Goal: Communication & Community: Answer question/provide support

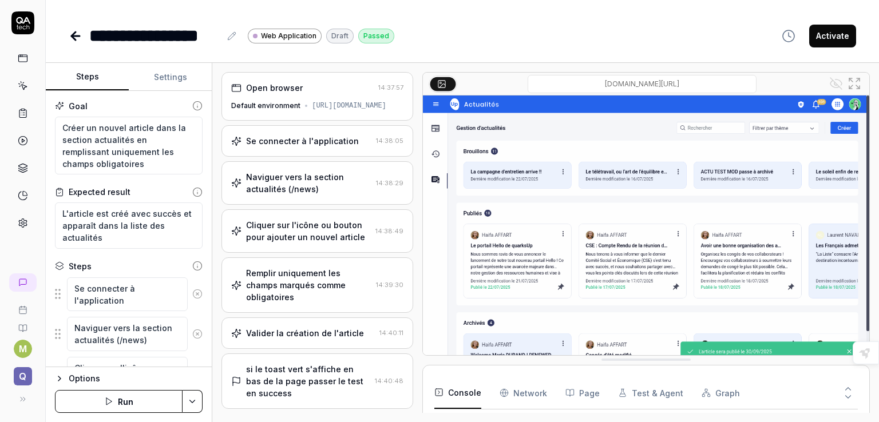
click at [16, 63] on link at bounding box center [23, 58] width 21 height 21
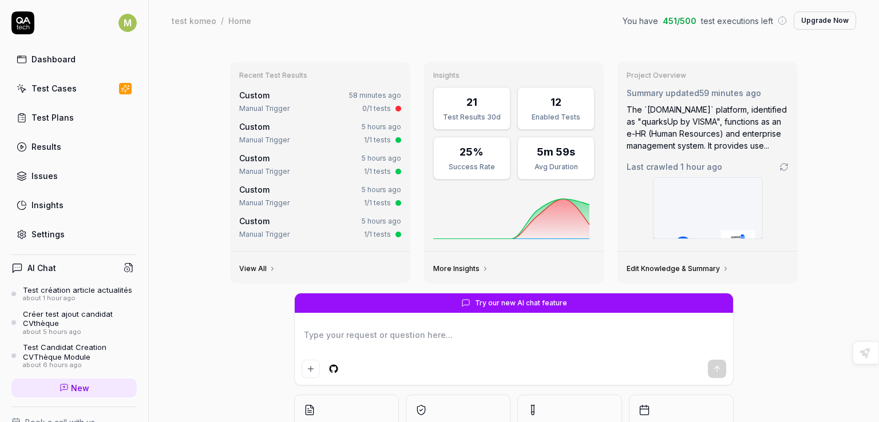
type textarea "*"
click at [24, 87] on icon at bounding box center [22, 89] width 10 height 10
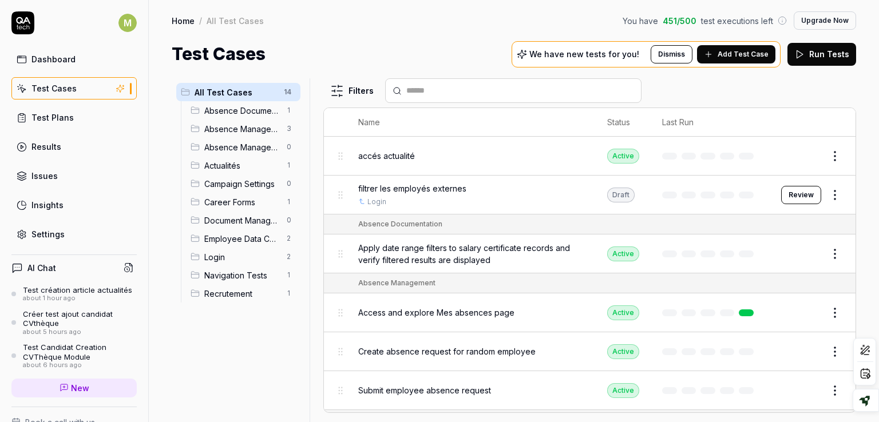
click at [733, 55] on span "Add Test Case" at bounding box center [743, 54] width 51 height 10
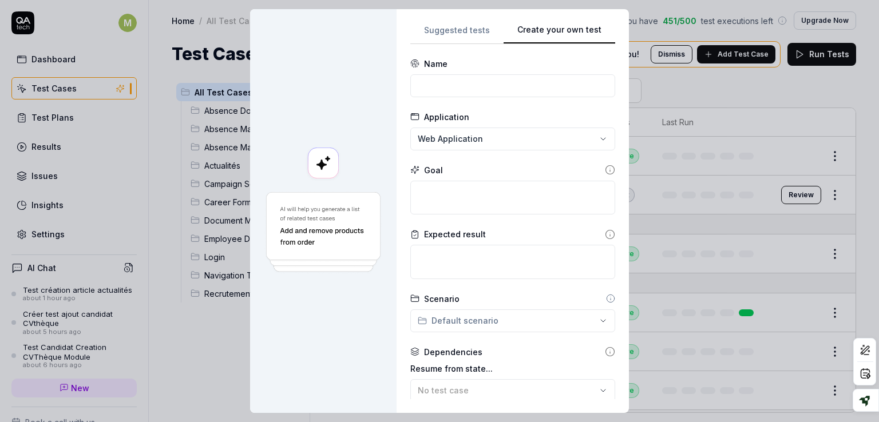
click at [594, 30] on button "Create your own test" at bounding box center [560, 33] width 112 height 21
click at [557, 85] on input at bounding box center [512, 85] width 205 height 23
type input "ajouter un document employé"
click at [582, 89] on input "ajouter un document employé" at bounding box center [512, 85] width 205 height 23
drag, startPoint x: 582, startPoint y: 89, endPoint x: 396, endPoint y: 93, distance: 186.0
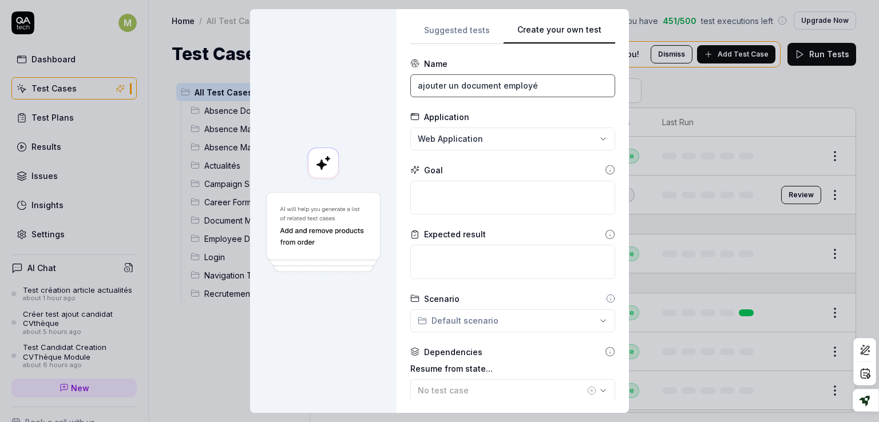
click at [397, 93] on div "**********" at bounding box center [513, 211] width 232 height 404
type input "poser une absence à un employé"
click at [452, 209] on textarea at bounding box center [512, 198] width 205 height 34
type textarea "*"
type textarea "a"
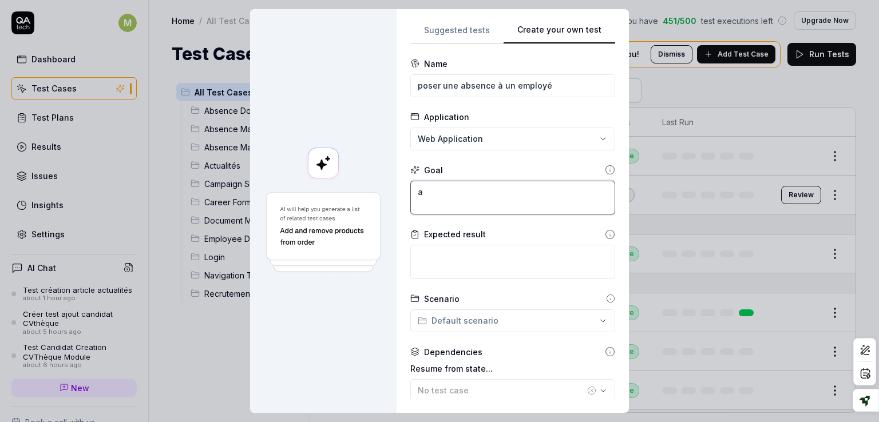
type textarea "*"
type textarea "ab"
type textarea "*"
type textarea "abs"
type textarea "*"
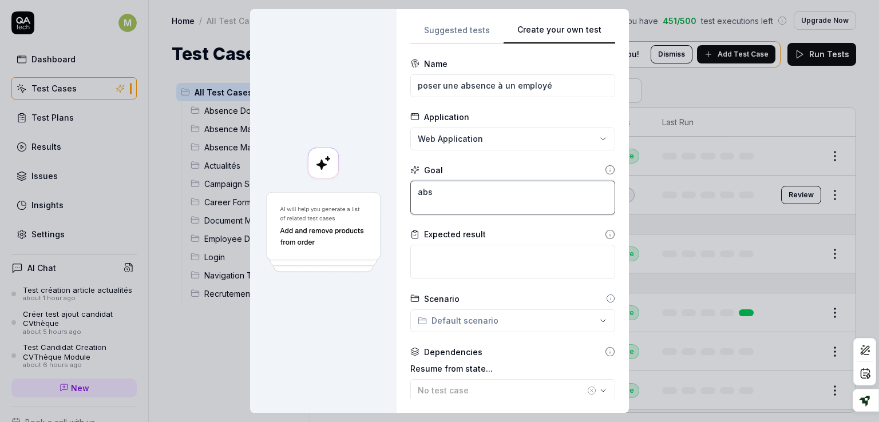
type textarea "abse"
type textarea "*"
type textarea "absen"
type textarea "*"
type textarea "absenc"
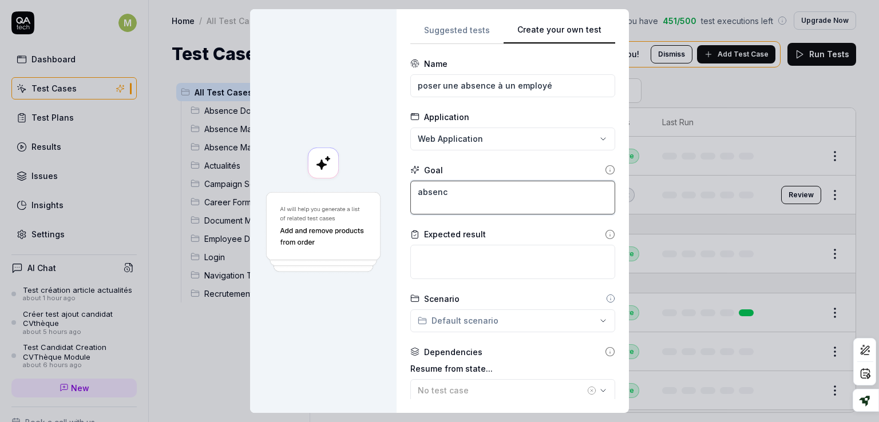
type textarea "*"
type textarea "absence"
type textarea "*"
type textarea "absence"
type textarea "*"
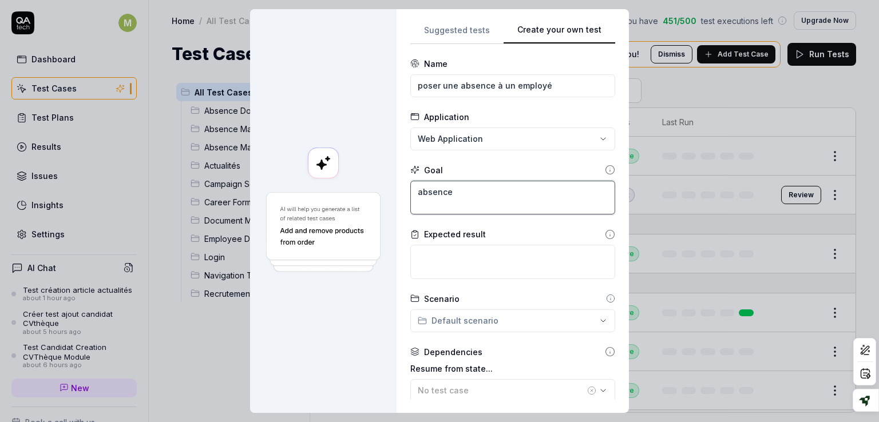
type textarea "absence c"
type textarea "*"
type textarea "absence cr"
type textarea "*"
type textarea "absence cré"
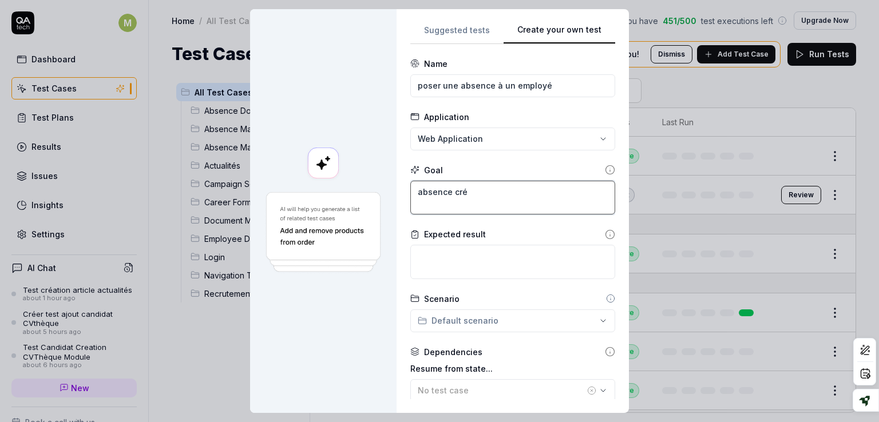
type textarea "*"
type textarea "absence créé"
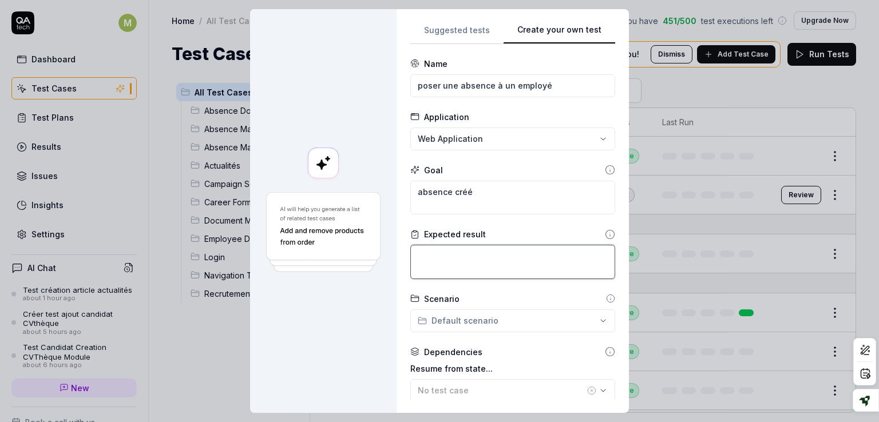
click at [465, 265] on textarea at bounding box center [512, 262] width 205 height 34
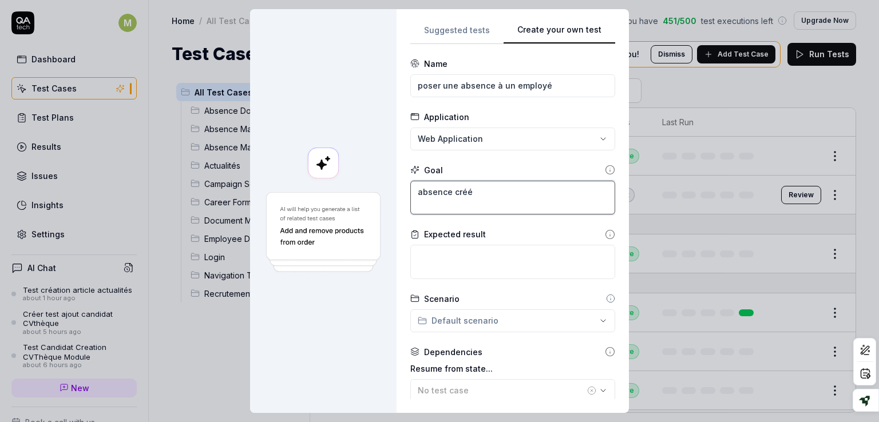
click at [444, 192] on textarea "absence créé" at bounding box center [512, 198] width 205 height 34
type textarea "*"
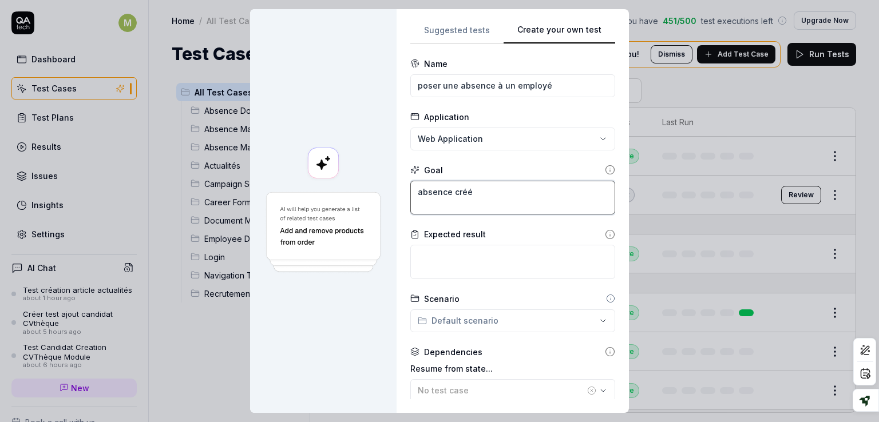
type textarea "c"
type textarea "*"
type textarea "cr"
type textarea "*"
type textarea "cré"
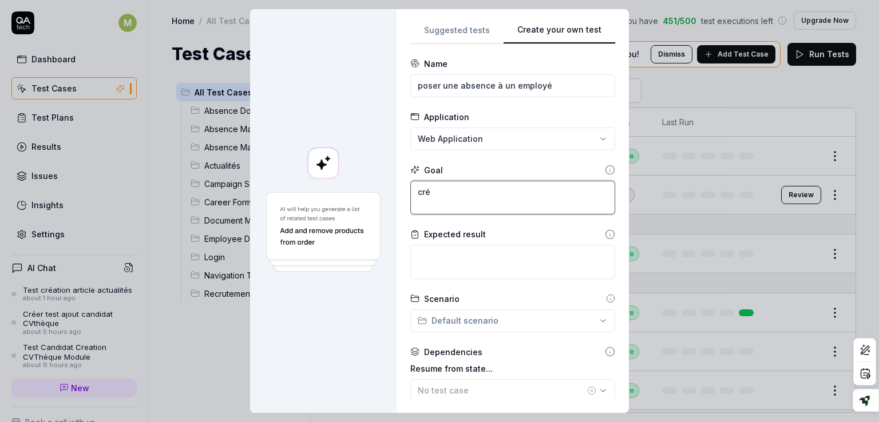
type textarea "*"
type textarea "crée"
type textarea "*"
type textarea "créer"
type textarea "*"
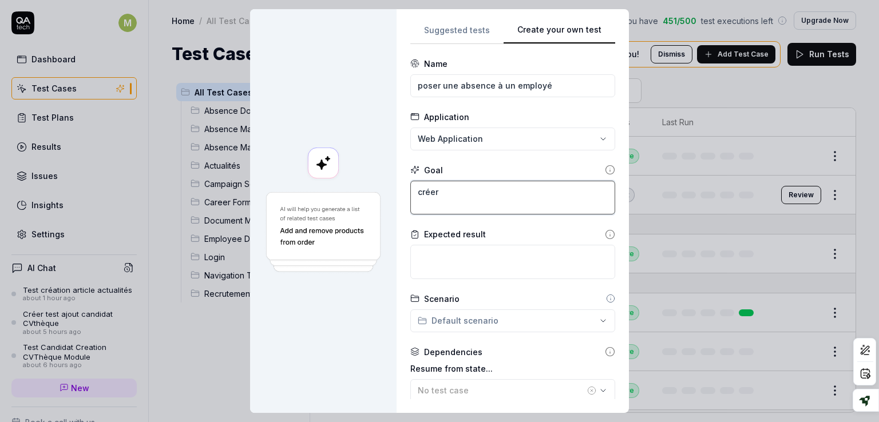
type textarea "créer"
type textarea "*"
type textarea "créer u"
type textarea "*"
type textarea "créer un"
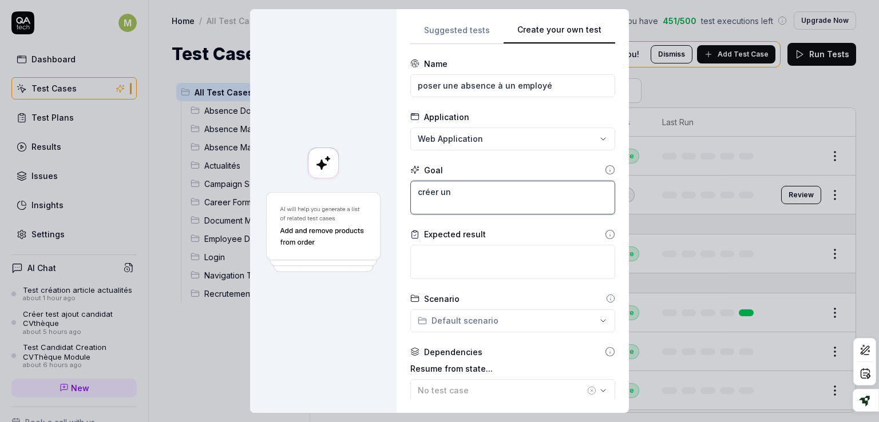
type textarea "*"
type textarea "créer une"
type textarea "*"
type textarea "créer une"
type textarea "*"
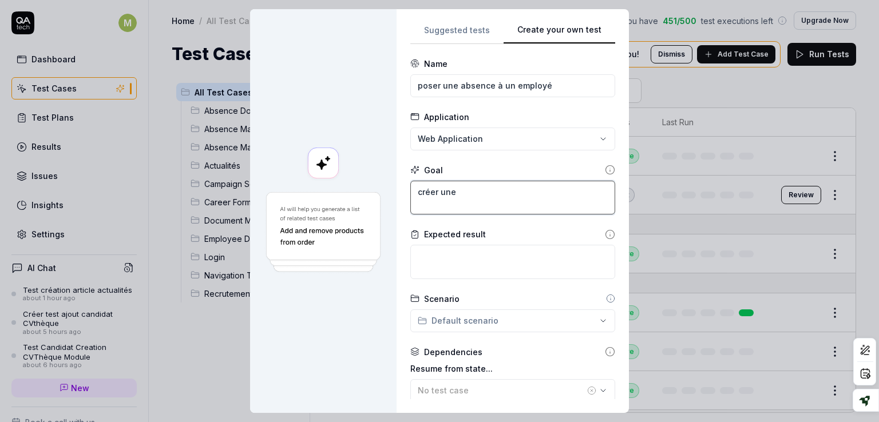
type textarea "créer une a"
type textarea "*"
type textarea "créer une ab"
type textarea "*"
type textarea "créer une abs"
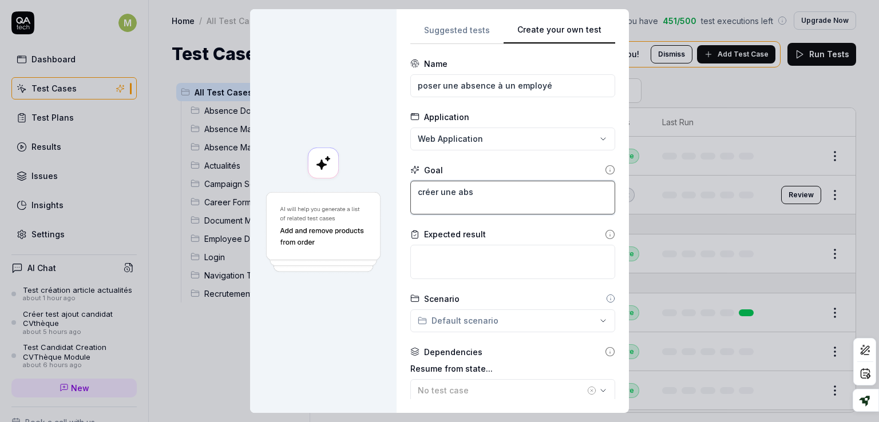
type textarea "*"
type textarea "créer une abse"
type textarea "*"
type textarea "créer une absen"
type textarea "*"
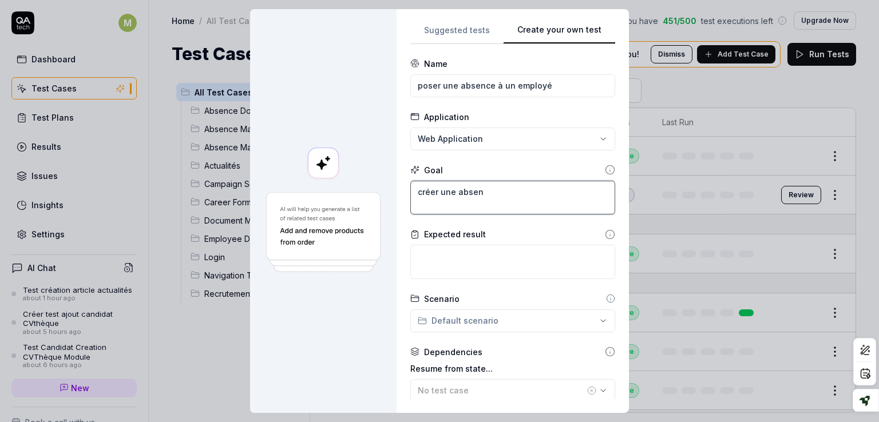
type textarea "créer une absenc"
type textarea "*"
type textarea "créer une absence"
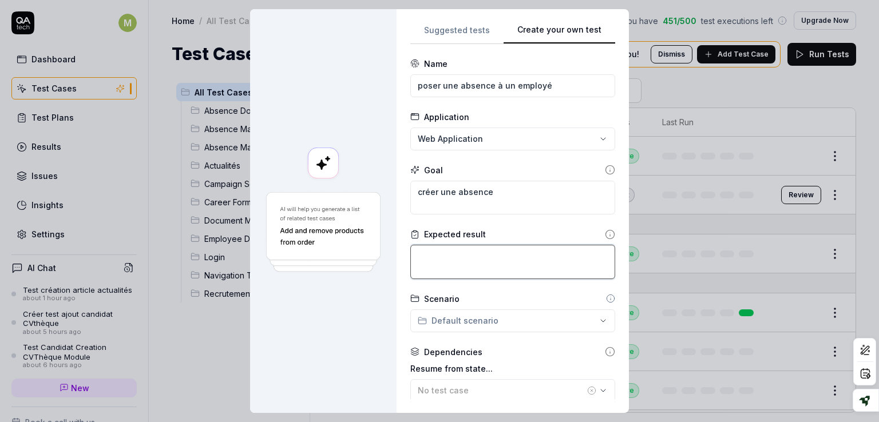
click at [451, 262] on textarea at bounding box center [512, 262] width 205 height 34
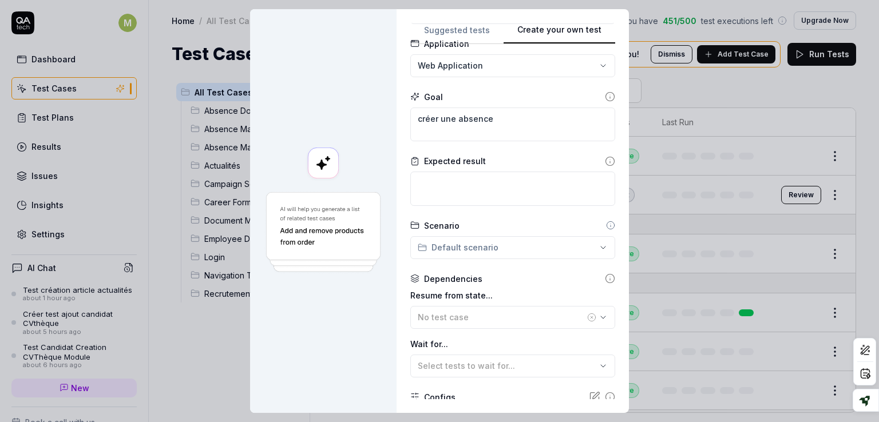
scroll to position [74, 0]
click at [496, 113] on textarea "créer une absence" at bounding box center [512, 124] width 205 height 34
click at [457, 191] on textarea at bounding box center [512, 188] width 205 height 34
type textarea "*"
type textarea "a"
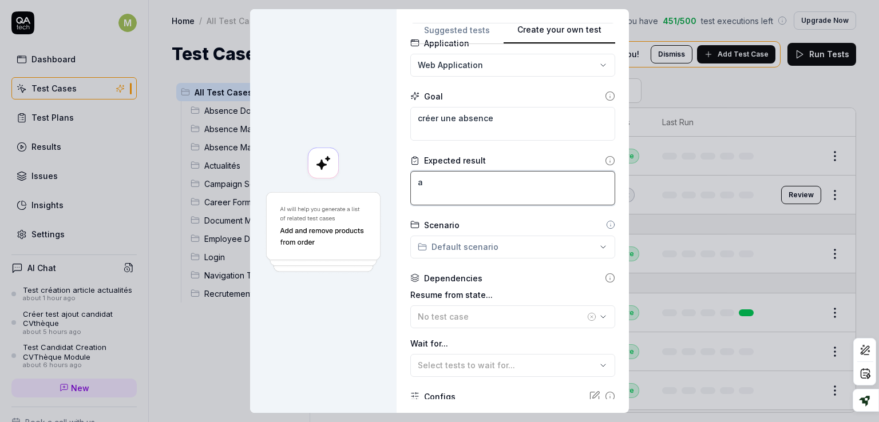
type textarea "*"
type textarea "ab"
type textarea "*"
type textarea "abs"
type textarea "*"
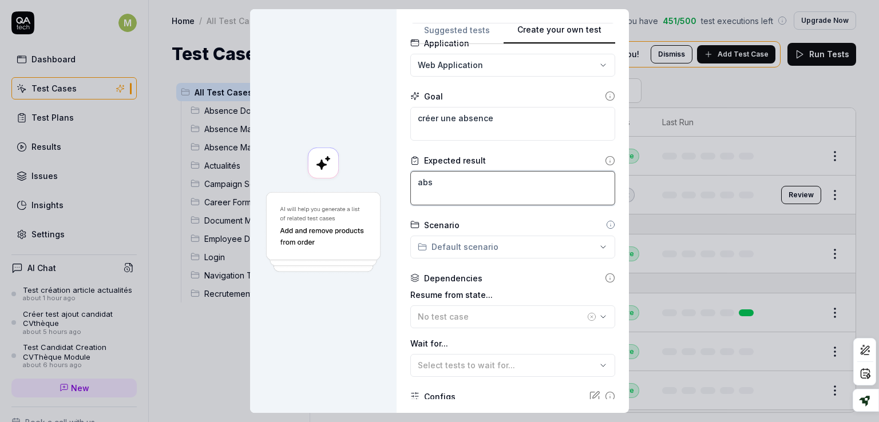
type textarea "abse"
type textarea "*"
type textarea "absen"
type textarea "*"
type textarea "absenc"
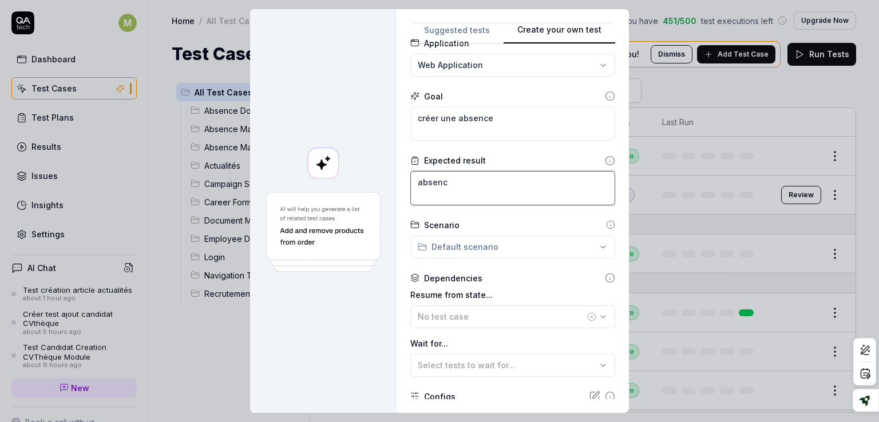
type textarea "*"
type textarea "absence"
type textarea "*"
type textarea "absence"
type textarea "*"
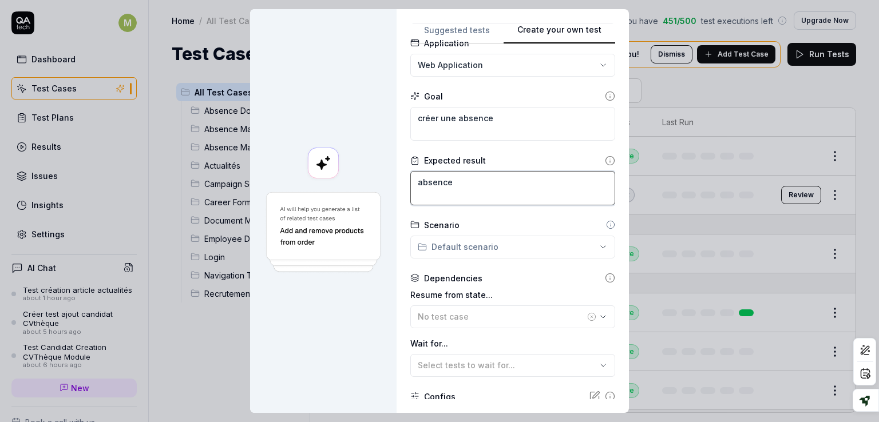
type textarea "absence c"
type textarea "*"
type textarea "absence cr"
type textarea "*"
type textarea "absence cré"
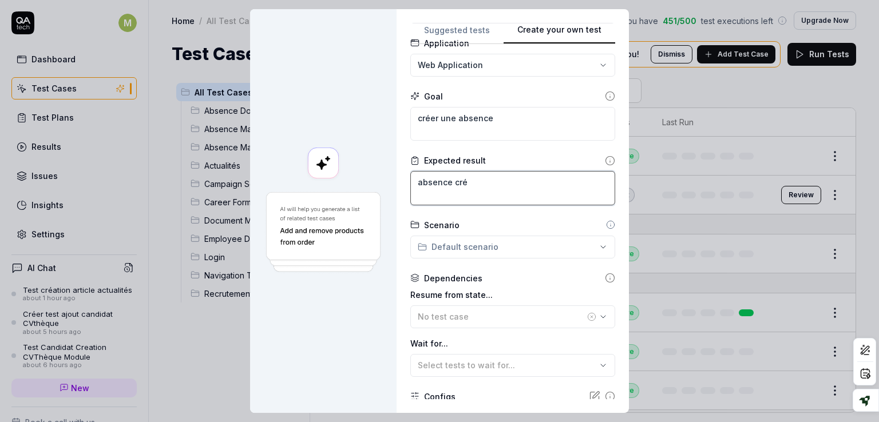
type textarea "*"
type textarea "absence créé"
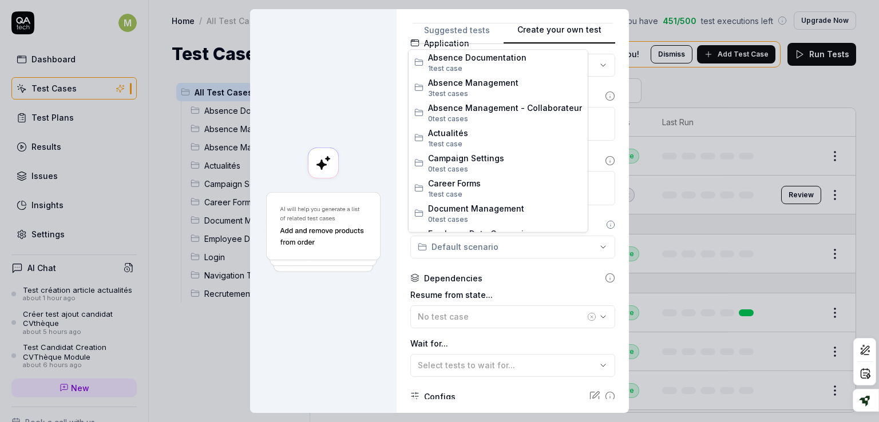
click at [498, 246] on div "**********" at bounding box center [439, 211] width 879 height 422
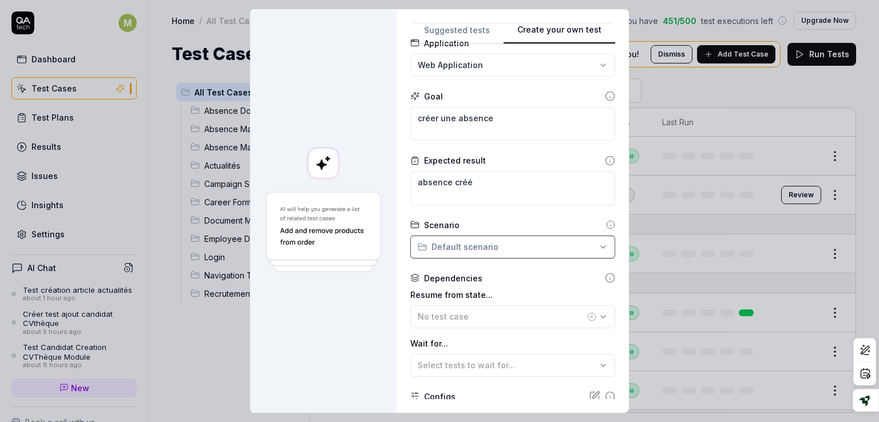
click at [610, 136] on div "**********" at bounding box center [439, 211] width 879 height 422
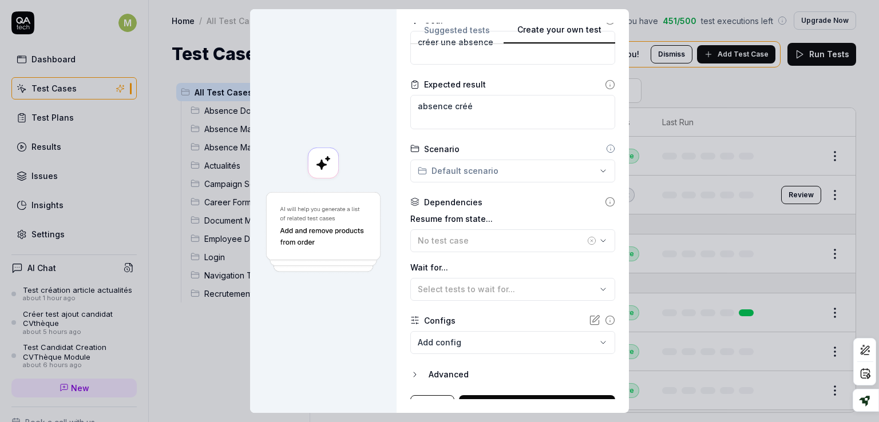
scroll to position [168, 0]
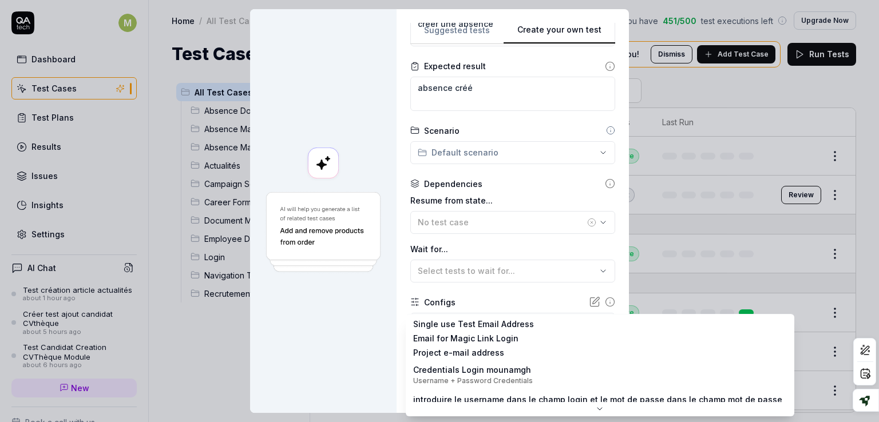
click at [576, 322] on body "M Dashboard Test Cases Test Plans Results Issues Insights Settings AI Chat Test…" at bounding box center [439, 211] width 879 height 422
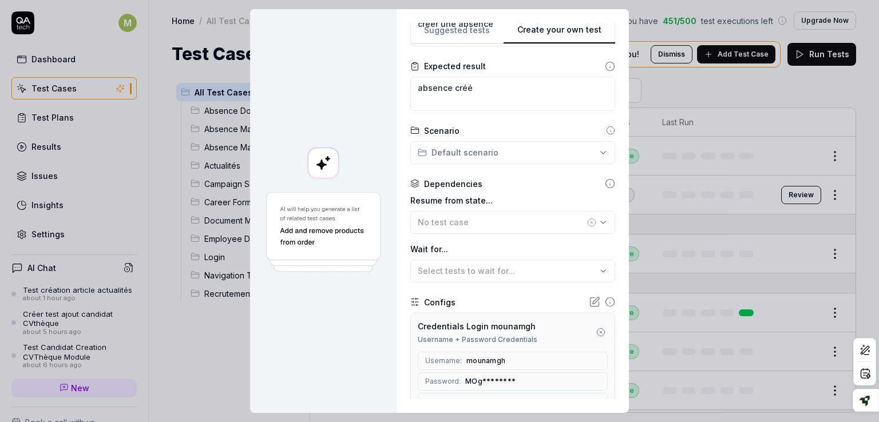
scroll to position [278, 0]
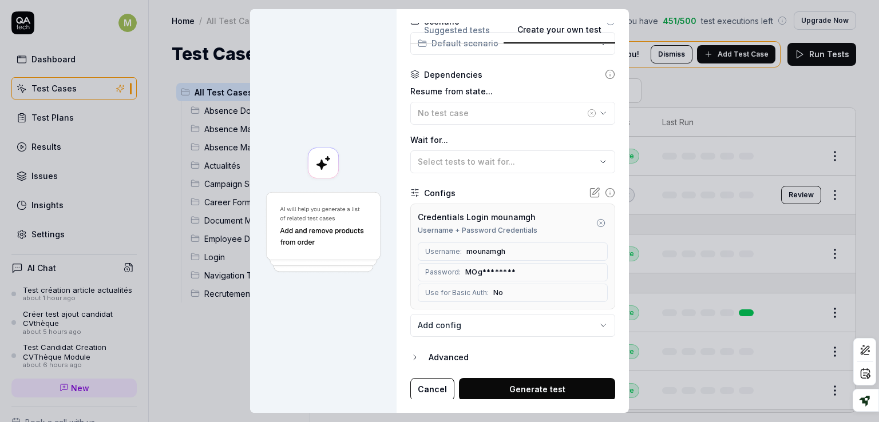
click at [546, 385] on button "Generate test" at bounding box center [537, 389] width 156 height 23
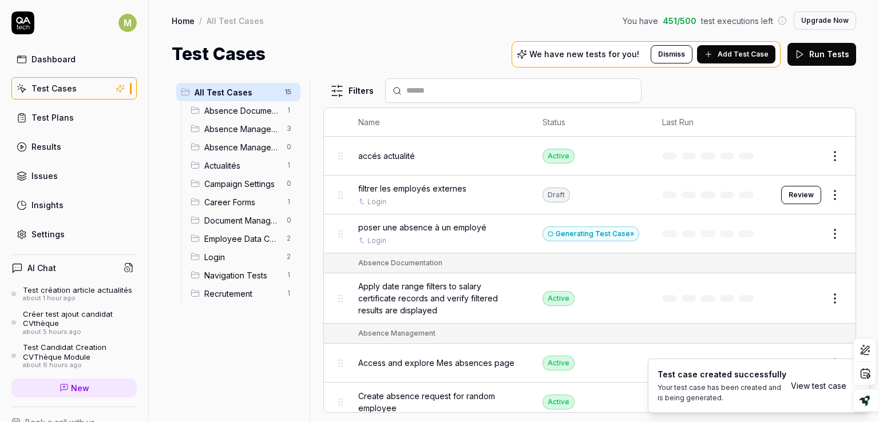
click at [586, 232] on div "Generating Test Case »" at bounding box center [591, 234] width 97 height 15
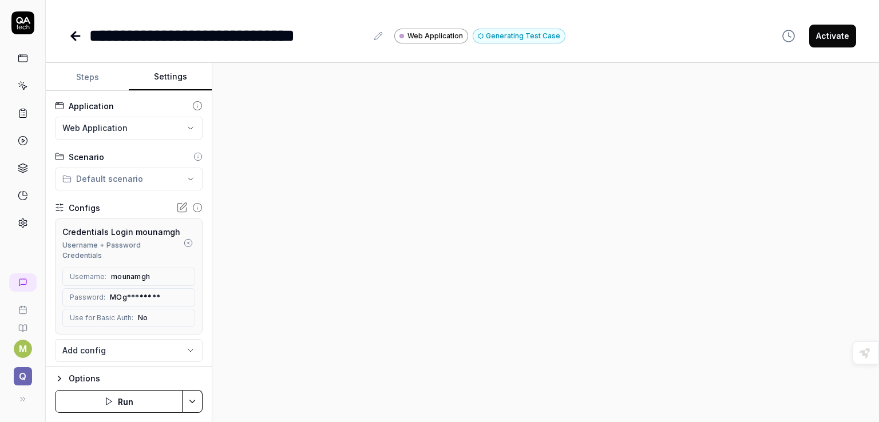
click at [171, 78] on button "Settings" at bounding box center [170, 77] width 83 height 27
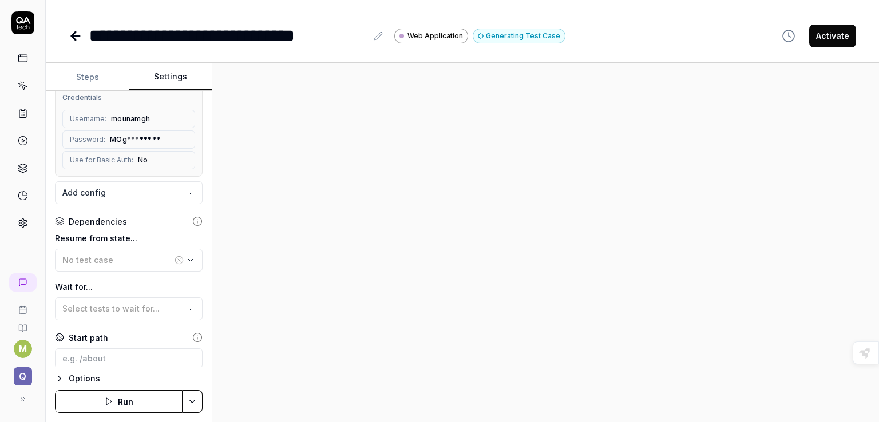
scroll to position [160, 0]
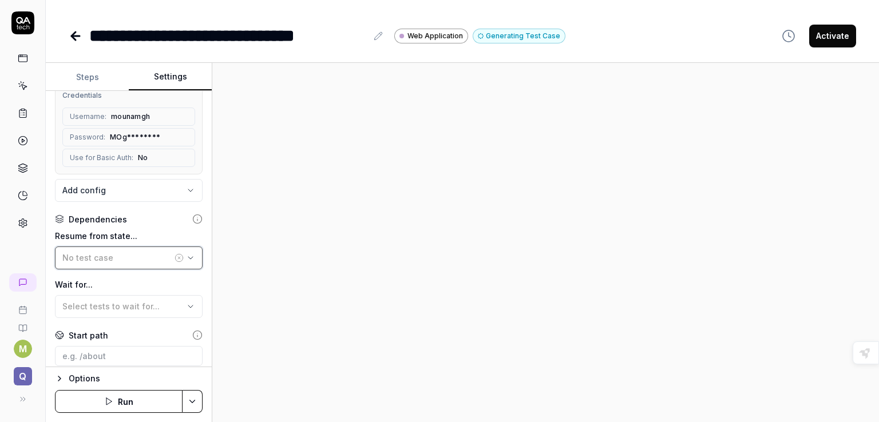
click at [179, 262] on button "No test case" at bounding box center [129, 258] width 148 height 23
click at [252, 291] on div at bounding box center [545, 242] width 667 height 359
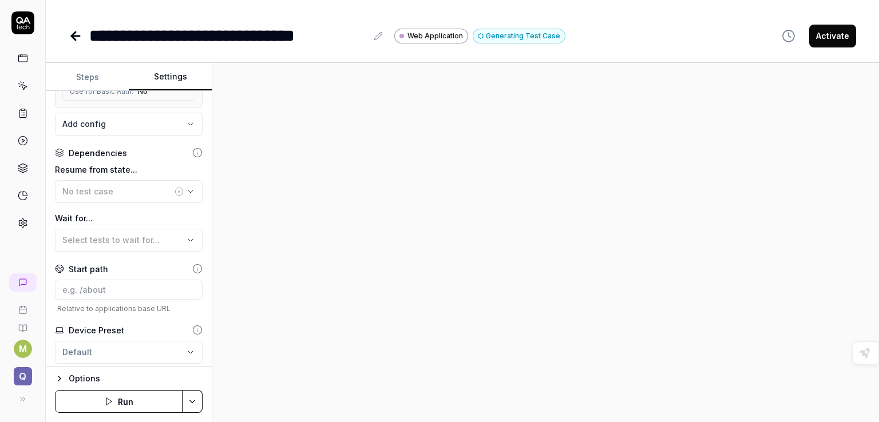
scroll to position [238, 0]
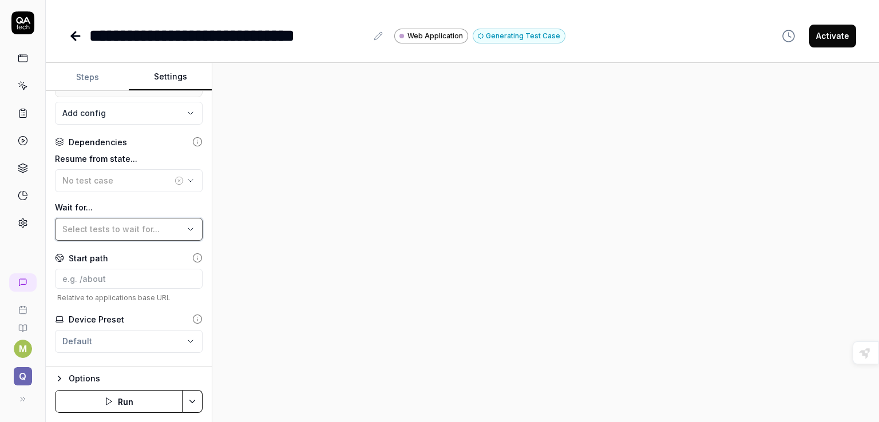
click at [167, 241] on button "Select tests to wait for..." at bounding box center [129, 229] width 148 height 23
click at [296, 259] on div at bounding box center [545, 242] width 667 height 359
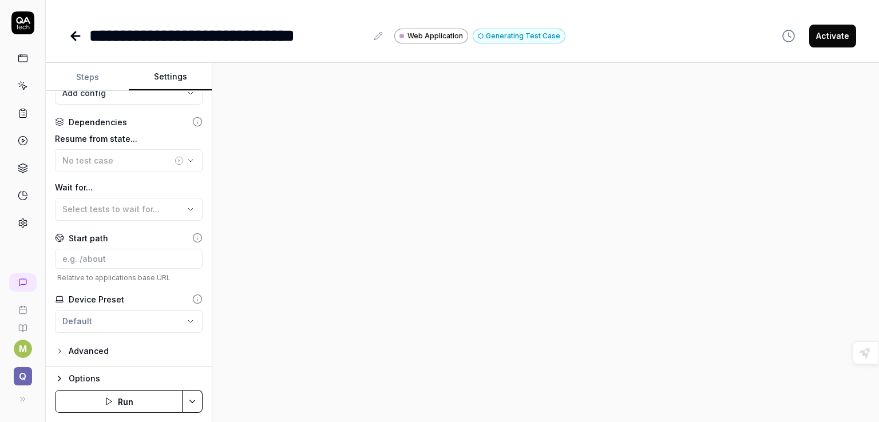
scroll to position [276, 0]
click at [96, 255] on input at bounding box center [129, 259] width 148 height 20
click at [60, 348] on icon "button" at bounding box center [59, 351] width 9 height 9
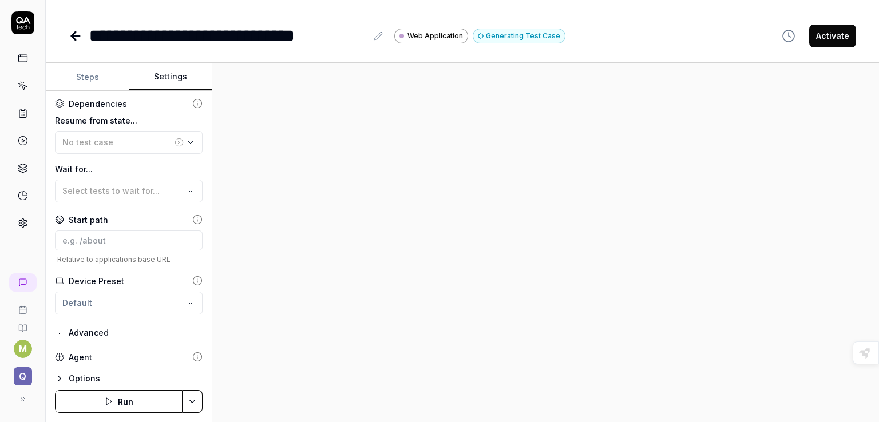
drag, startPoint x: 60, startPoint y: 348, endPoint x: 203, endPoint y: 274, distance: 160.5
click at [203, 274] on div "**********" at bounding box center [129, 229] width 166 height 276
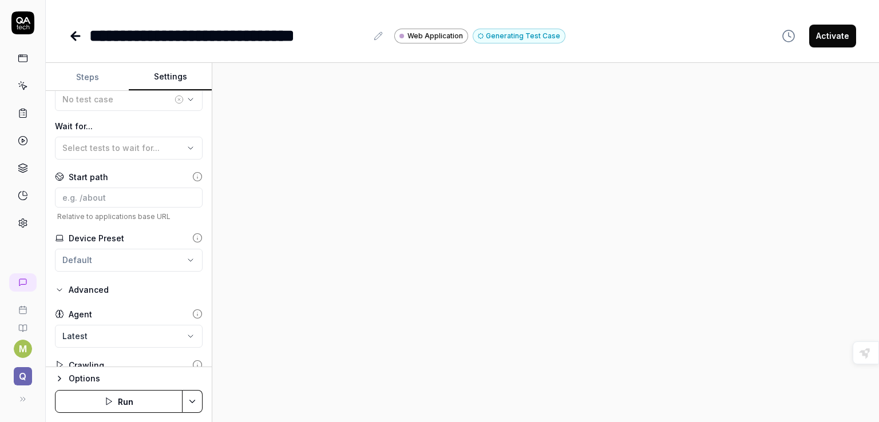
scroll to position [366, 0]
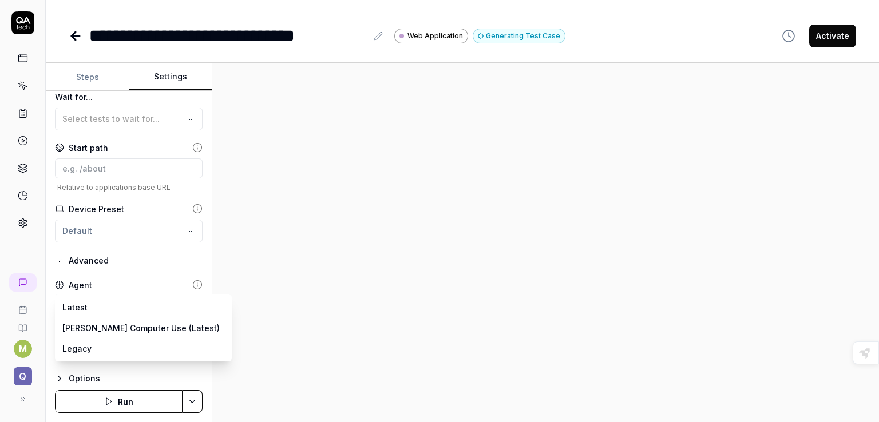
click at [172, 307] on body "**********" at bounding box center [439, 211] width 879 height 422
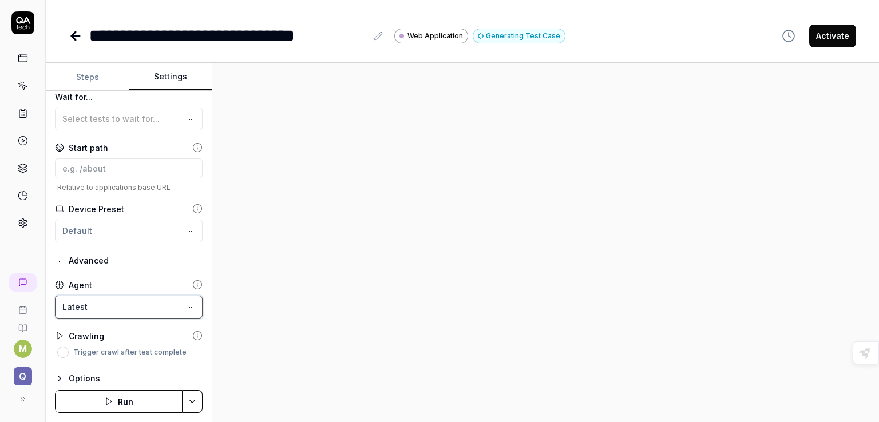
click at [263, 286] on html "**********" at bounding box center [439, 211] width 879 height 422
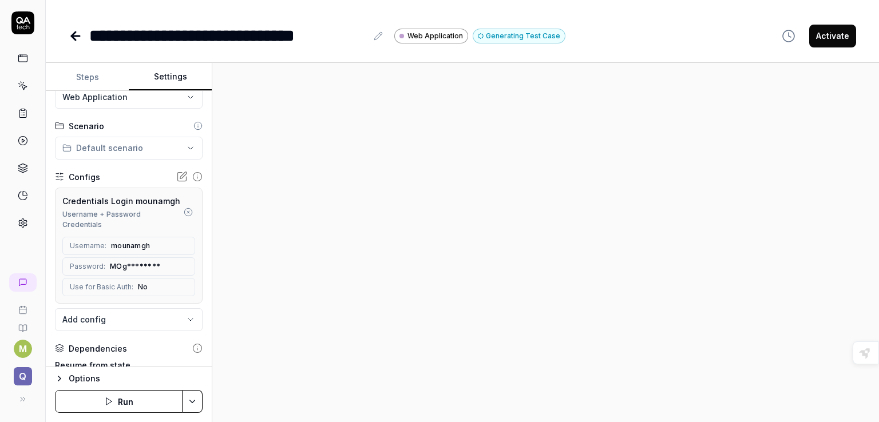
scroll to position [0, 0]
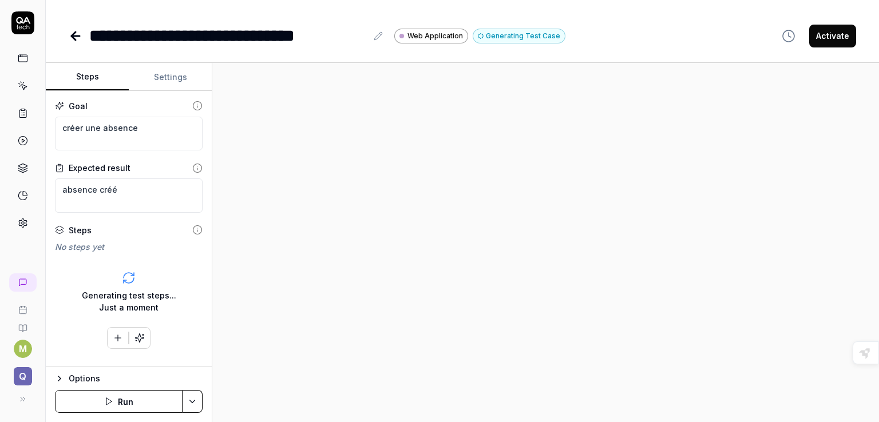
click at [98, 78] on button "Steps" at bounding box center [87, 77] width 83 height 27
type textarea "*"
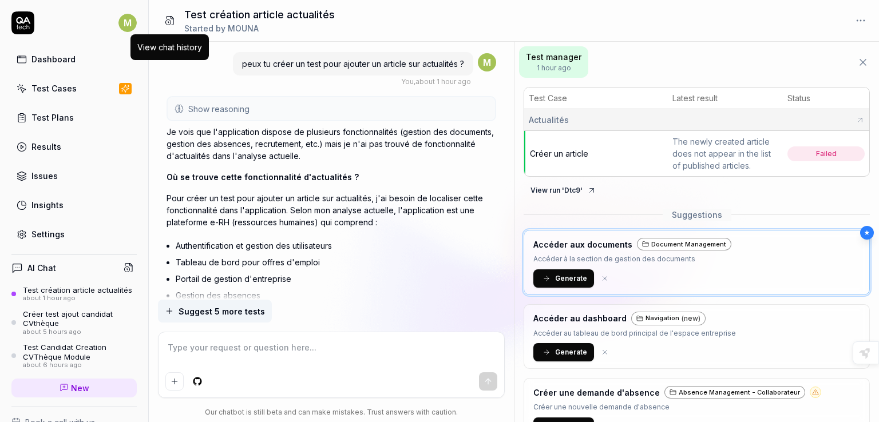
scroll to position [1821, 0]
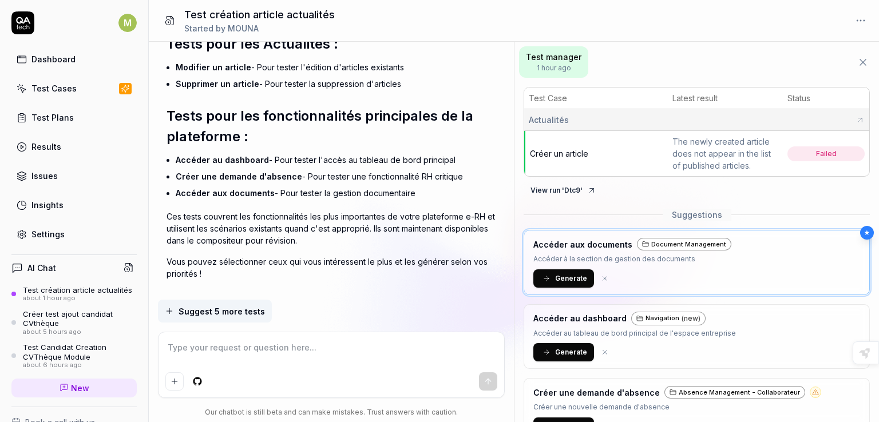
click at [66, 90] on div "Test Cases" at bounding box center [53, 88] width 45 height 12
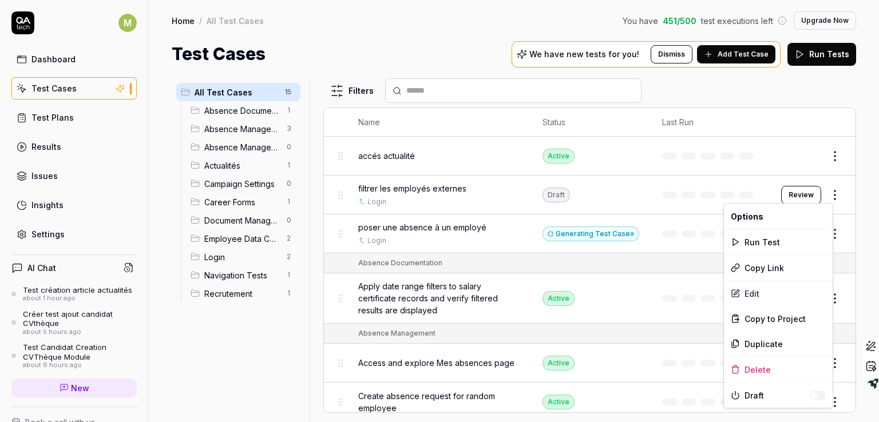
click at [822, 194] on html "M Dashboard Test Cases Test Plans Results Issues Insights Settings AI Chat Test…" at bounding box center [439, 211] width 879 height 422
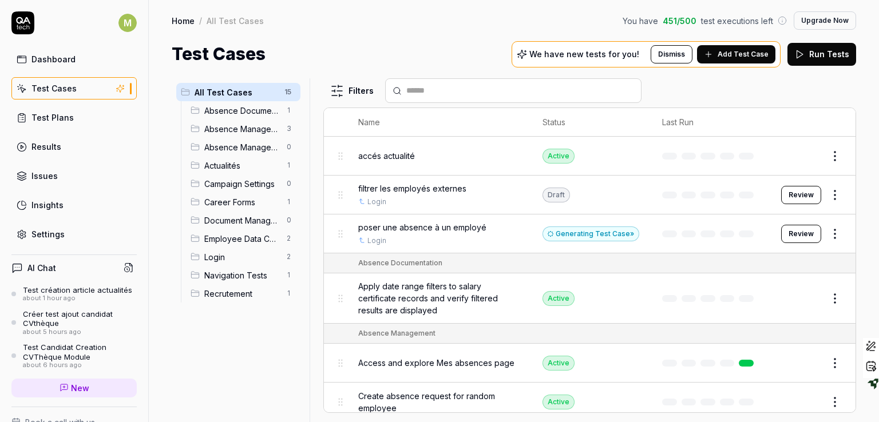
click at [826, 156] on html "M Dashboard Test Cases Test Plans Results Issues Insights Settings AI Chat Test…" at bounding box center [439, 211] width 879 height 422
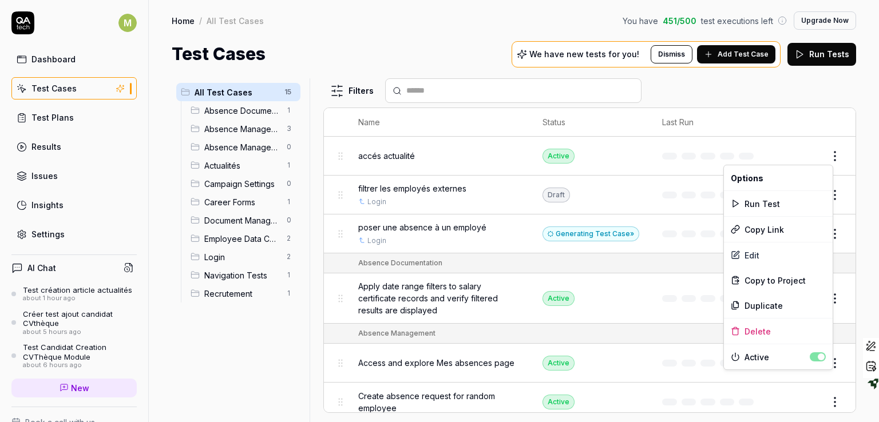
click at [826, 156] on html "M Dashboard Test Cases Test Plans Results Issues Insights Settings AI Chat Test…" at bounding box center [439, 211] width 879 height 422
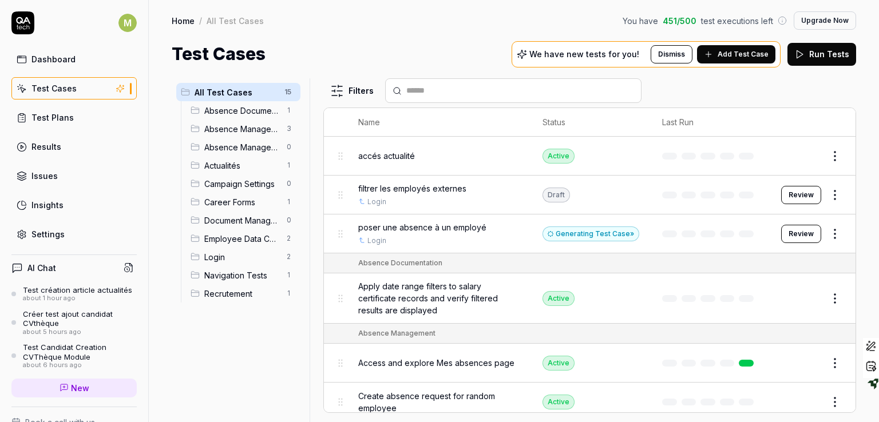
click at [696, 96] on html "M Dashboard Test Cases Test Plans Results Issues Insights Settings AI Chat Test…" at bounding box center [439, 211] width 879 height 422
click at [810, 58] on button "Run Tests" at bounding box center [821, 54] width 69 height 23
drag, startPoint x: 846, startPoint y: 160, endPoint x: 840, endPoint y: 245, distance: 85.5
click at [840, 245] on tbody "accés actualité Active Edit filtrer les employés externes Login Draft Review po…" at bounding box center [590, 195] width 532 height 117
click at [252, 18] on div "All Test Cases" at bounding box center [235, 20] width 57 height 11
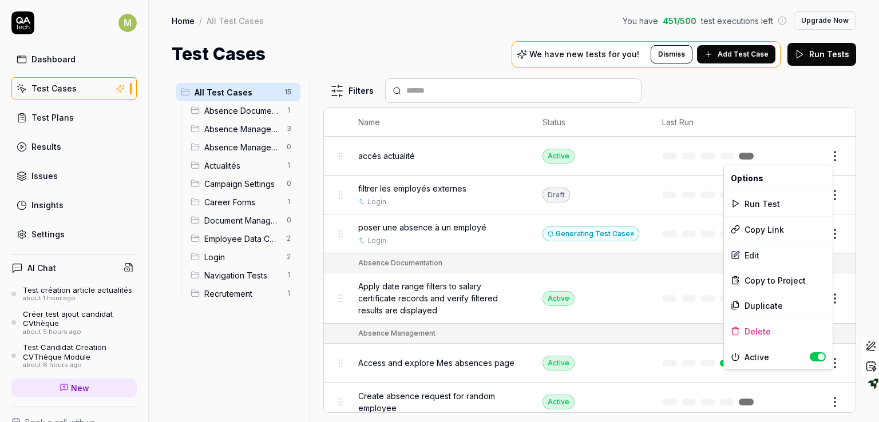
click at [828, 153] on html "M Dashboard Test Cases Test Plans Results Issues Insights Settings AI Chat Test…" at bounding box center [439, 211] width 879 height 422
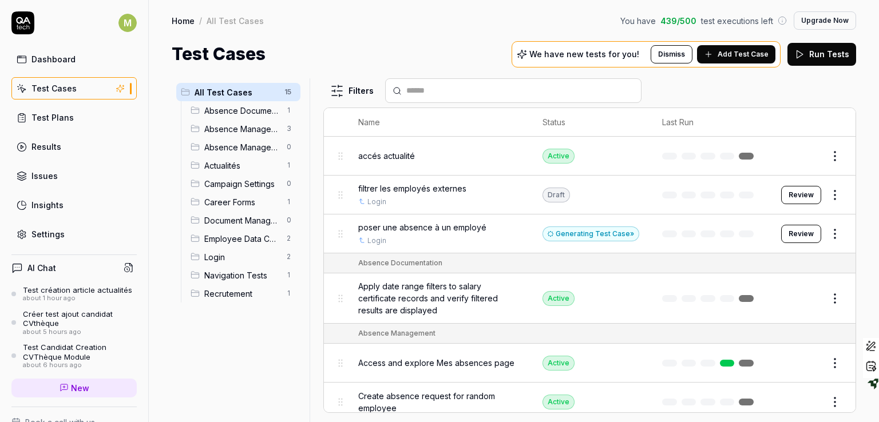
click at [475, 48] on html "M Dashboard Test Cases Test Plans Results Issues Insights Settings AI Chat Test…" at bounding box center [439, 211] width 879 height 422
click at [328, 93] on html "M Dashboard Test Cases Test Plans Results Issues Insights Settings AI Chat Test…" at bounding box center [439, 211] width 879 height 422
click at [387, 30] on html "M Dashboard Test Cases Test Plans Results Issues Insights Settings AI Chat Test…" at bounding box center [439, 211] width 879 height 422
click at [77, 116] on link "Test Plans" at bounding box center [73, 117] width 125 height 22
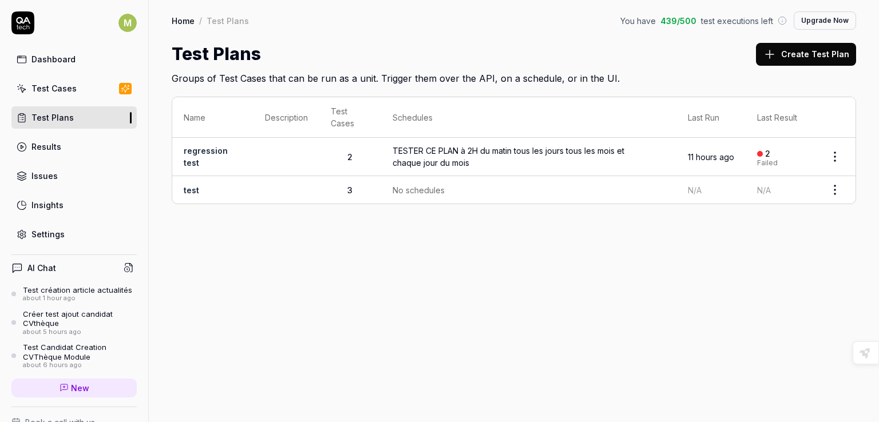
click at [820, 53] on button "Create Test Plan" at bounding box center [806, 54] width 100 height 23
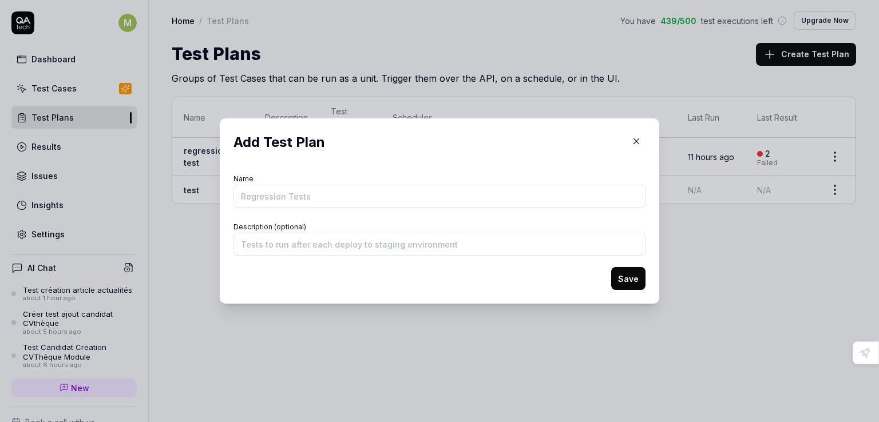
click at [631, 143] on icon "button" at bounding box center [636, 141] width 10 height 10
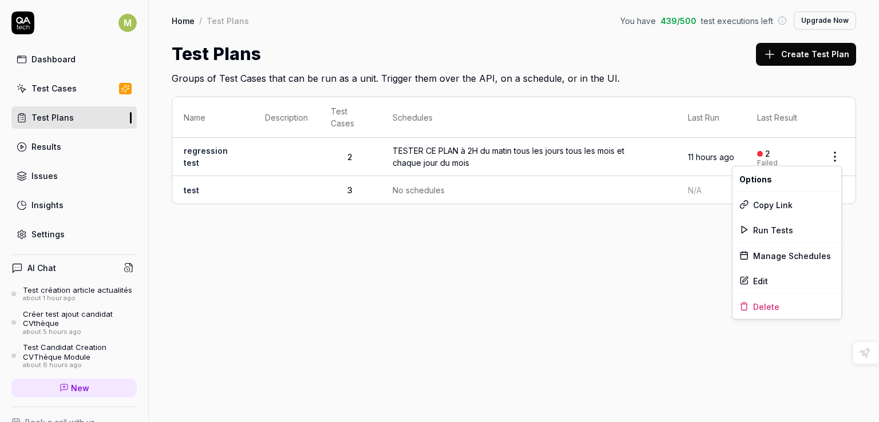
click at [834, 153] on html "M Dashboard Test Cases Test Plans Results Issues Insights Settings AI Chat Test…" at bounding box center [439, 211] width 879 height 422
click at [771, 278] on div "Edit" at bounding box center [787, 280] width 109 height 25
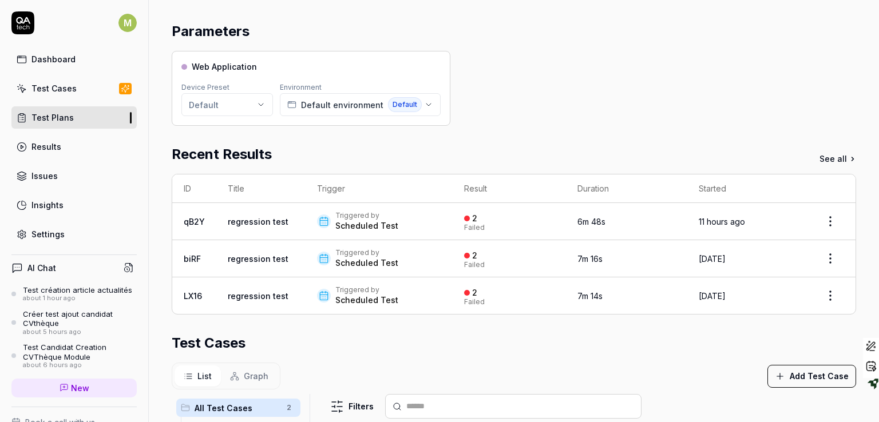
scroll to position [88, 0]
click at [250, 107] on html "**********" at bounding box center [439, 211] width 879 height 422
click at [462, 114] on html "**********" at bounding box center [439, 211] width 879 height 422
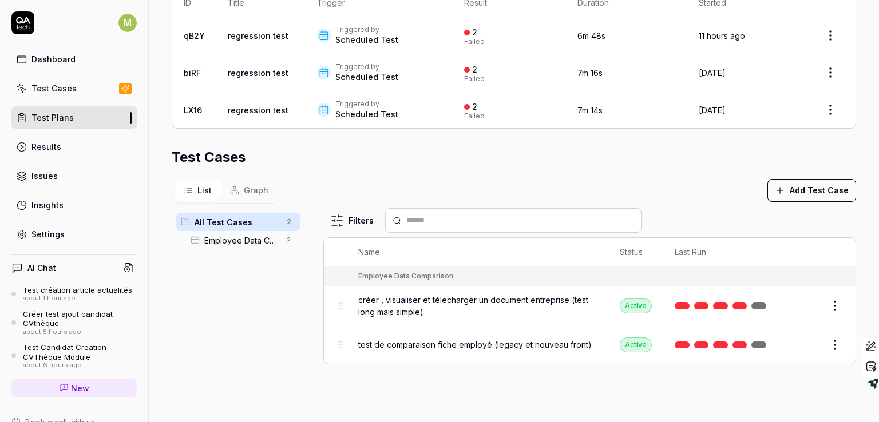
scroll to position [288, 0]
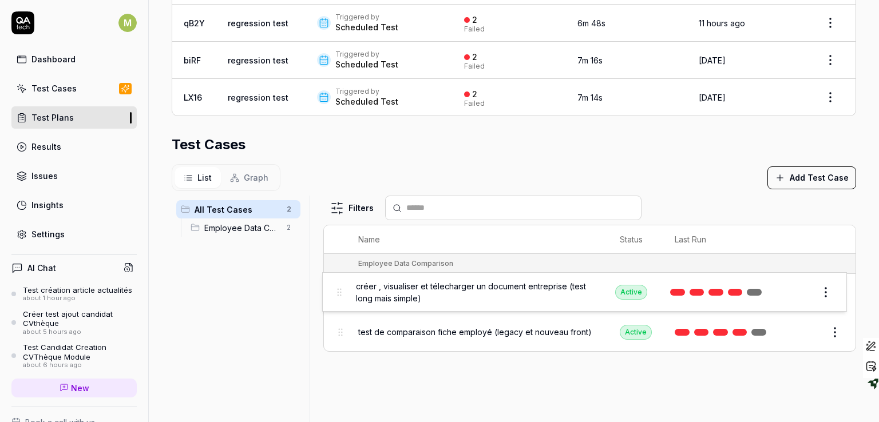
click at [337, 292] on body "**********" at bounding box center [439, 211] width 879 height 422
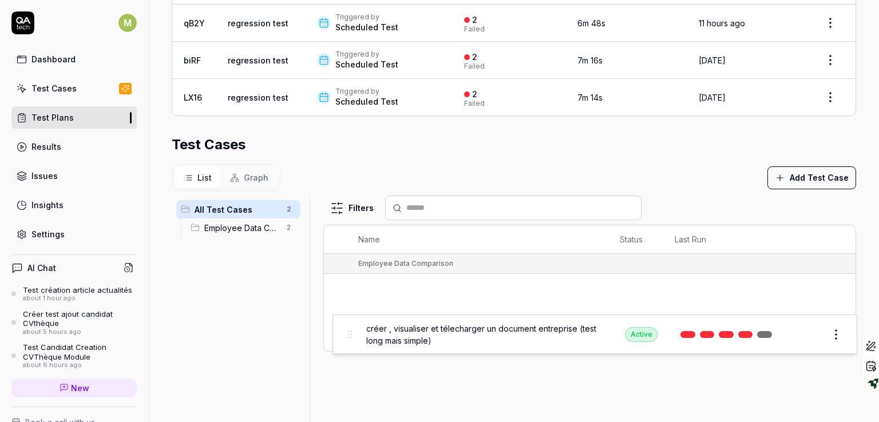
drag, startPoint x: 337, startPoint y: 292, endPoint x: 347, endPoint y: 335, distance: 43.6
click at [347, 335] on body "**********" at bounding box center [439, 211] width 879 height 422
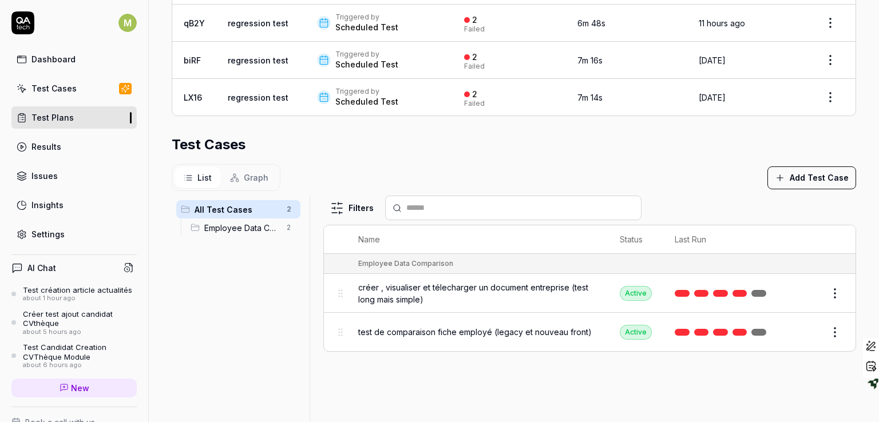
click at [347, 335] on td "test de comparaison fiche employé (legacy et nouveau front)" at bounding box center [478, 332] width 262 height 38
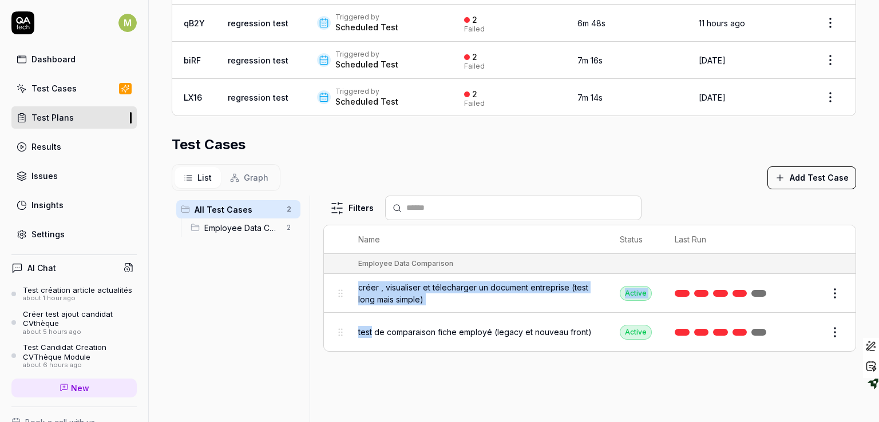
drag, startPoint x: 347, startPoint y: 335, endPoint x: 345, endPoint y: 290, distance: 44.7
click at [345, 290] on tbody "Employee Data Comparison créer , visualiser et télecharger un document entrepri…" at bounding box center [590, 302] width 532 height 97
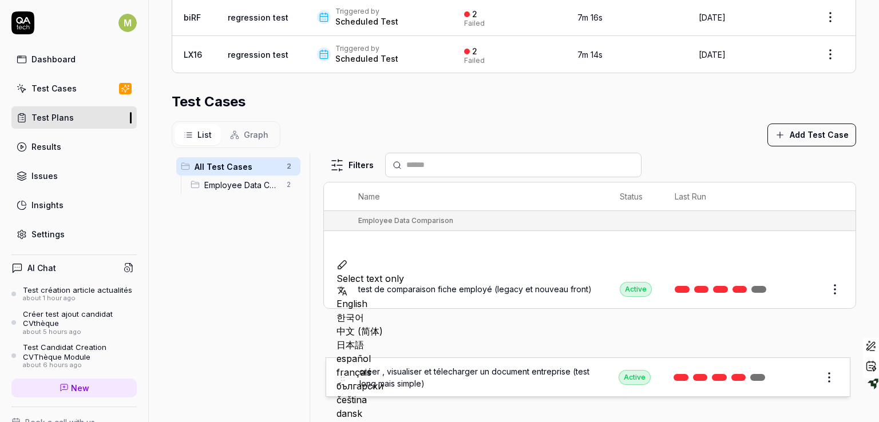
drag, startPoint x: 337, startPoint y: 287, endPoint x: 339, endPoint y: 373, distance: 85.3
click at [339, 373] on body "**********" at bounding box center [439, 211] width 879 height 422
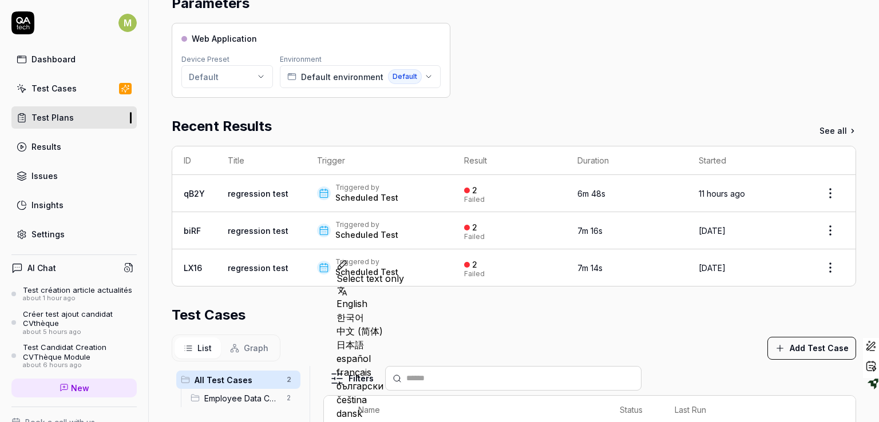
scroll to position [118, 0]
click at [66, 152] on link "Results" at bounding box center [73, 147] width 125 height 22
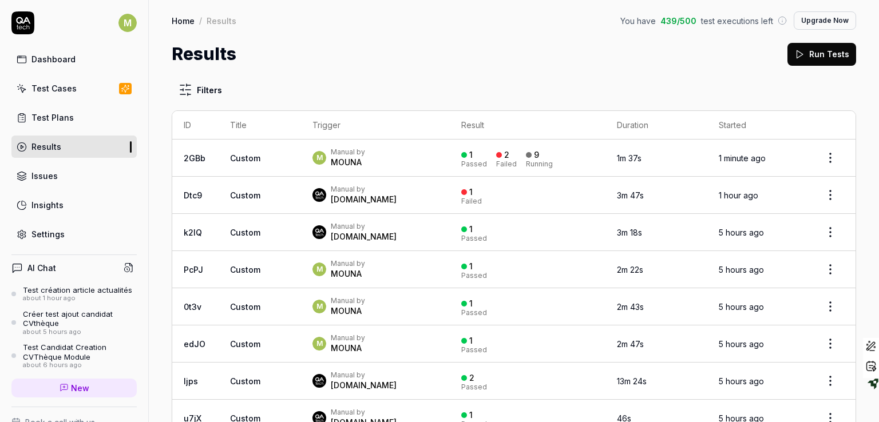
click at [69, 113] on div "Test Plans" at bounding box center [52, 118] width 42 height 12
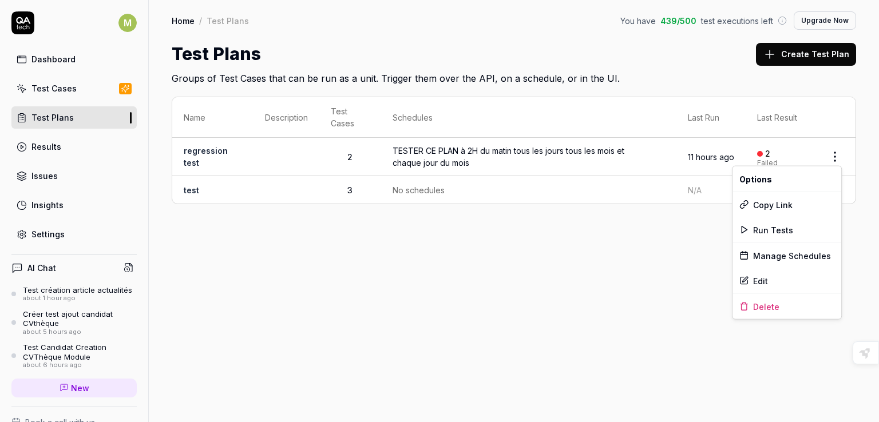
click at [833, 156] on html "M Dashboard Test Cases Test Plans Results Issues Insights Settings AI Chat Test…" at bounding box center [439, 211] width 879 height 422
click at [797, 259] on div "Manage Schedules" at bounding box center [787, 255] width 109 height 25
click at [835, 152] on html "M Dashboard Test Cases Test Plans Results Issues Insights Settings AI Chat Test…" at bounding box center [439, 211] width 879 height 422
click at [781, 259] on div "Manage Schedules" at bounding box center [787, 255] width 109 height 25
click at [836, 153] on html "M Dashboard Test Cases Test Plans Results Issues Insights Settings AI Chat Test…" at bounding box center [439, 211] width 879 height 422
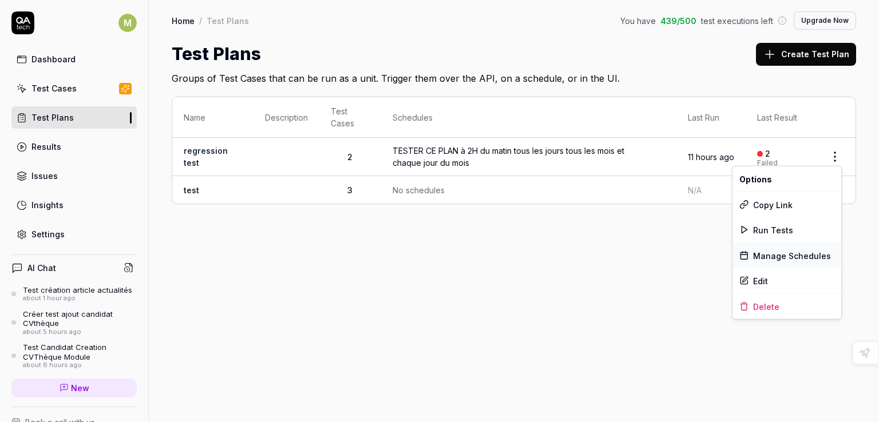
click at [794, 252] on div "Manage Schedules" at bounding box center [787, 255] width 109 height 25
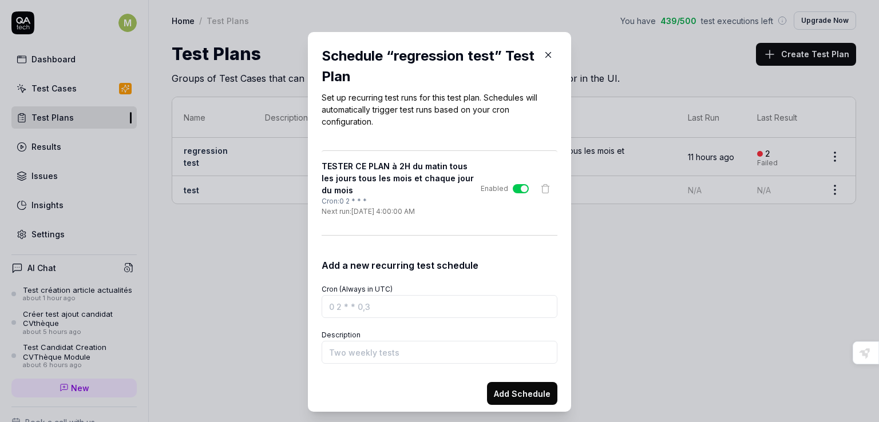
click at [506, 402] on button "Add Schedule" at bounding box center [522, 393] width 70 height 23
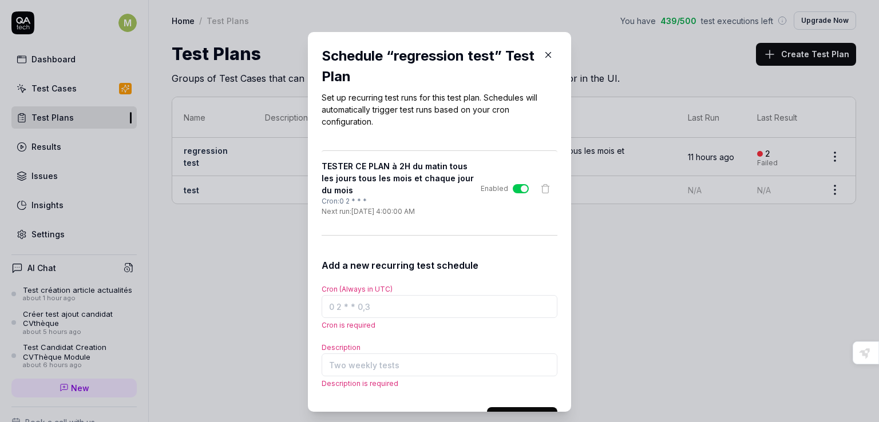
scroll to position [32, 0]
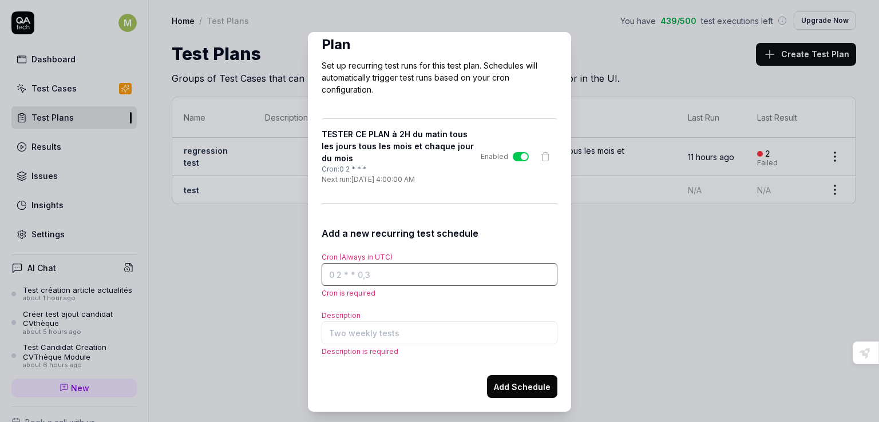
drag, startPoint x: 322, startPoint y: 272, endPoint x: 328, endPoint y: 272, distance: 6.9
click at [328, 272] on input "Cron (Always in UTC)" at bounding box center [440, 274] width 236 height 23
drag, startPoint x: 337, startPoint y: 272, endPoint x: 328, endPoint y: 272, distance: 8.0
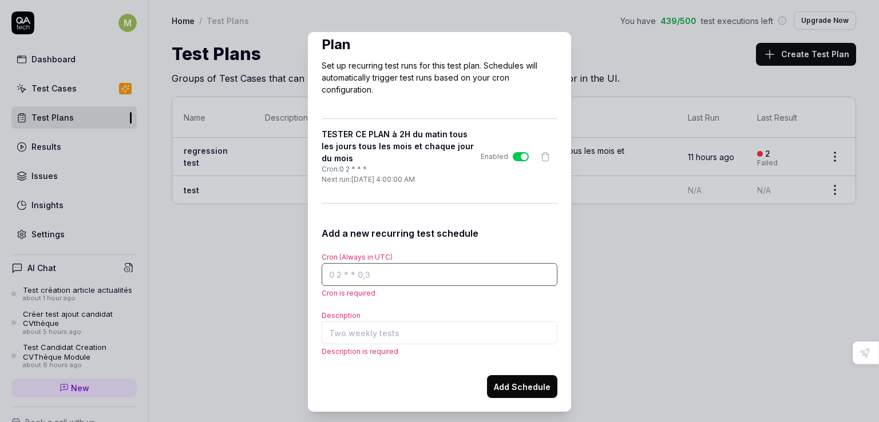
click at [328, 272] on input "Cron (Always in UTC)" at bounding box center [440, 274] width 236 height 23
click at [327, 273] on input "Cron (Always in UTC)" at bounding box center [440, 274] width 236 height 23
click at [335, 273] on input "Cron (Always in UTC)" at bounding box center [440, 274] width 236 height 23
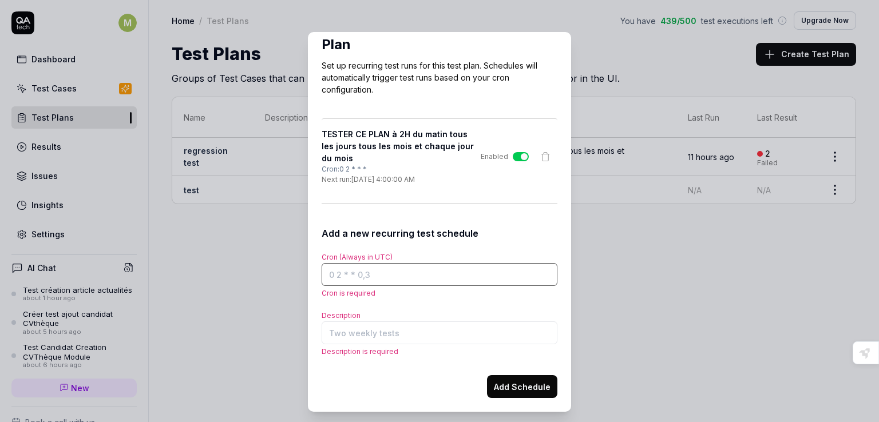
click at [342, 272] on input "Cron (Always in UTC)" at bounding box center [440, 274] width 236 height 23
click at [340, 271] on input "Cron (Always in UTC)" at bounding box center [440, 274] width 236 height 23
click at [348, 272] on input "Cron (Always in UTC)" at bounding box center [440, 274] width 236 height 23
click at [346, 272] on input "Cron (Always in UTC)" at bounding box center [440, 274] width 236 height 23
drag, startPoint x: 355, startPoint y: 273, endPoint x: 363, endPoint y: 272, distance: 8.6
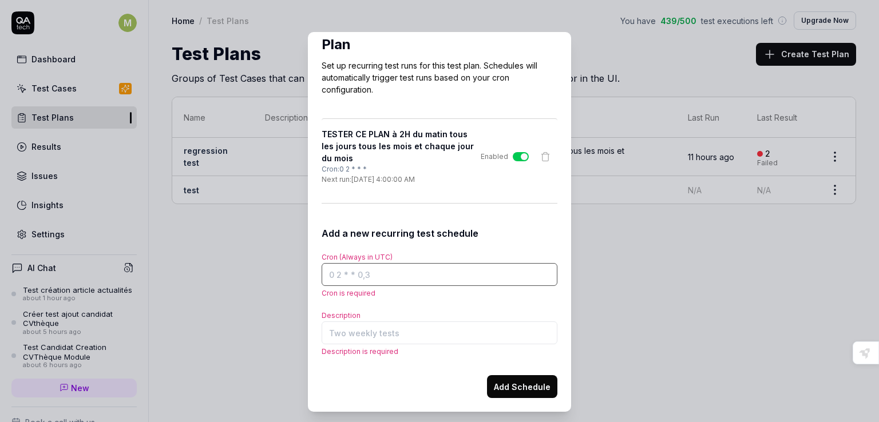
click at [363, 272] on input "Cron (Always in UTC)" at bounding box center [440, 274] width 236 height 23
drag, startPoint x: 363, startPoint y: 272, endPoint x: 355, endPoint y: 271, distance: 8.7
click at [355, 271] on input "Cron (Always in UTC)" at bounding box center [440, 274] width 236 height 23
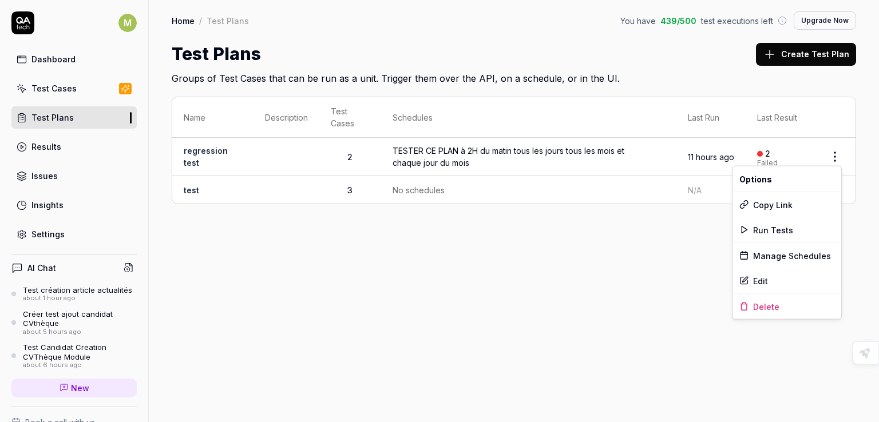
click at [834, 152] on html "M Dashboard Test Cases Test Plans Results Issues Insights Settings AI Chat Test…" at bounding box center [439, 211] width 879 height 422
click at [755, 252] on div "Manage Schedules" at bounding box center [787, 255] width 109 height 25
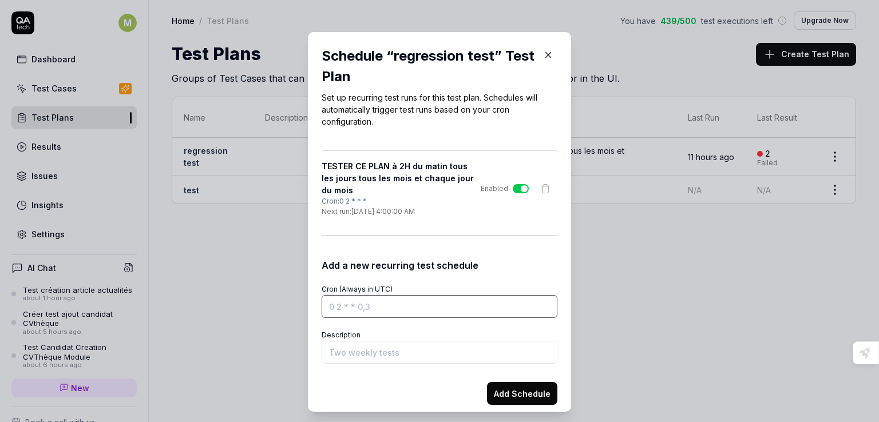
click at [332, 308] on input "Cron (Always in UTC)" at bounding box center [440, 306] width 236 height 23
click at [326, 307] on input "Cron (Always in UTC)" at bounding box center [440, 306] width 236 height 23
drag, startPoint x: 335, startPoint y: 307, endPoint x: 328, endPoint y: 306, distance: 7.5
click at [328, 306] on input "Cron (Always in UTC)" at bounding box center [440, 306] width 236 height 23
drag, startPoint x: 325, startPoint y: 306, endPoint x: 335, endPoint y: 306, distance: 10.3
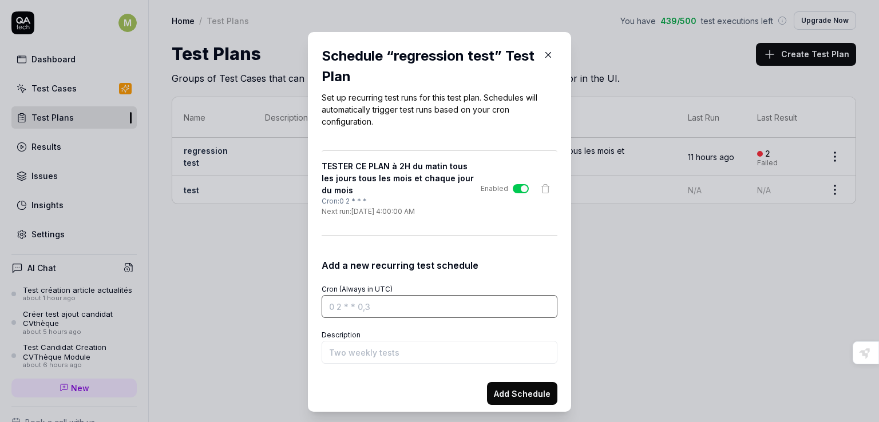
click at [335, 306] on input "Cron (Always in UTC)" at bounding box center [440, 306] width 236 height 23
drag, startPoint x: 340, startPoint y: 304, endPoint x: 346, endPoint y: 309, distance: 8.1
click at [346, 309] on input "Cron (Always in UTC)" at bounding box center [440, 306] width 236 height 23
drag, startPoint x: 346, startPoint y: 307, endPoint x: 355, endPoint y: 308, distance: 9.3
click at [355, 308] on input "Cron (Always in UTC)" at bounding box center [440, 306] width 236 height 23
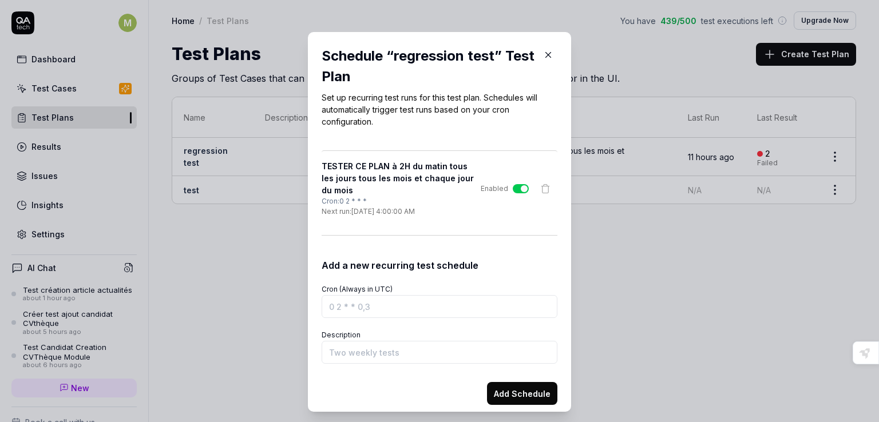
click at [543, 53] on icon "button" at bounding box center [548, 55] width 10 height 10
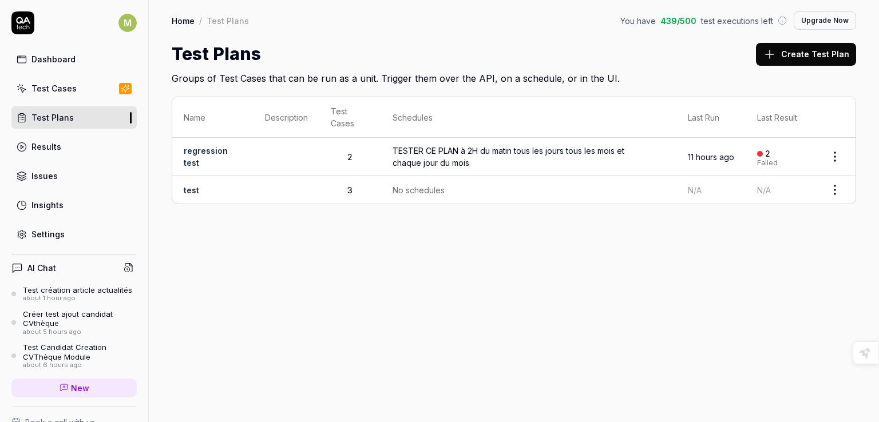
click at [836, 153] on html "M Dashboard Test Cases Test Plans Results Issues Insights Settings AI Chat Test…" at bounding box center [439, 211] width 879 height 422
click at [477, 266] on html "M Dashboard Test Cases Test Plans Results Issues Insights Settings AI Chat Test…" at bounding box center [439, 211] width 879 height 422
click at [63, 140] on link "Results" at bounding box center [73, 147] width 125 height 22
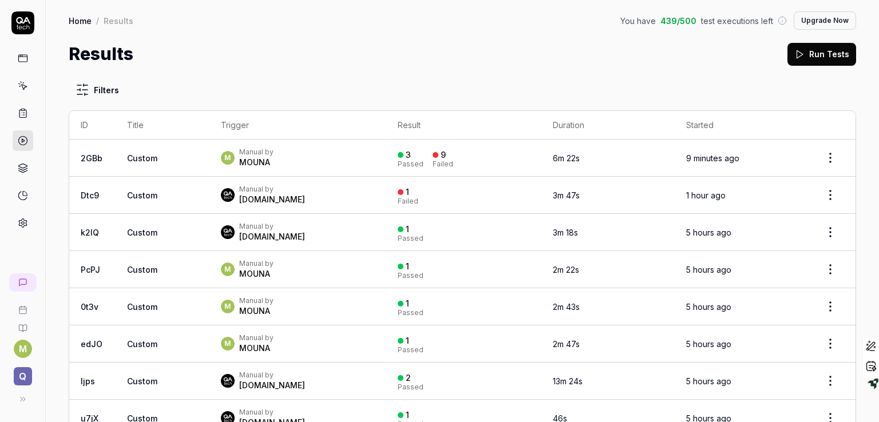
click at [302, 135] on th "Trigger" at bounding box center [297, 125] width 177 height 29
click at [261, 113] on th "Trigger" at bounding box center [297, 125] width 177 height 29
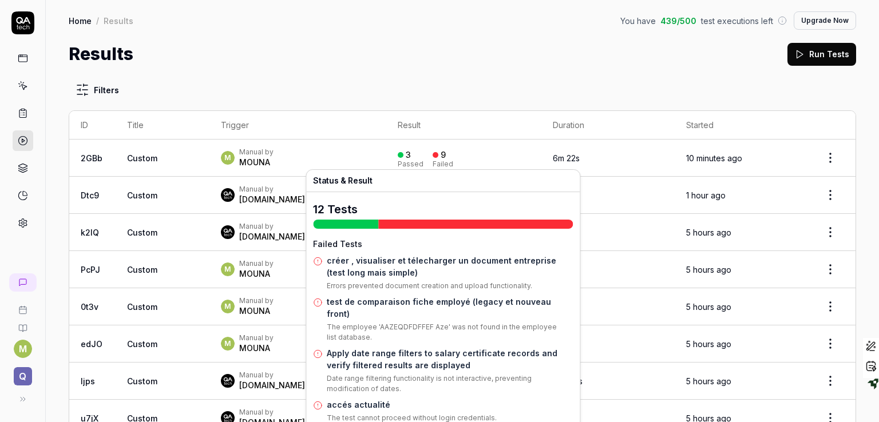
click at [398, 275] on div "créer , visualiser et télecharger un document entreprise (test long mais simple…" at bounding box center [450, 275] width 246 height 41
click at [405, 258] on link "créer , visualiser et télecharger un document entreprise (test long mais simple)" at bounding box center [441, 267] width 229 height 22
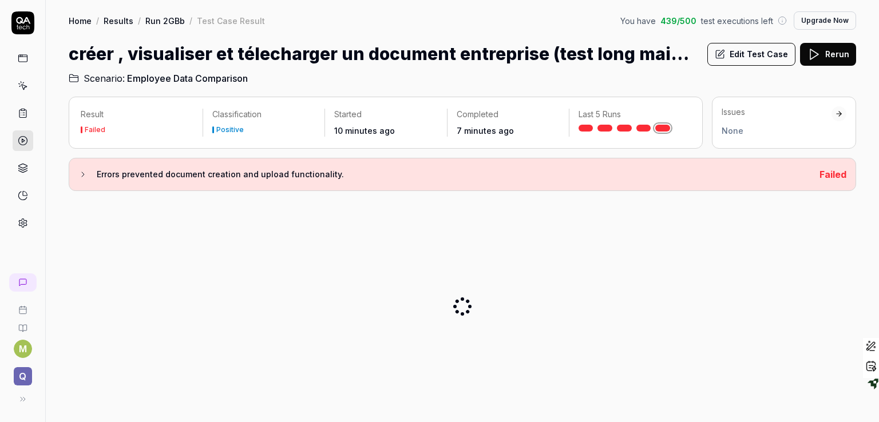
click at [401, 262] on div at bounding box center [462, 306] width 787 height 213
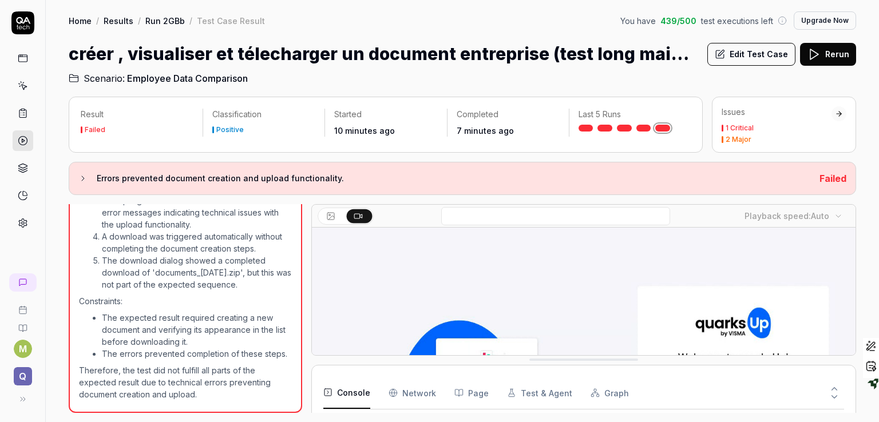
scroll to position [134, 0]
click at [84, 181] on icon at bounding box center [82, 178] width 9 height 9
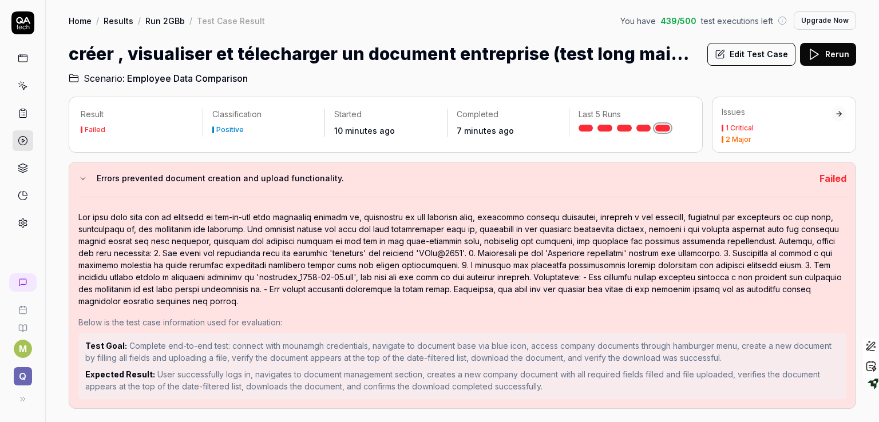
click at [875, 148] on div "Result Failed Classification Positive Started 10 minutes ago Completed 7 minute…" at bounding box center [462, 253] width 833 height 337
click at [838, 115] on div at bounding box center [839, 114] width 8 height 8
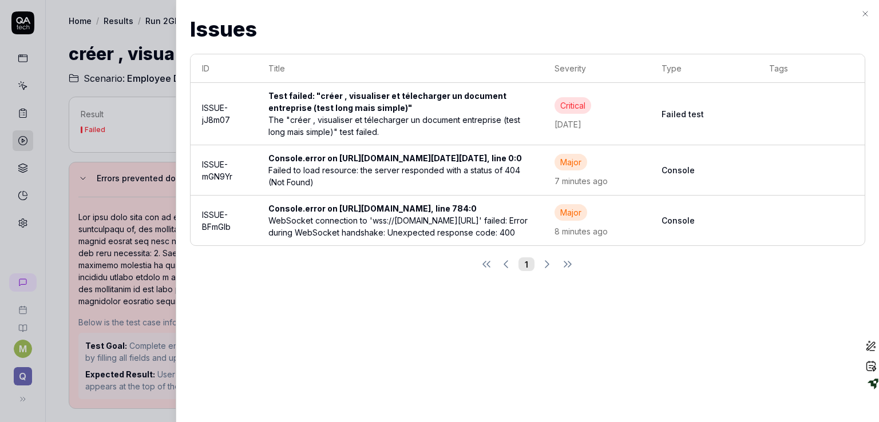
click at [339, 120] on div "The "créer , visualiser et télecharger un document entreprise (test long mais s…" at bounding box center [399, 126] width 263 height 24
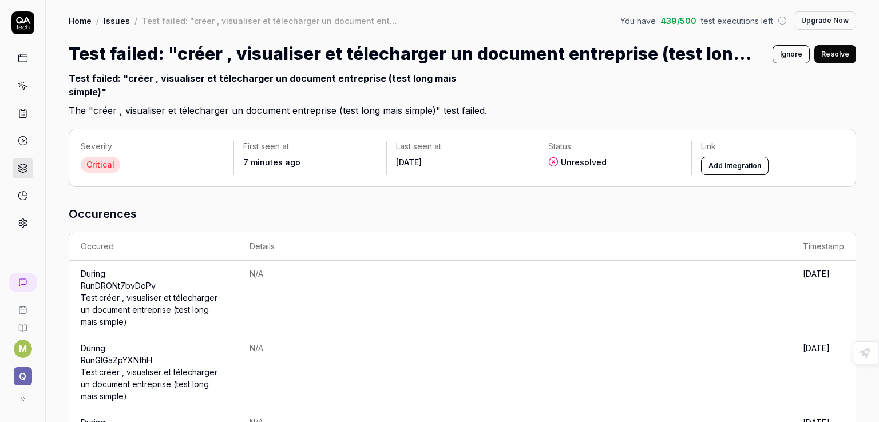
click at [100, 161] on div "Critical" at bounding box center [100, 165] width 39 height 16
click at [343, 288] on td "N/A" at bounding box center [514, 298] width 553 height 74
click at [88, 170] on div "Critical" at bounding box center [100, 165] width 39 height 16
click at [553, 161] on icon at bounding box center [553, 162] width 10 height 10
click at [723, 170] on button "Add Integration" at bounding box center [735, 166] width 68 height 18
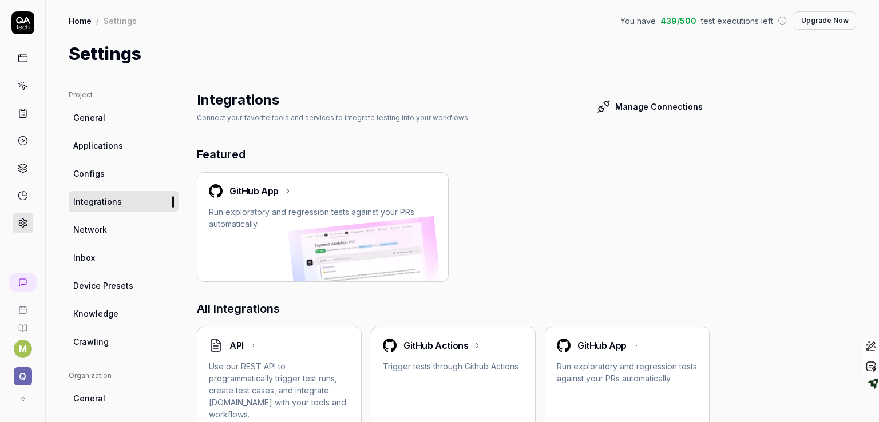
click at [24, 199] on icon at bounding box center [23, 196] width 10 height 10
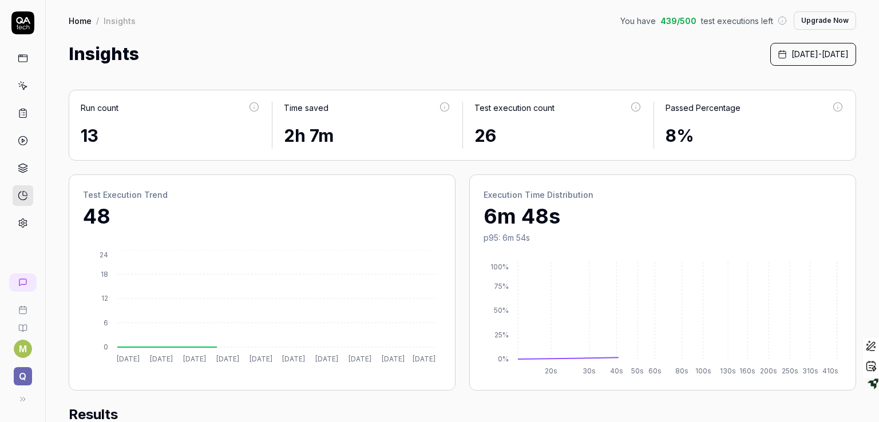
click at [22, 86] on icon at bounding box center [23, 86] width 10 height 10
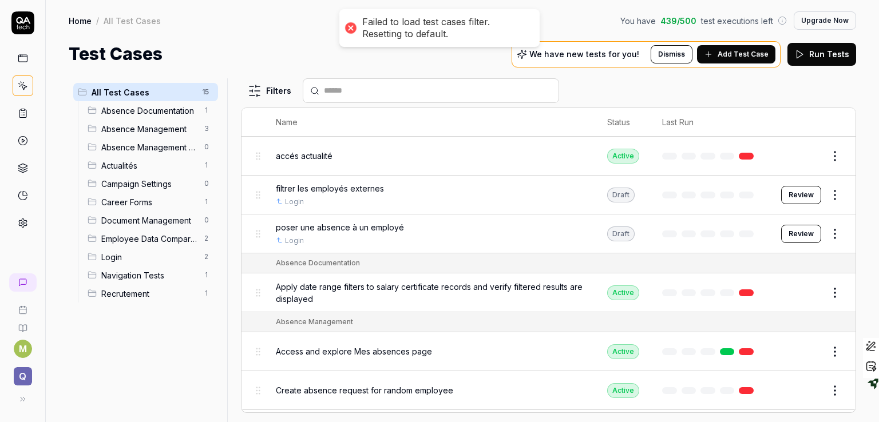
click at [23, 113] on icon at bounding box center [23, 113] width 10 height 10
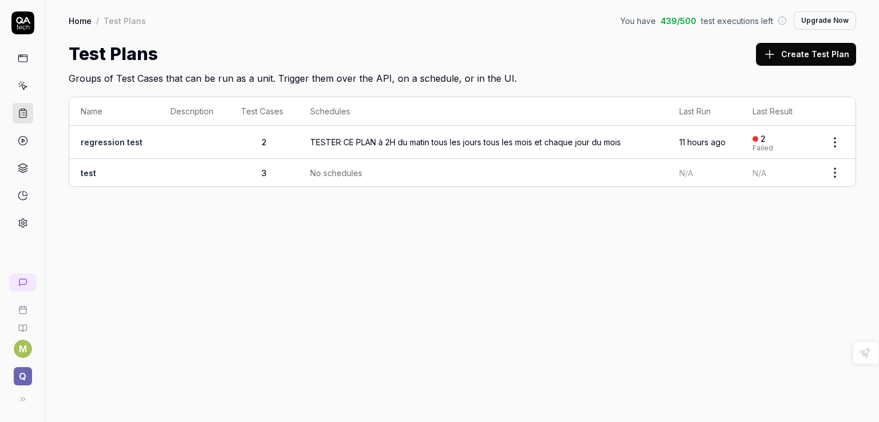
click at [19, 139] on icon at bounding box center [23, 141] width 10 height 10
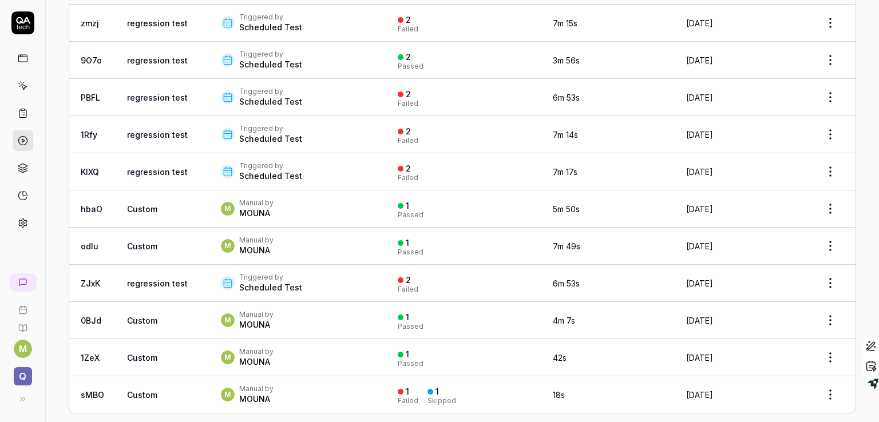
scroll to position [890, 0]
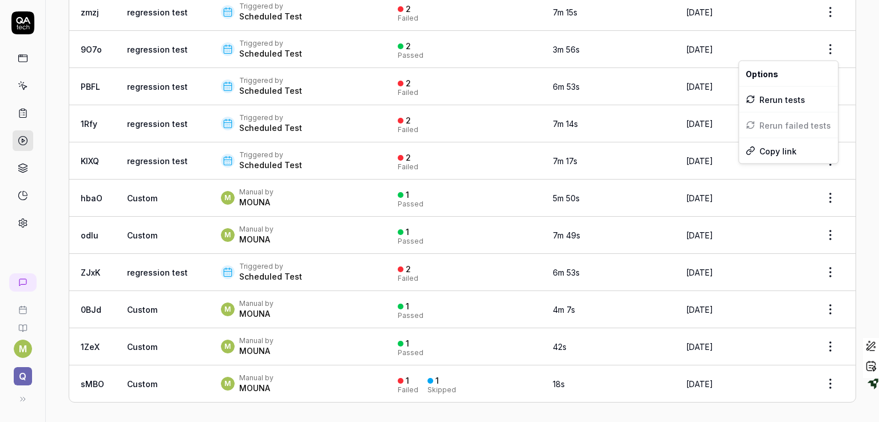
click at [823, 46] on html "M Q Home / Results You have 439 / 500 test executions left Upgrade Now Home / R…" at bounding box center [439, 211] width 879 height 422
click at [648, 55] on html "M Q Home / Results You have 439 / 500 test executions left Upgrade Now Home / R…" at bounding box center [439, 211] width 879 height 422
click at [152, 45] on link "regression test" at bounding box center [157, 50] width 61 height 10
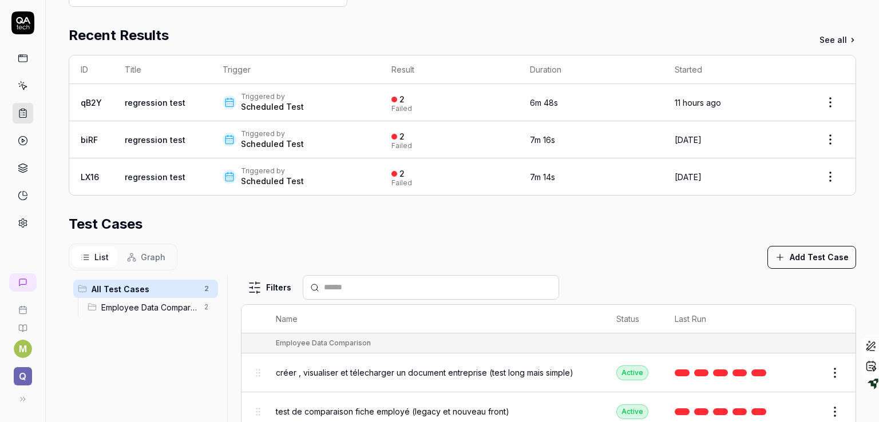
scroll to position [211, 0]
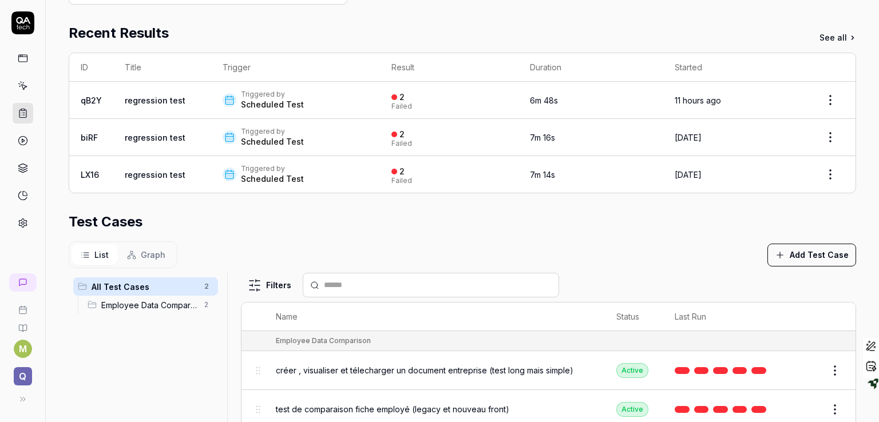
click at [271, 108] on div "Scheduled Test" at bounding box center [272, 104] width 63 height 11
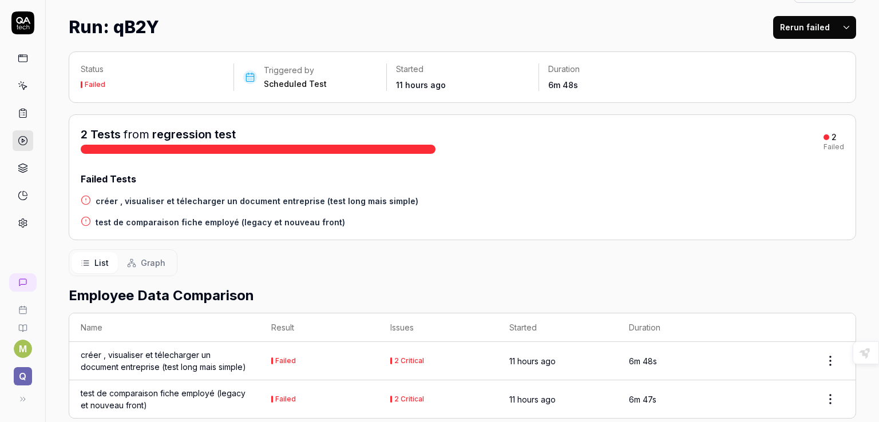
scroll to position [30, 0]
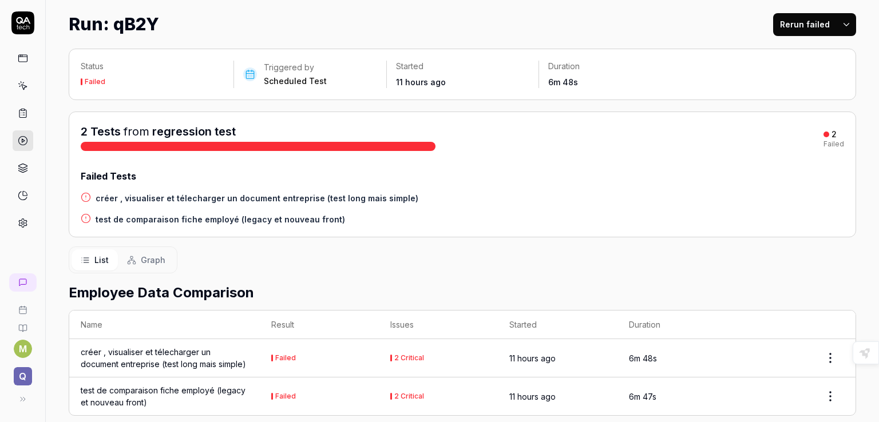
click at [29, 141] on link at bounding box center [23, 140] width 21 height 21
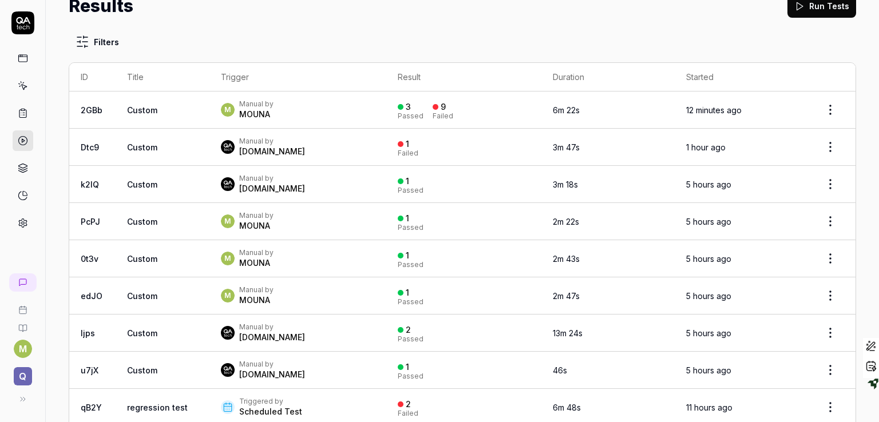
scroll to position [39, 0]
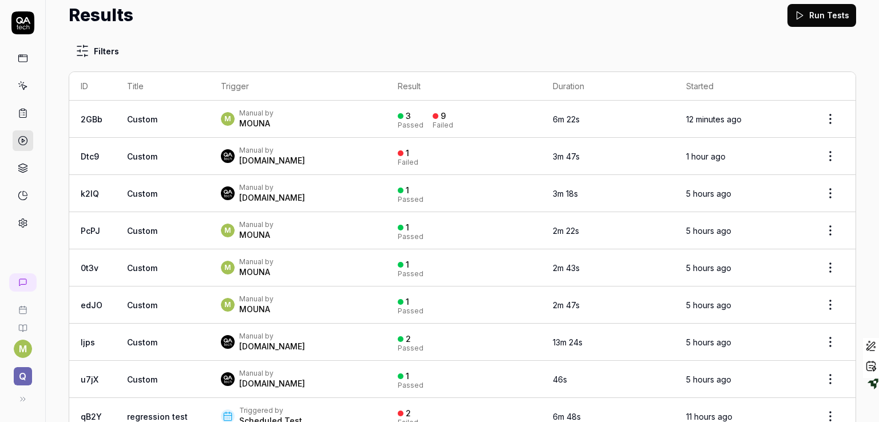
click at [771, 155] on td "1 hour ago" at bounding box center [740, 156] width 130 height 37
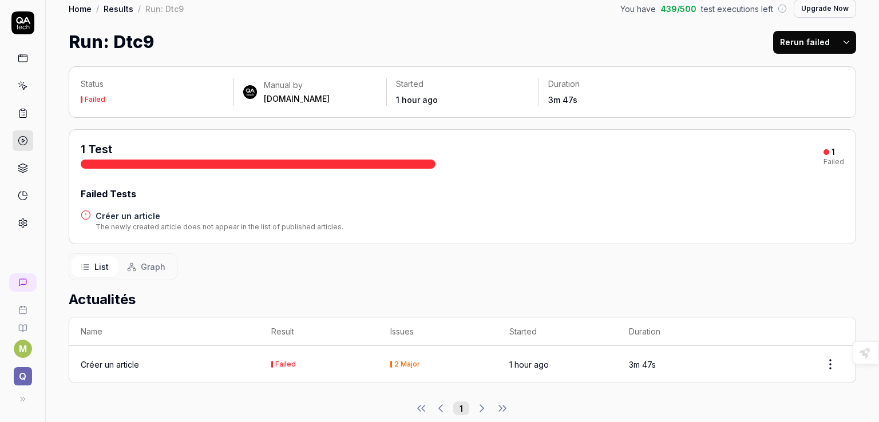
scroll to position [27, 0]
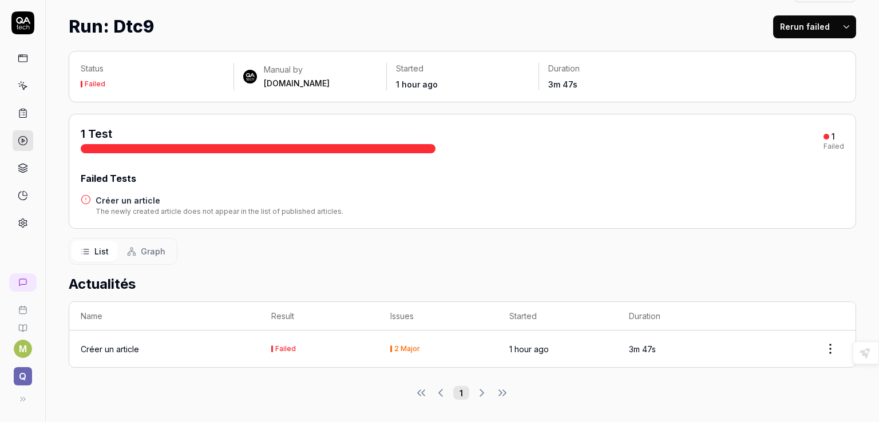
click at [398, 349] on div "2 Major" at bounding box center [407, 349] width 26 height 7
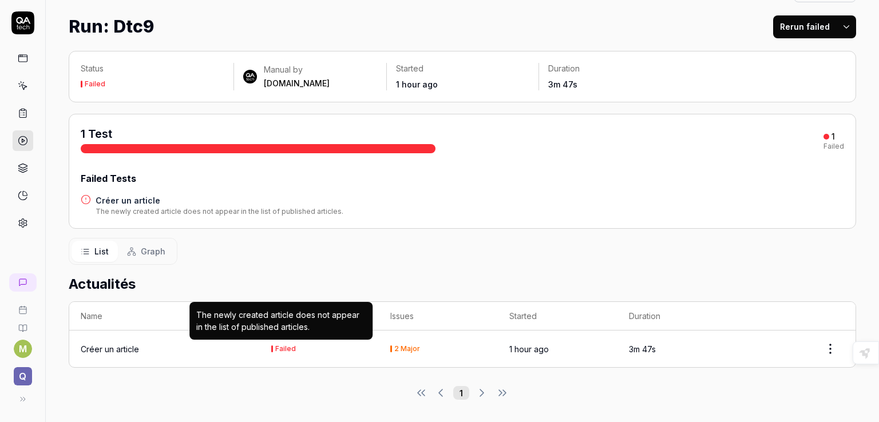
click at [284, 346] on div "Failed" at bounding box center [285, 349] width 21 height 7
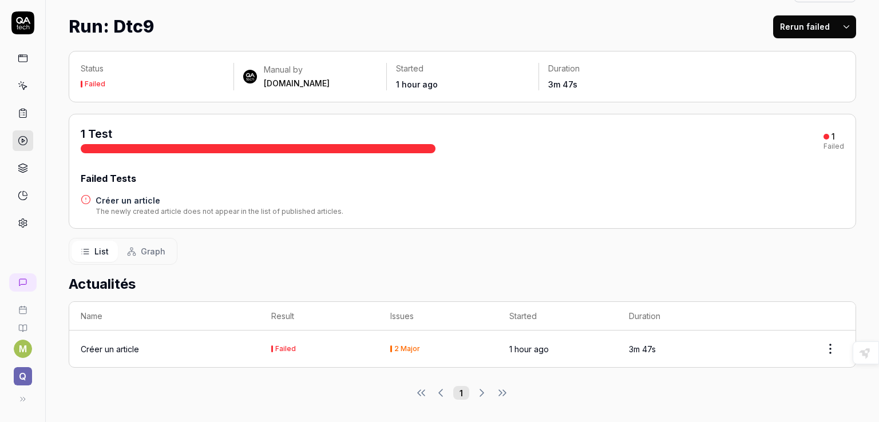
click at [282, 346] on div "Failed" at bounding box center [285, 349] width 21 height 7
click at [18, 140] on icon at bounding box center [23, 141] width 10 height 10
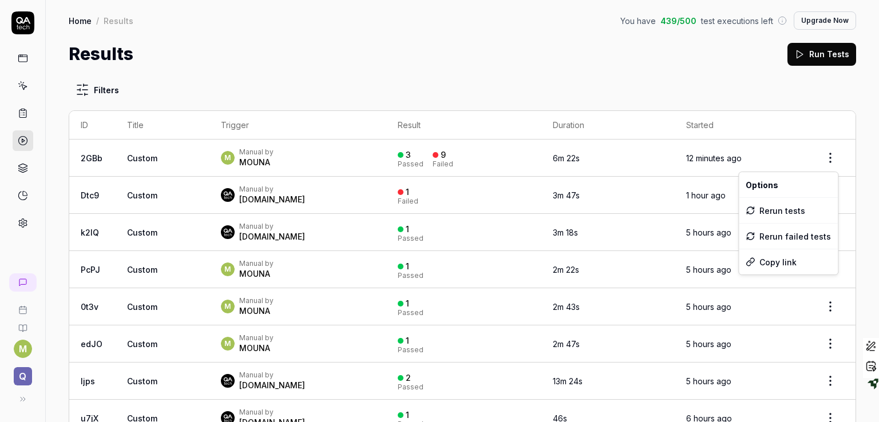
click at [817, 157] on html "M Q Home / Results You have 439 / 500 test executions left Upgrade Now Home / R…" at bounding box center [439, 211] width 879 height 422
click at [245, 160] on html "M Q Home / Results You have 439 / 500 test executions left Upgrade Now Home / R…" at bounding box center [439, 211] width 879 height 422
click at [553, 158] on time "6m 22s" at bounding box center [566, 158] width 27 height 10
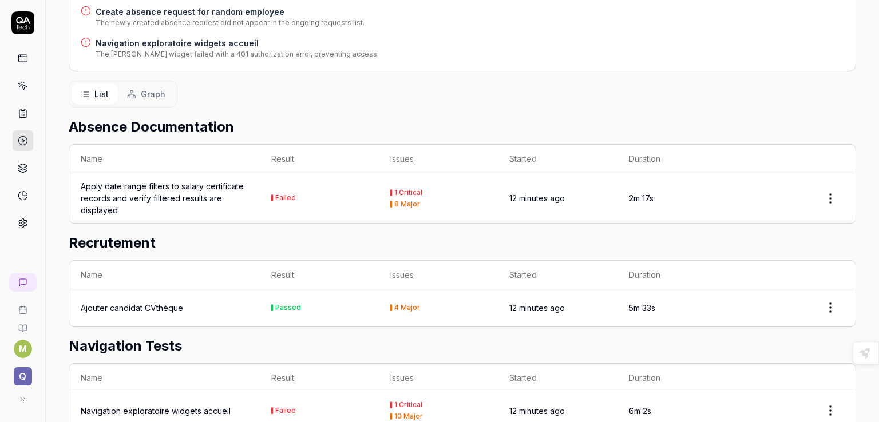
scroll to position [504, 0]
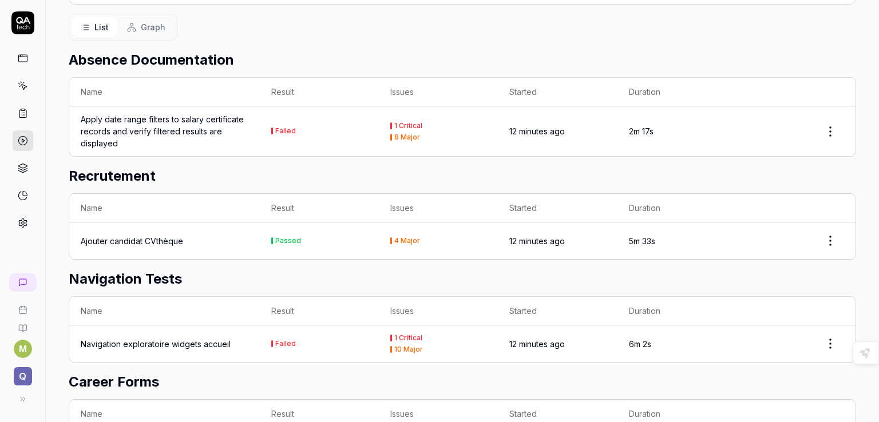
click at [406, 126] on div "1 Critical" at bounding box center [408, 125] width 28 height 7
click at [818, 126] on html "M Q Home / Results / Run: 2GBb You have 439 / 500 test executions left Upgrade …" at bounding box center [439, 211] width 879 height 422
click at [696, 49] on html "M Q Home / Results / Run: 2GBb You have 439 / 500 test executions left Upgrade …" at bounding box center [439, 211] width 879 height 422
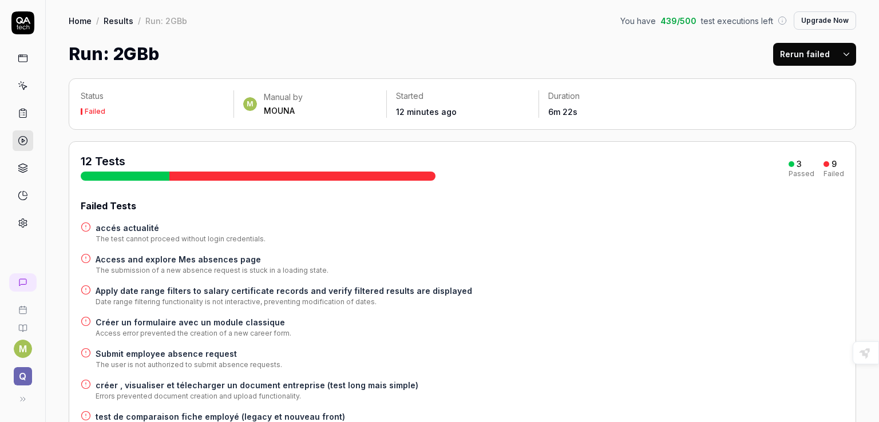
click at [78, 19] on link "Home" at bounding box center [80, 20] width 23 height 11
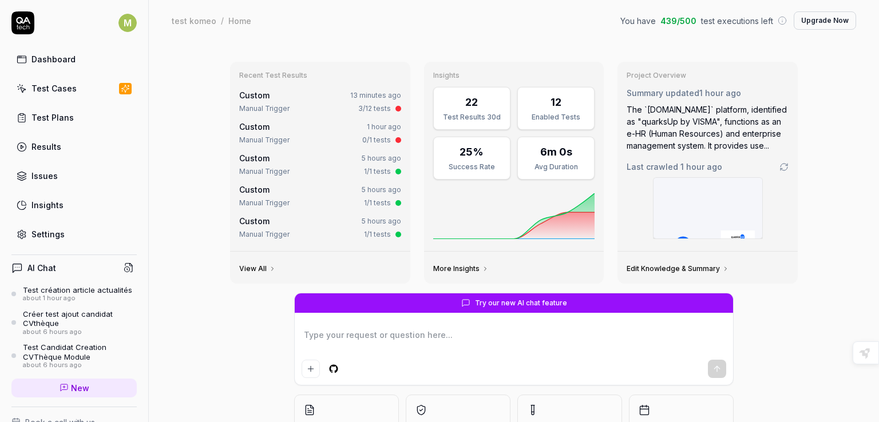
click at [52, 148] on div "Results" at bounding box center [46, 147] width 30 height 12
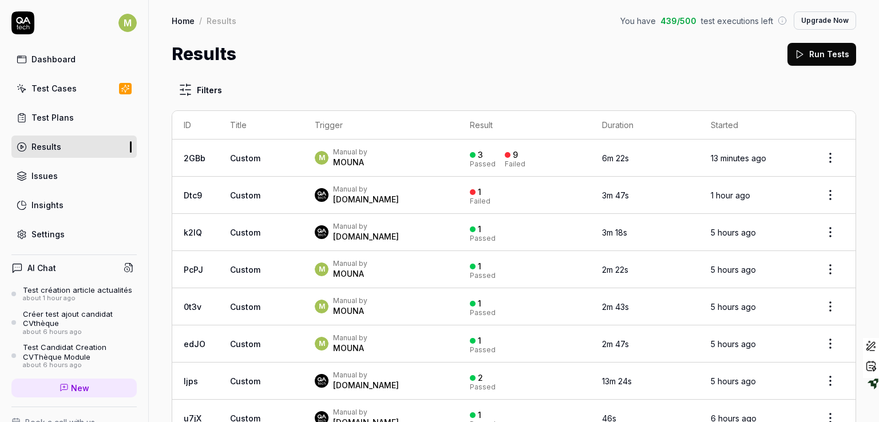
click at [442, 46] on div "Results Run Tests" at bounding box center [514, 54] width 684 height 26
click at [186, 91] on html "M Dashboard Test Cases Test Plans Results Issues Insights Settings AI Chat Test…" at bounding box center [439, 211] width 879 height 422
click at [191, 168] on button "None" at bounding box center [189, 168] width 11 height 11
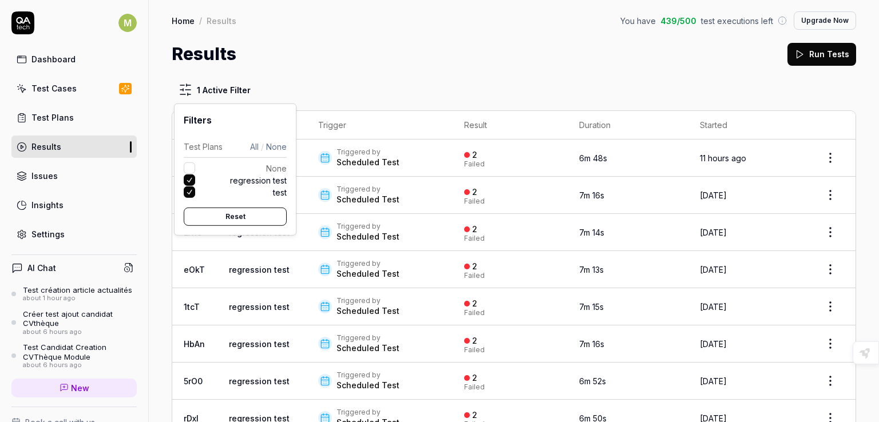
click at [189, 193] on button "test" at bounding box center [189, 192] width 11 height 11
click at [228, 215] on button "Reset" at bounding box center [235, 217] width 103 height 18
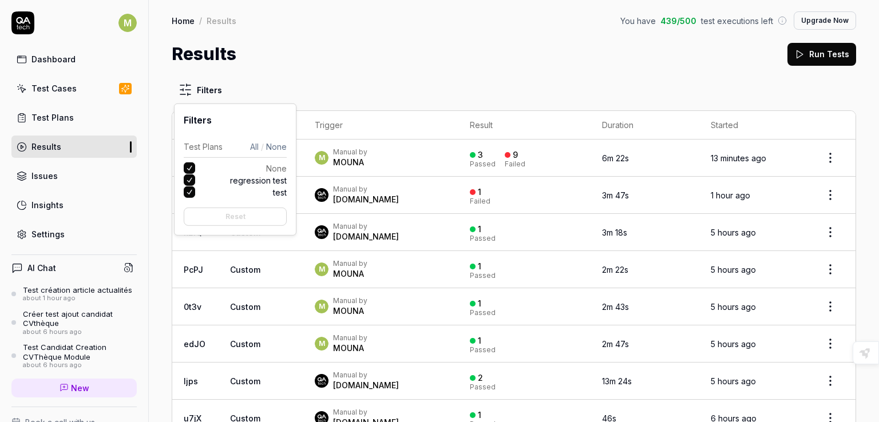
click at [189, 197] on button "test" at bounding box center [189, 192] width 11 height 11
click at [192, 163] on button "None" at bounding box center [189, 168] width 11 height 11
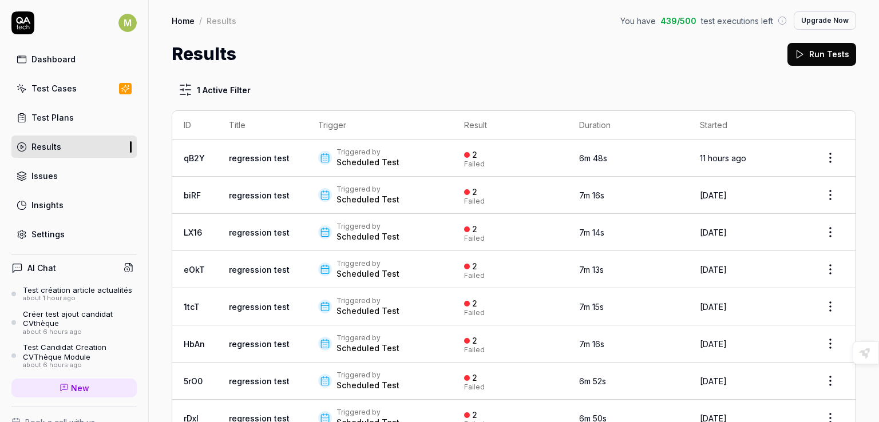
click at [407, 76] on html "M Dashboard Test Cases Test Plans Results Issues Insights Settings AI Chat Test…" at bounding box center [439, 211] width 879 height 422
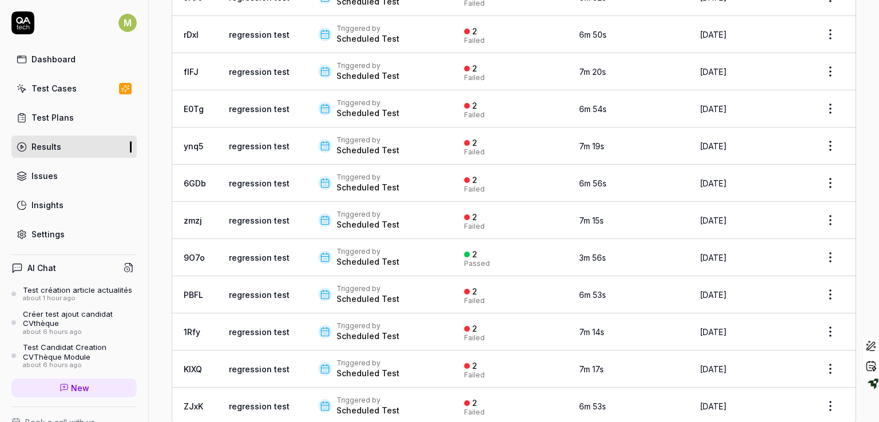
scroll to position [407, 0]
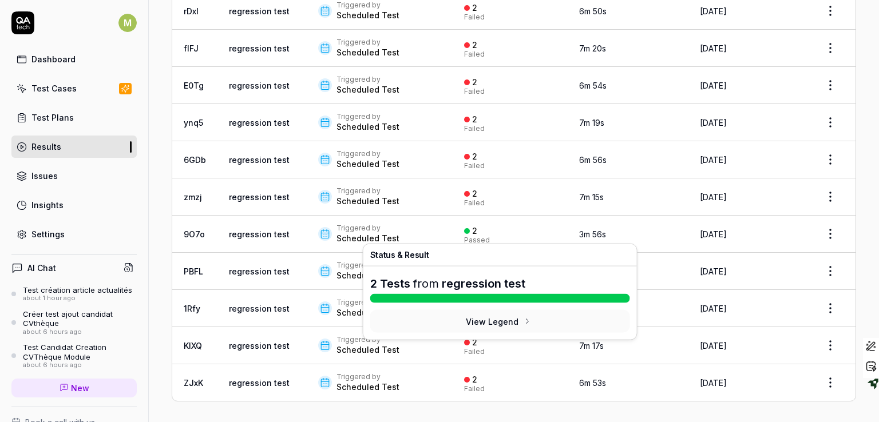
click at [464, 228] on div "2" at bounding box center [470, 231] width 13 height 10
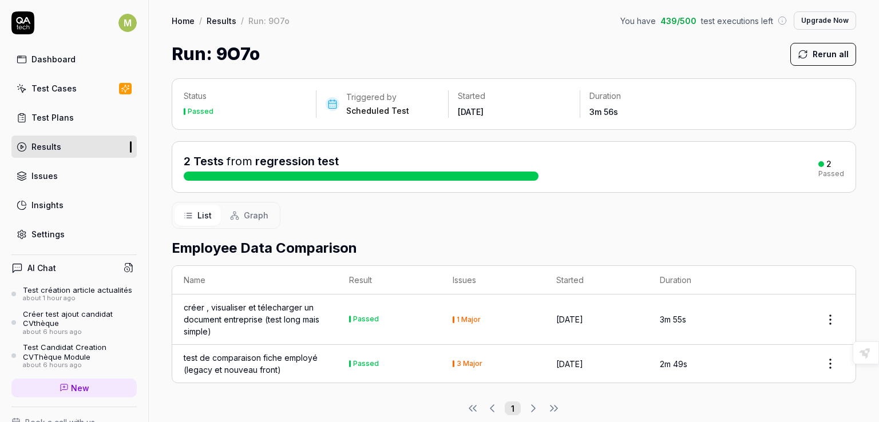
click at [214, 22] on link "Results" at bounding box center [222, 20] width 30 height 11
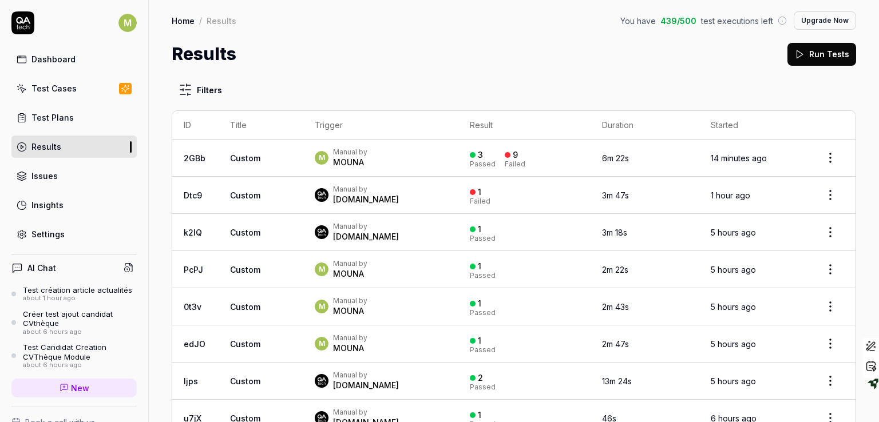
click at [197, 89] on html "M Dashboard Test Cases Test Plans Results Issues Insights Settings AI Chat Test…" at bounding box center [439, 211] width 879 height 422
click at [185, 169] on button "None" at bounding box center [189, 168] width 11 height 11
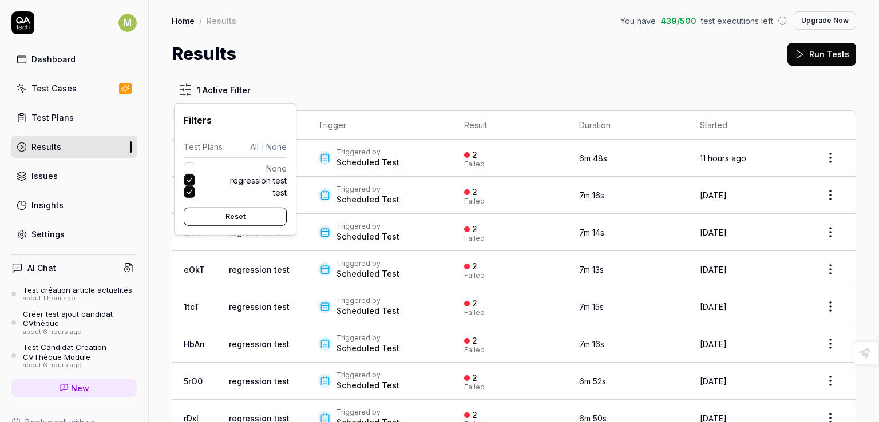
click at [188, 193] on button "test" at bounding box center [189, 192] width 11 height 11
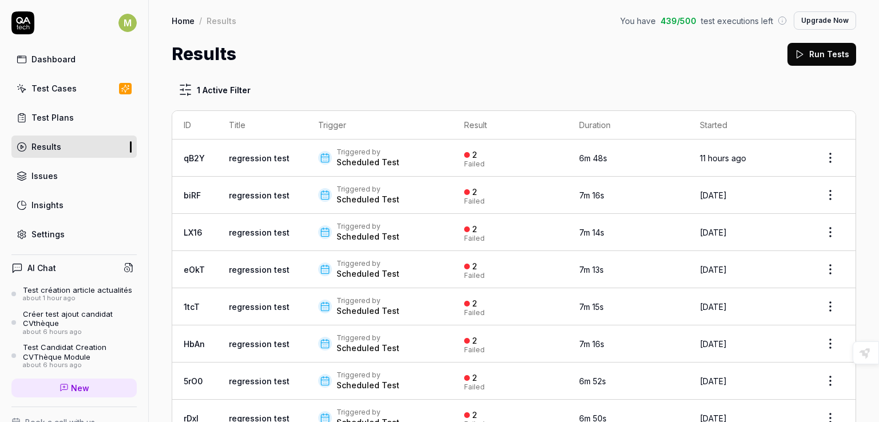
click at [433, 52] on html "M Dashboard Test Cases Test Plans Results Issues Insights Settings AI Chat Test…" at bounding box center [439, 211] width 879 height 422
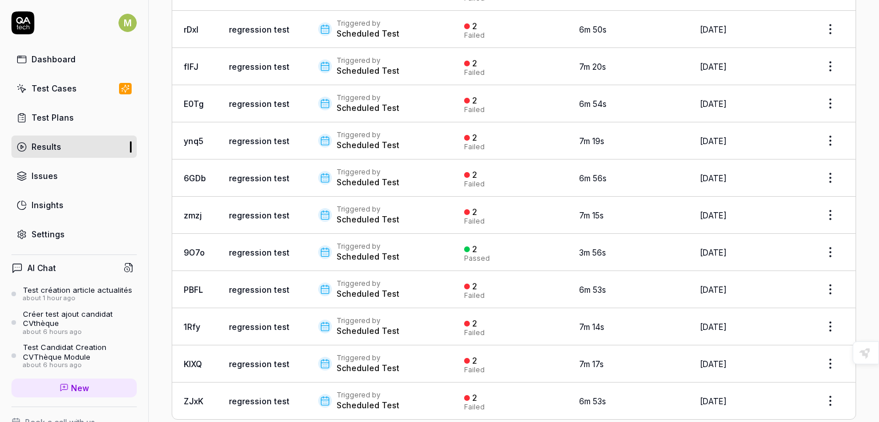
scroll to position [407, 0]
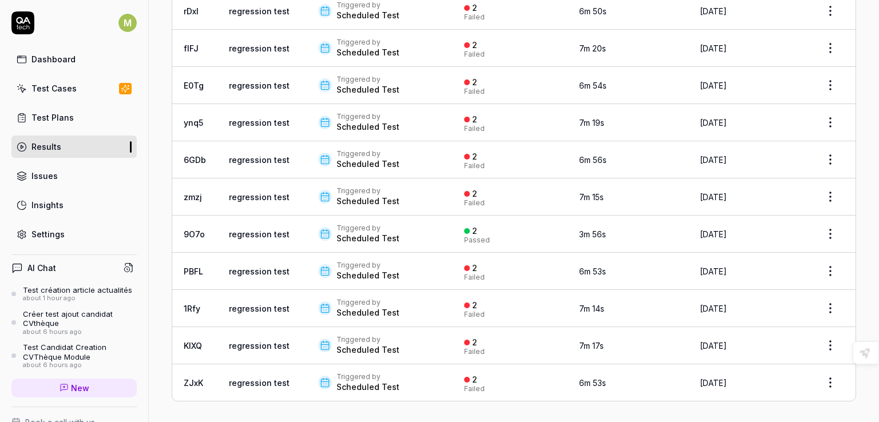
click at [270, 193] on link "regression test" at bounding box center [259, 197] width 61 height 10
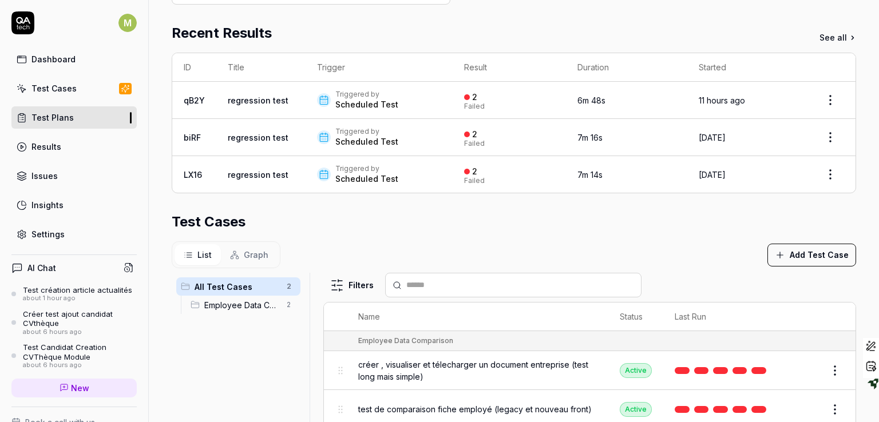
scroll to position [208, 0]
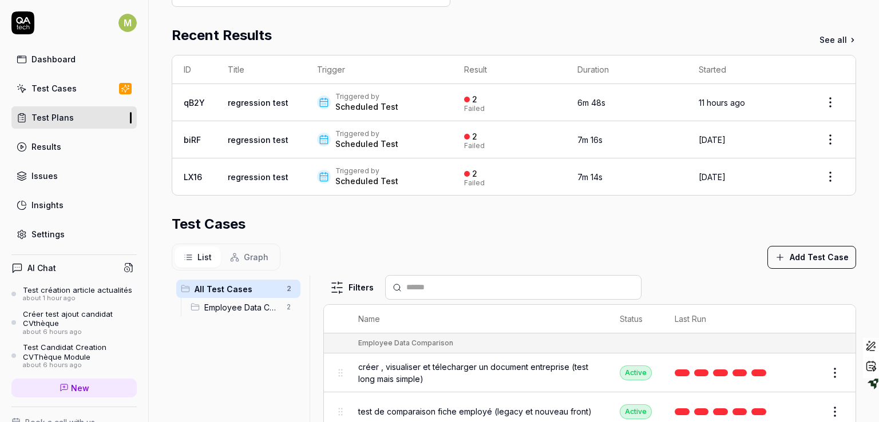
click at [43, 144] on div "Results" at bounding box center [46, 147] width 30 height 12
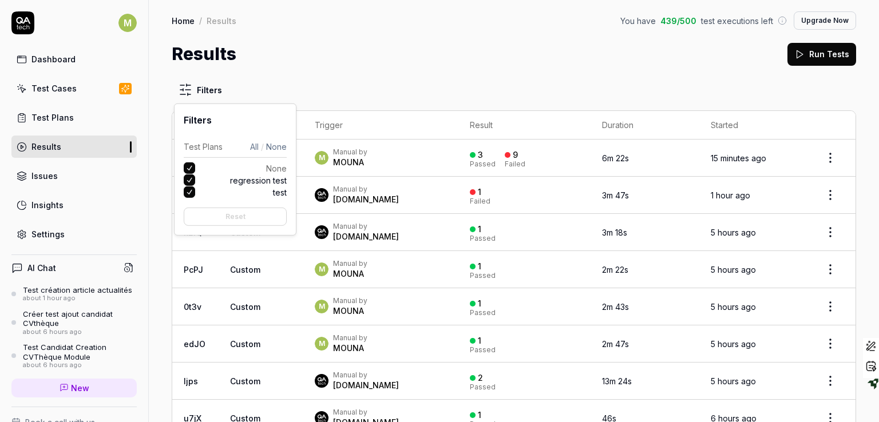
click at [189, 86] on html "M Dashboard Test Cases Test Plans Results Issues Insights Settings AI Chat Test…" at bounding box center [439, 211] width 879 height 422
click at [189, 168] on button "None" at bounding box center [189, 168] width 11 height 11
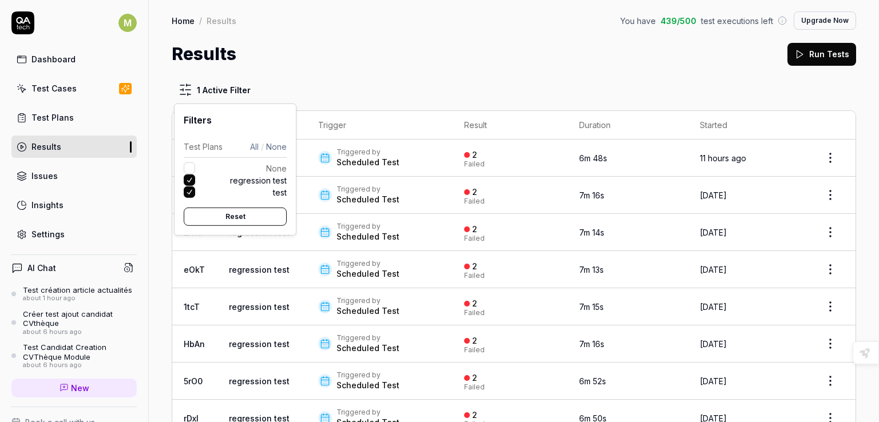
click at [188, 184] on button "regression test" at bounding box center [189, 180] width 11 height 11
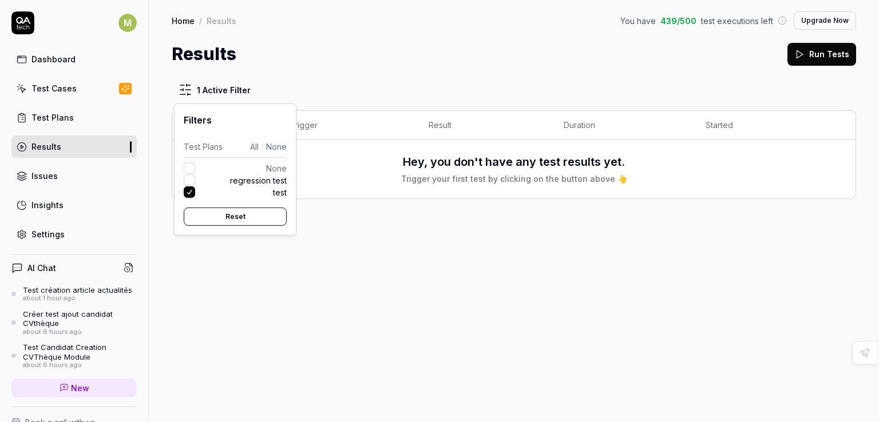
click at [188, 193] on button "test" at bounding box center [189, 192] width 11 height 11
click at [188, 181] on button "regression test" at bounding box center [189, 180] width 11 height 11
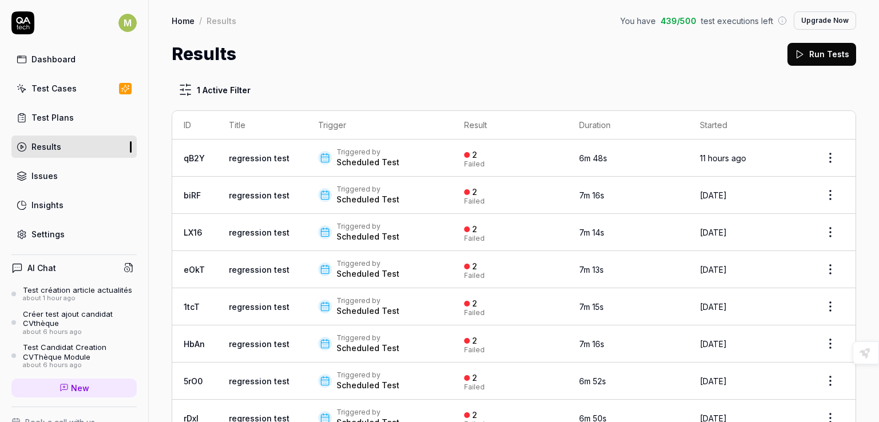
click at [513, 62] on html "M Dashboard Test Cases Test Plans Results Issues Insights Settings AI Chat Test…" at bounding box center [439, 211] width 879 height 422
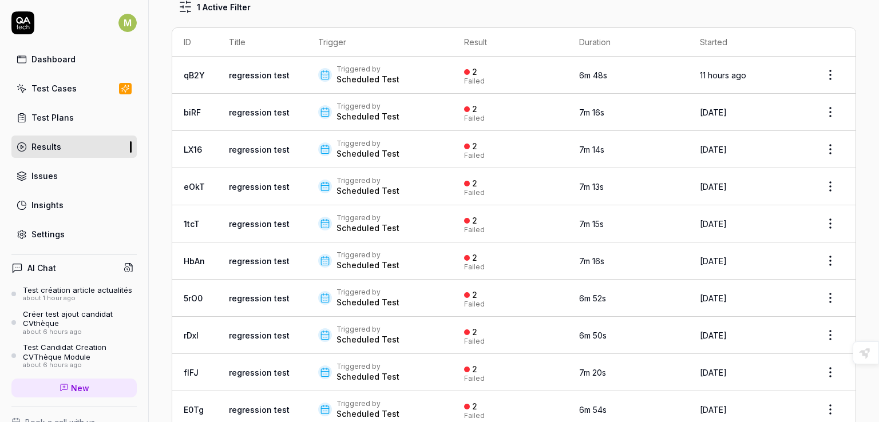
scroll to position [82, 0]
click at [825, 188] on html "M Dashboard Test Cases Test Plans Results Issues Insights Settings AI Chat Test…" at bounding box center [439, 211] width 879 height 422
click at [349, 188] on html "M Dashboard Test Cases Test Plans Results Issues Insights Settings AI Chat Test…" at bounding box center [439, 211] width 879 height 422
click at [323, 186] on icon at bounding box center [325, 187] width 10 height 10
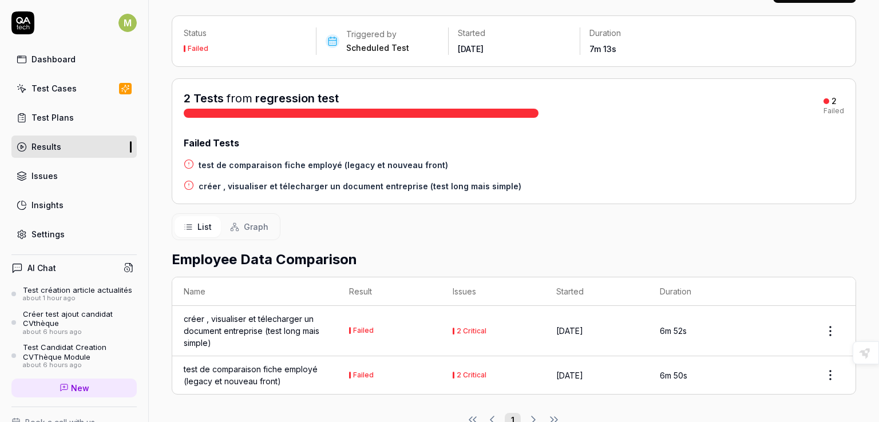
scroll to position [89, 0]
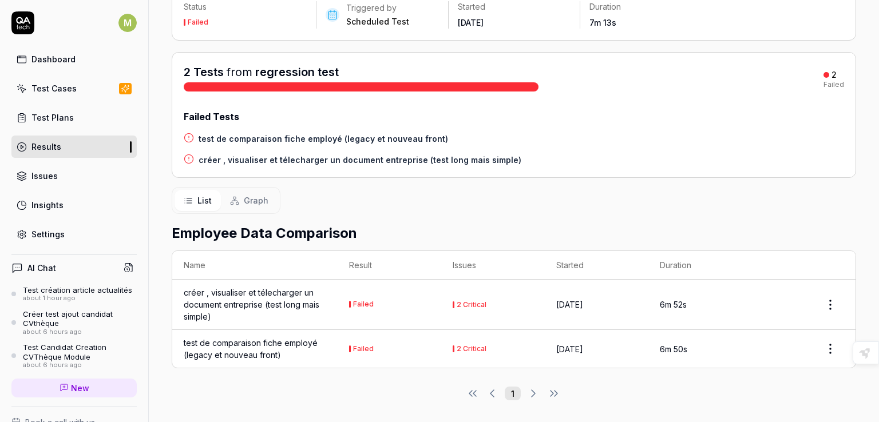
click at [278, 157] on h4 "créer , visualiser et télecharger un document entreprise (test long mais simple)" at bounding box center [360, 160] width 323 height 12
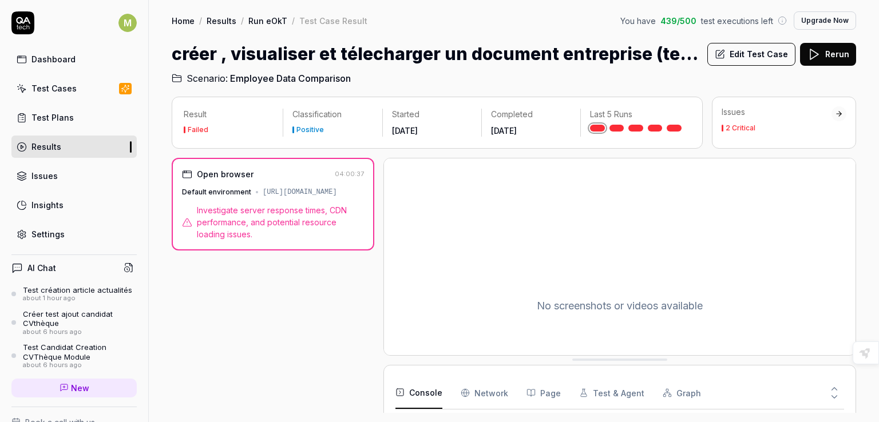
click at [266, 216] on span "Investigate server response times, CDN performance, and potential resource load…" at bounding box center [280, 222] width 167 height 36
click at [744, 129] on div "2 Critical" at bounding box center [741, 128] width 30 height 7
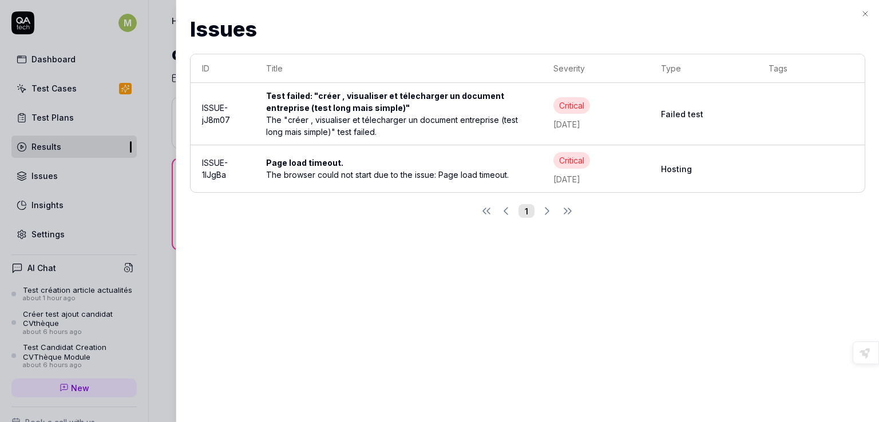
click at [866, 12] on icon "button" at bounding box center [865, 13] width 5 height 5
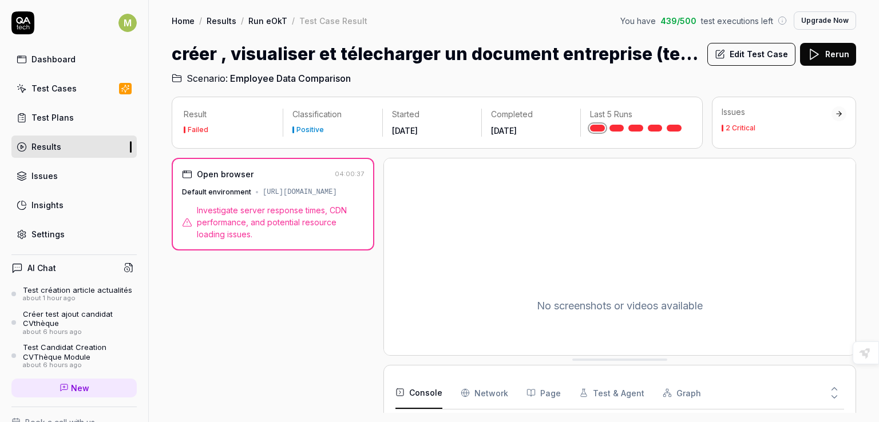
click at [307, 129] on div "Positive" at bounding box center [309, 129] width 27 height 7
click at [528, 309] on div "No screenshots or videos available" at bounding box center [620, 306] width 472 height 295
click at [260, 221] on span "Investigate server response times, CDN performance, and potential resource load…" at bounding box center [280, 222] width 167 height 36
click at [739, 126] on div "2 Critical" at bounding box center [741, 128] width 30 height 7
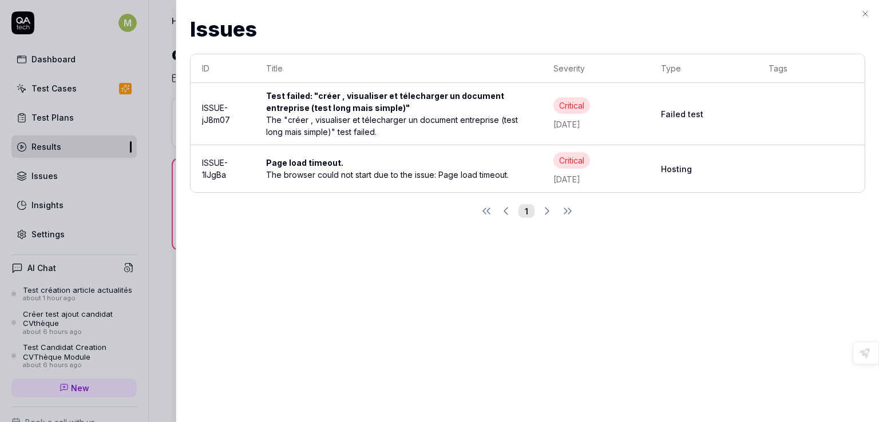
click at [574, 104] on div "Critical" at bounding box center [571, 105] width 37 height 17
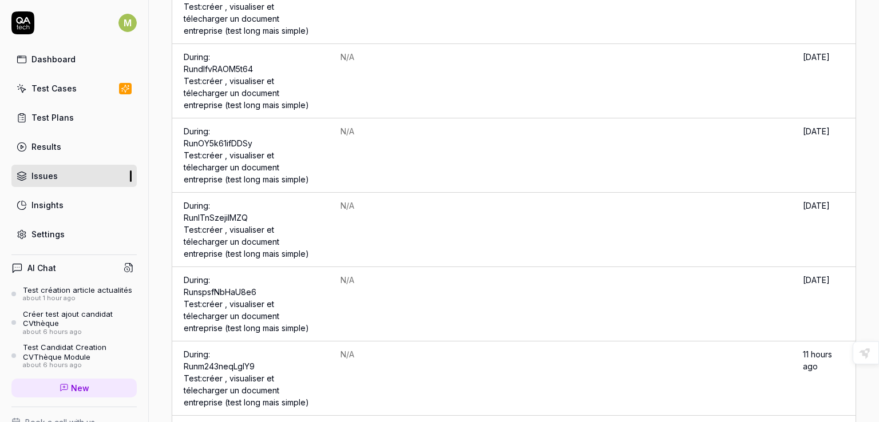
scroll to position [1198, 0]
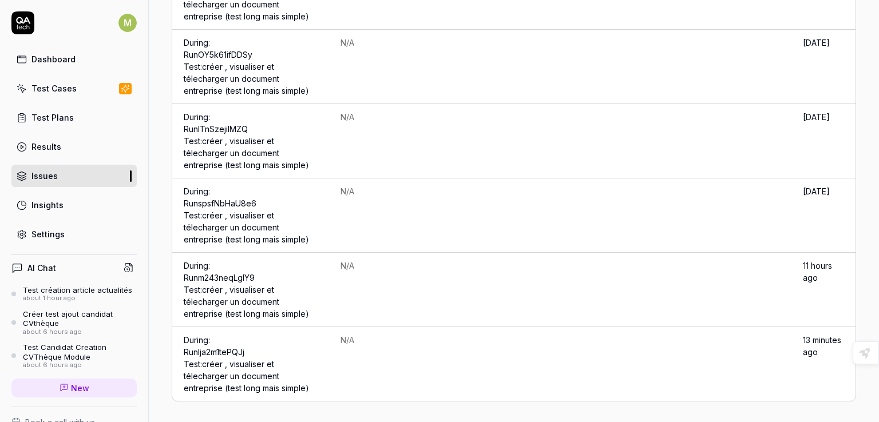
click at [238, 363] on link "Run Ija2m1tePQJj Test: créer , visualiser et télecharger un document entreprise…" at bounding box center [246, 370] width 125 height 46
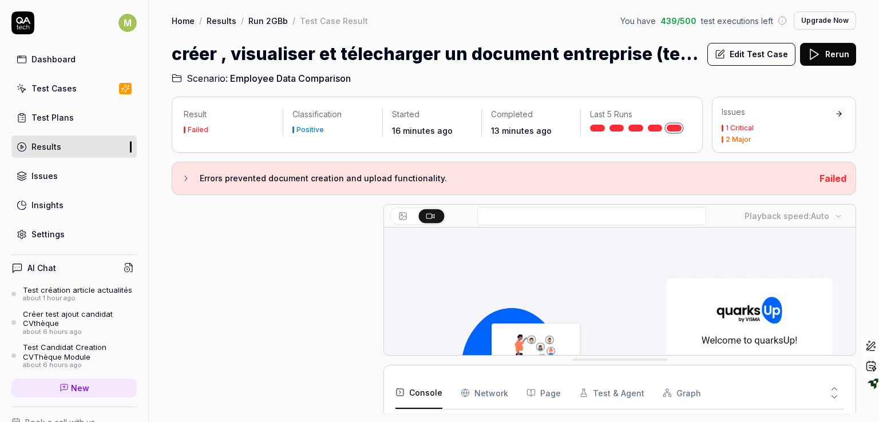
scroll to position [769, 0]
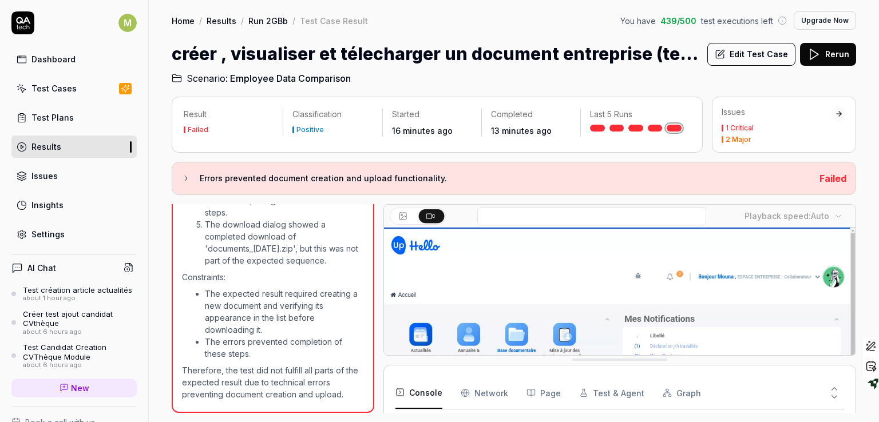
click at [184, 179] on icon at bounding box center [185, 178] width 9 height 9
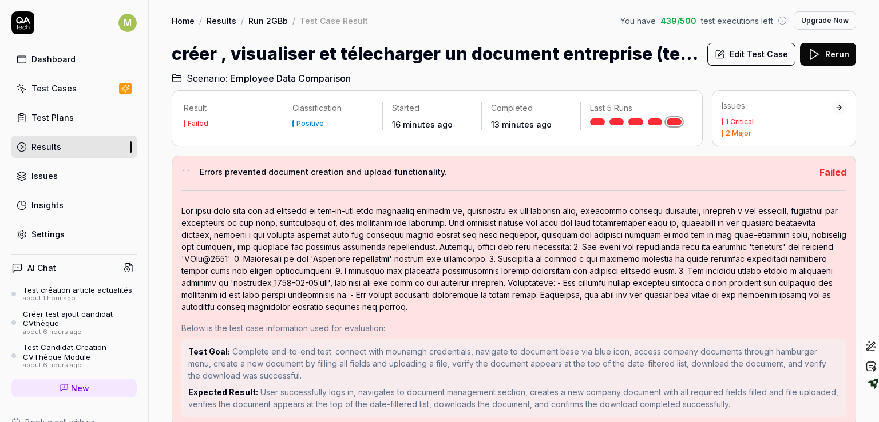
scroll to position [10, 0]
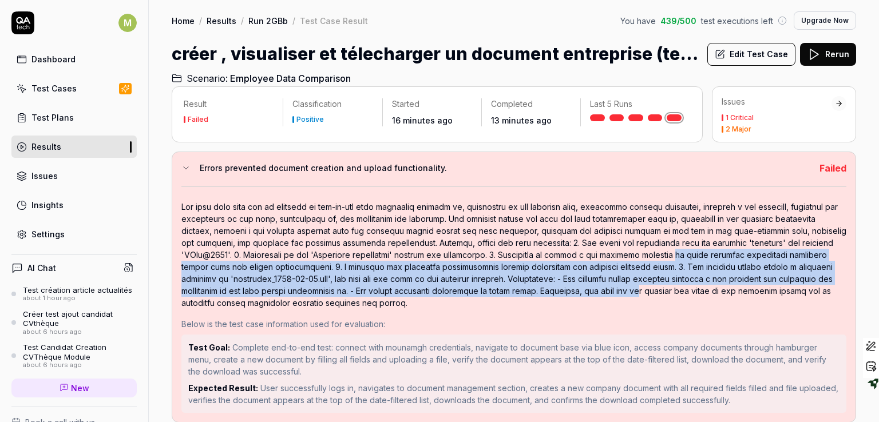
drag, startPoint x: 792, startPoint y: 255, endPoint x: 799, endPoint y: 295, distance: 41.2
click at [799, 295] on div at bounding box center [513, 255] width 665 height 108
click at [298, 171] on h3 "Errors prevented document creation and upload functionality." at bounding box center [505, 168] width 611 height 14
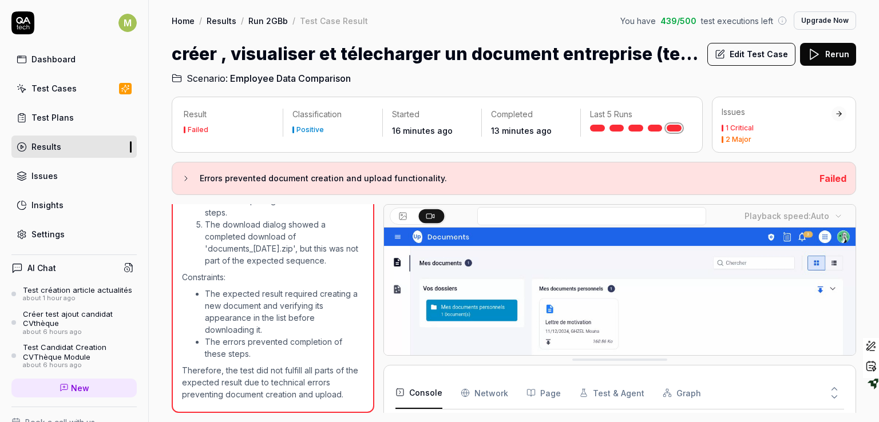
scroll to position [0, 0]
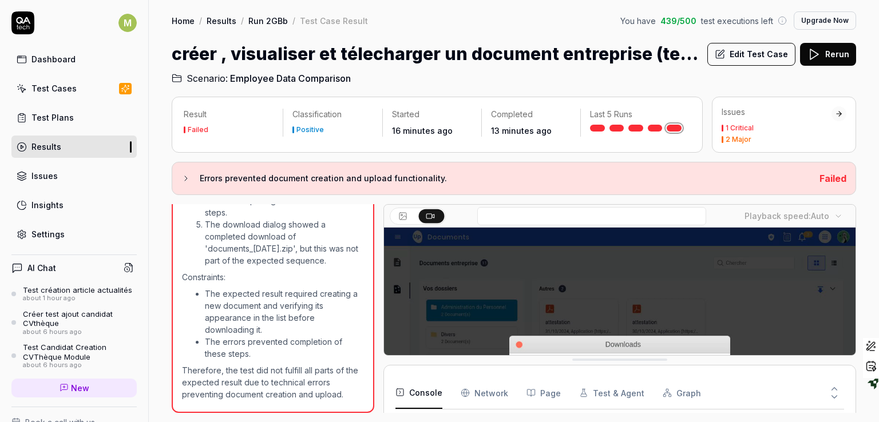
click at [50, 144] on div "Results" at bounding box center [46, 147] width 30 height 12
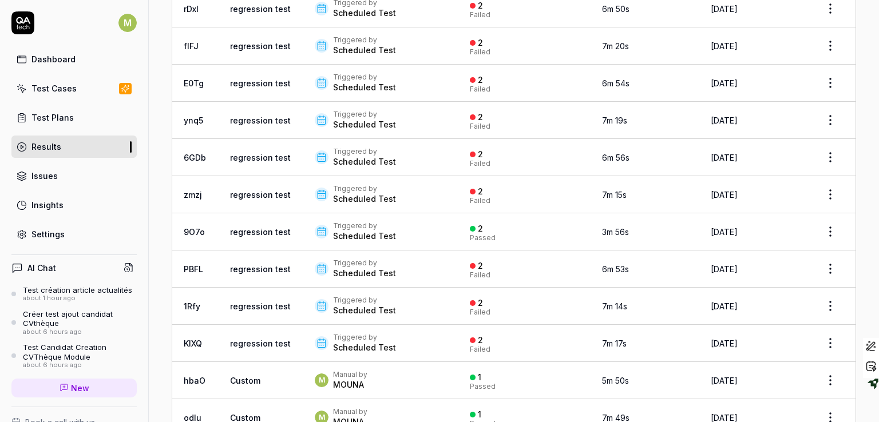
scroll to position [707, 0]
click at [339, 269] on div "Scheduled Test" at bounding box center [364, 273] width 63 height 11
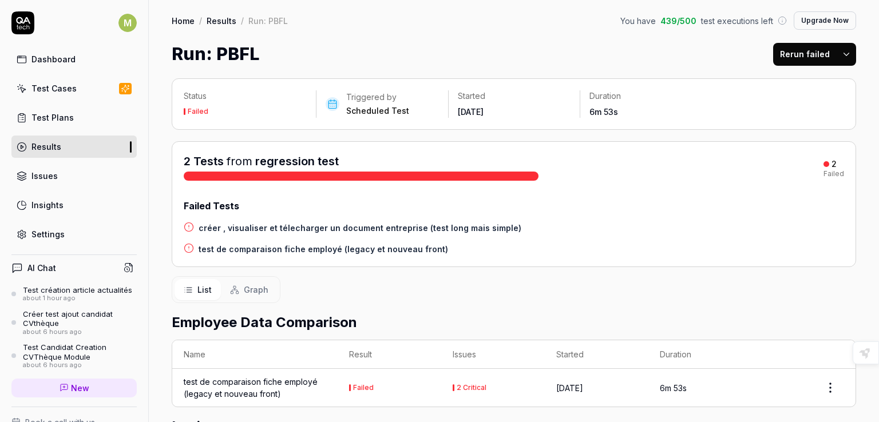
click at [320, 263] on div "2 Tests from regression test 2 Failed Failed Tests créer , visualiser et télech…" at bounding box center [514, 204] width 684 height 126
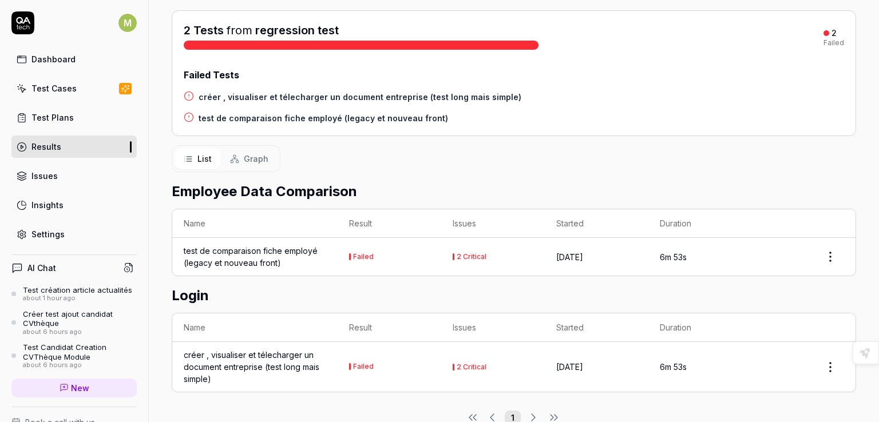
scroll to position [130, 0]
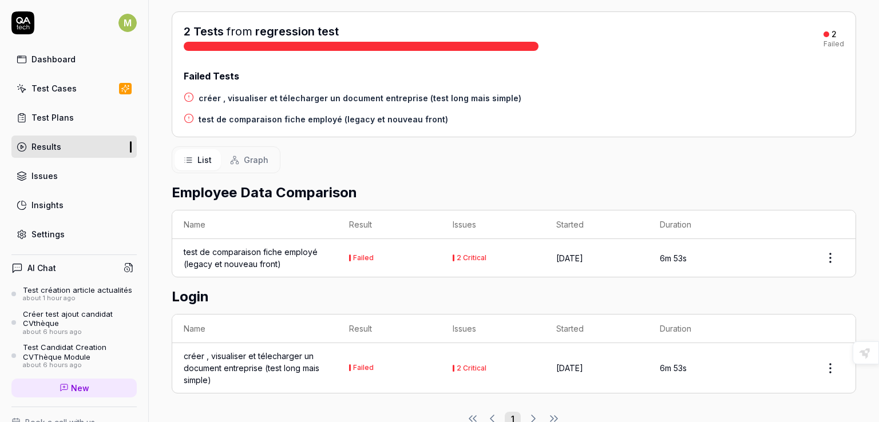
click at [285, 97] on h4 "créer , visualiser et télecharger un document entreprise (test long mais simple)" at bounding box center [360, 98] width 323 height 12
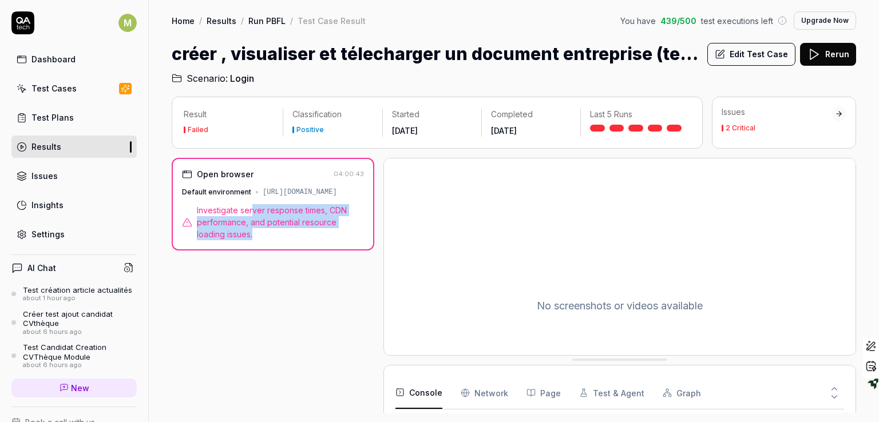
drag, startPoint x: 251, startPoint y: 211, endPoint x: 707, endPoint y: 163, distance: 459.2
click at [332, 239] on span "Investigate server response times, CDN performance, and potential resource load…" at bounding box center [280, 222] width 167 height 36
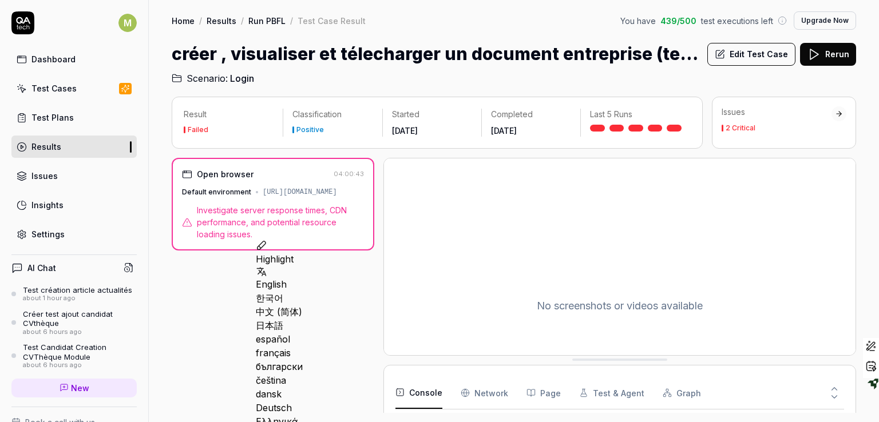
click at [837, 112] on div at bounding box center [839, 114] width 8 height 8
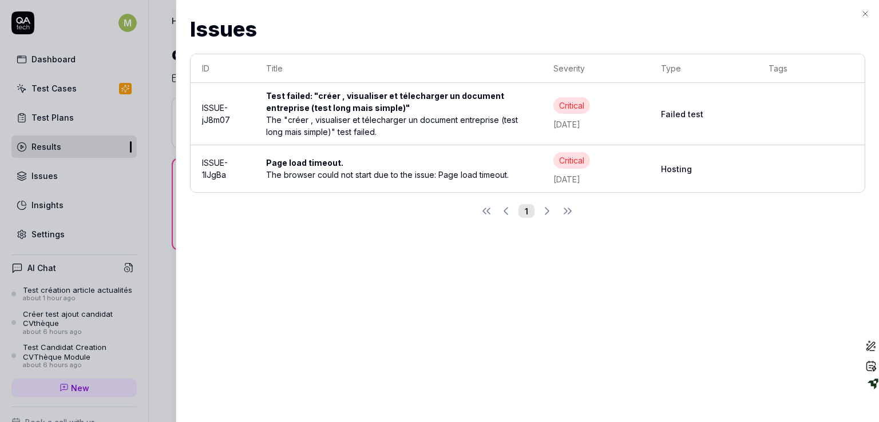
click at [569, 144] on td "Critical Aug 7 2025" at bounding box center [596, 114] width 108 height 62
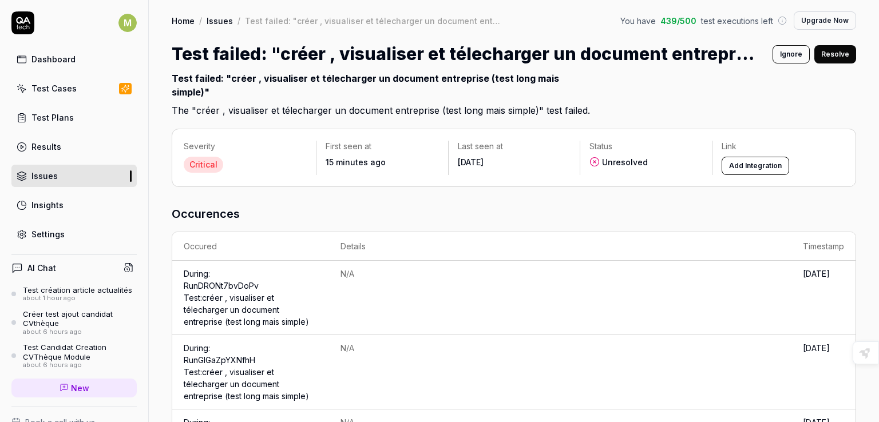
click at [570, 160] on div "Last seen at Aug 7 2025" at bounding box center [515, 154] width 132 height 27
click at [236, 295] on link "Run DRONt7bvDoPv Test: créer , visualiser et télecharger un document entreprise…" at bounding box center [246, 304] width 125 height 46
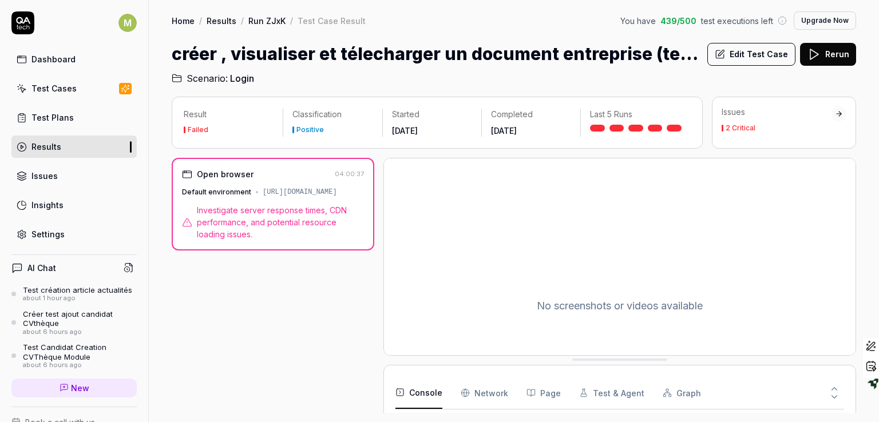
click at [732, 125] on div "2 Critical" at bounding box center [741, 128] width 30 height 7
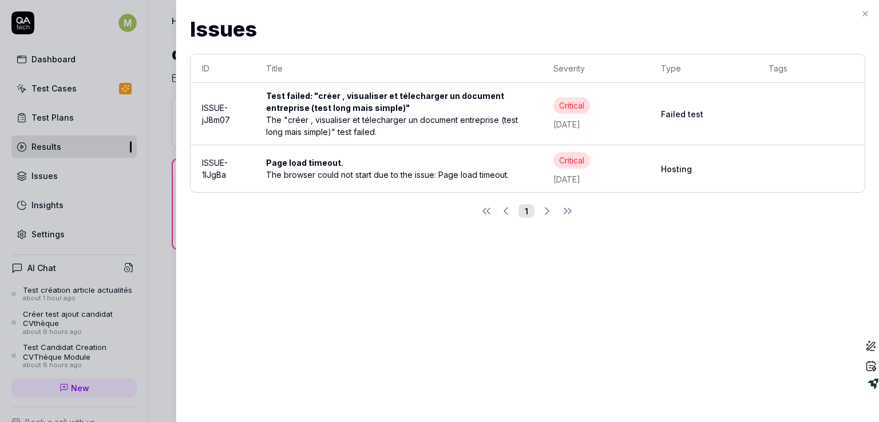
click at [315, 106] on div "Test failed: "créer , visualiser et télecharger un document entreprise (test lo…" at bounding box center [398, 102] width 264 height 24
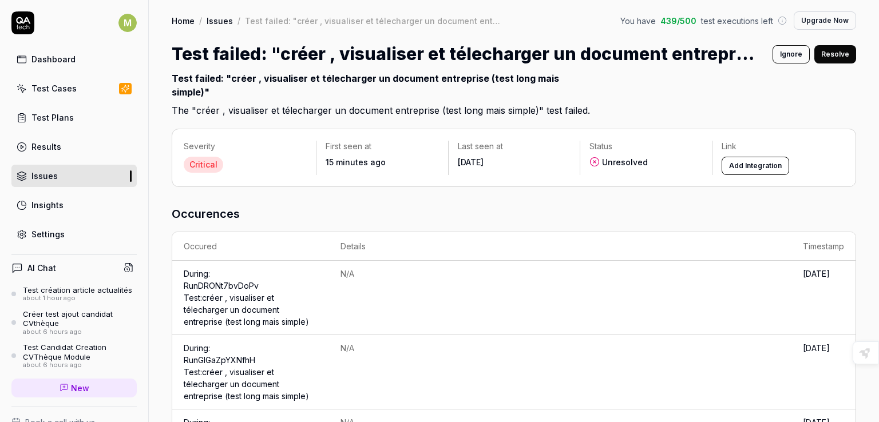
click at [224, 378] on td "During: Run GIGaZpYXNfhH Test: créer , visualiser et télecharger un document en…" at bounding box center [250, 372] width 157 height 74
click at [220, 371] on link "Run GIGaZpYXNfhH Test: créer , visualiser et télecharger un document entreprise…" at bounding box center [246, 378] width 125 height 46
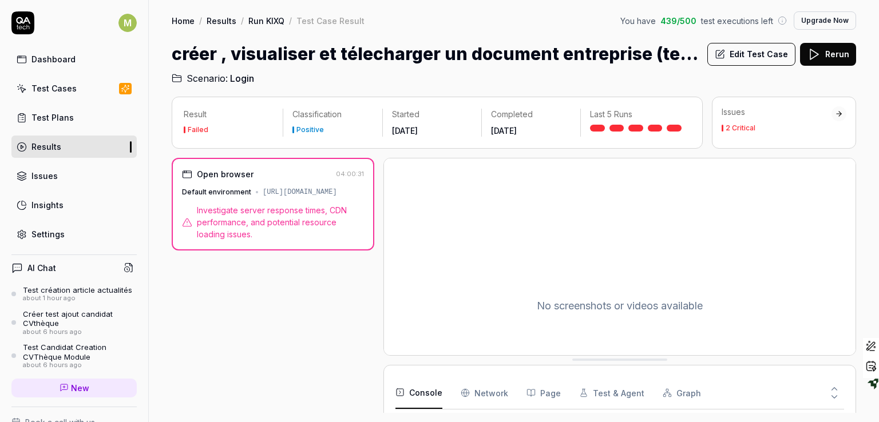
click at [746, 128] on div "2 Critical" at bounding box center [741, 128] width 30 height 7
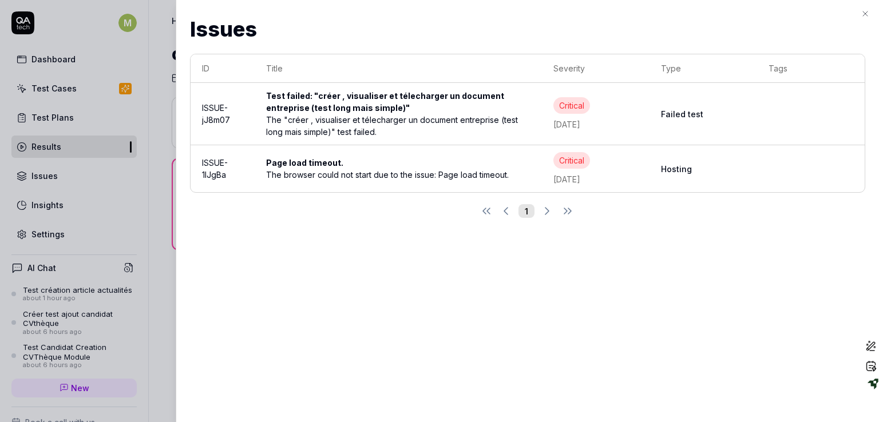
click at [288, 171] on div "The browser could not start due to the issue: Page load timeout." at bounding box center [398, 175] width 264 height 12
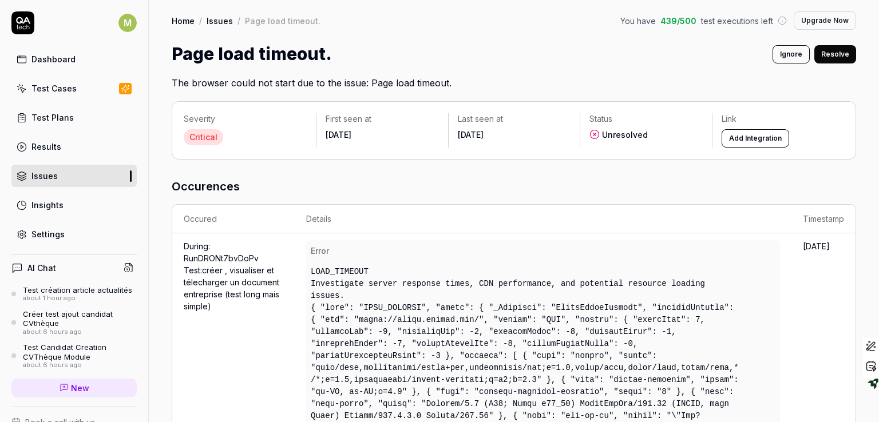
click at [35, 177] on div "Issues" at bounding box center [44, 176] width 26 height 12
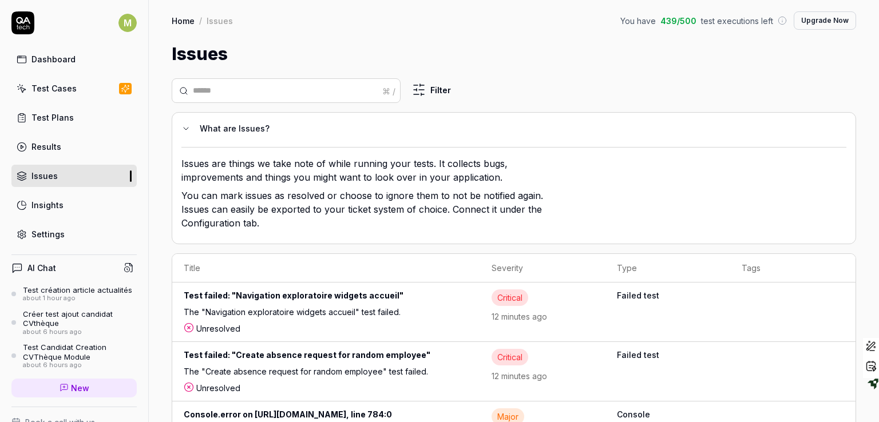
click at [57, 141] on div "Results" at bounding box center [46, 147] width 30 height 12
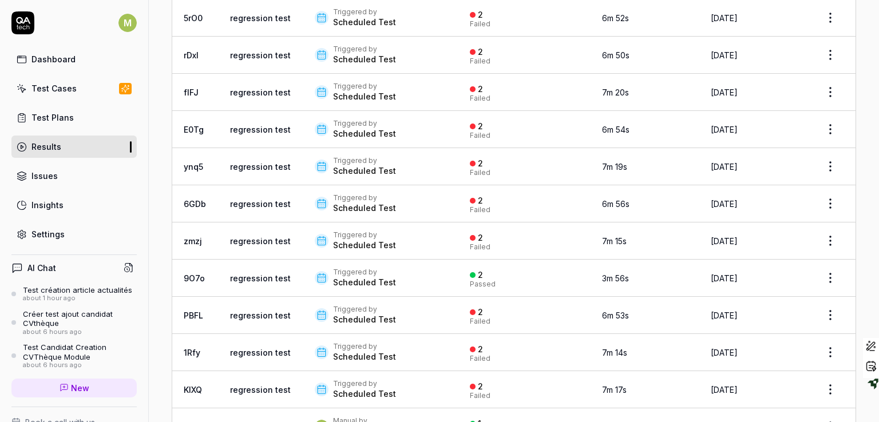
scroll to position [710, 0]
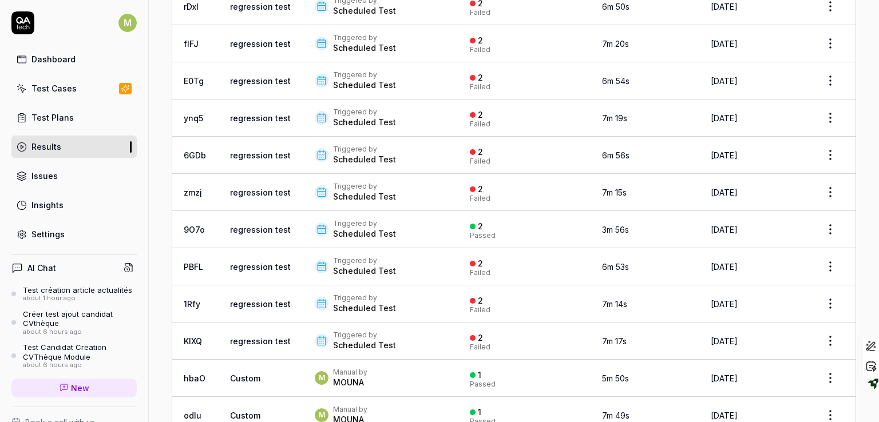
click at [341, 195] on div "Scheduled Test" at bounding box center [364, 196] width 63 height 11
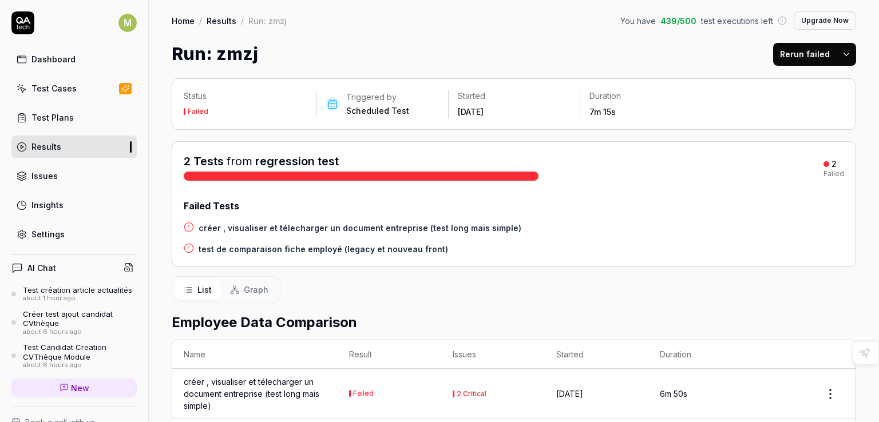
click at [346, 179] on div at bounding box center [361, 176] width 355 height 9
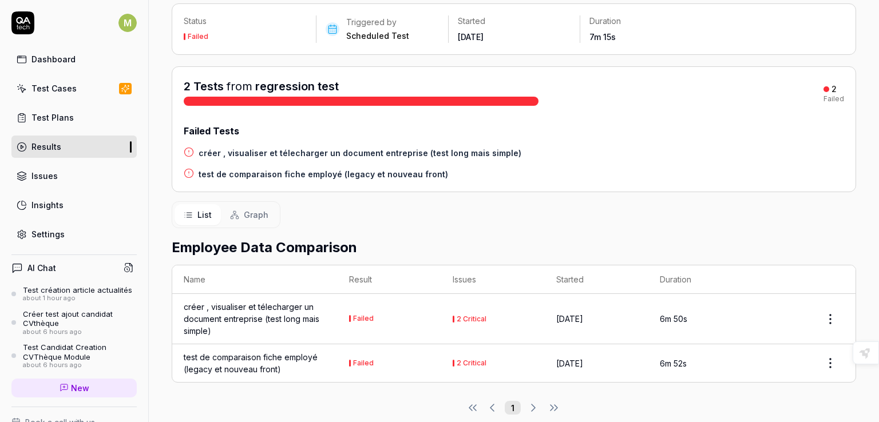
scroll to position [89, 0]
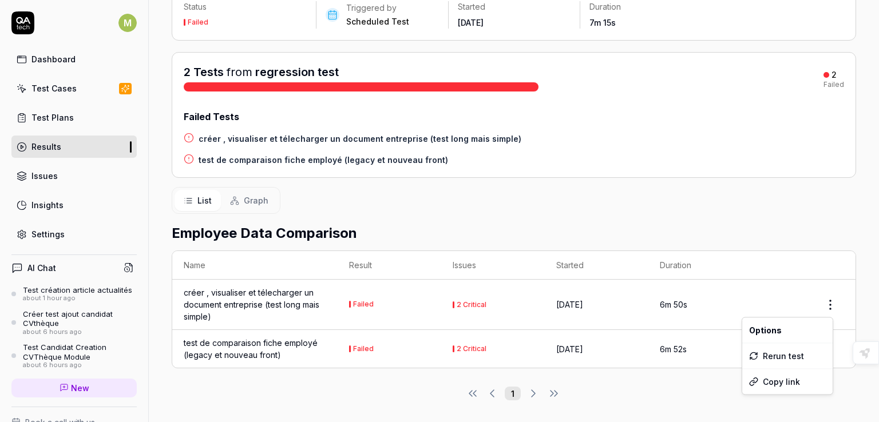
click at [818, 302] on html "M Dashboard Test Cases Test Plans Results Issues Insights Settings AI Chat Test…" at bounding box center [439, 211] width 879 height 422
click at [466, 300] on html "M Dashboard Test Cases Test Plans Results Issues Insights Settings AI Chat Test…" at bounding box center [439, 211] width 879 height 422
click at [360, 290] on div at bounding box center [359, 289] width 14 height 14
click at [821, 303] on html "M Dashboard Test Cases Test Plans Results Issues Insights Settings AI Chat Test…" at bounding box center [439, 211] width 879 height 422
click at [556, 302] on html "M Dashboard Test Cases Test Plans Results Issues Insights Settings AI Chat Test…" at bounding box center [439, 211] width 879 height 422
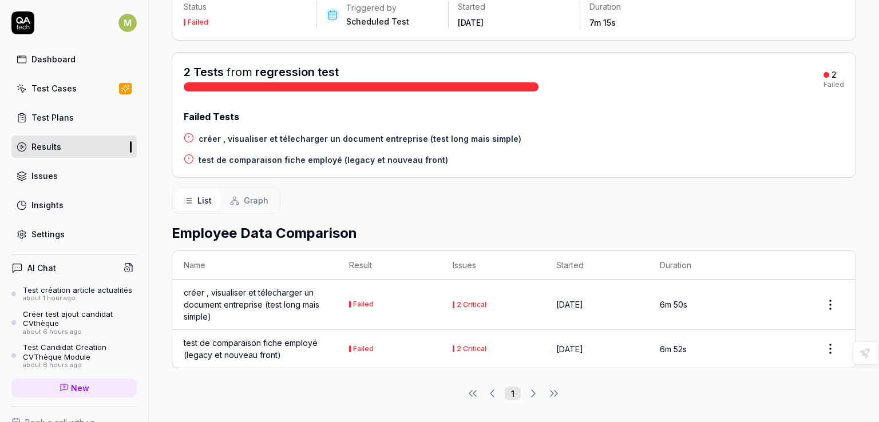
click at [470, 305] on div "2 Critical" at bounding box center [472, 305] width 30 height 7
click at [267, 300] on div "créer , visualiser et télecharger un document entreprise (test long mais simple)" at bounding box center [255, 305] width 143 height 36
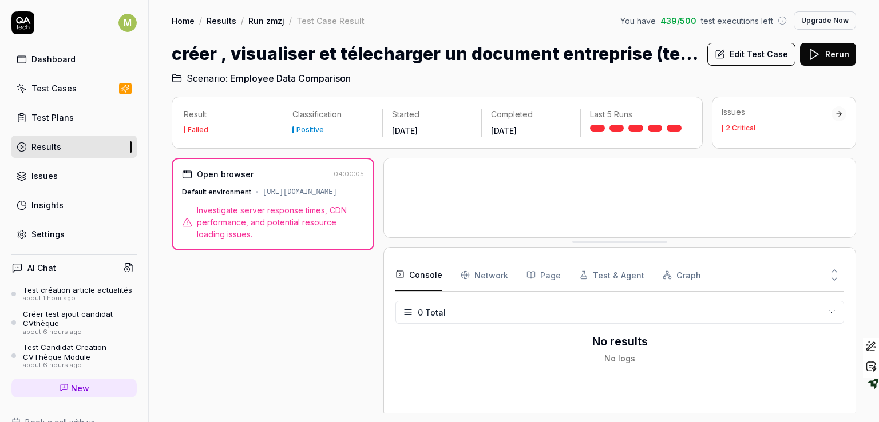
drag, startPoint x: 614, startPoint y: 361, endPoint x: 601, endPoint y: 243, distance: 118.6
click at [416, 280] on button "Console" at bounding box center [418, 275] width 47 height 32
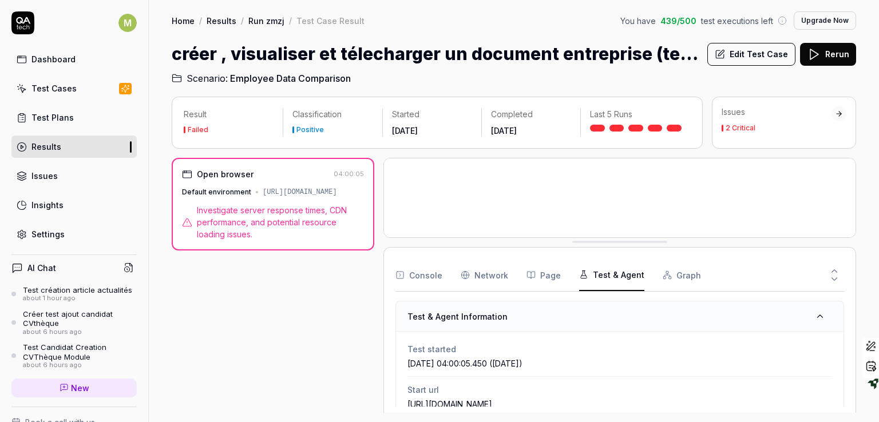
click at [601, 276] on button "Test & Agent" at bounding box center [611, 275] width 65 height 32
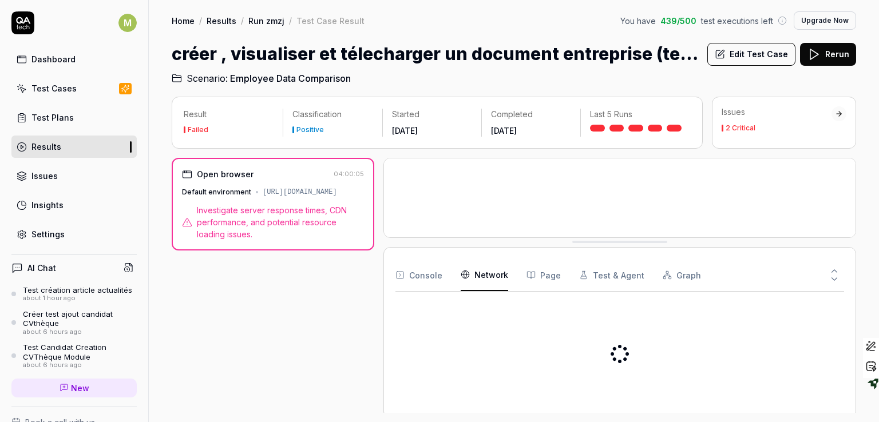
click at [498, 273] on Requests "Network" at bounding box center [485, 275] width 48 height 32
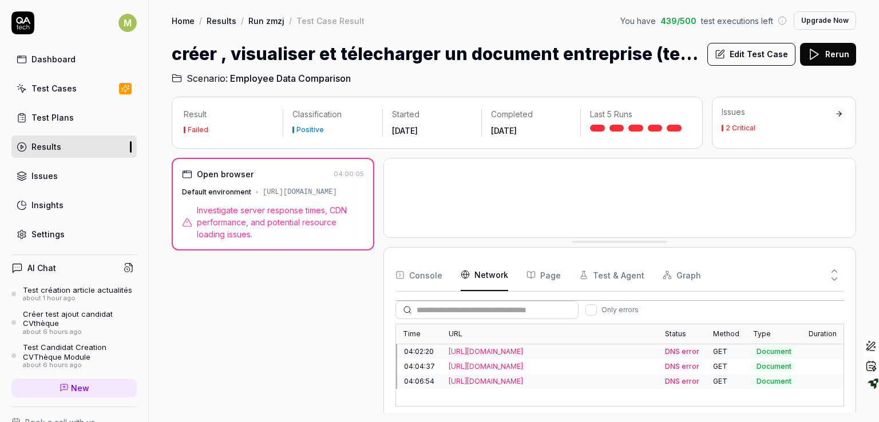
click at [779, 351] on span "Document" at bounding box center [774, 351] width 42 height 11
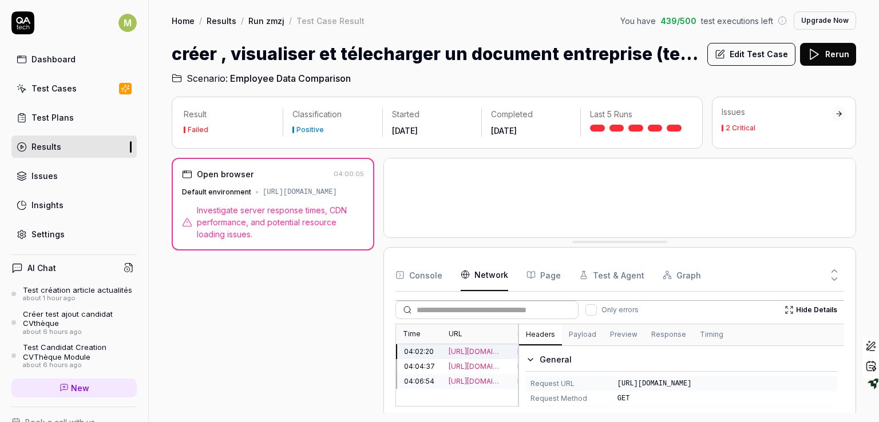
click at [518, 310] on div "Only errors Hide Details Time URL Status Method Type Duration 04:02:20 https://…" at bounding box center [619, 354] width 449 height 106
click at [62, 141] on link "Results" at bounding box center [73, 147] width 125 height 22
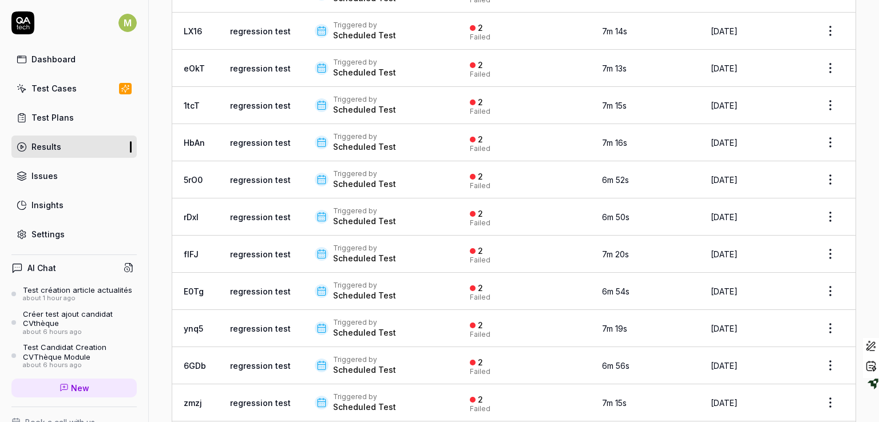
scroll to position [496, 0]
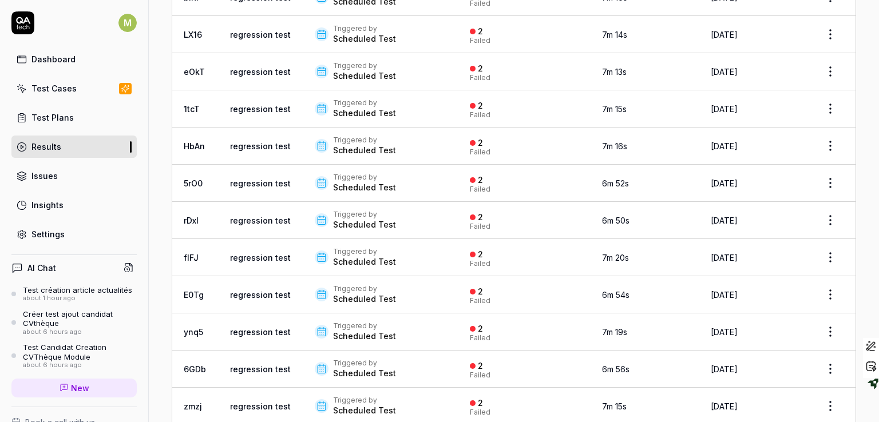
click at [359, 294] on div "Scheduled Test" at bounding box center [364, 299] width 63 height 11
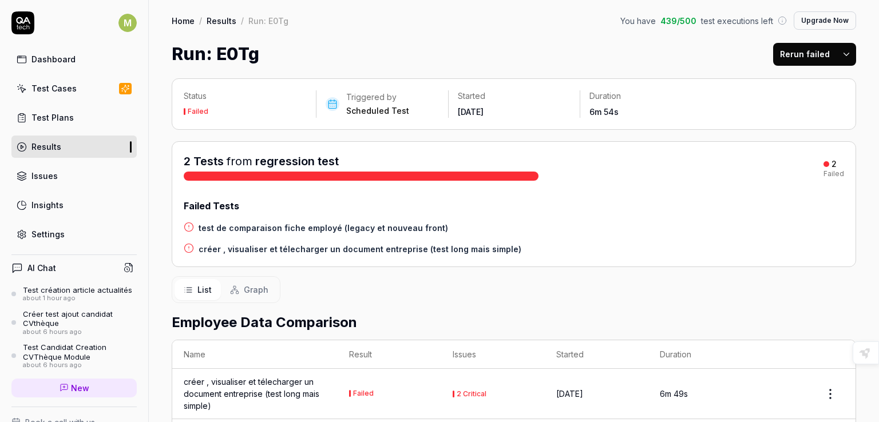
click at [269, 290] on button "Graph" at bounding box center [249, 289] width 57 height 21
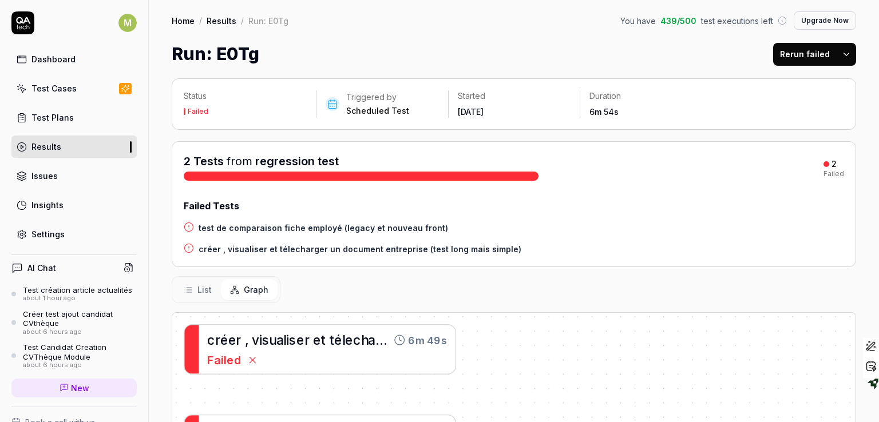
click at [200, 301] on div "List Graph" at bounding box center [226, 289] width 109 height 27
click at [200, 286] on span "List" at bounding box center [204, 290] width 14 height 12
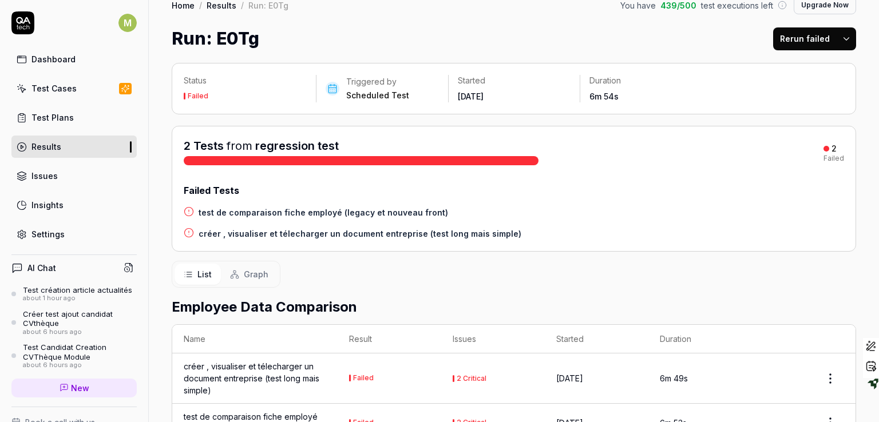
scroll to position [12, 0]
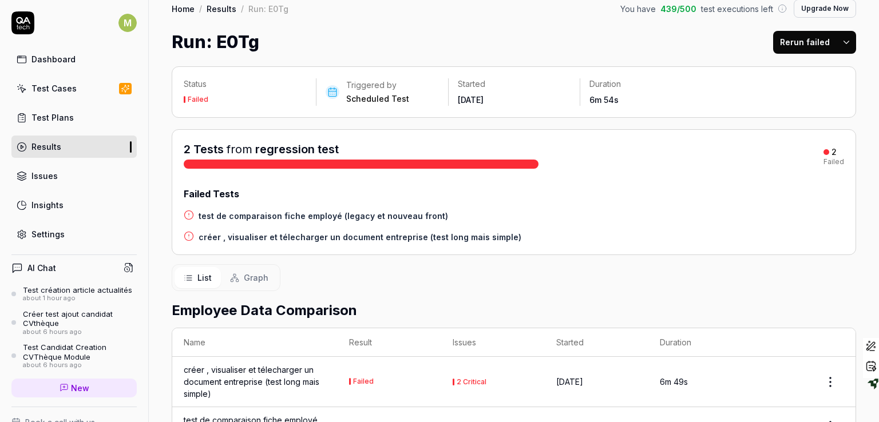
click at [296, 239] on h4 "créer , visualiser et télecharger un document entreprise (test long mais simple)" at bounding box center [360, 237] width 323 height 12
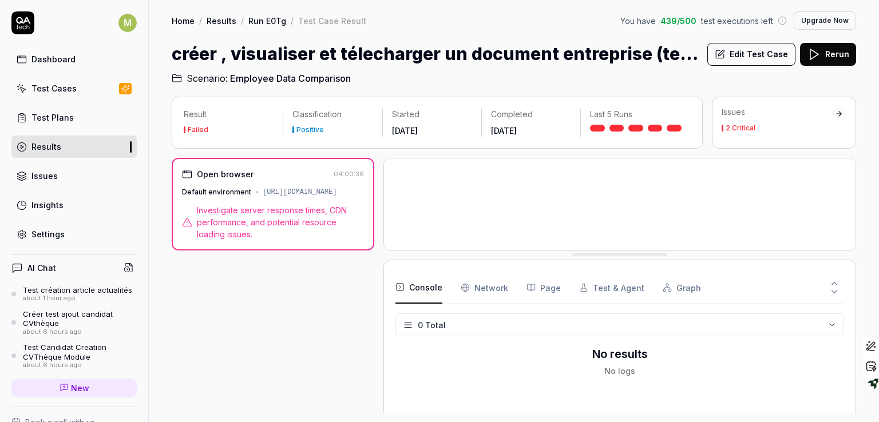
drag, startPoint x: 615, startPoint y: 362, endPoint x: 605, endPoint y: 256, distance: 106.4
click at [487, 288] on Requests "Network" at bounding box center [485, 287] width 48 height 32
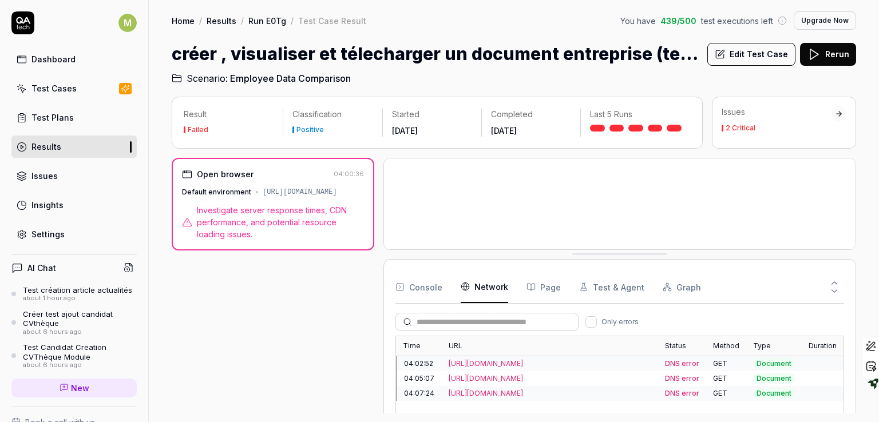
click at [730, 128] on div "2 Critical" at bounding box center [741, 128] width 30 height 7
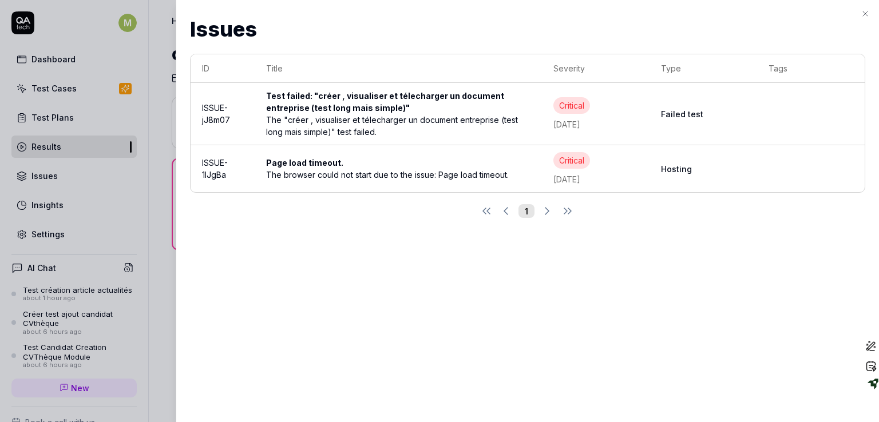
click at [321, 177] on div "The browser could not start due to the issue: Page load timeout." at bounding box center [398, 175] width 264 height 12
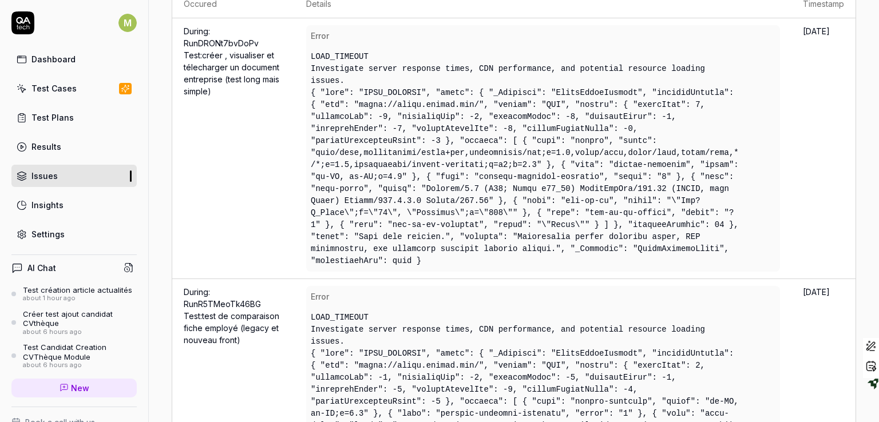
scroll to position [176, 0]
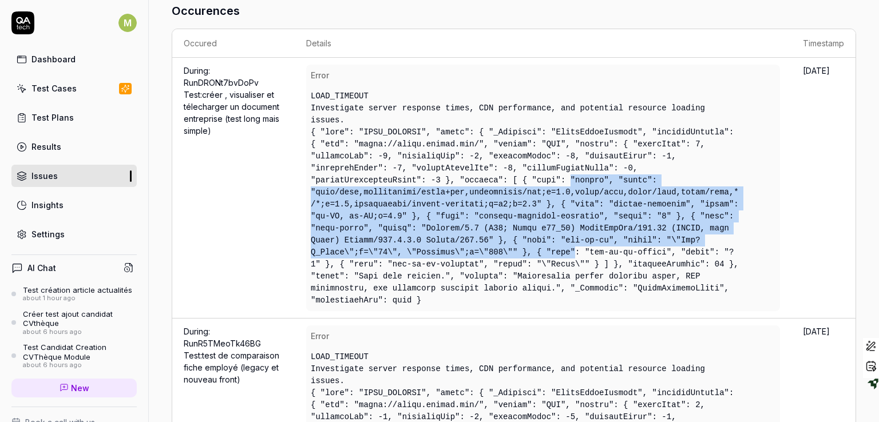
drag, startPoint x: 335, startPoint y: 163, endPoint x: 451, endPoint y: 234, distance: 136.1
click at [451, 234] on div at bounding box center [526, 216] width 430 height 180
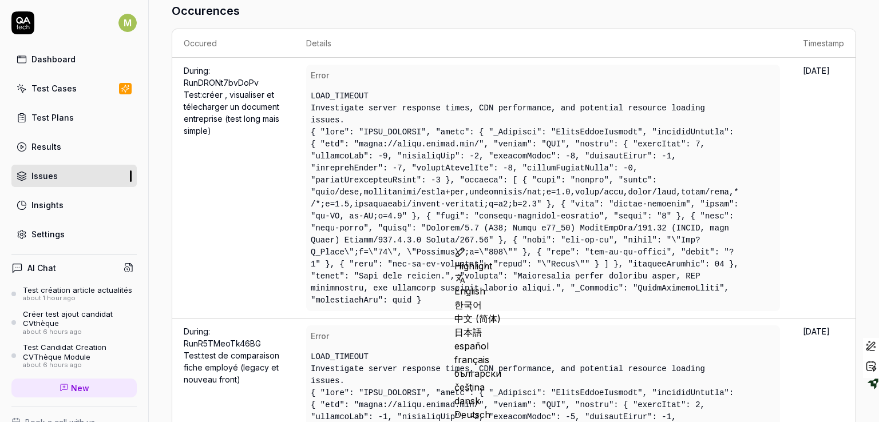
click at [407, 94] on div "LOAD_TIMEOUT" at bounding box center [526, 96] width 430 height 12
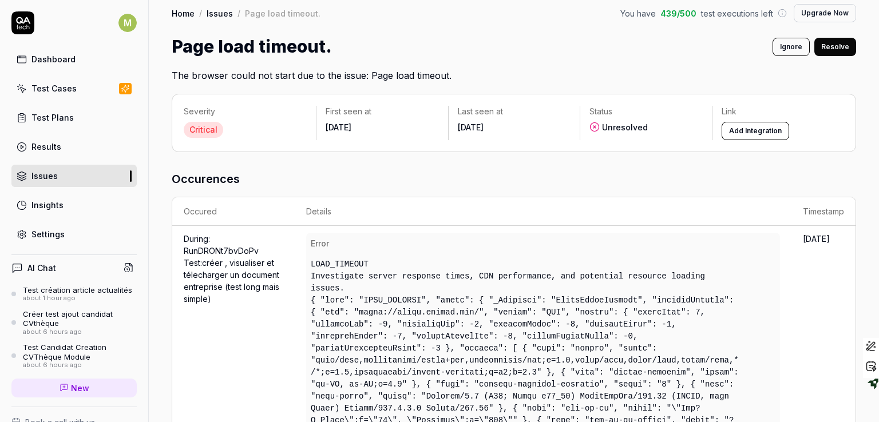
scroll to position [0, 0]
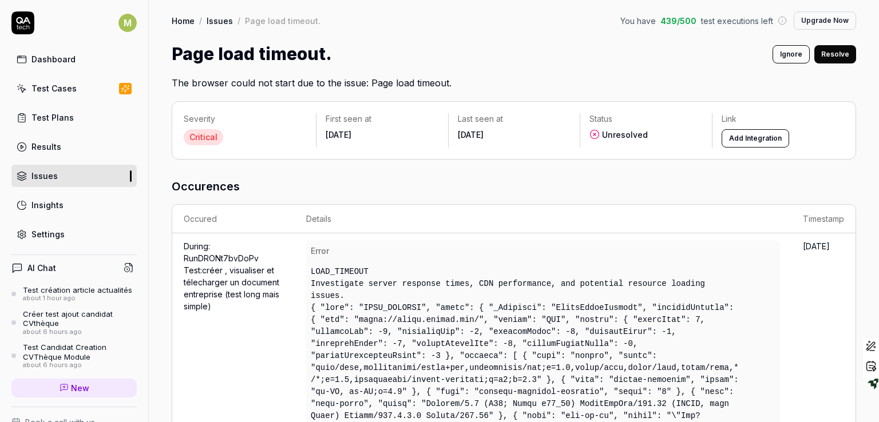
click at [217, 10] on div "Home / Issues / Page load timeout. You have 439 / 500 test executions left Upgr…" at bounding box center [514, 45] width 730 height 90
click at [213, 21] on link "Issues" at bounding box center [220, 20] width 26 height 11
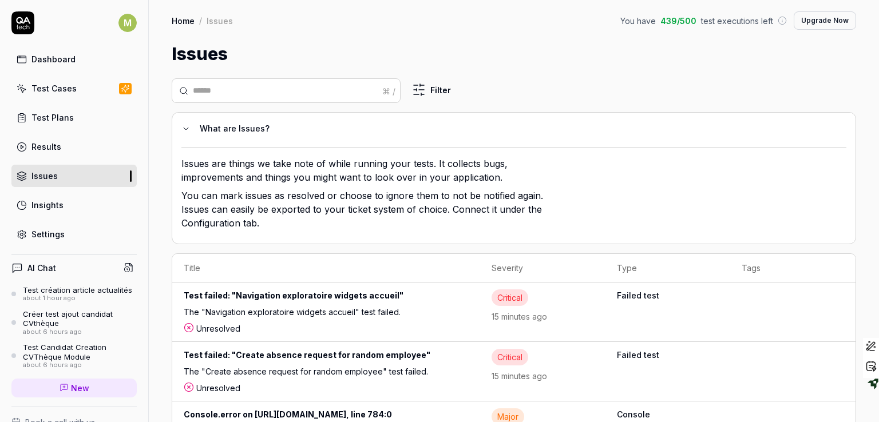
scroll to position [369, 0]
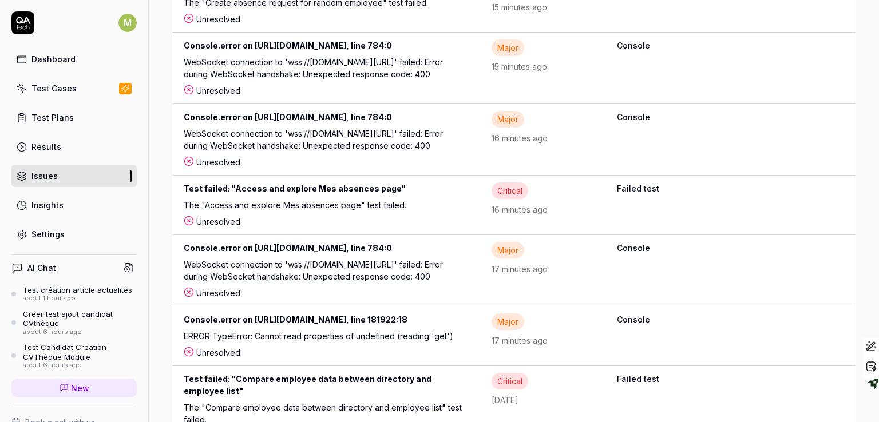
click at [66, 140] on link "Results" at bounding box center [73, 147] width 125 height 22
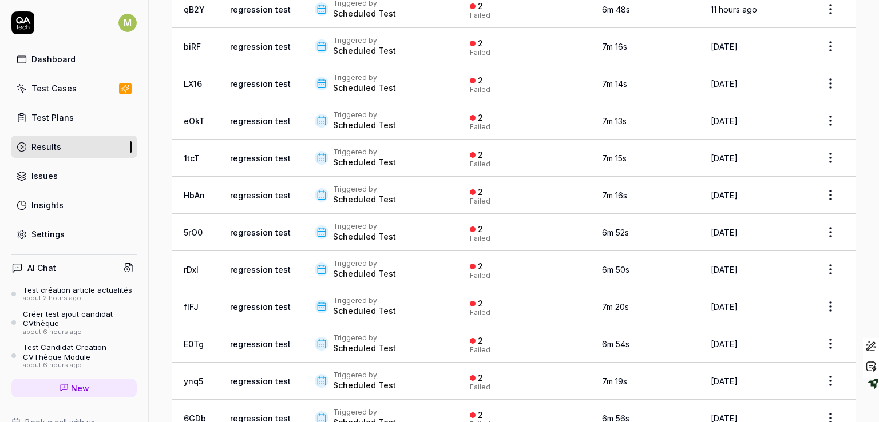
scroll to position [482, 0]
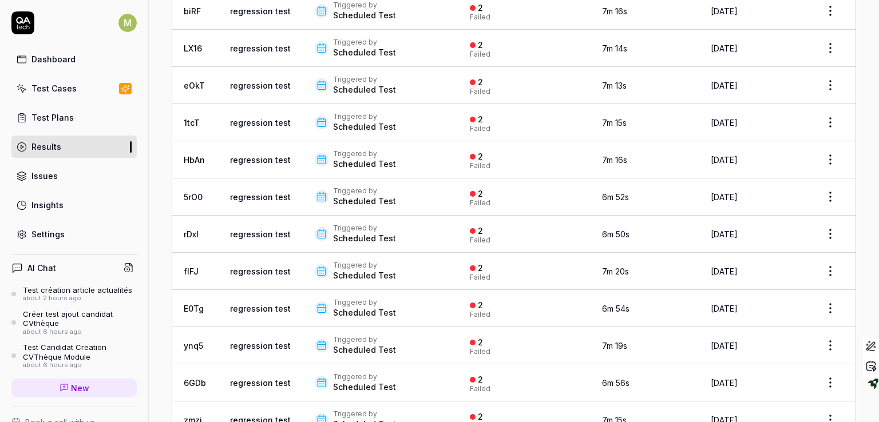
click at [354, 237] on div "Scheduled Test" at bounding box center [364, 238] width 63 height 11
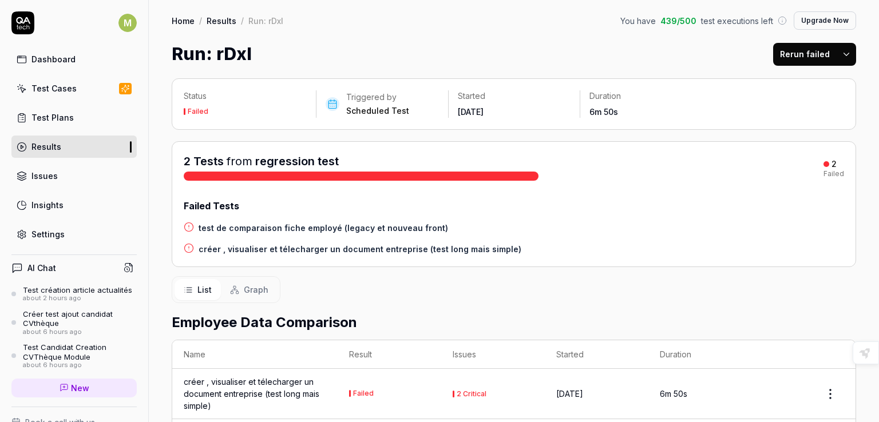
click at [334, 251] on h4 "créer , visualiser et télecharger un document entreprise (test long mais simple)" at bounding box center [360, 249] width 323 height 12
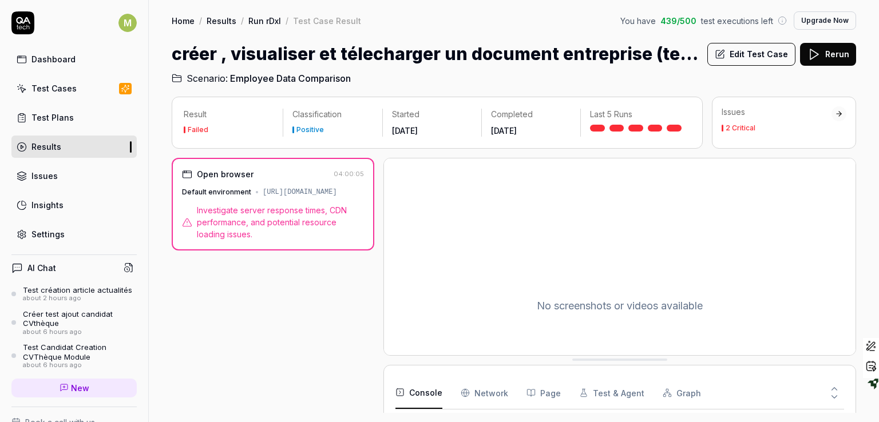
click at [844, 112] on div at bounding box center [839, 113] width 15 height 15
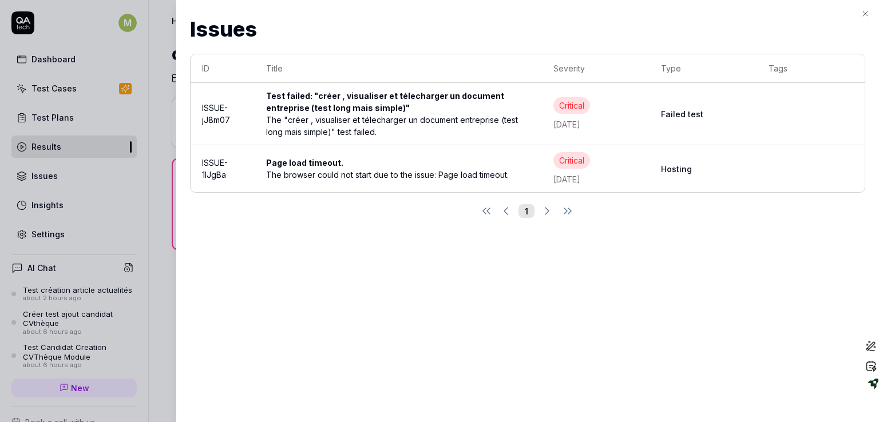
click at [338, 120] on div "The "créer , visualiser et télecharger un document entreprise (test long mais s…" at bounding box center [398, 126] width 264 height 24
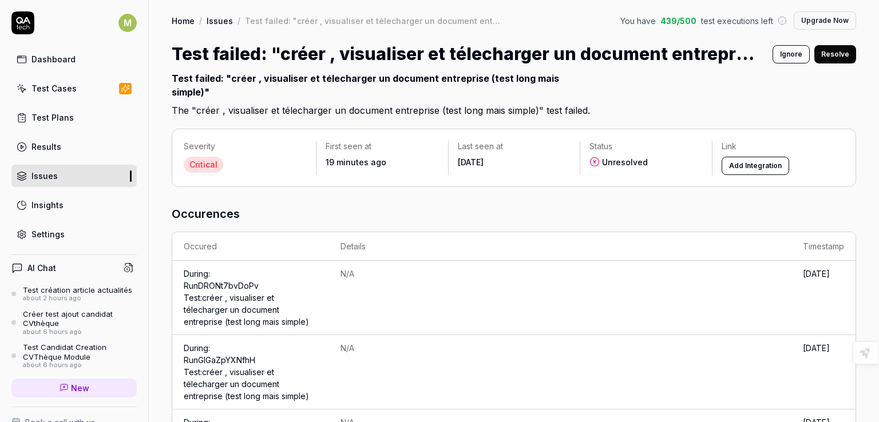
click at [204, 296] on link "Run DRONt7bvDoPv Test: créer , visualiser et télecharger un document entreprise…" at bounding box center [246, 304] width 125 height 46
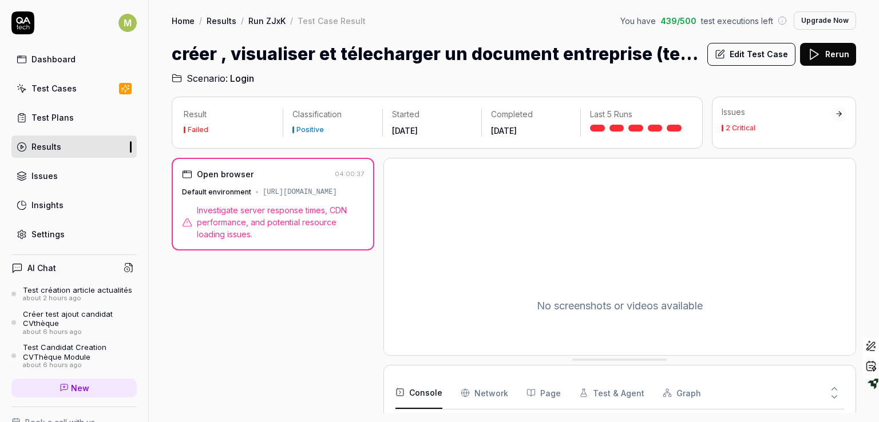
click at [738, 125] on div "2 Critical" at bounding box center [741, 128] width 30 height 7
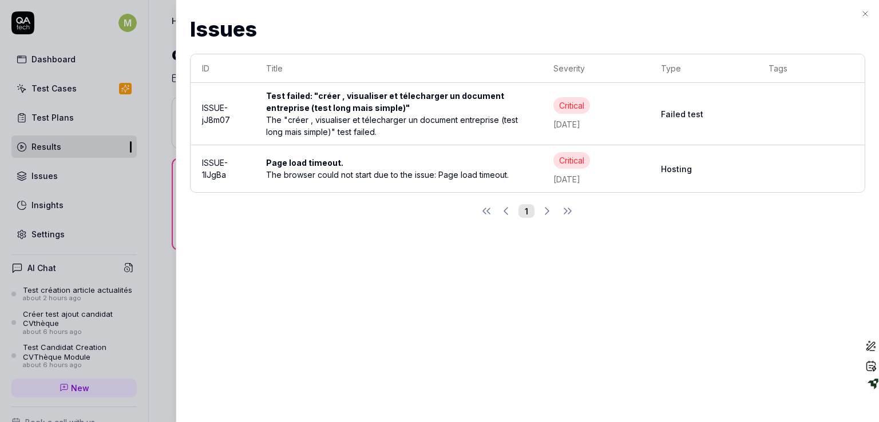
click at [334, 121] on div "The "créer , visualiser et télecharger un document entreprise (test long mais s…" at bounding box center [398, 126] width 264 height 24
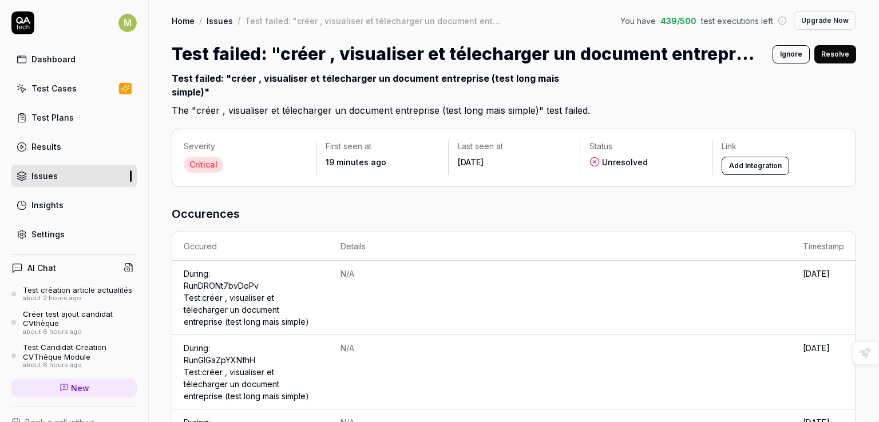
click at [54, 152] on link "Results" at bounding box center [73, 147] width 125 height 22
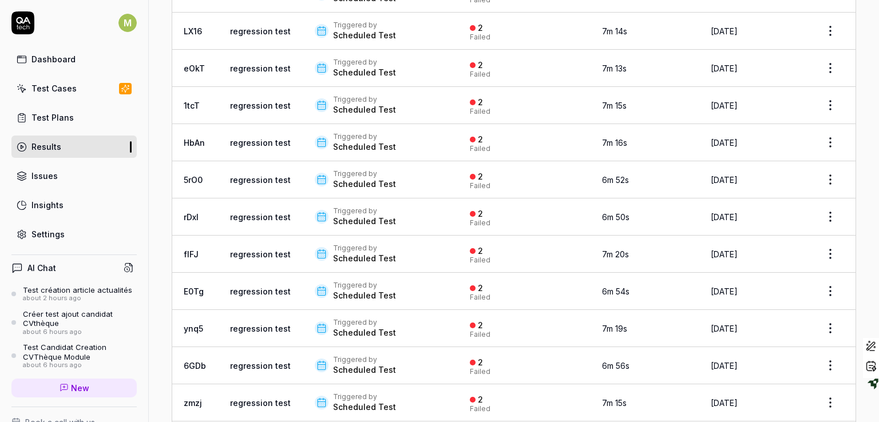
scroll to position [494, 0]
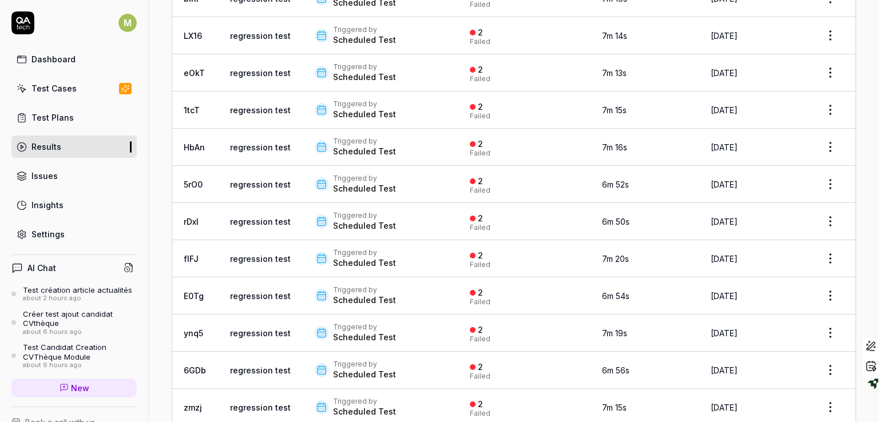
click at [343, 220] on div "Scheduled Test" at bounding box center [364, 225] width 63 height 11
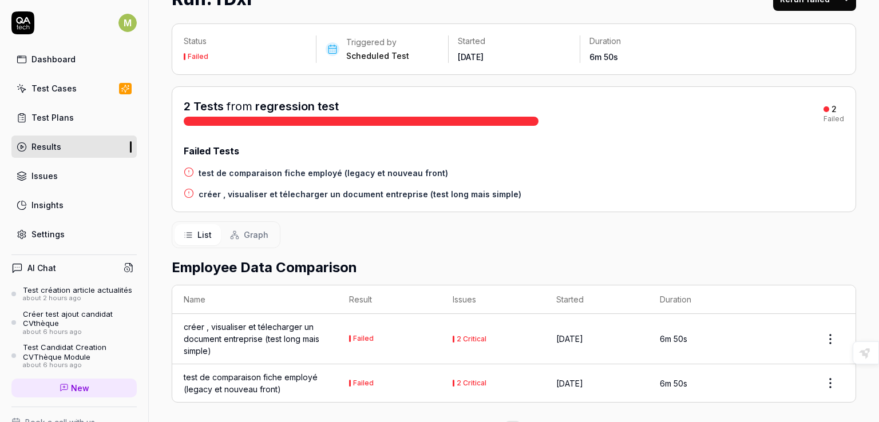
scroll to position [89, 0]
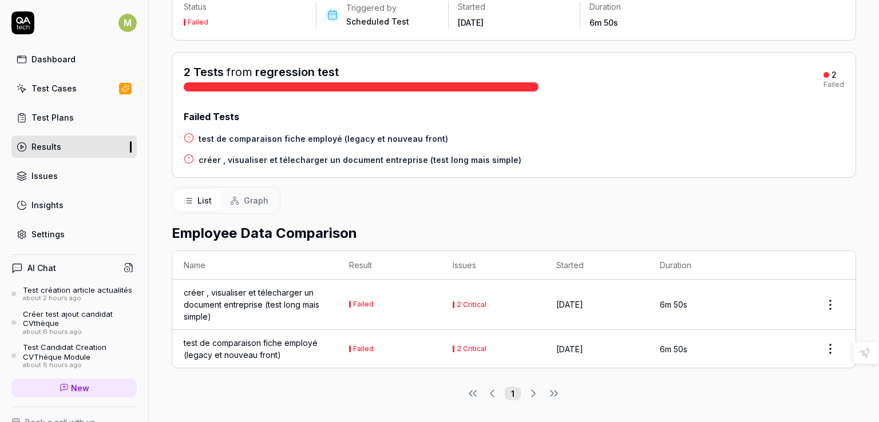
click at [227, 345] on div "test de comparaison fiche employé (legacy et nouveau front)" at bounding box center [255, 349] width 143 height 24
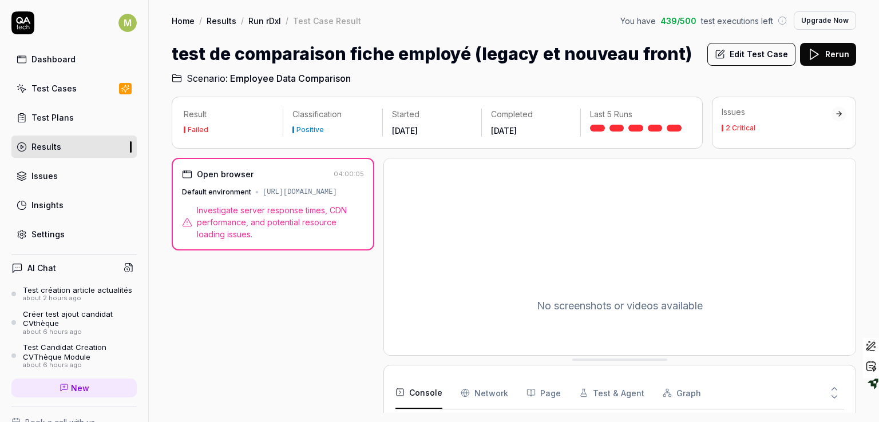
click at [306, 215] on span "Investigate server response times, CDN performance, and potential resource load…" at bounding box center [280, 222] width 167 height 36
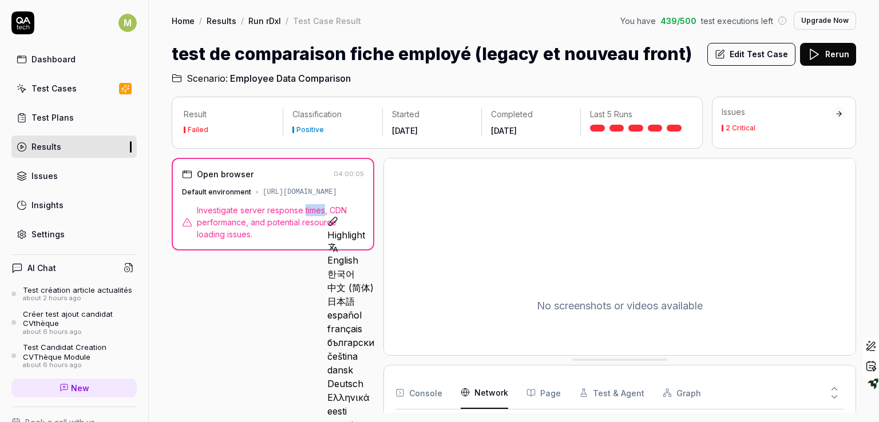
click at [493, 394] on Requests "Network" at bounding box center [485, 393] width 48 height 32
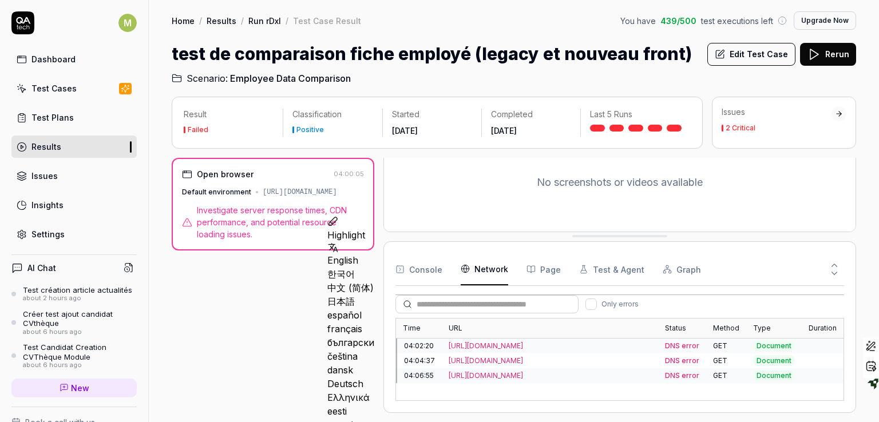
click at [620, 218] on div "No screenshots or videos available Console Network Page Test & Agent Graph Only…" at bounding box center [619, 285] width 473 height 255
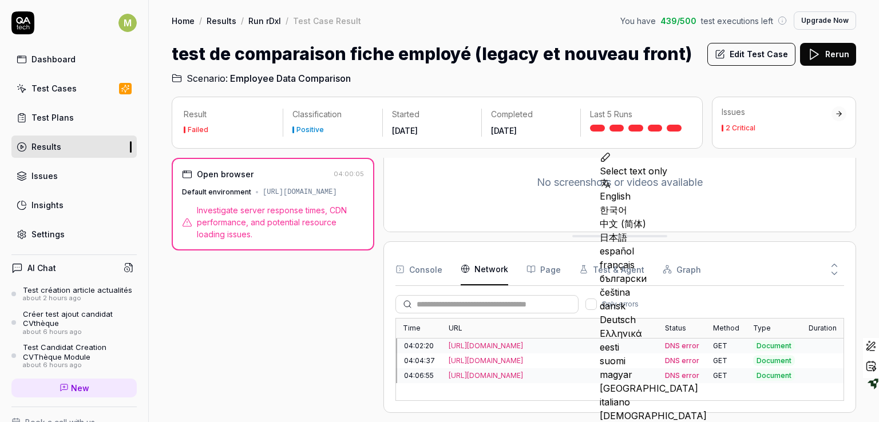
click at [585, 413] on div "Result Failed Classification Positive Started 1 week ago Completed 1 week ago L…" at bounding box center [514, 253] width 730 height 337
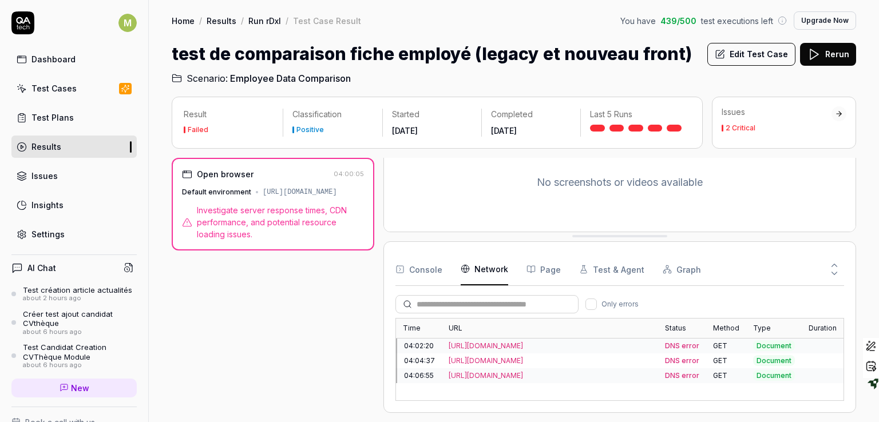
click at [734, 126] on div "2 Critical" at bounding box center [741, 128] width 30 height 7
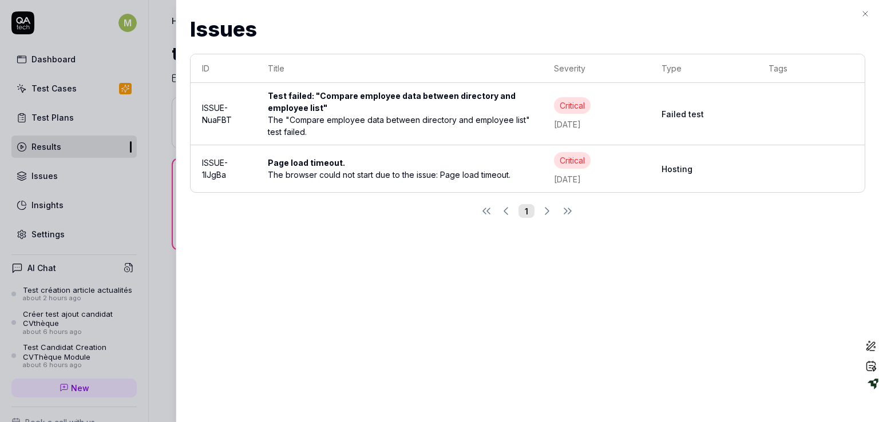
click at [576, 104] on div "Critical" at bounding box center [572, 105] width 37 height 17
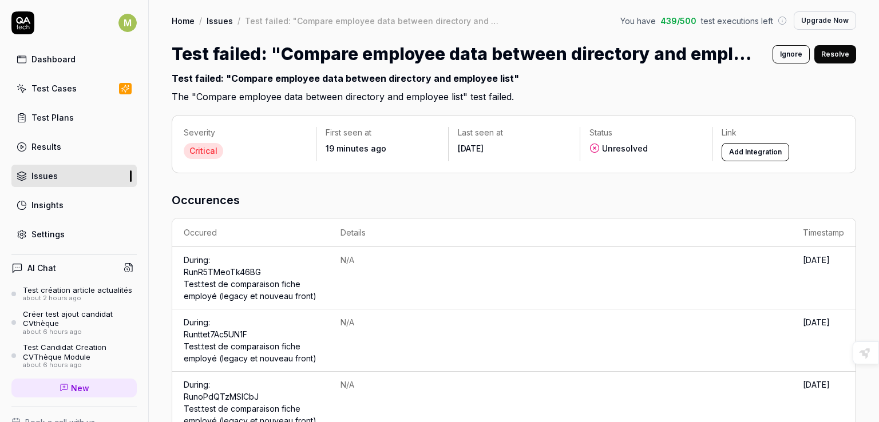
click at [791, 268] on td "[DATE]" at bounding box center [823, 278] width 64 height 62
click at [254, 271] on link "Run R5TMeoTk46BG Test: test de comparaison fiche employé (legacy et nouveau fro…" at bounding box center [250, 284] width 133 height 34
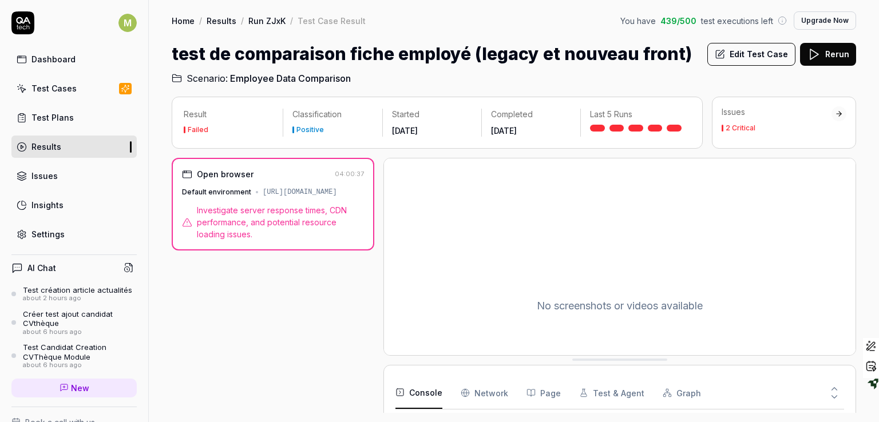
click at [292, 213] on span "Investigate server response times, CDN performance, and potential resource load…" at bounding box center [280, 222] width 167 height 36
click at [738, 128] on div "2 Critical" at bounding box center [741, 128] width 30 height 7
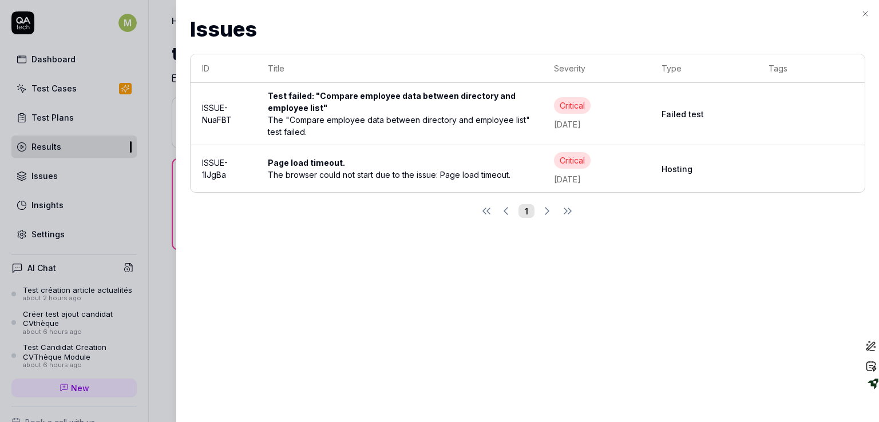
click at [864, 14] on icon "button" at bounding box center [865, 13] width 9 height 9
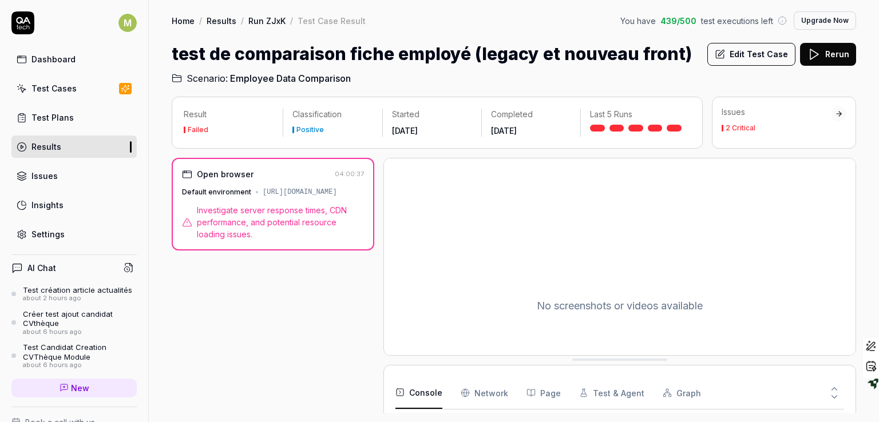
click at [69, 87] on div "Test Cases" at bounding box center [53, 88] width 45 height 12
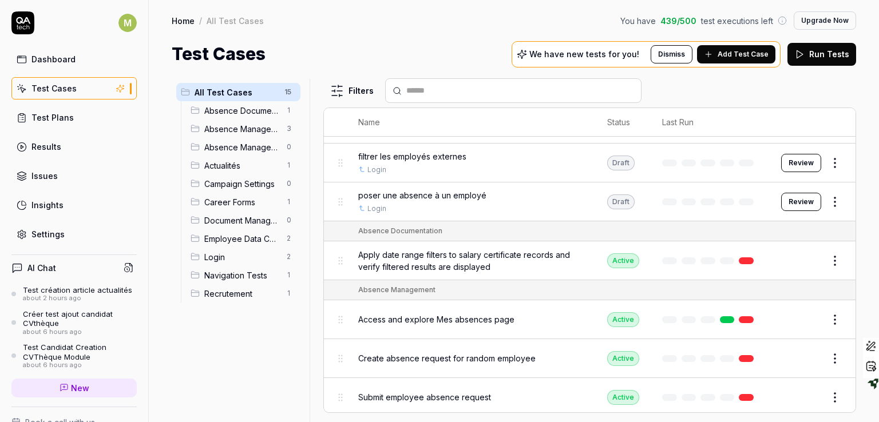
scroll to position [30, 0]
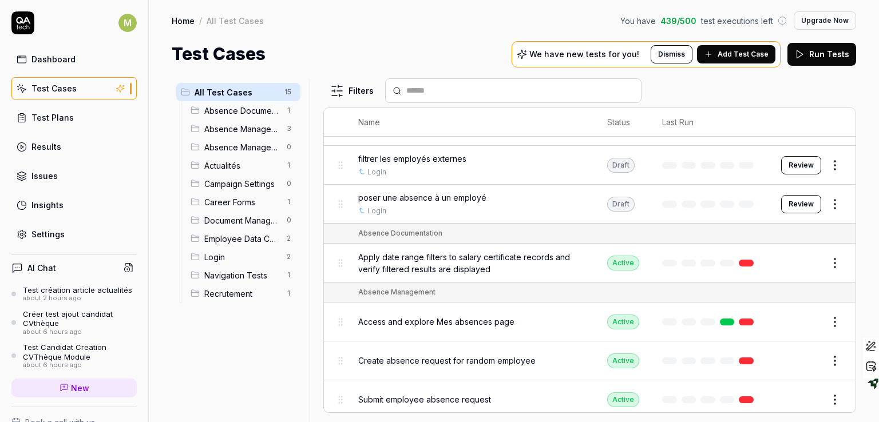
click at [46, 152] on link "Results" at bounding box center [73, 147] width 125 height 22
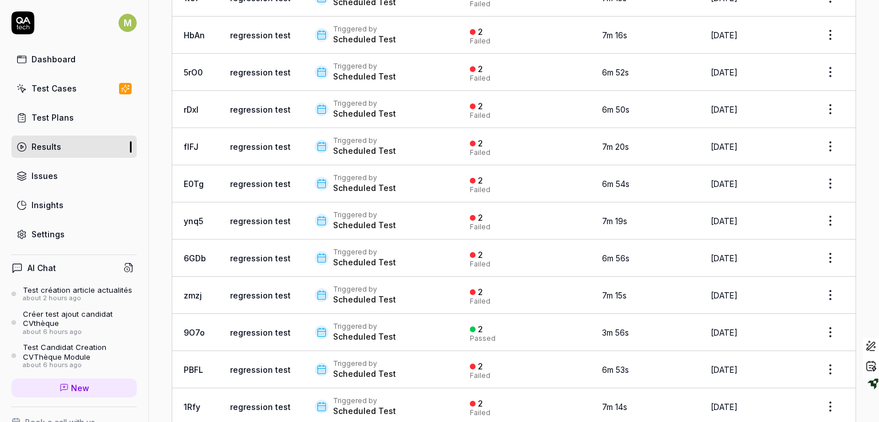
scroll to position [596, 0]
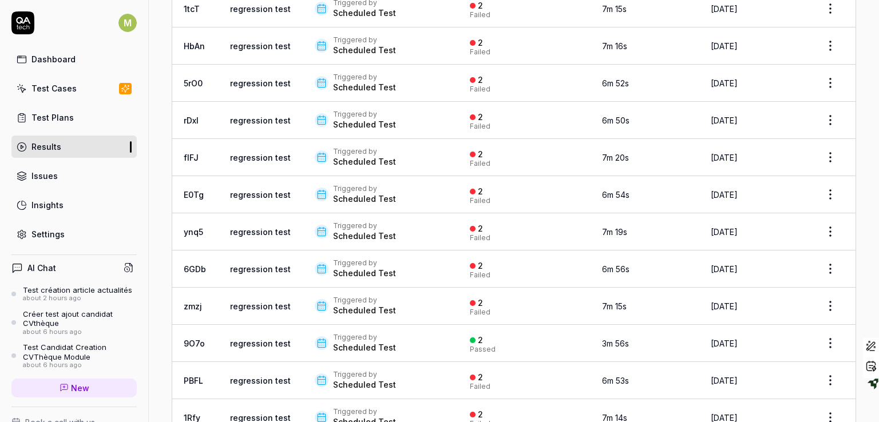
click at [346, 231] on div "Scheduled Test" at bounding box center [364, 236] width 63 height 11
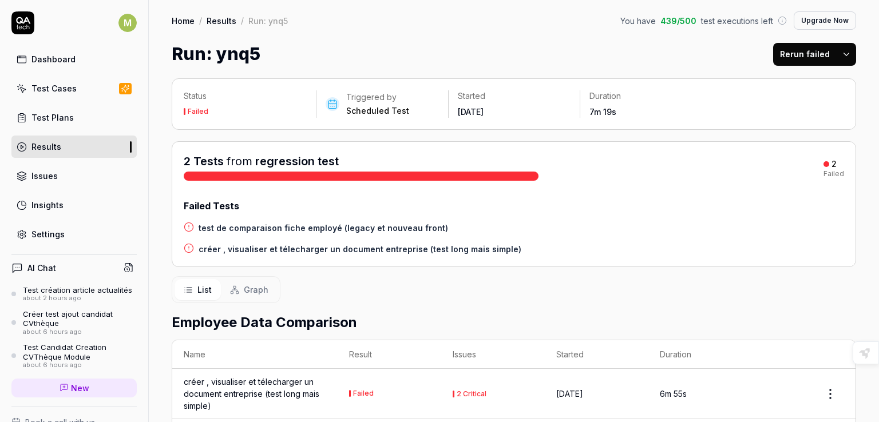
click at [187, 21] on link "Home" at bounding box center [183, 20] width 23 height 11
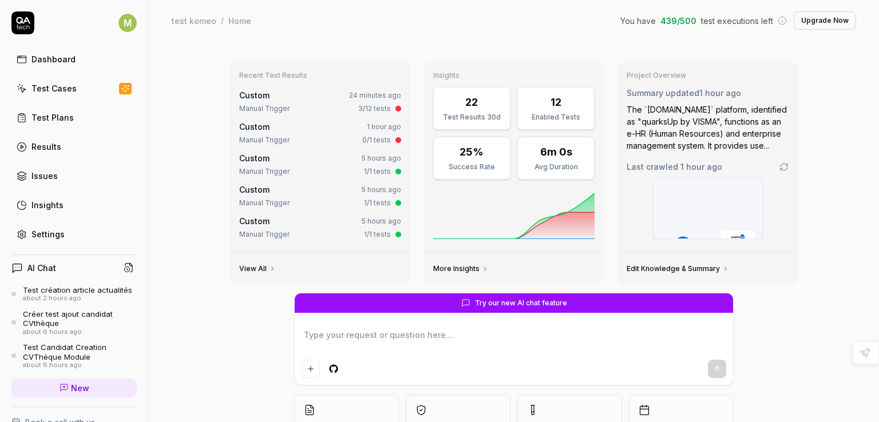
click at [46, 141] on div "Results" at bounding box center [46, 147] width 30 height 12
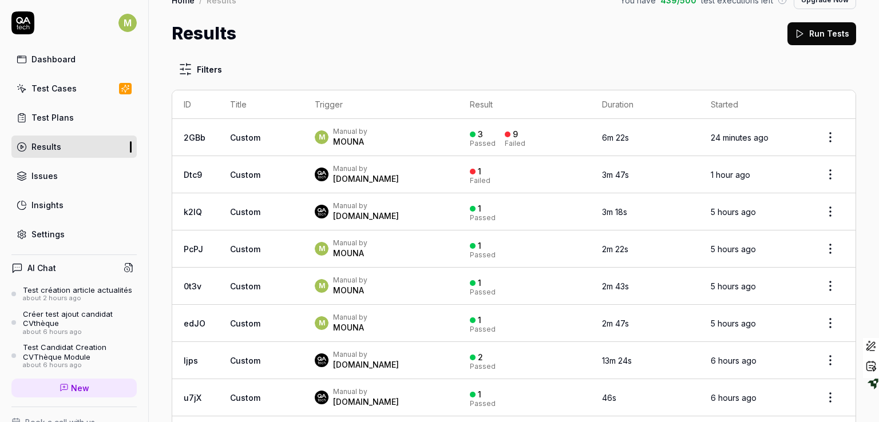
scroll to position [27, 0]
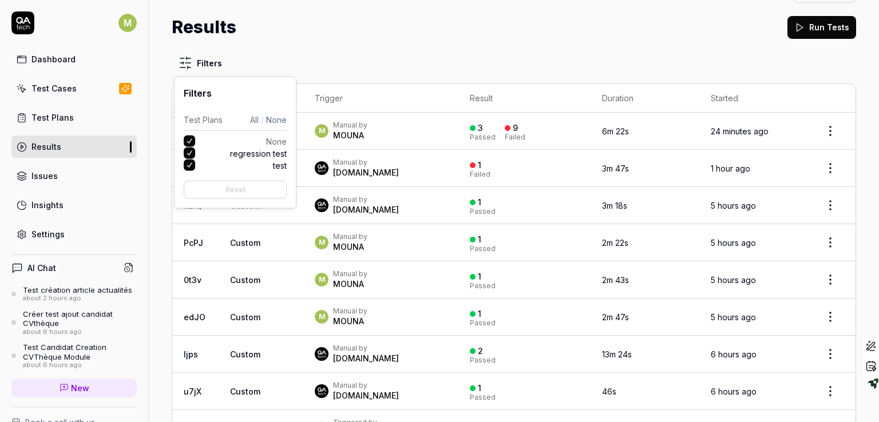
click at [184, 62] on html "M Dashboard Test Cases Test Plans Results Issues Insights Settings AI Chat Test…" at bounding box center [439, 211] width 879 height 422
click at [190, 139] on button "None" at bounding box center [189, 141] width 11 height 11
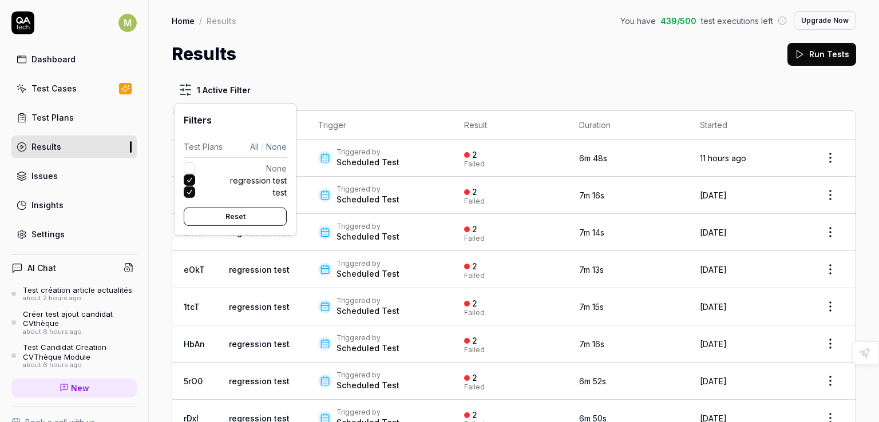
click at [190, 152] on div "Test Plans" at bounding box center [203, 147] width 39 height 12
click at [189, 182] on button "regression test" at bounding box center [189, 180] width 11 height 11
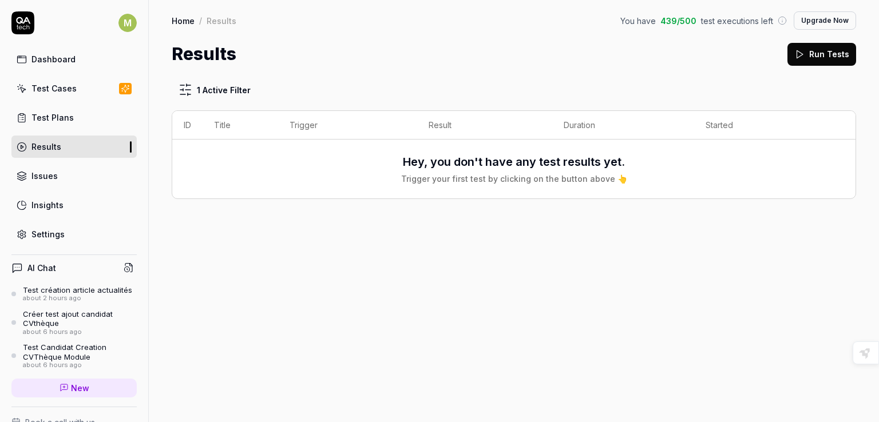
click at [430, 23] on html "M Dashboard Test Cases Test Plans Results Issues Insights Settings AI Chat Test…" at bounding box center [439, 211] width 879 height 422
click at [190, 86] on html "M Dashboard Test Cases Test Plans Results Issues Insights Settings AI Chat Test…" at bounding box center [439, 211] width 879 height 422
click at [189, 167] on button "None" at bounding box center [189, 168] width 11 height 11
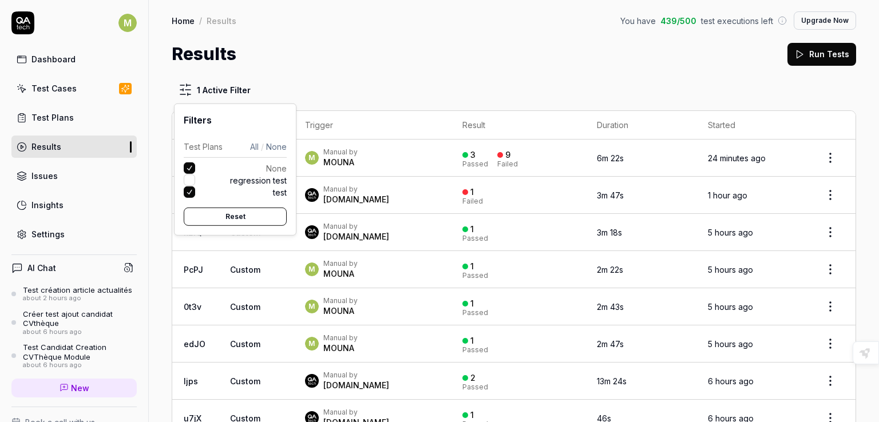
click at [189, 189] on button "test" at bounding box center [189, 192] width 11 height 11
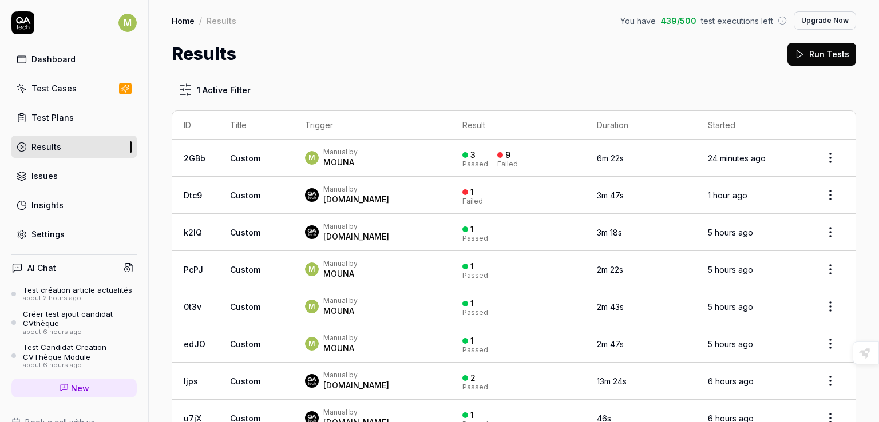
click at [356, 70] on html "M Dashboard Test Cases Test Plans Results Issues Insights Settings AI Chat Test…" at bounding box center [439, 211] width 879 height 422
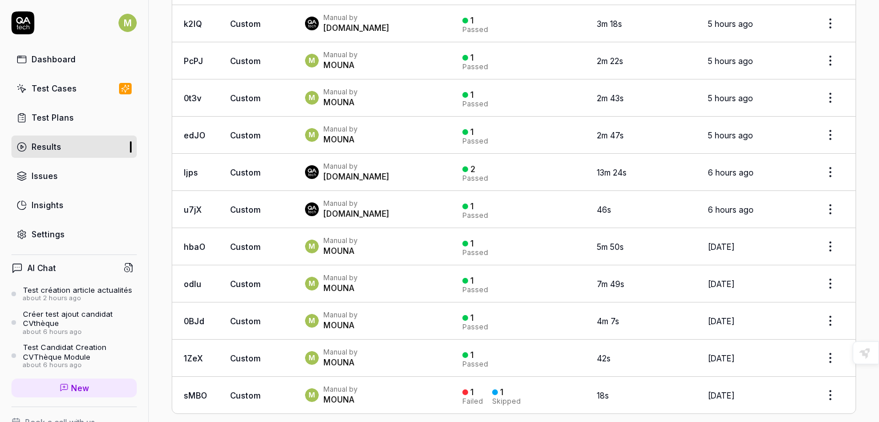
scroll to position [222, 0]
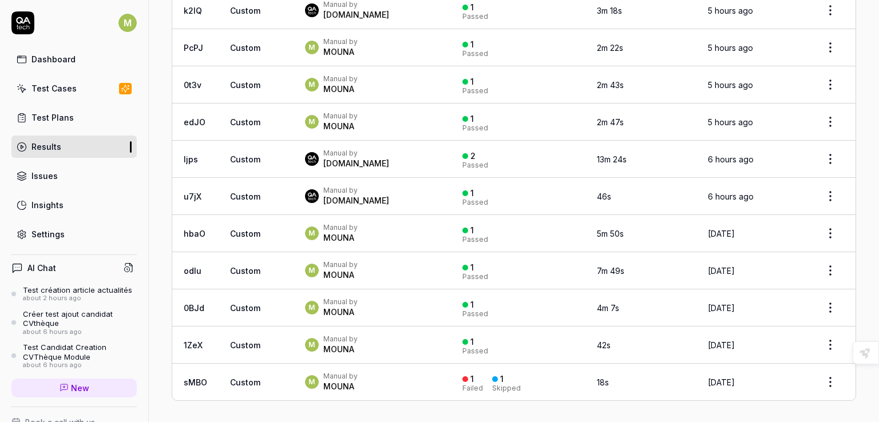
click at [334, 381] on div "MOUNA" at bounding box center [340, 386] width 34 height 11
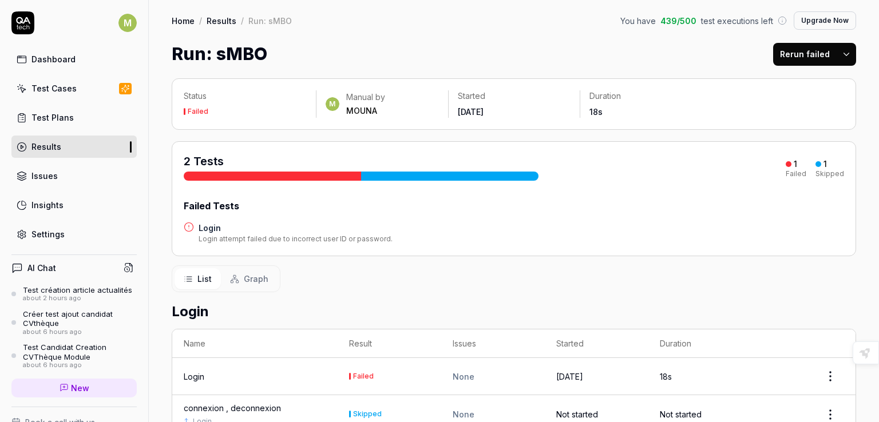
click at [343, 176] on div at bounding box center [272, 176] width 177 height 9
click at [363, 376] on div "Failed" at bounding box center [363, 376] width 21 height 7
click at [192, 374] on div "Login" at bounding box center [194, 377] width 21 height 12
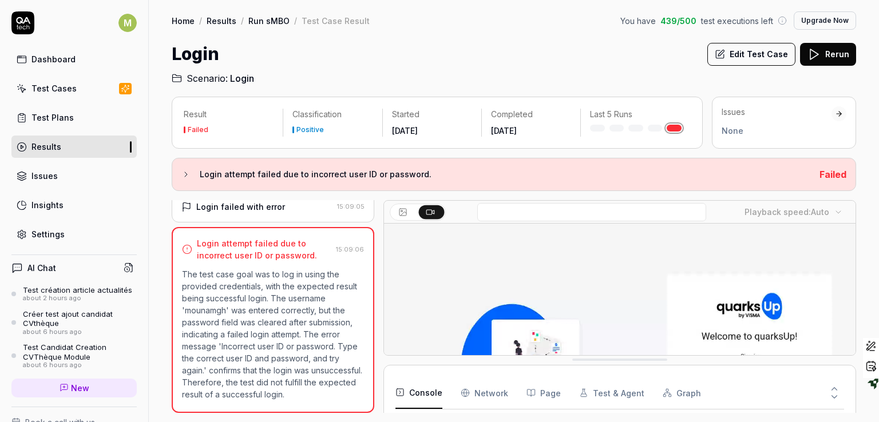
scroll to position [180, 0]
click at [180, 176] on div "Login attempt failed due to incorrect user ID or password. Failed" at bounding box center [514, 174] width 684 height 33
click at [184, 175] on icon at bounding box center [185, 174] width 9 height 9
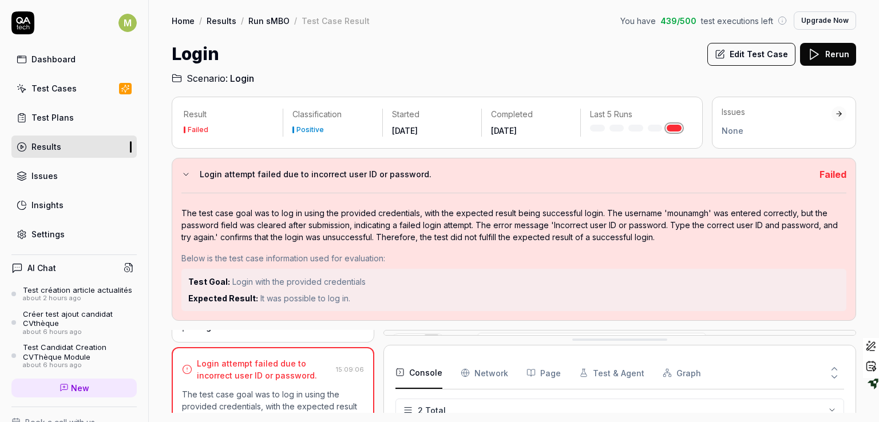
drag, startPoint x: 595, startPoint y: 355, endPoint x: 580, endPoint y: 239, distance: 117.7
drag, startPoint x: 616, startPoint y: 338, endPoint x: 609, endPoint y: 290, distance: 48.6
drag, startPoint x: 609, startPoint y: 338, endPoint x: 581, endPoint y: 184, distance: 156.0
click at [419, 372] on button "Console" at bounding box center [418, 373] width 47 height 32
drag, startPoint x: 593, startPoint y: 339, endPoint x: 567, endPoint y: 231, distance: 111.9
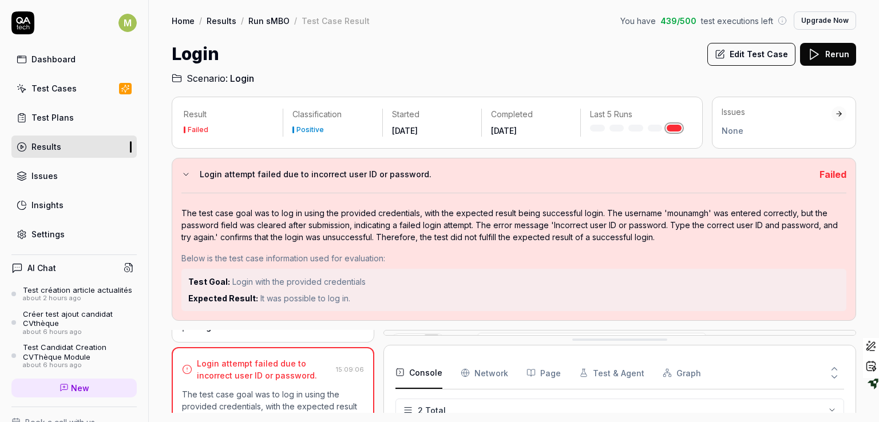
drag, startPoint x: 576, startPoint y: 334, endPoint x: 552, endPoint y: 213, distance: 122.7
click at [183, 173] on icon at bounding box center [185, 174] width 9 height 9
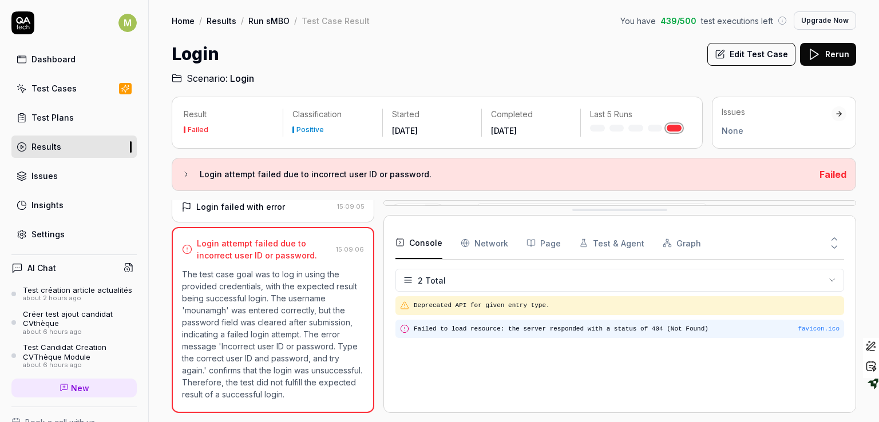
click at [445, 326] on pre "Failed to load resource: the server responded with a status of 404 (Not Found)" at bounding box center [627, 329] width 426 height 10
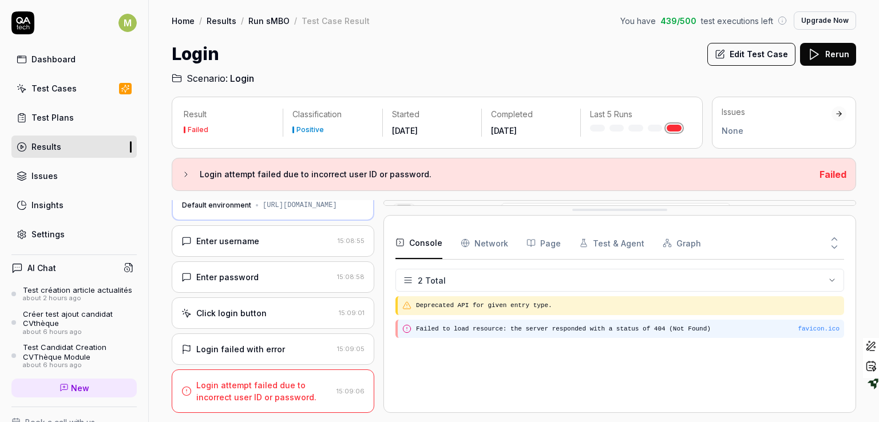
scroll to position [0, 0]
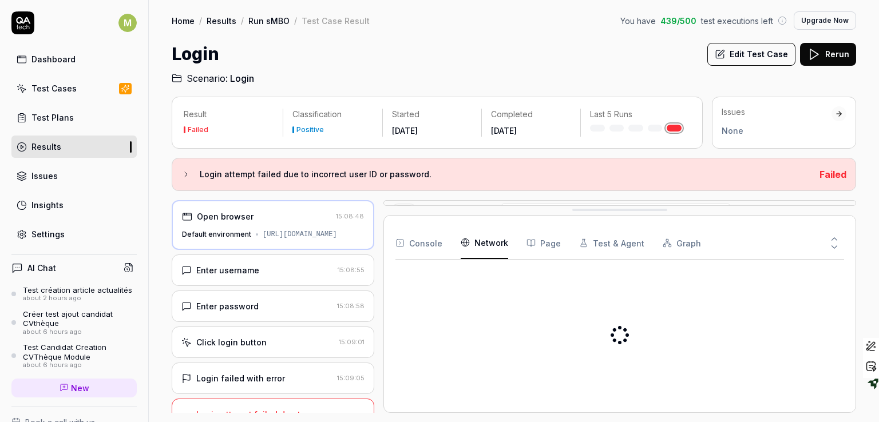
click at [481, 246] on Requests "Network" at bounding box center [485, 243] width 48 height 32
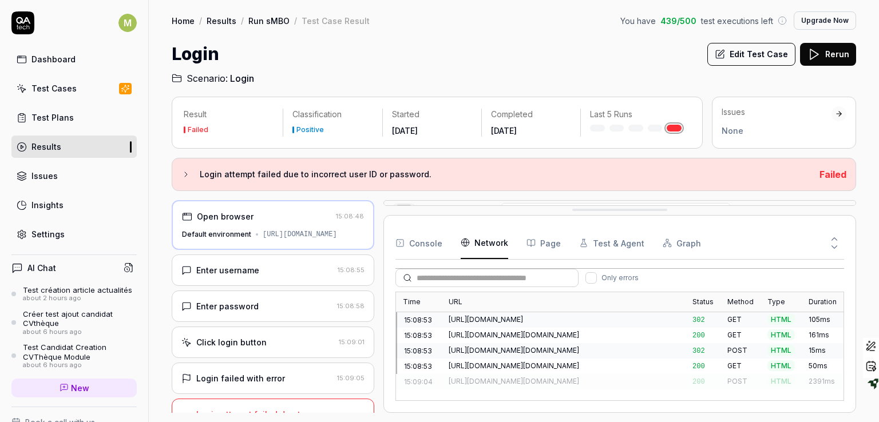
drag, startPoint x: 575, startPoint y: 349, endPoint x: 465, endPoint y: 276, distance: 131.4
click at [791, 391] on div "Time URL Status Method Type Duration 15:08:53 https://komeo.qupdev.net/ 302 GET…" at bounding box center [619, 346] width 449 height 109
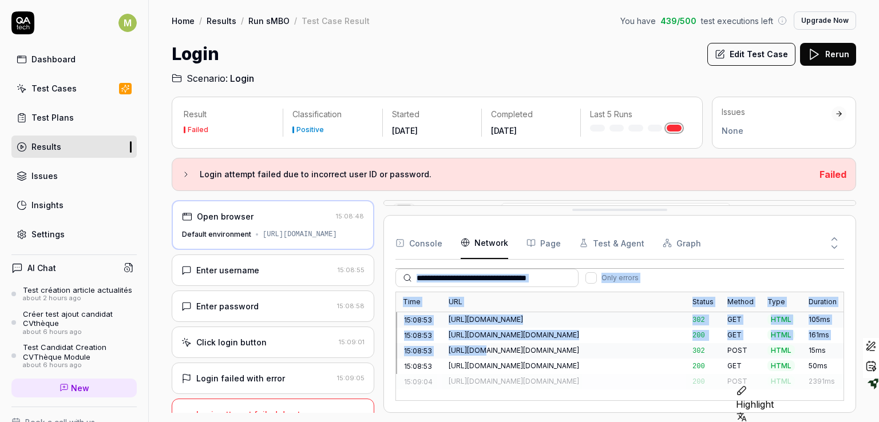
drag, startPoint x: 473, startPoint y: 342, endPoint x: 447, endPoint y: 275, distance: 71.4
click at [447, 275] on div "Only errors Time URL Status Method Type Duration 15:08:53 https://komeo.qupdev.…" at bounding box center [619, 335] width 449 height 132
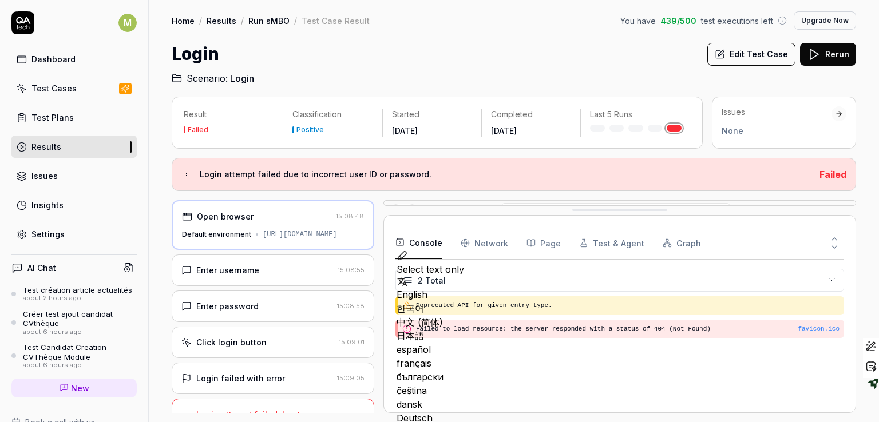
click at [413, 243] on button "Console" at bounding box center [418, 243] width 47 height 32
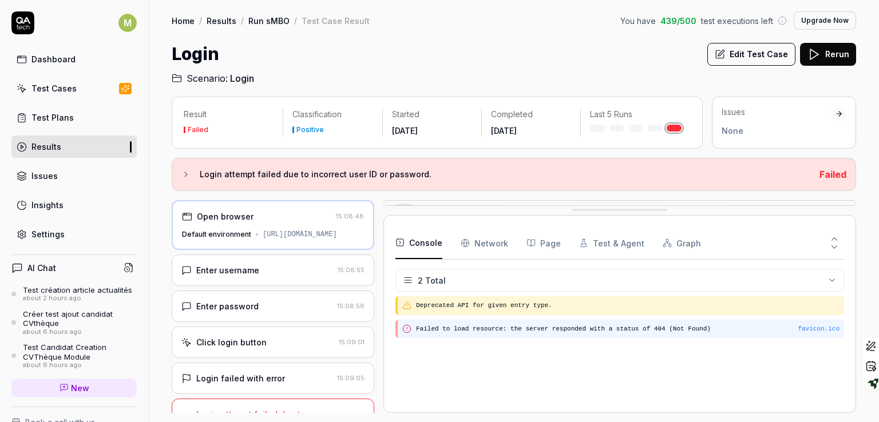
click at [421, 334] on div "favicon.ico Failed to load resource: the server responded with a status of 404 …" at bounding box center [619, 329] width 449 height 19
click at [422, 327] on pre "Failed to load resource: the server responded with a status of 404 (Not Found)" at bounding box center [627, 329] width 423 height 10
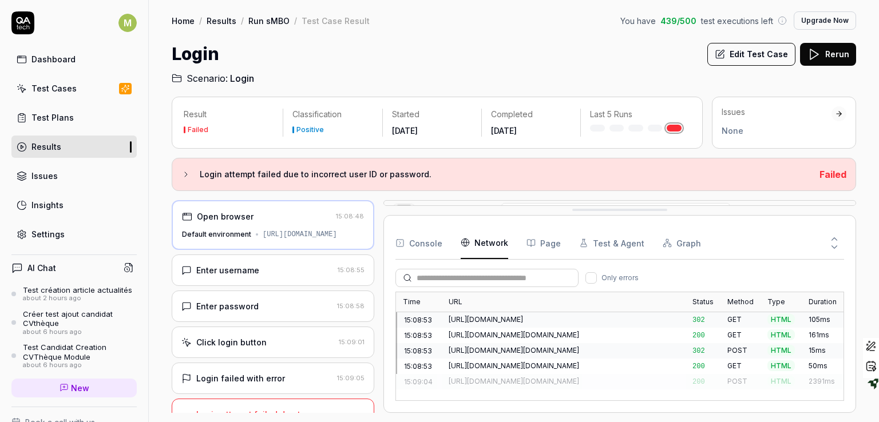
click at [483, 244] on Requests "Network" at bounding box center [485, 243] width 48 height 32
click at [701, 347] on span "302" at bounding box center [698, 351] width 13 height 8
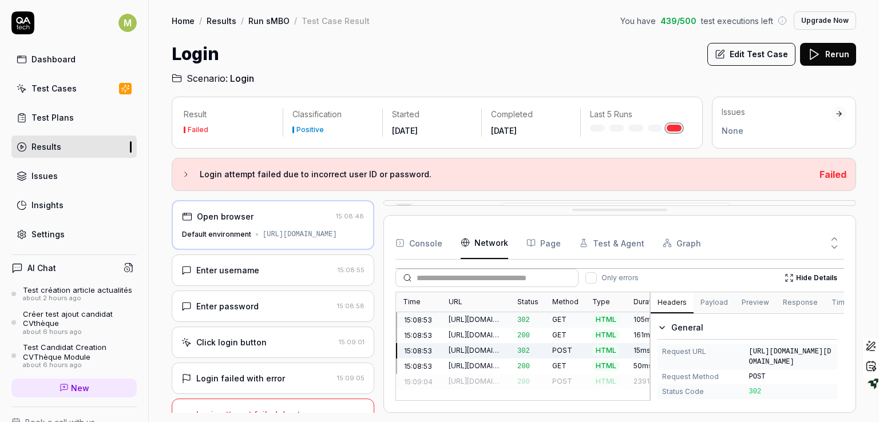
click at [545, 295] on div "Time URL Status Method Type Duration 15:08:53 https://komeo.qupdev.net/ 302 GET…" at bounding box center [619, 346] width 449 height 109
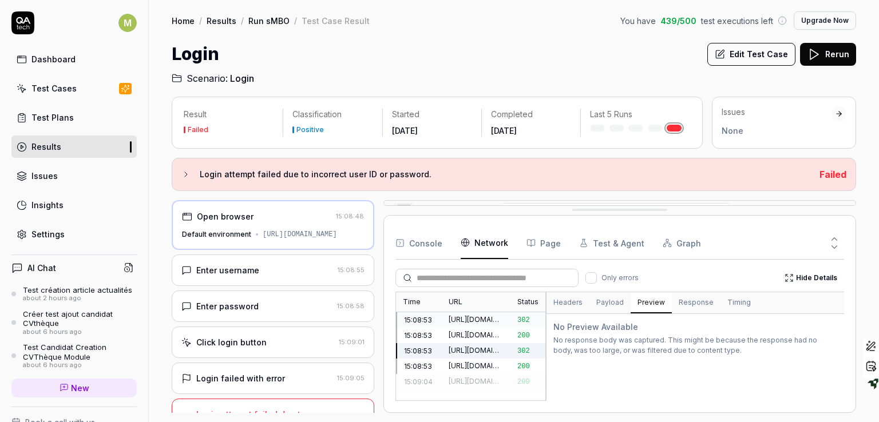
click at [656, 302] on button "Preview" at bounding box center [651, 303] width 41 height 21
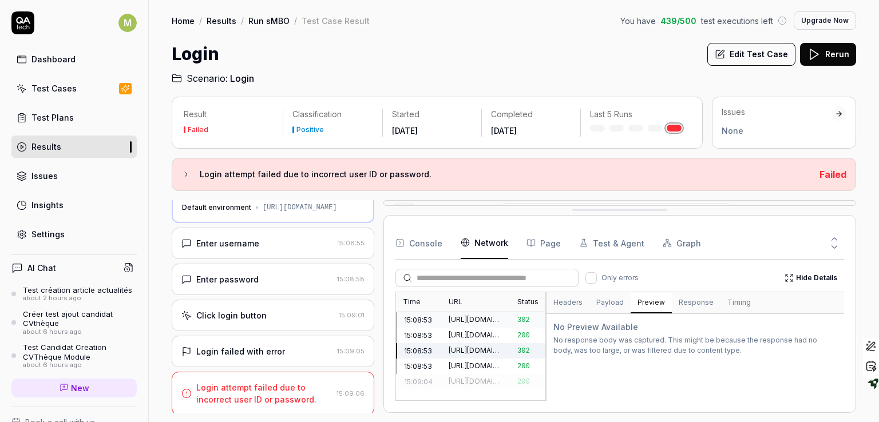
click at [246, 392] on div "Login attempt failed due to incorrect user ID or password." at bounding box center [264, 394] width 136 height 24
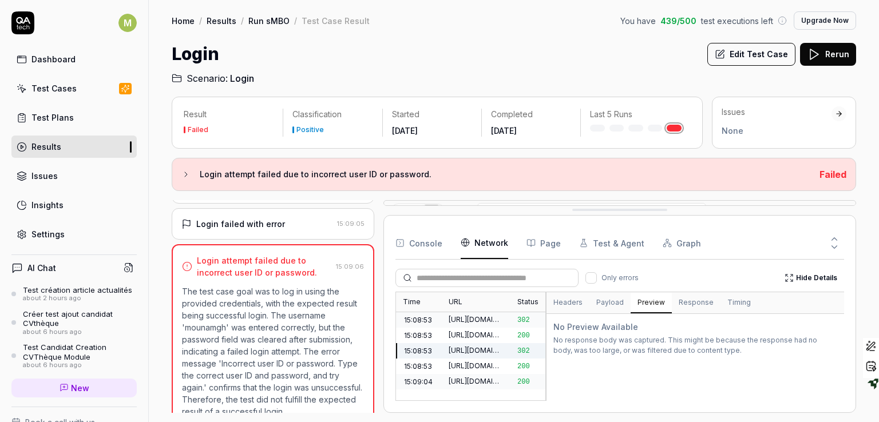
scroll to position [180, 0]
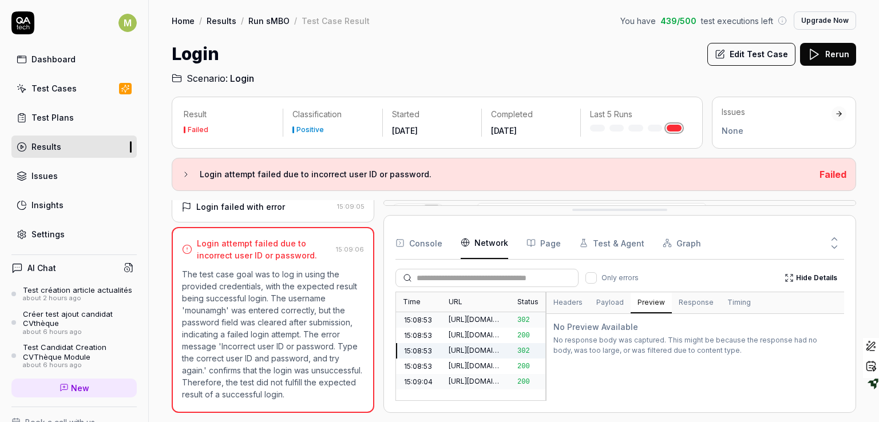
click at [48, 149] on div "Results" at bounding box center [46, 147] width 30 height 12
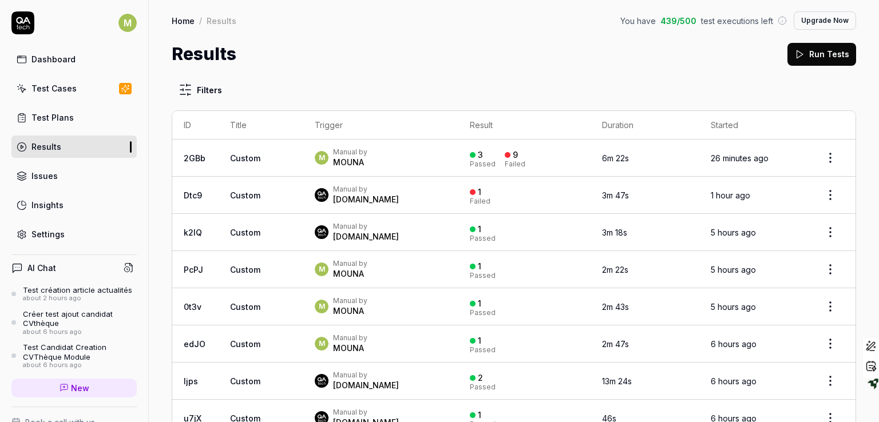
scroll to position [890, 0]
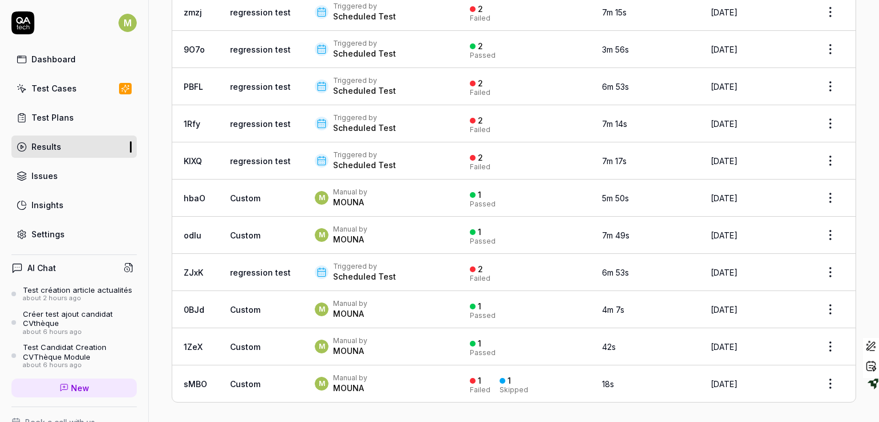
click at [238, 381] on span "Custom" at bounding box center [245, 384] width 30 height 10
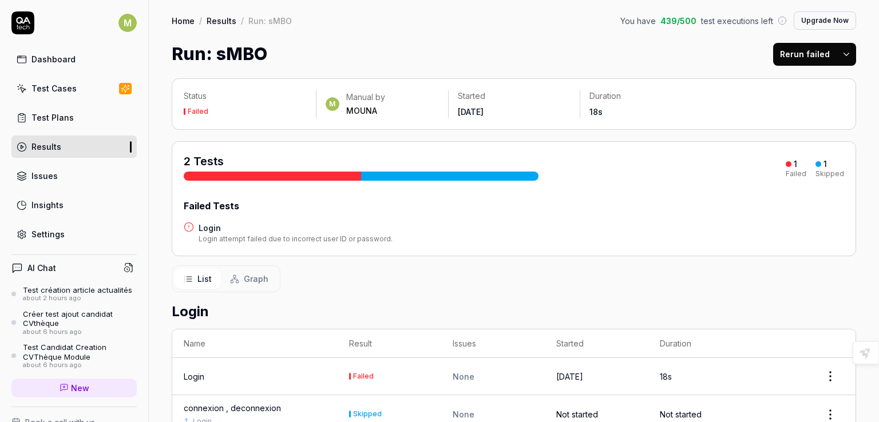
scroll to position [66, 0]
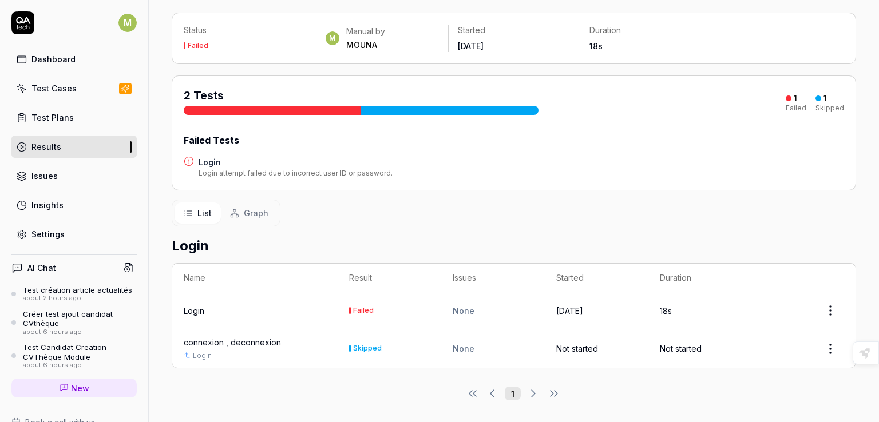
click at [189, 310] on div "Login" at bounding box center [194, 311] width 21 height 12
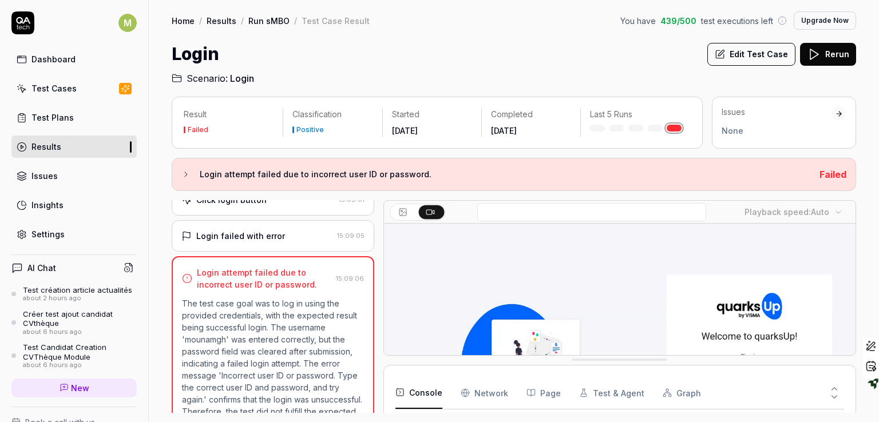
scroll to position [180, 0]
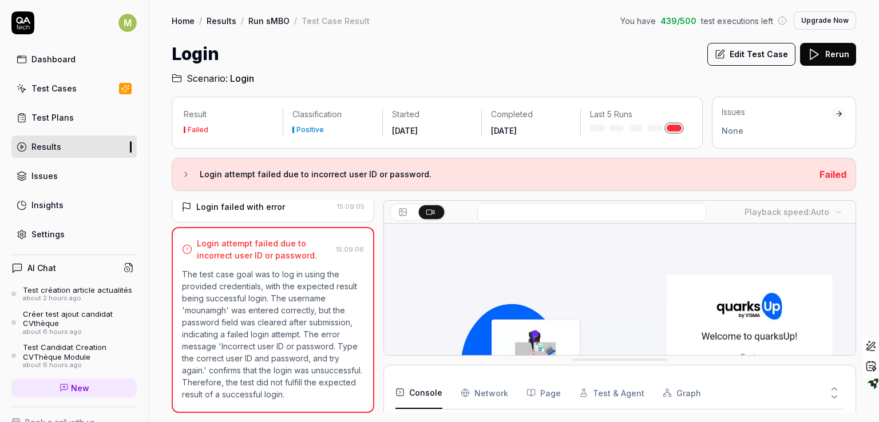
click at [837, 122] on div "Issues None" at bounding box center [784, 121] width 125 height 30
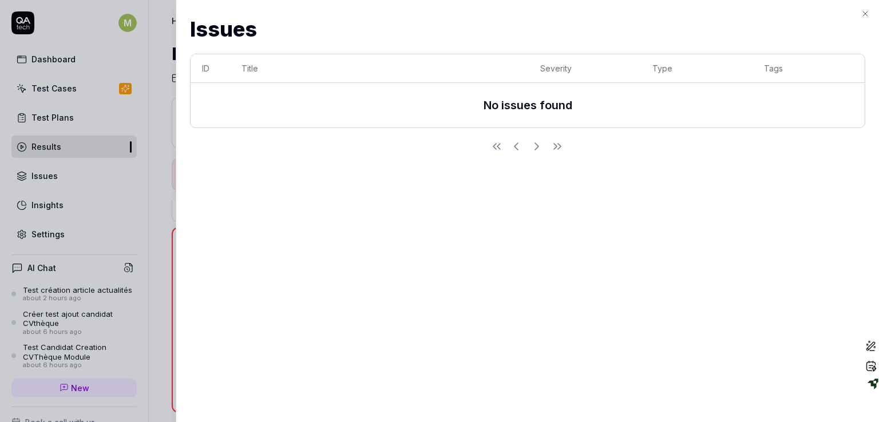
click at [864, 13] on icon "button" at bounding box center [865, 13] width 9 height 9
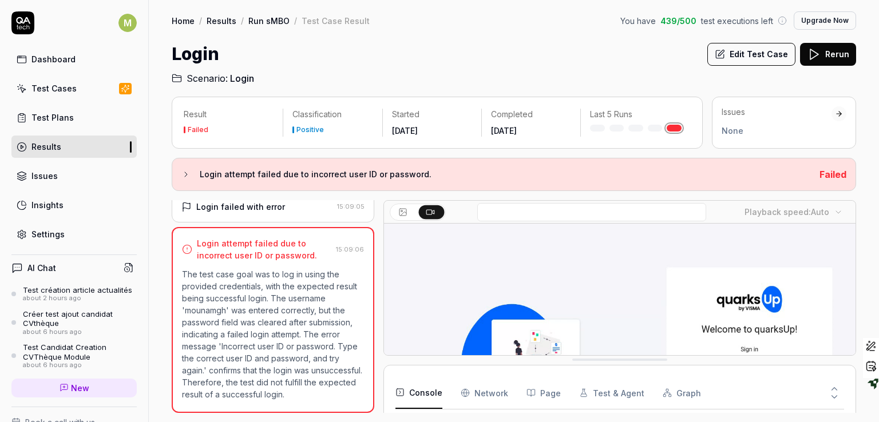
click at [42, 170] on div "Issues" at bounding box center [44, 176] width 26 height 12
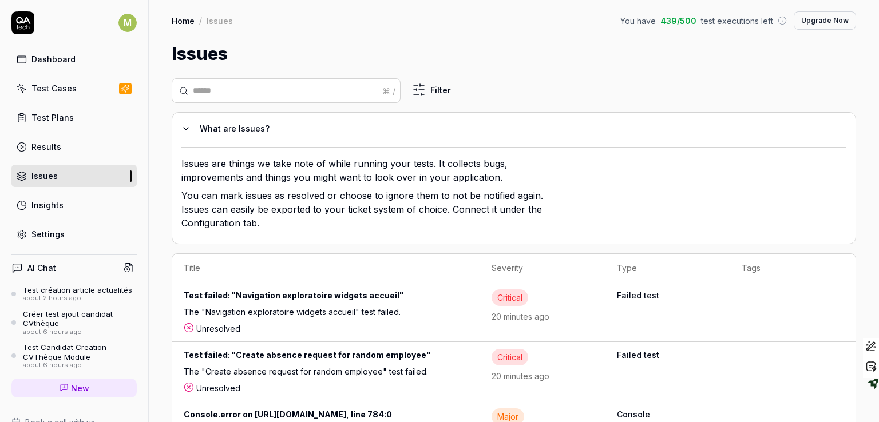
click at [33, 145] on div "Results" at bounding box center [46, 147] width 30 height 12
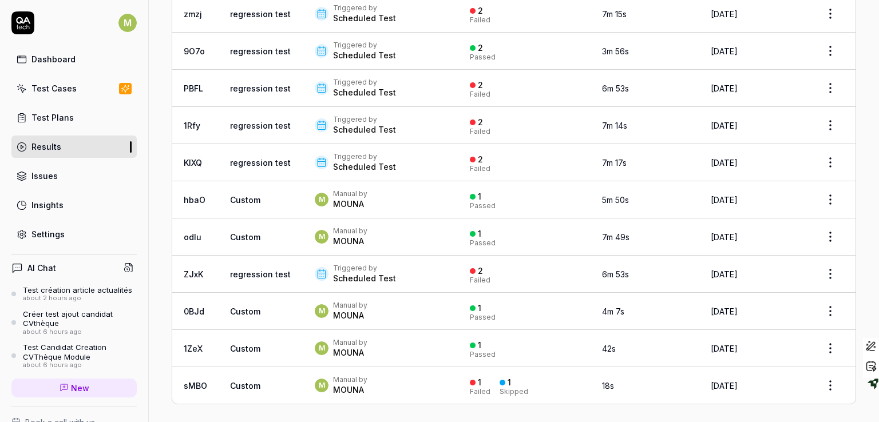
scroll to position [890, 0]
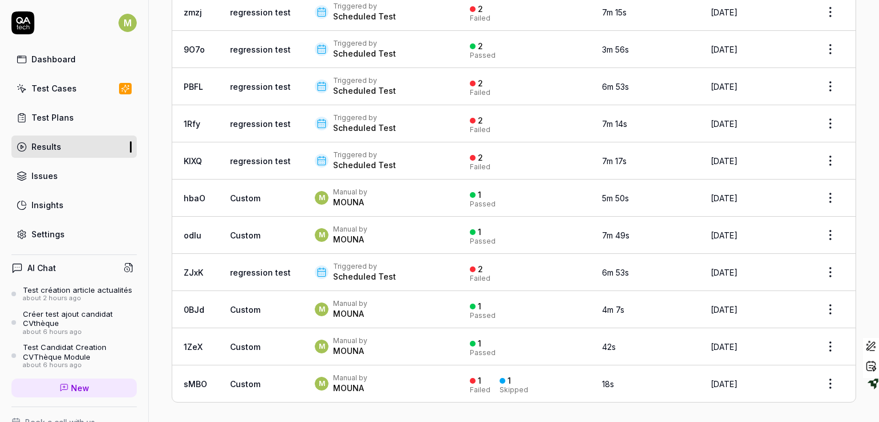
click at [353, 271] on div "Scheduled Test" at bounding box center [364, 276] width 63 height 11
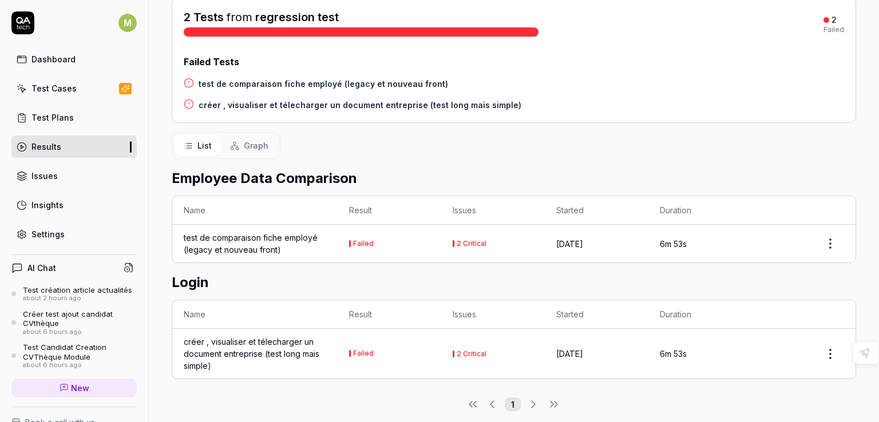
scroll to position [155, 0]
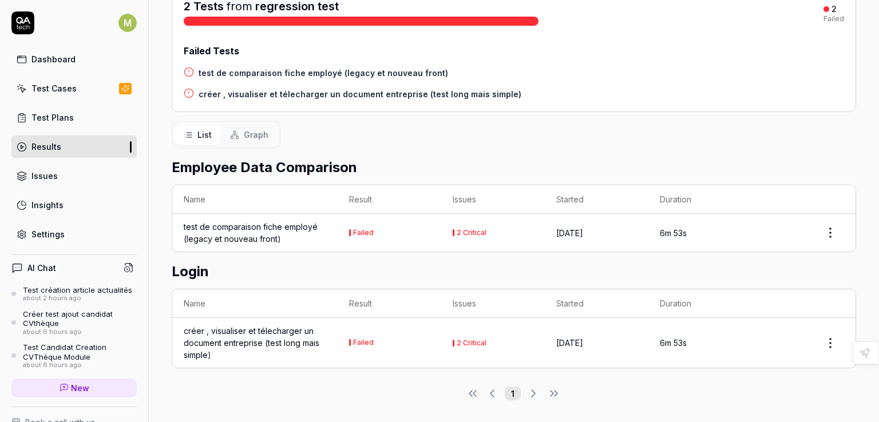
click at [247, 338] on div "créer , visualiser et télecharger un document entreprise (test long mais simple)" at bounding box center [255, 343] width 143 height 36
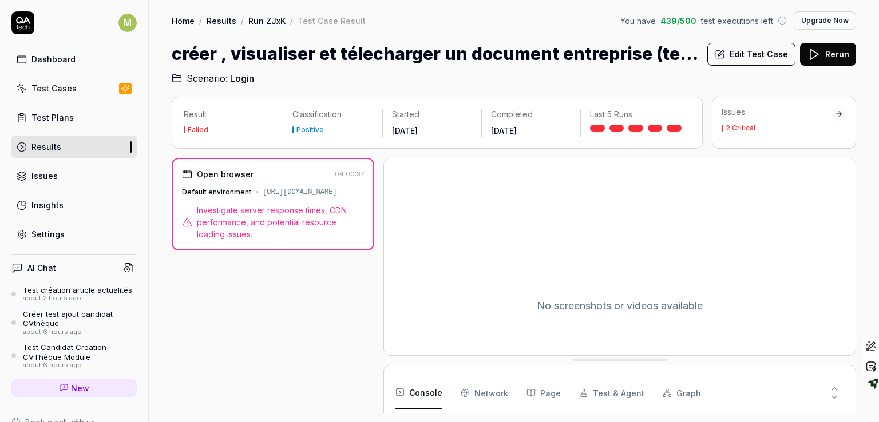
click at [288, 216] on span "Investigate server response times, CDN performance, and potential resource load…" at bounding box center [280, 222] width 167 height 36
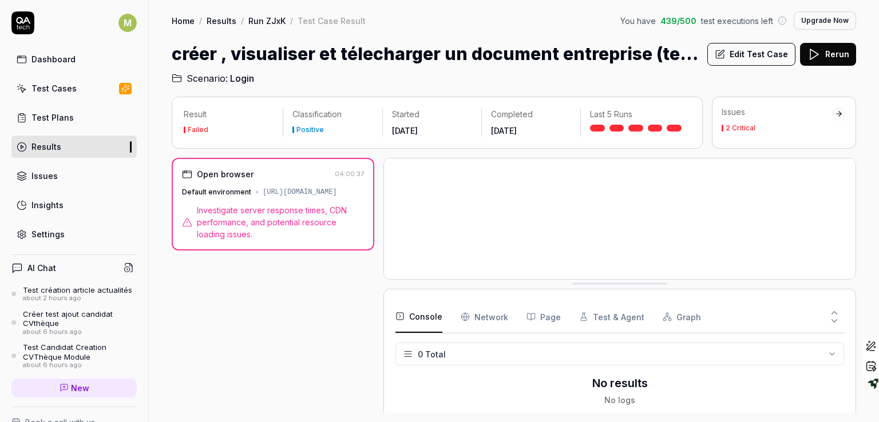
drag, startPoint x: 630, startPoint y: 358, endPoint x: 620, endPoint y: 230, distance: 128.5
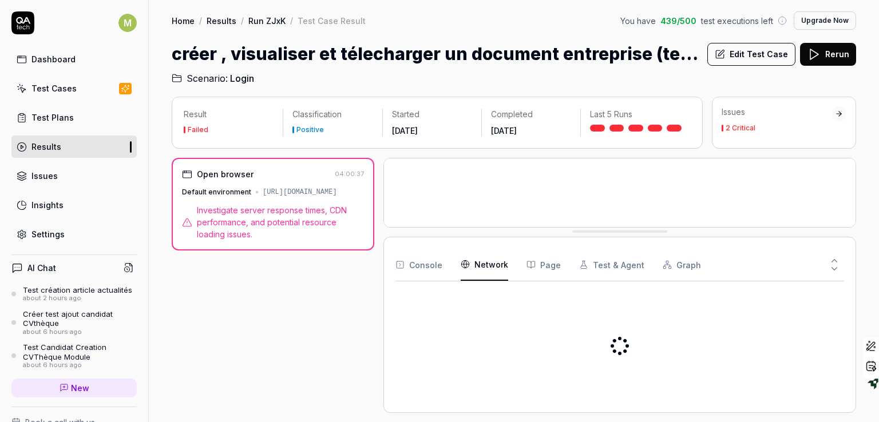
click at [495, 270] on Requests "Network" at bounding box center [485, 265] width 48 height 32
click at [489, 266] on Requests "Network" at bounding box center [485, 265] width 48 height 32
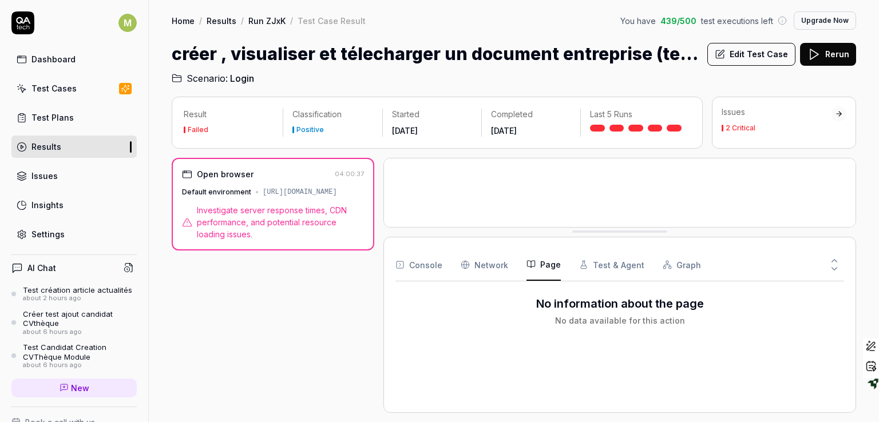
click at [545, 263] on button "Page" at bounding box center [544, 265] width 34 height 32
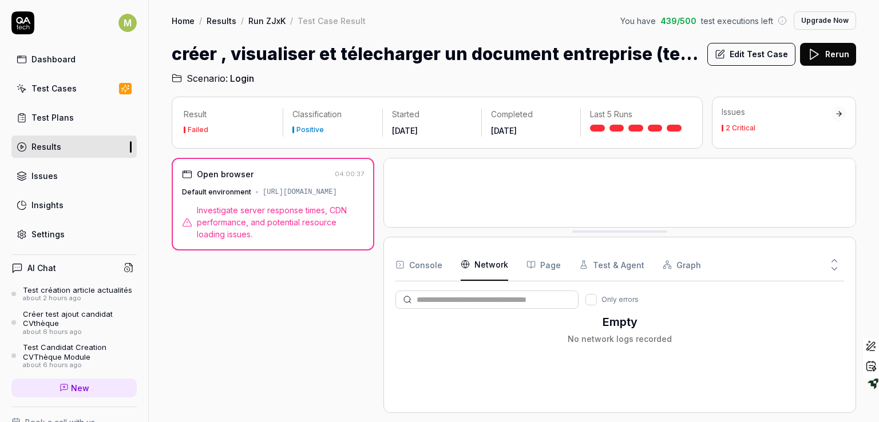
click at [478, 262] on Requests "Network" at bounding box center [485, 265] width 48 height 32
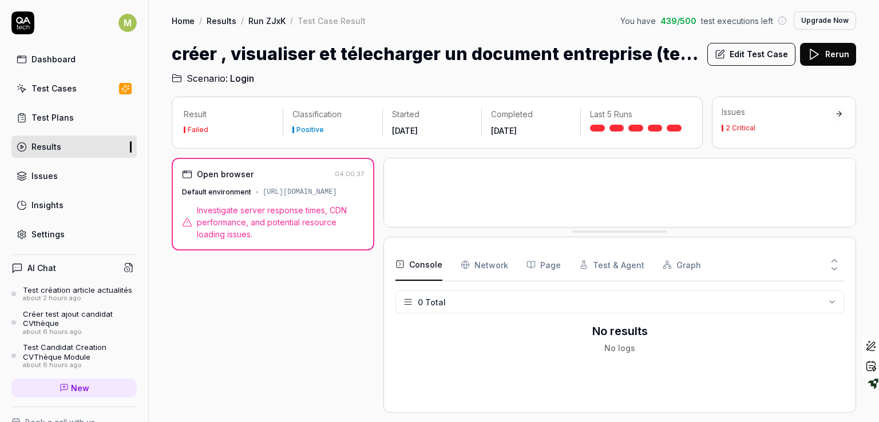
click at [401, 268] on icon "button" at bounding box center [399, 264] width 9 height 9
click at [288, 216] on span "Investigate server response times, CDN performance, and potential resource load…" at bounding box center [280, 222] width 167 height 36
click at [185, 224] on icon at bounding box center [187, 222] width 10 height 10
drag, startPoint x: 268, startPoint y: 190, endPoint x: 288, endPoint y: 212, distance: 29.6
click at [288, 212] on div "Open browser 04:00:37 Default environment https://komeo.qupdev.net/ Investigate…" at bounding box center [273, 204] width 203 height 93
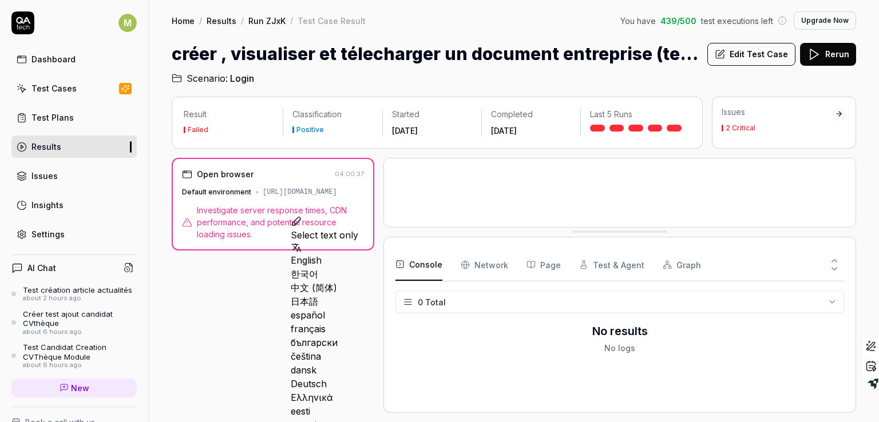
click at [836, 117] on div at bounding box center [839, 113] width 15 height 15
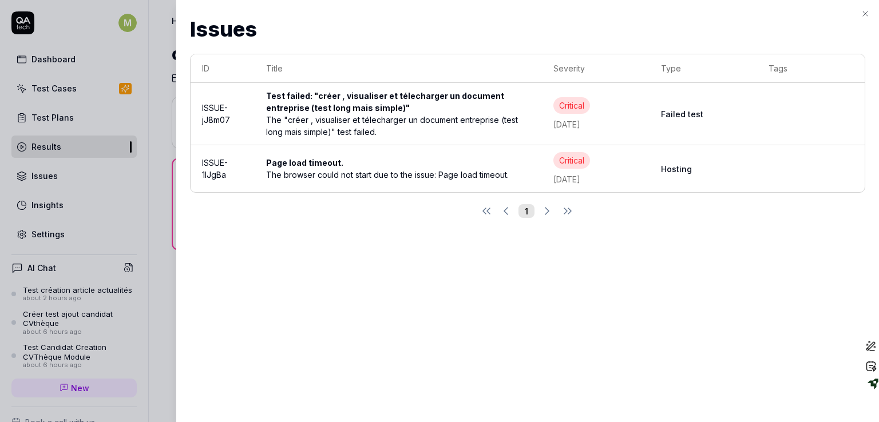
click at [357, 173] on div "The browser could not start due to the issue: Page load timeout." at bounding box center [398, 175] width 264 height 12
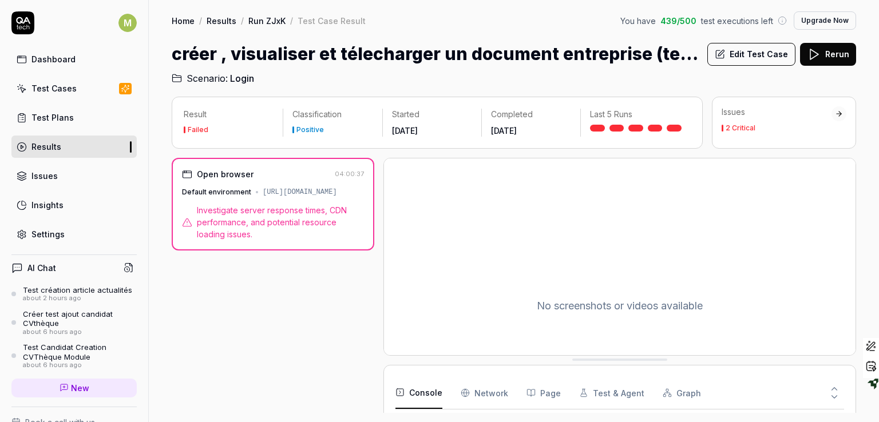
click at [747, 125] on div "2 Critical" at bounding box center [741, 128] width 30 height 7
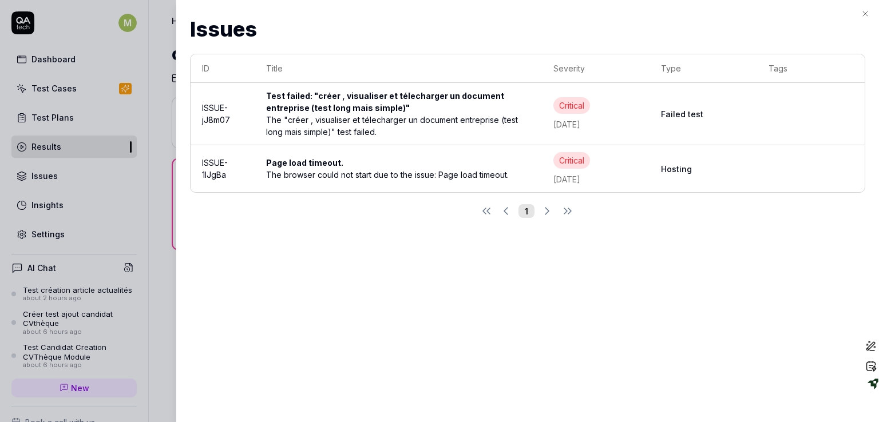
click at [303, 108] on div "Test failed: "créer , visualiser et télecharger un document entreprise (test lo…" at bounding box center [398, 102] width 264 height 24
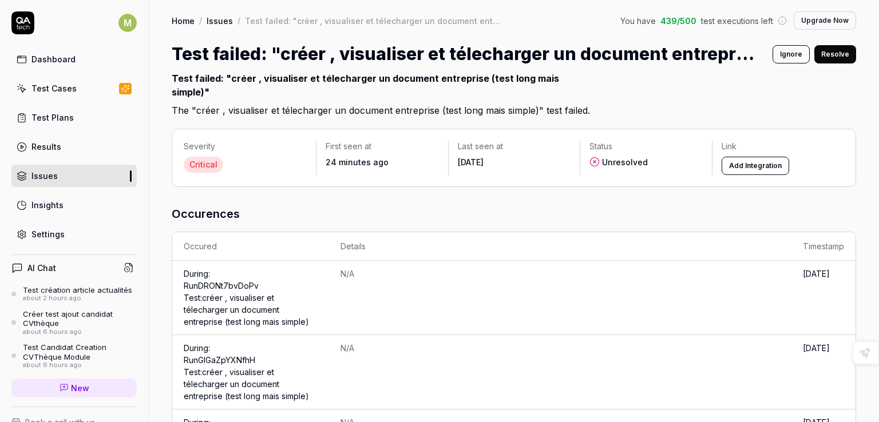
click at [229, 298] on link "Run DRONt7bvDoPv Test: créer , visualiser et télecharger un document entreprise…" at bounding box center [246, 304] width 125 height 46
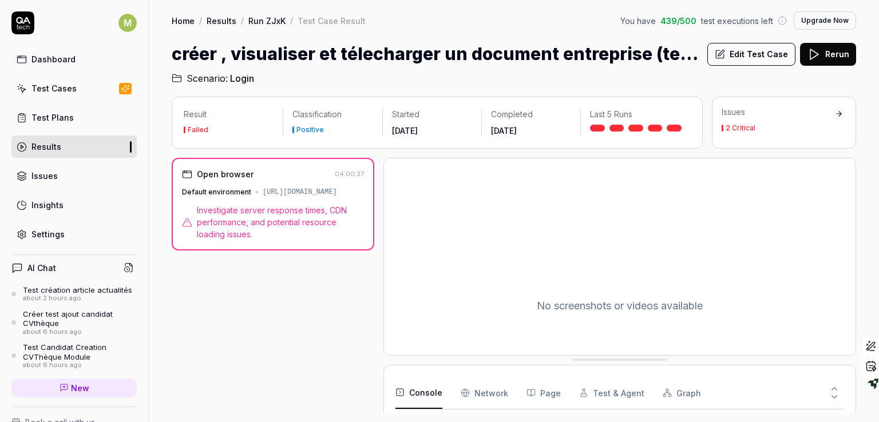
click at [739, 125] on div "2 Critical" at bounding box center [741, 128] width 30 height 7
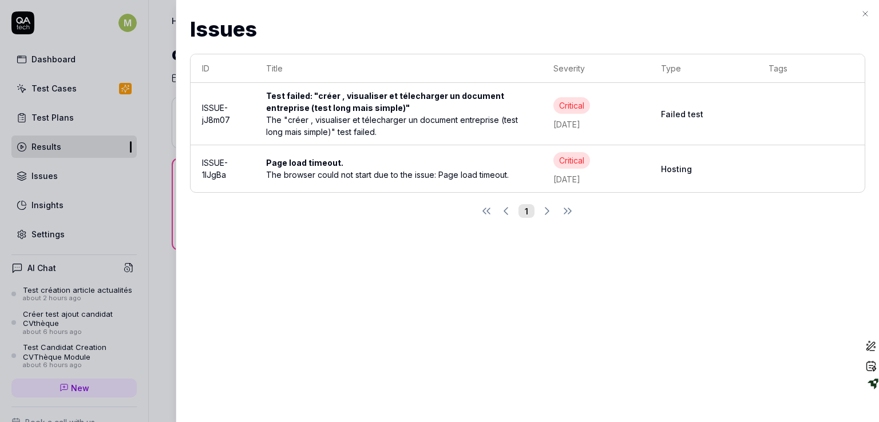
click at [422, 94] on div "Test failed: "créer , visualiser et télecharger un document entreprise (test lo…" at bounding box center [398, 102] width 264 height 24
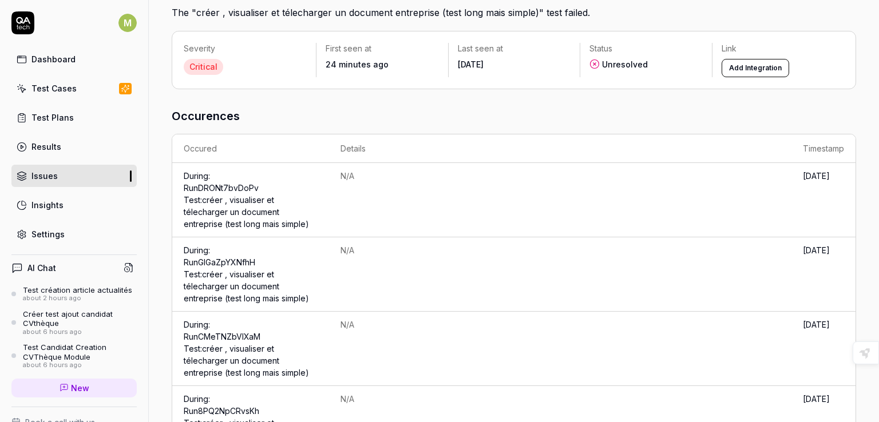
scroll to position [142, 0]
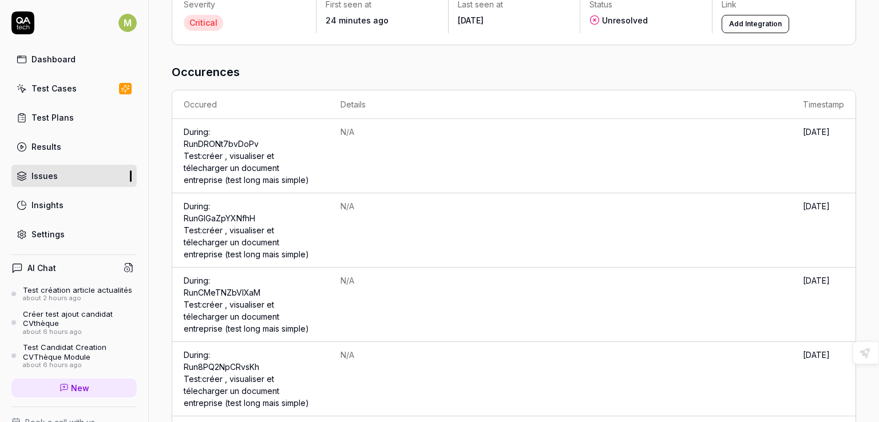
click at [815, 141] on td "[DATE]" at bounding box center [823, 156] width 64 height 74
click at [266, 168] on link "Run DRONt7bvDoPv Test: créer , visualiser et télecharger un document entreprise…" at bounding box center [246, 162] width 125 height 46
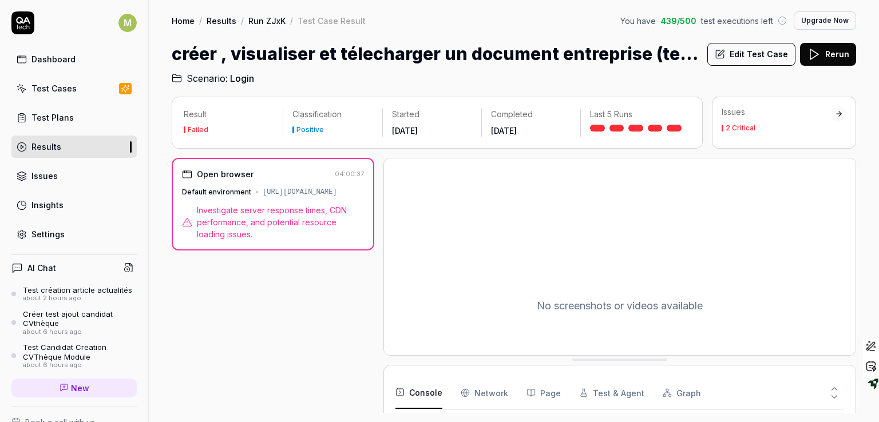
scroll to position [124, 0]
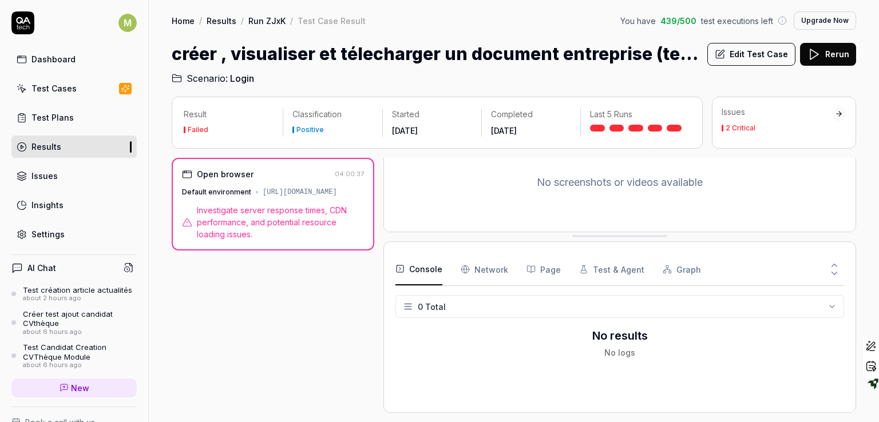
click at [488, 392] on div "Console Network Page Test & Agent Graph 0 Total No results No logs" at bounding box center [619, 328] width 449 height 148
click at [427, 265] on button "Console" at bounding box center [418, 270] width 47 height 32
click at [61, 146] on link "Results" at bounding box center [73, 147] width 125 height 22
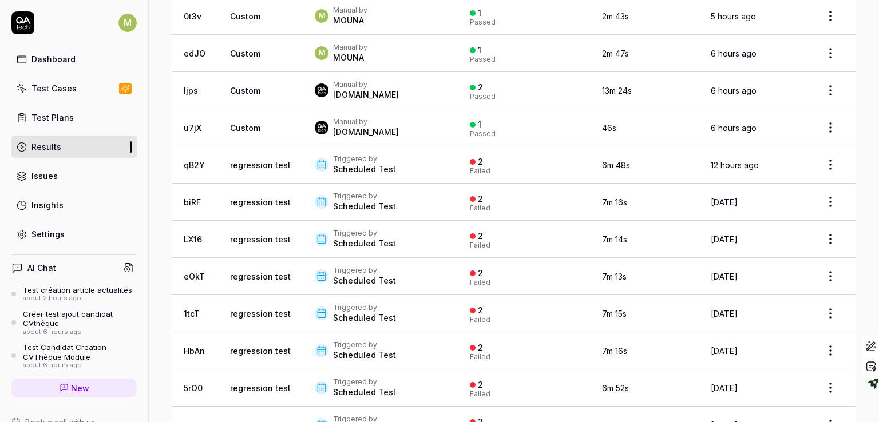
scroll to position [343, 0]
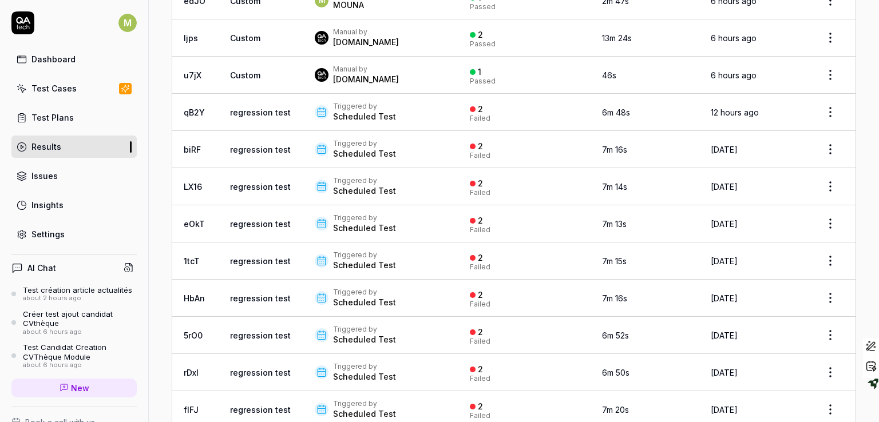
click at [342, 70] on div "Manual by" at bounding box center [366, 69] width 66 height 9
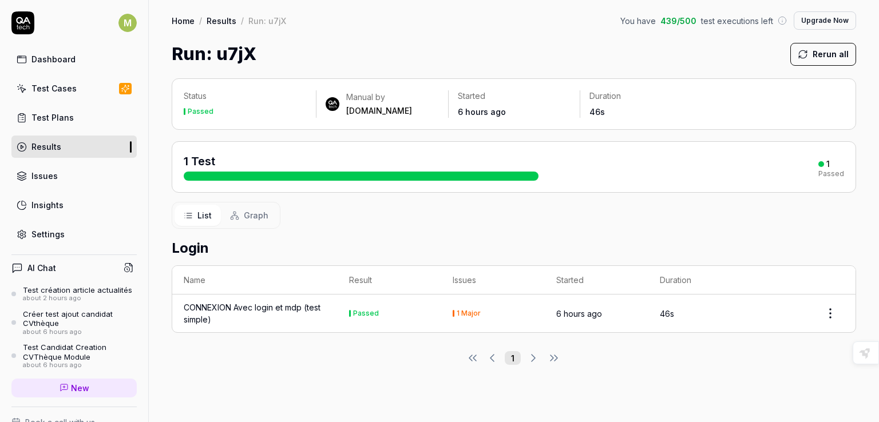
click at [259, 308] on div "CONNEXION Avec login et mdp (test simple)" at bounding box center [255, 314] width 143 height 24
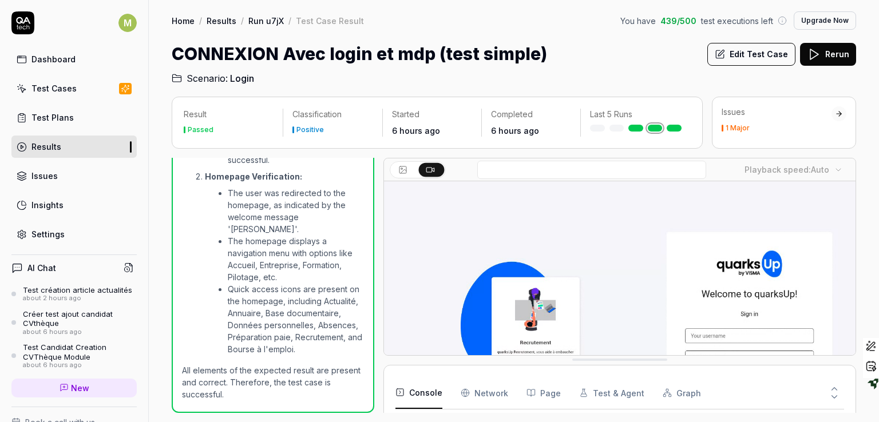
scroll to position [51, 0]
click at [733, 132] on div "1 Major" at bounding box center [738, 128] width 24 height 7
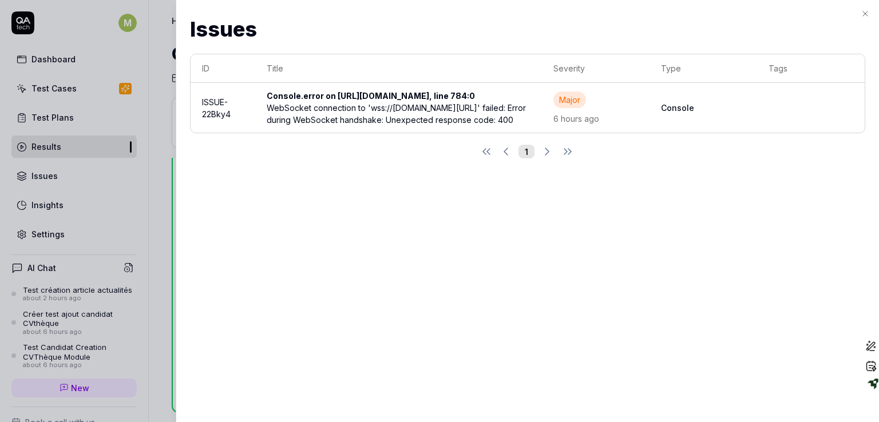
click at [862, 21] on h2 "Issues" at bounding box center [527, 29] width 675 height 31
drag, startPoint x: 423, startPoint y: 118, endPoint x: 778, endPoint y: 61, distance: 359.3
click at [425, 123] on div "WebSocket connection to 'wss://komeo.qupdev.net/signalr/connect?transport=webSo…" at bounding box center [399, 114] width 264 height 24
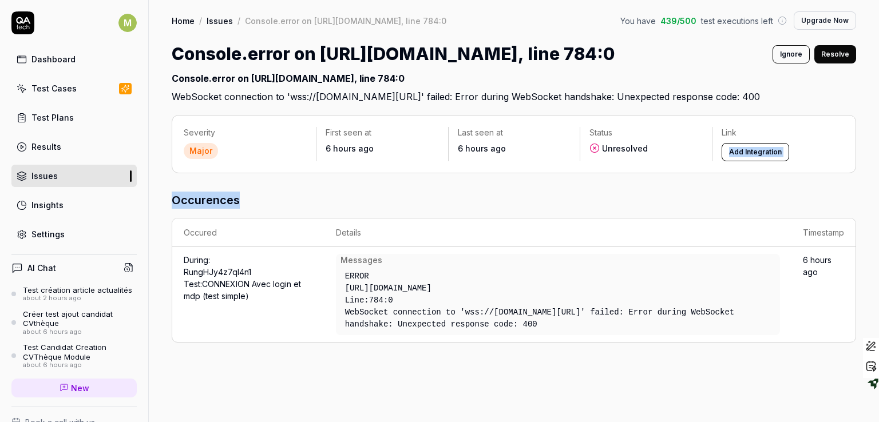
scroll to position [0, 761]
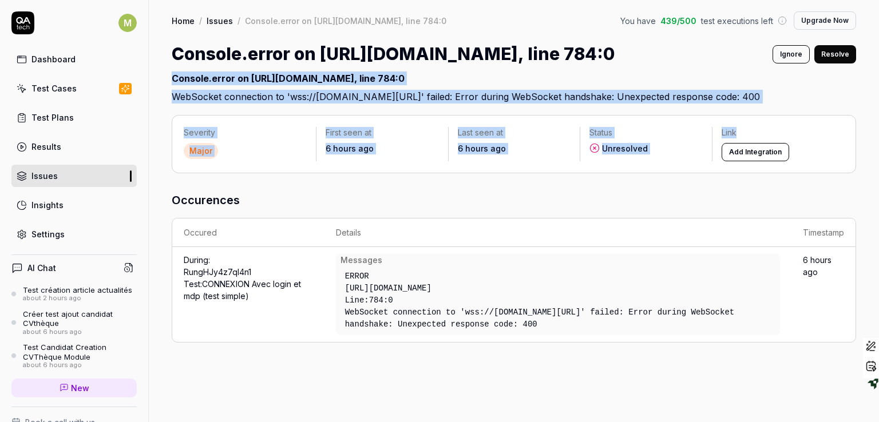
drag, startPoint x: 868, startPoint y: 163, endPoint x: 829, endPoint y: 46, distance: 122.5
click at [829, 46] on div "Home / Issues / Console.error on https://komeo.qupdev.net/bundles/CommonJS?v=9I…" at bounding box center [514, 211] width 730 height 422
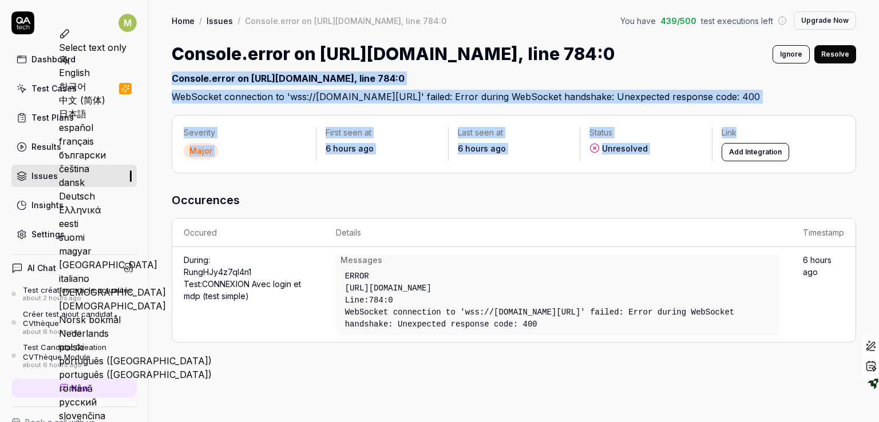
click at [41, 147] on div "Results" at bounding box center [46, 147] width 30 height 12
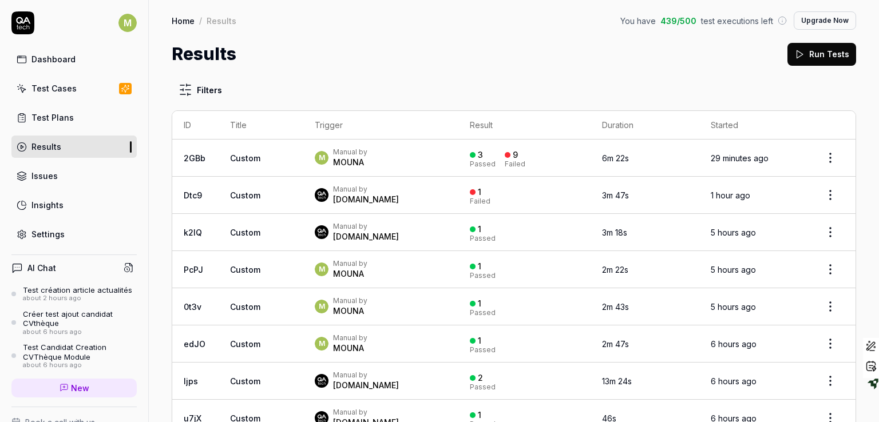
click at [347, 268] on div "MOUNA" at bounding box center [350, 273] width 34 height 11
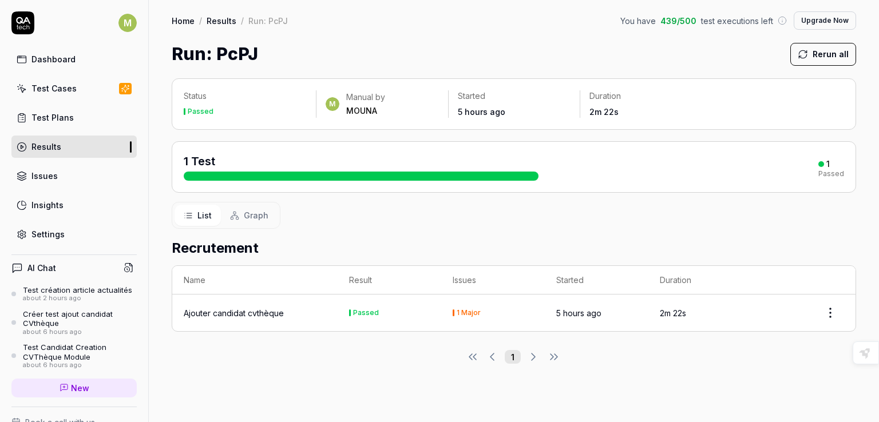
click at [237, 312] on div "Ajouter candidat cvthèque" at bounding box center [234, 313] width 100 height 12
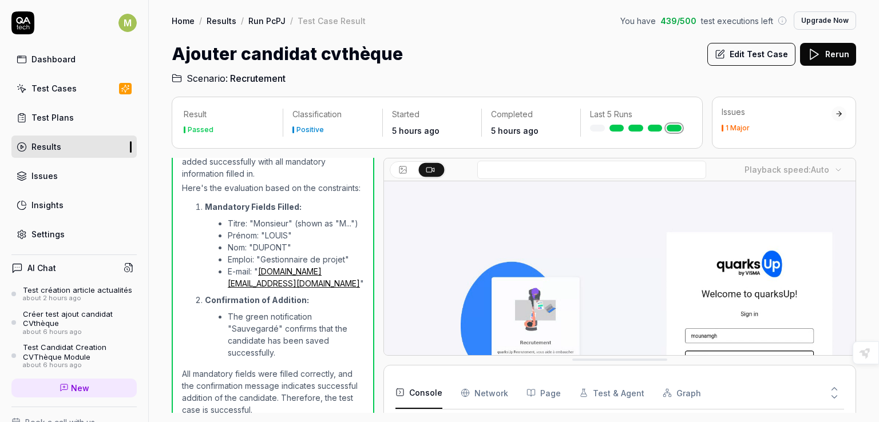
scroll to position [51, 0]
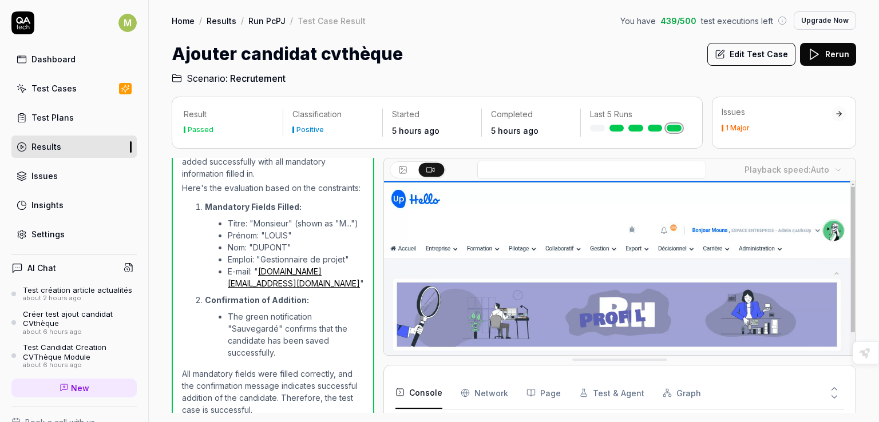
click at [727, 126] on div "1 Major" at bounding box center [738, 128] width 24 height 7
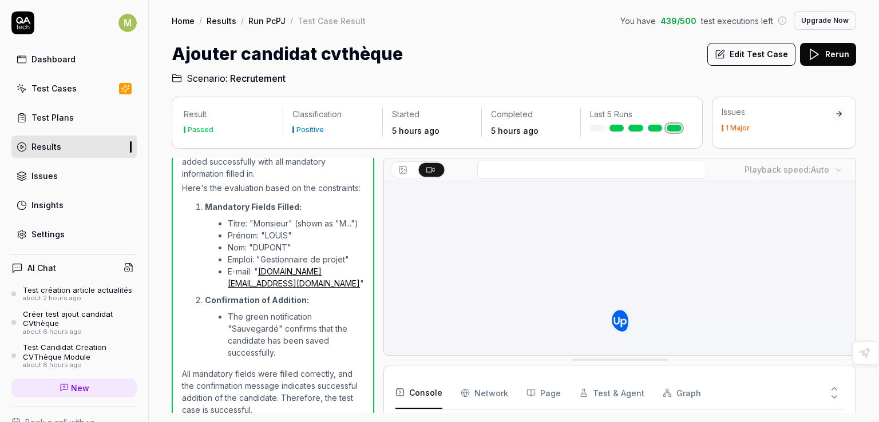
click at [727, 126] on div "1 Major" at bounding box center [738, 128] width 24 height 7
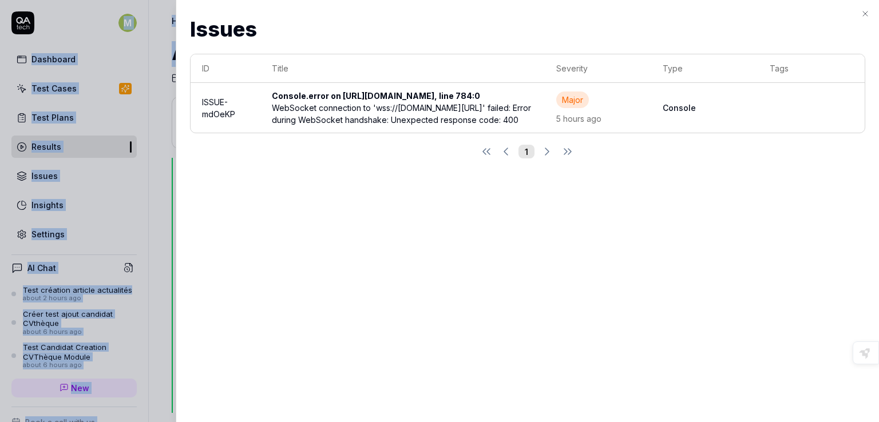
click at [727, 126] on body "M Dashboard Test Cases Test Plans Results Issues Insights Settings AI Chat Test…" at bounding box center [439, 211] width 879 height 422
click at [868, 10] on icon "button" at bounding box center [865, 13] width 9 height 9
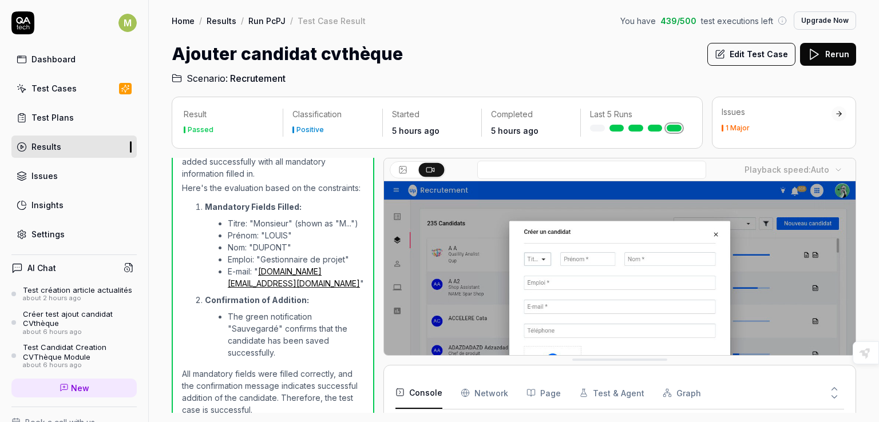
click at [836, 110] on div at bounding box center [839, 114] width 8 height 8
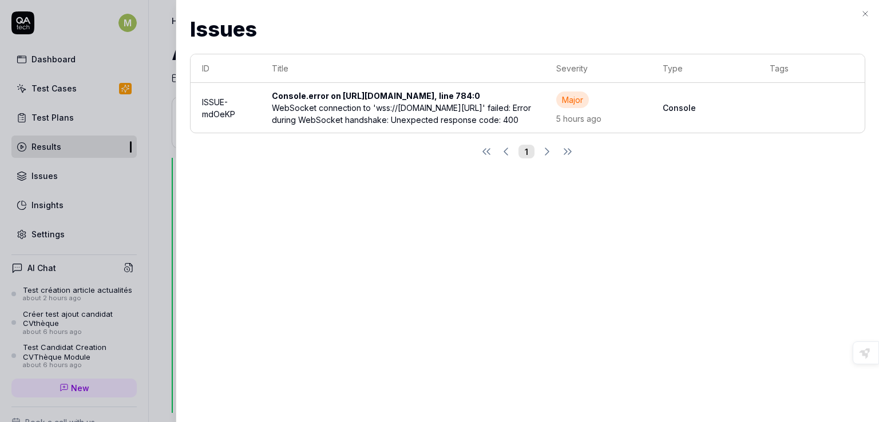
click at [865, 14] on icon "button" at bounding box center [865, 13] width 9 height 9
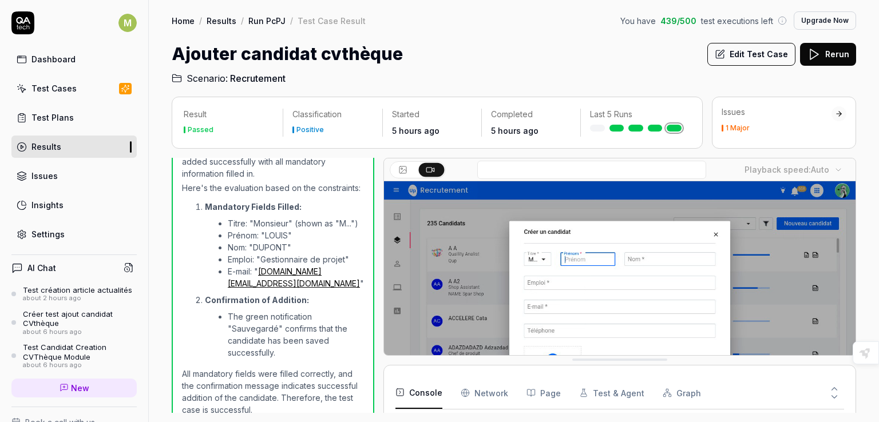
click at [731, 126] on div "1 Major" at bounding box center [738, 128] width 24 height 7
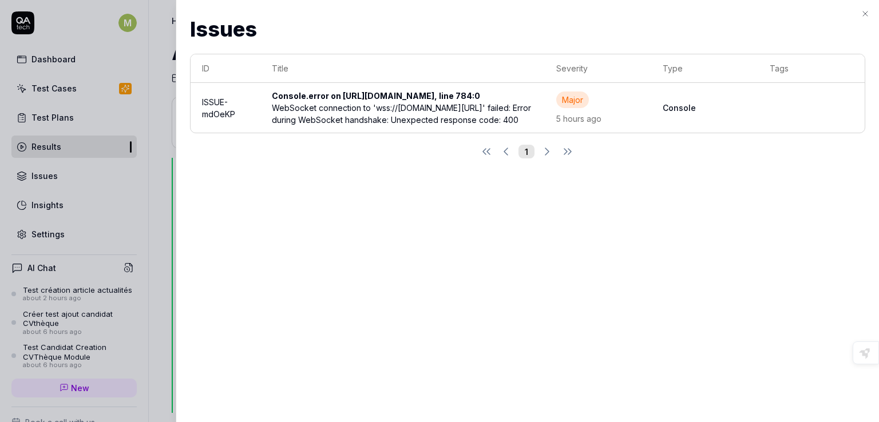
click at [589, 108] on div "Major" at bounding box center [572, 100] width 33 height 17
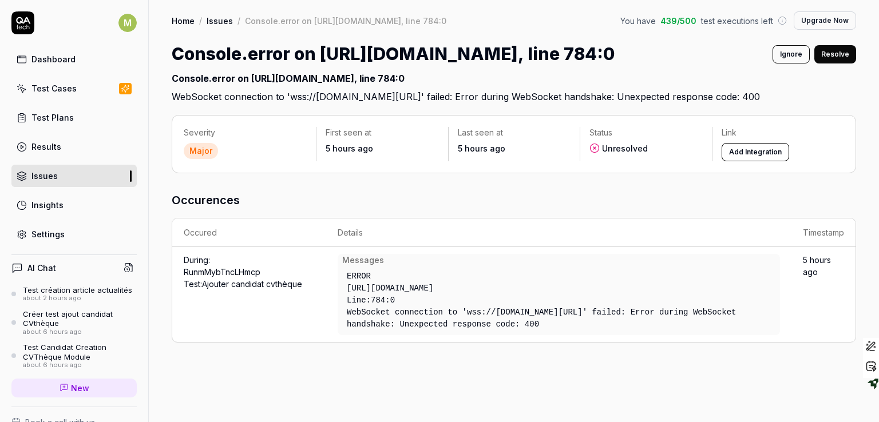
scroll to position [29, 0]
drag, startPoint x: 468, startPoint y: 326, endPoint x: 485, endPoint y: 351, distance: 30.8
click at [485, 331] on div "WebSocket connection to 'wss://komeo.qupdev.net/signalr/connect?transport=webSo…" at bounding box center [559, 319] width 424 height 24
click at [79, 147] on link "Results" at bounding box center [73, 147] width 125 height 22
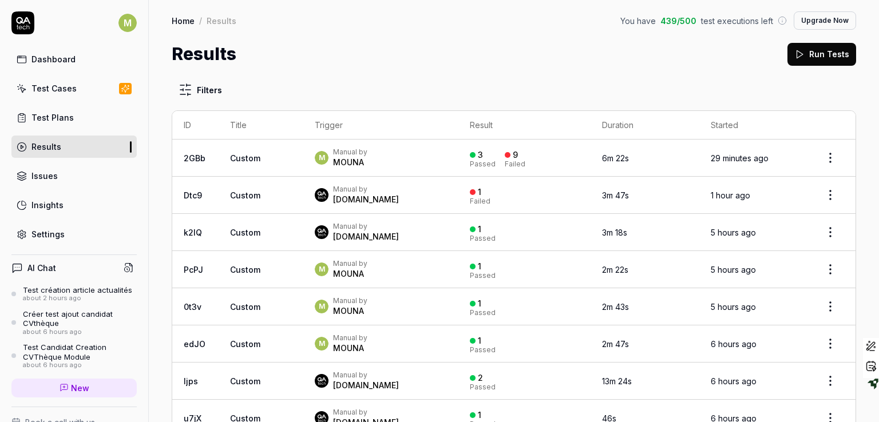
click at [248, 157] on span "Custom" at bounding box center [245, 158] width 30 height 10
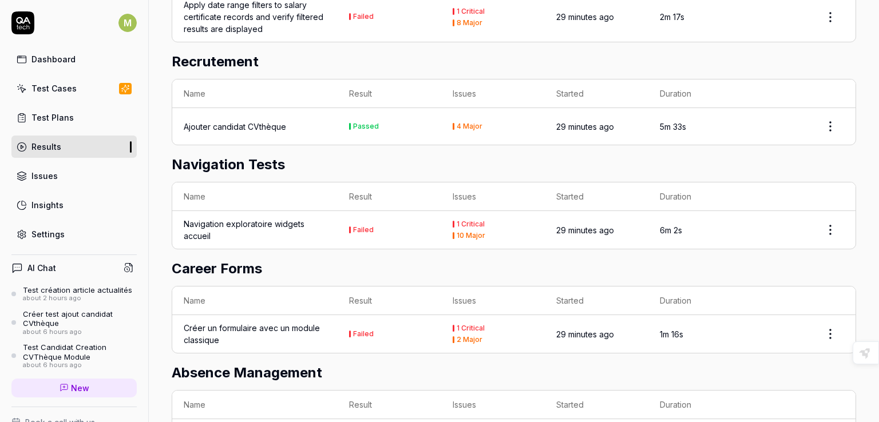
scroll to position [620, 0]
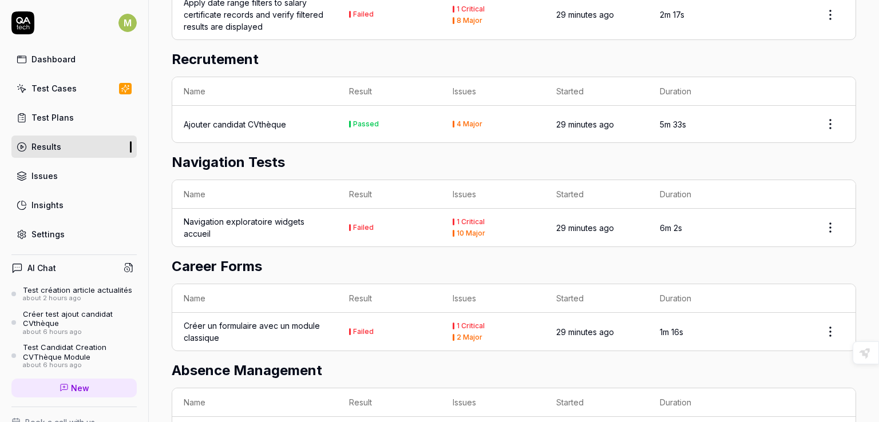
click at [263, 225] on div "Navigation exploratoire widgets accueil" at bounding box center [255, 228] width 143 height 24
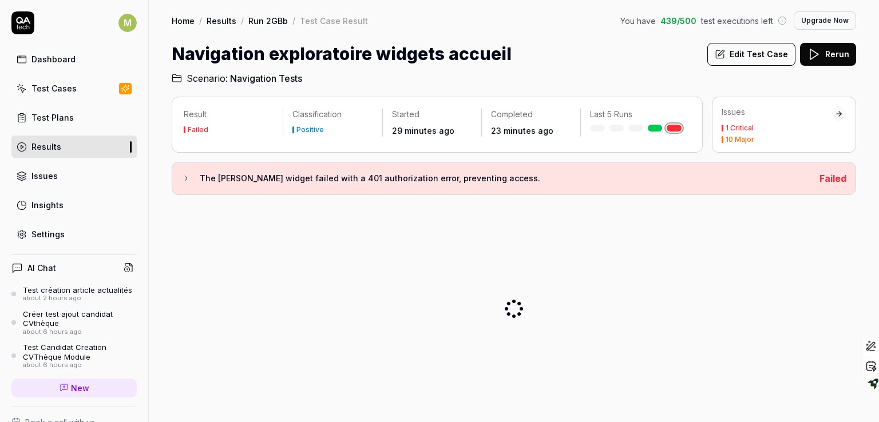
click at [263, 180] on h3 "The Carrière widget failed with a 401 authorization error, preventing access." at bounding box center [505, 179] width 611 height 14
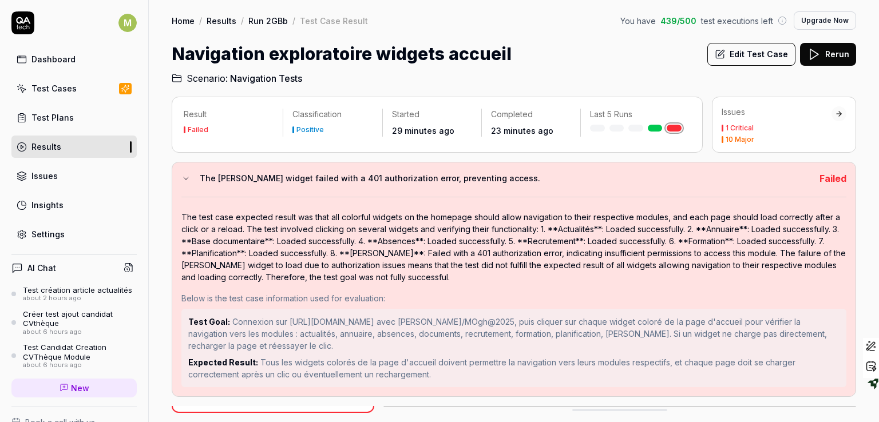
scroll to position [1157, 0]
click at [737, 126] on div "1 Critical" at bounding box center [740, 128] width 28 height 7
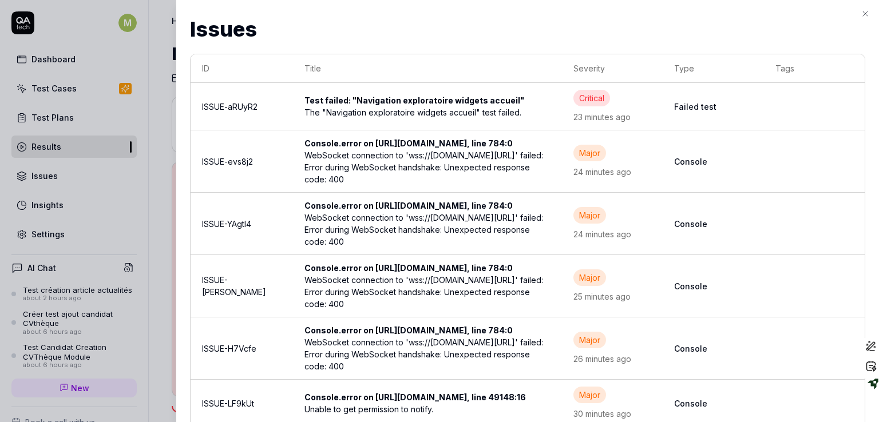
click at [610, 96] on div "Critical" at bounding box center [591, 98] width 37 height 17
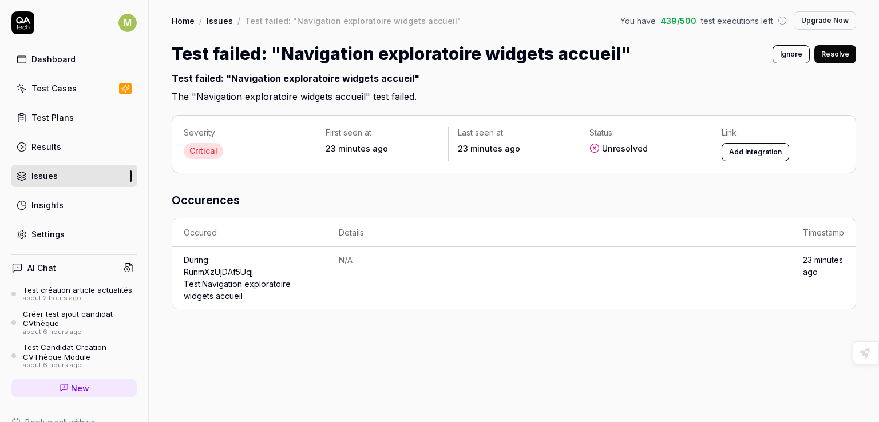
click at [199, 283] on link "Run mXzUjDAf5Uqj Test: Navigation exploratoire widgets accueil" at bounding box center [237, 284] width 107 height 34
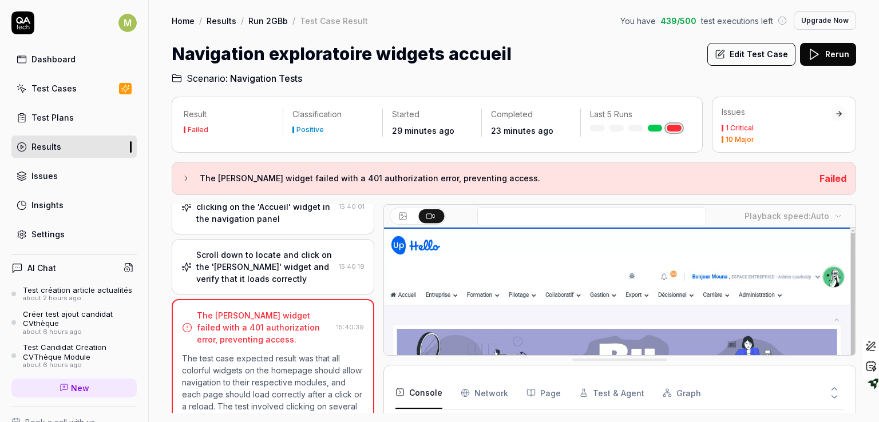
scroll to position [1044, 0]
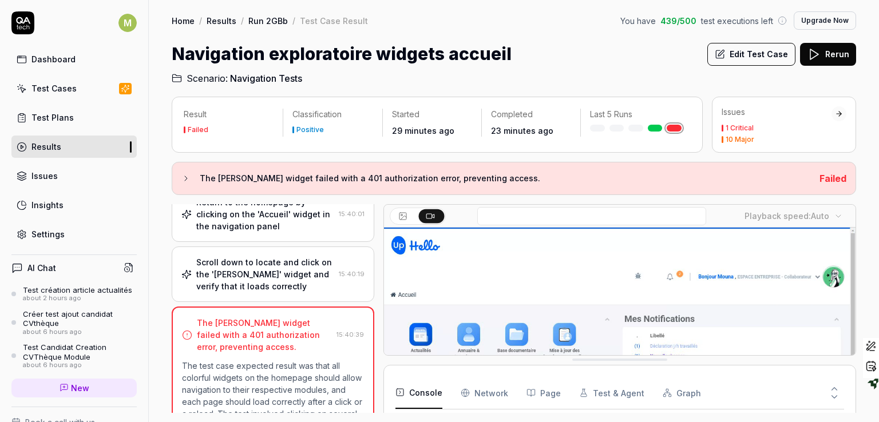
click at [739, 125] on div "1 Critical" at bounding box center [740, 128] width 28 height 7
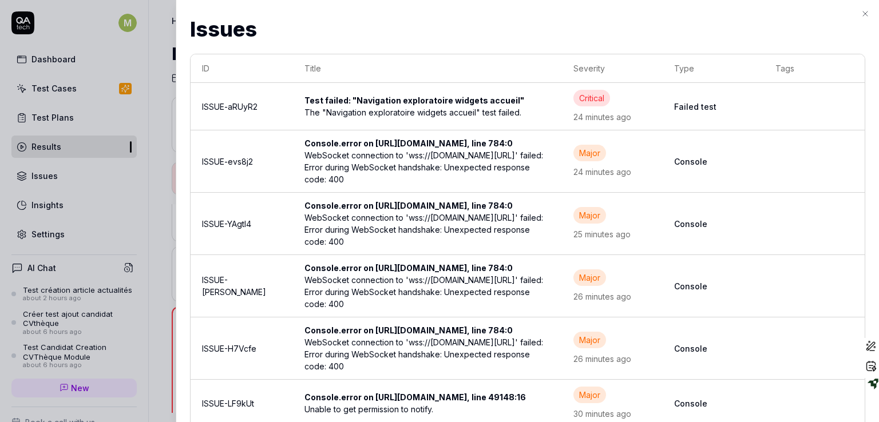
click at [432, 111] on div "The "Navigation exploratoire widgets accueil" test failed." at bounding box center [427, 112] width 246 height 12
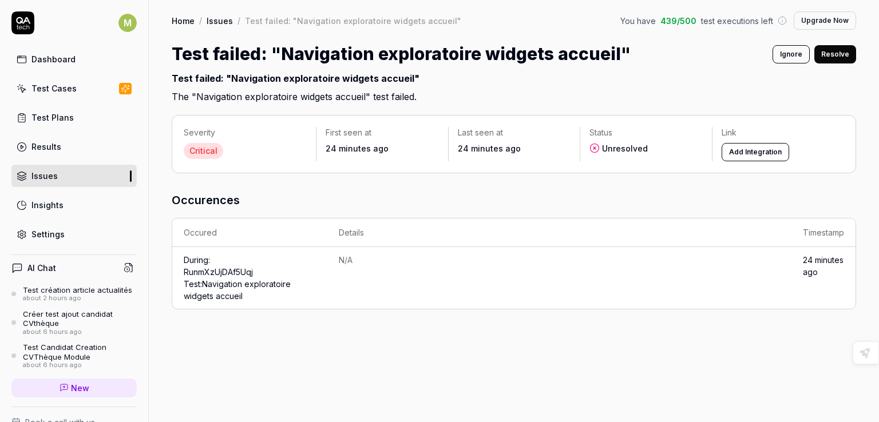
click at [208, 279] on link "Run mXzUjDAf5Uqj Test: Navigation exploratoire widgets accueil" at bounding box center [237, 284] width 107 height 34
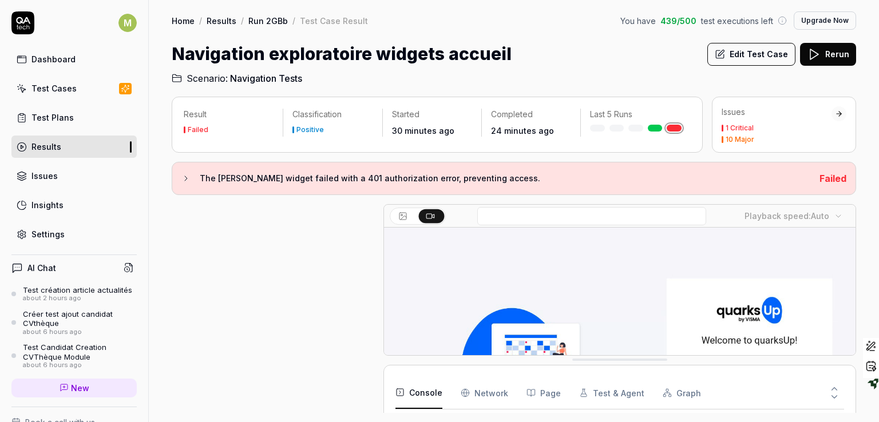
scroll to position [1320, 0]
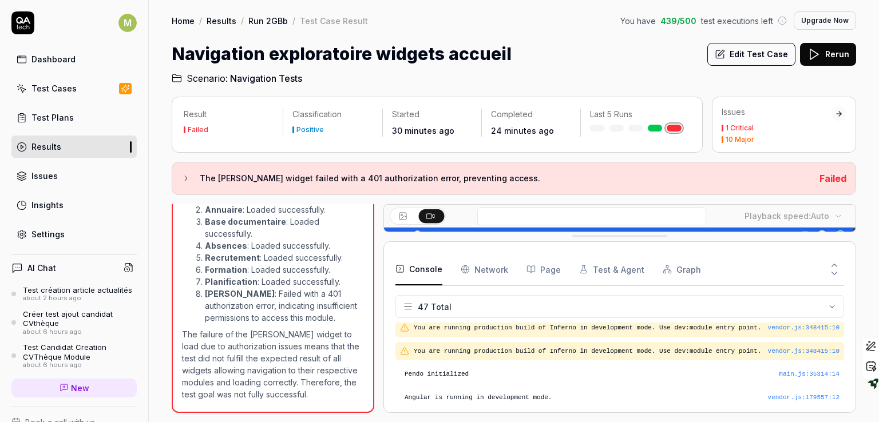
drag, startPoint x: 629, startPoint y: 360, endPoint x: 616, endPoint y: 218, distance: 142.5
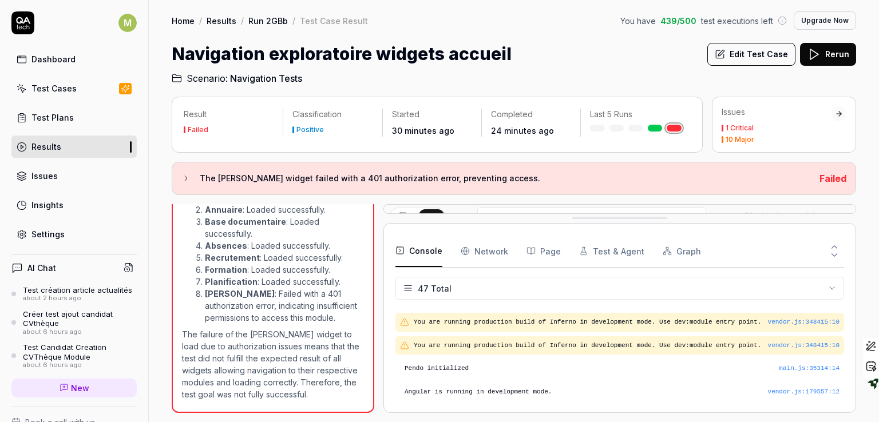
scroll to position [1138, 0]
click at [492, 252] on Requests "Network" at bounding box center [485, 251] width 48 height 32
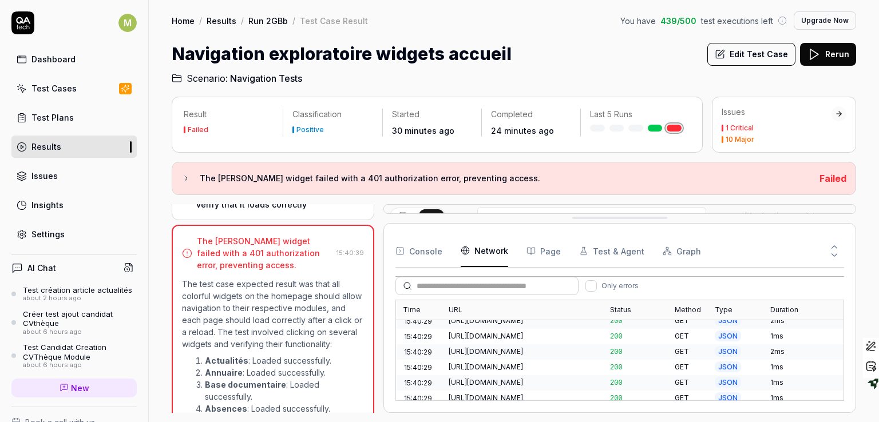
scroll to position [1115, 0]
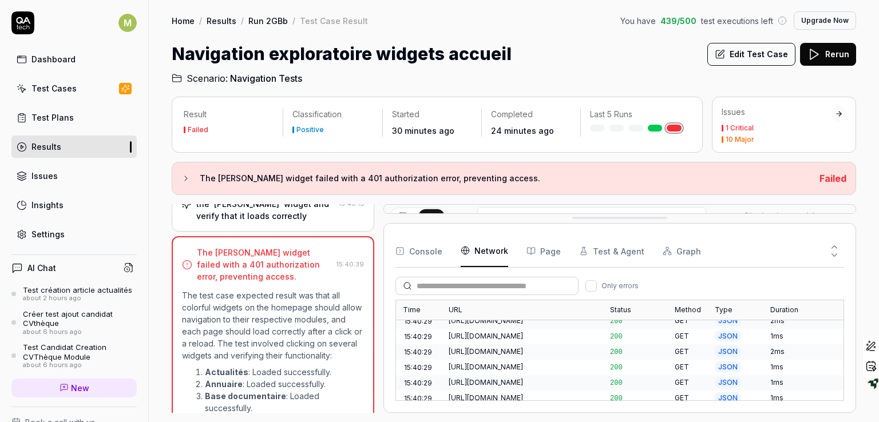
click at [266, 255] on div "The Carrière widget failed with a 401 authorization error, preventing access." at bounding box center [264, 265] width 135 height 36
click at [239, 298] on p "The test case expected result was that all colorful widgets on the homepage sho…" at bounding box center [273, 326] width 182 height 72
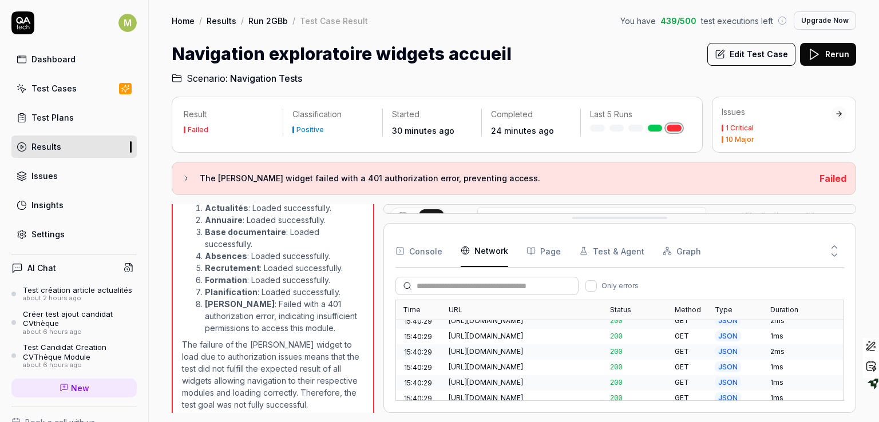
scroll to position [1320, 0]
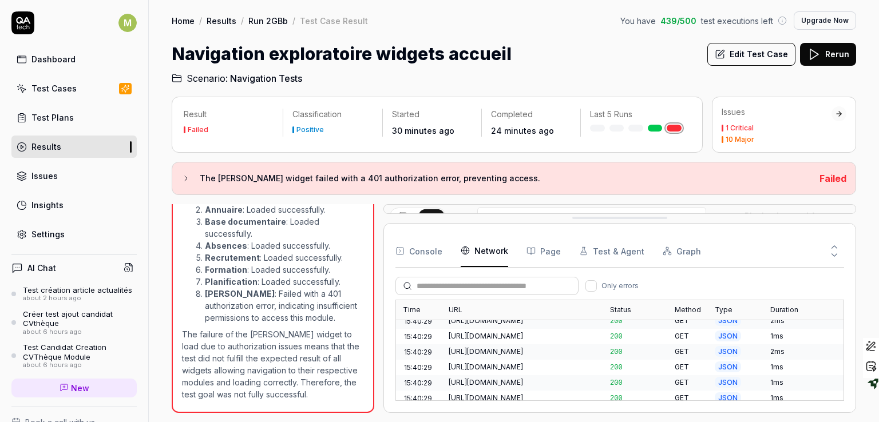
click at [61, 149] on link "Results" at bounding box center [73, 147] width 125 height 22
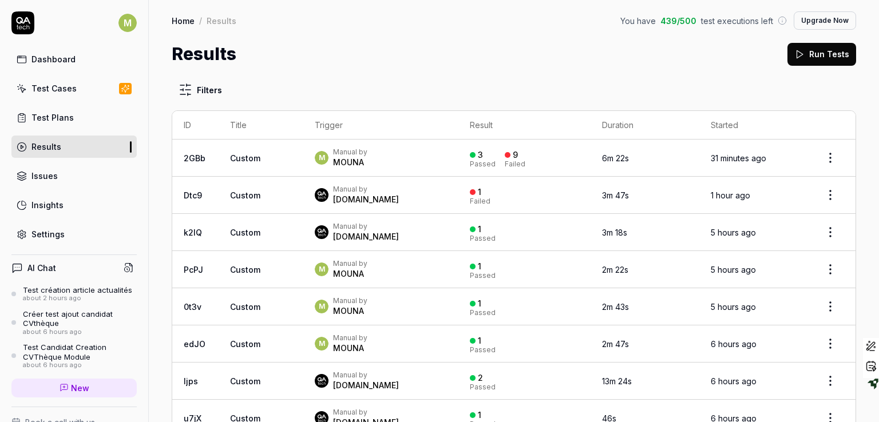
click at [46, 139] on link "Results" at bounding box center [73, 147] width 125 height 22
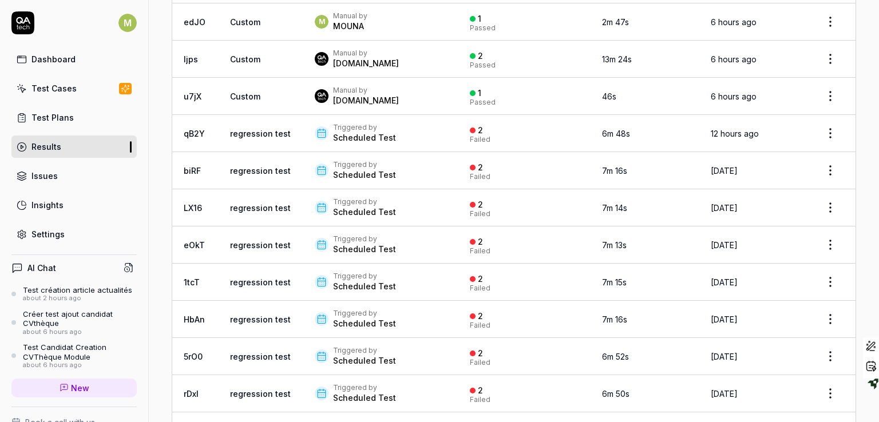
scroll to position [320, 0]
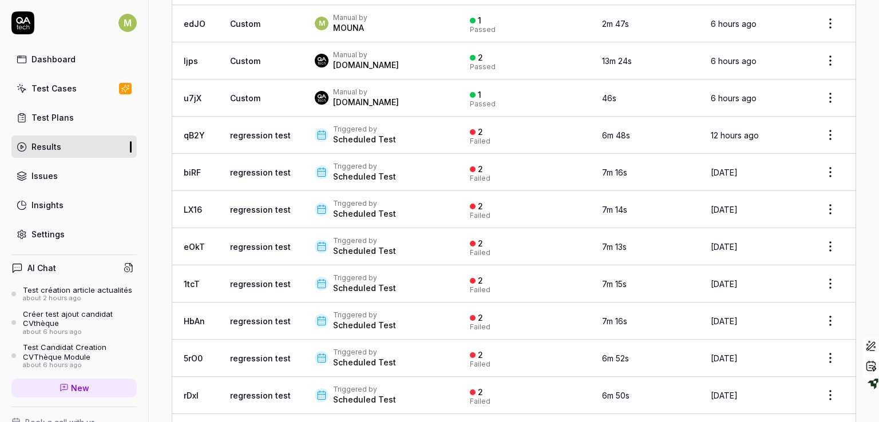
click at [338, 252] on div "Scheduled Test" at bounding box center [364, 251] width 63 height 11
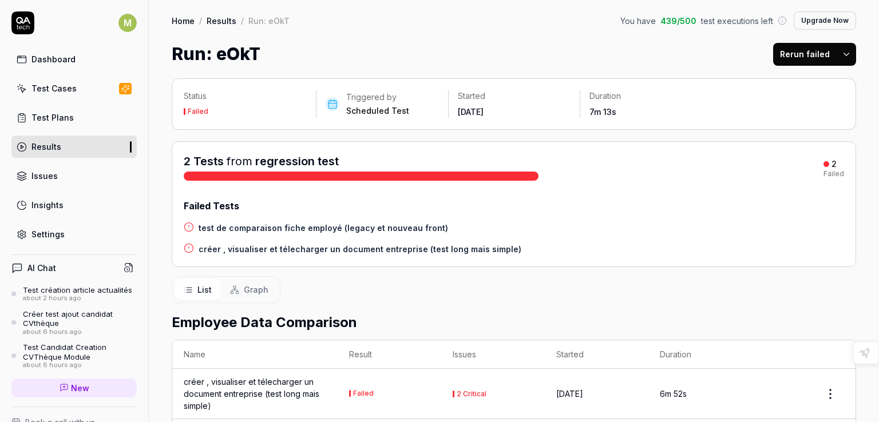
click at [244, 391] on div "créer , visualiser et télecharger un document entreprise (test long mais simple)" at bounding box center [255, 394] width 143 height 36
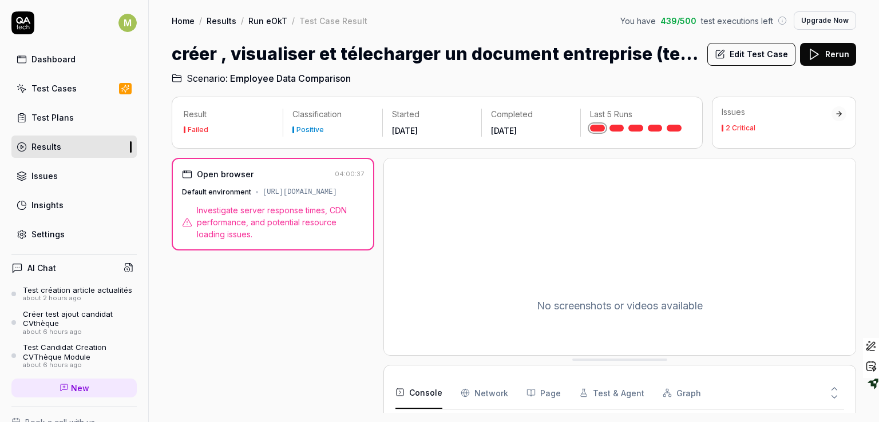
click at [279, 216] on span "Investigate server response times, CDN performance, and potential resource load…" at bounding box center [280, 222] width 167 height 36
click at [485, 394] on Requests "Network" at bounding box center [485, 393] width 48 height 32
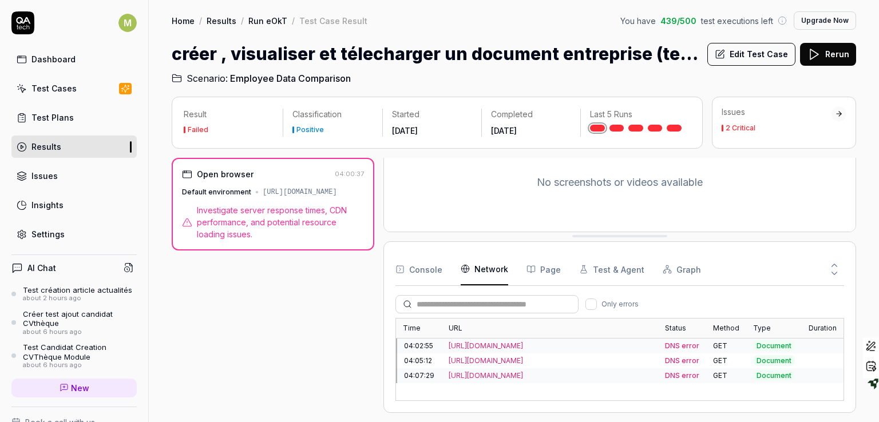
click at [737, 129] on div "2 Critical" at bounding box center [741, 128] width 30 height 7
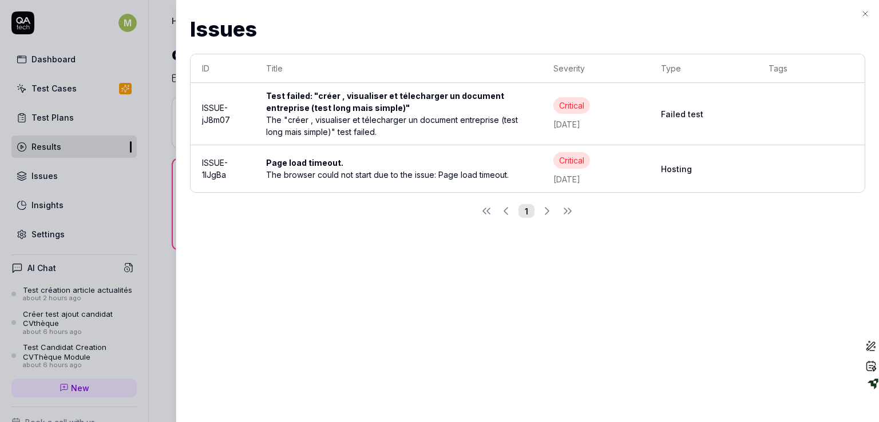
click at [358, 104] on div "Test failed: "créer , visualiser et télecharger un document entreprise (test lo…" at bounding box center [398, 102] width 264 height 24
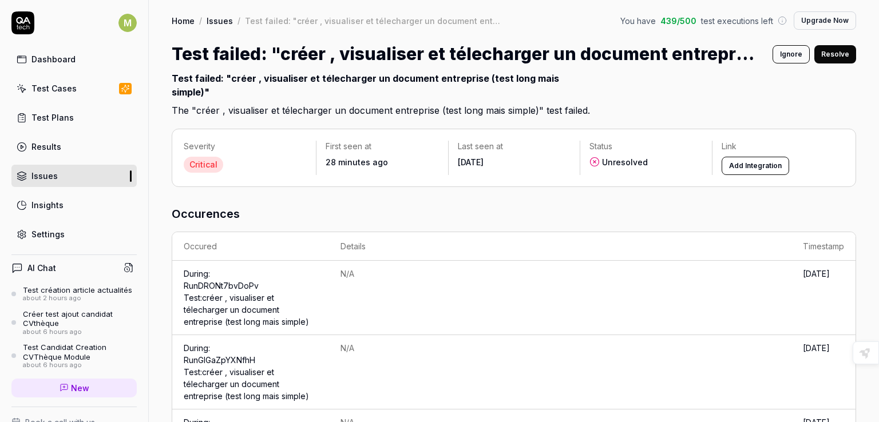
click at [203, 281] on link "Run DRONt7bvDoPv Test: créer , visualiser et télecharger un document entreprise…" at bounding box center [246, 304] width 125 height 46
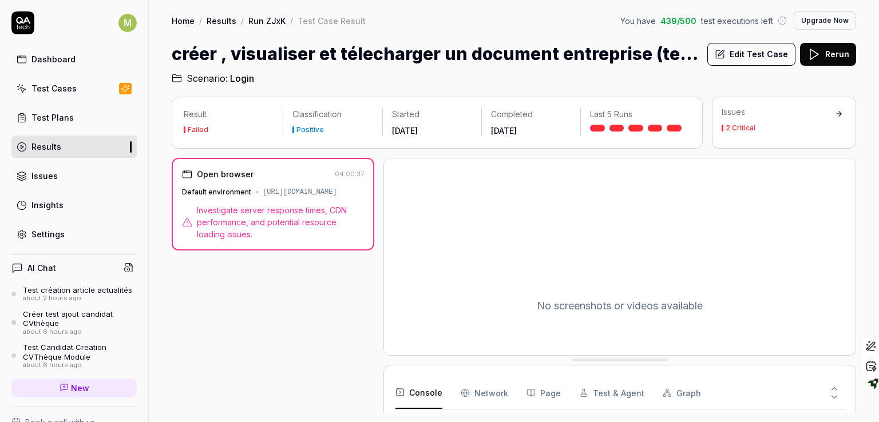
click at [66, 113] on div "Test Plans" at bounding box center [52, 118] width 42 height 12
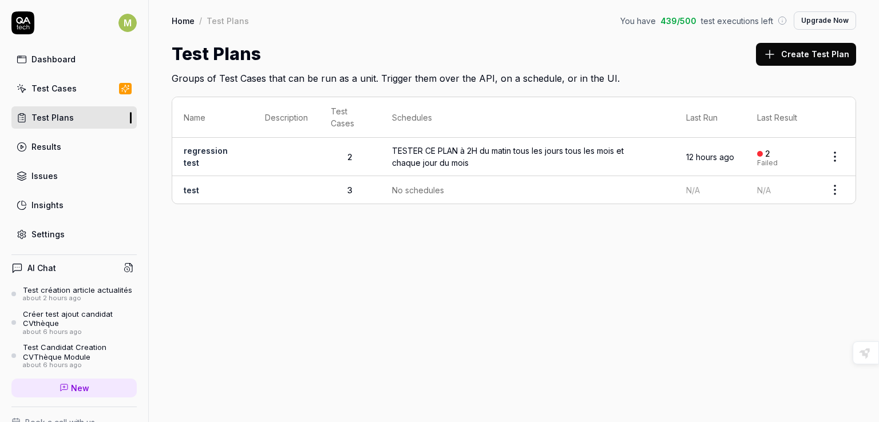
click at [43, 146] on div "Results" at bounding box center [46, 147] width 30 height 12
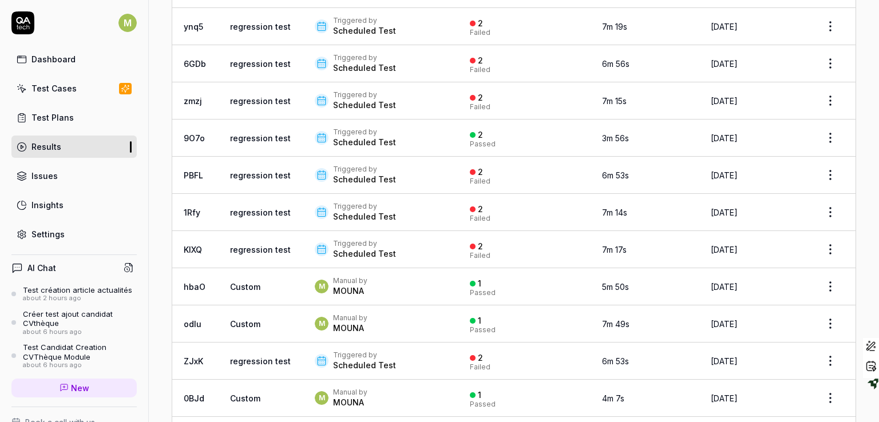
scroll to position [890, 0]
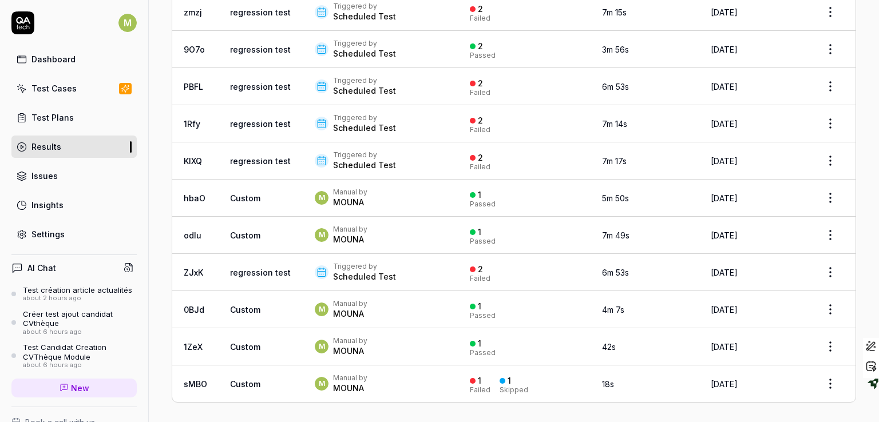
click at [338, 374] on div "Manual by" at bounding box center [350, 378] width 34 height 9
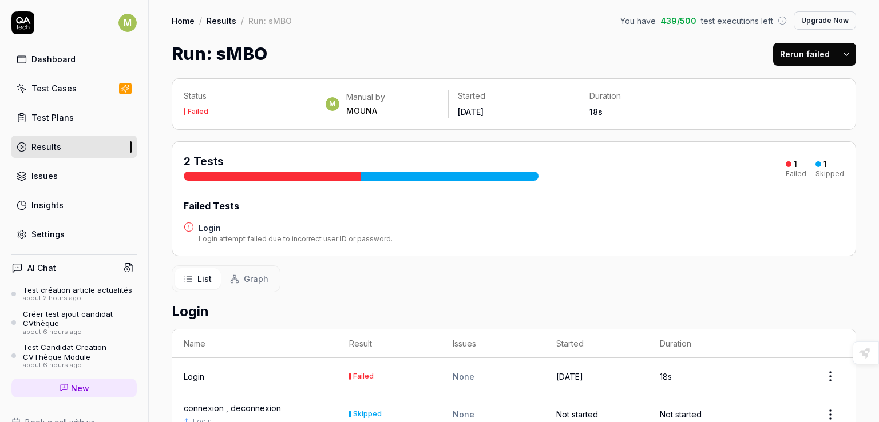
click at [339, 375] on td "Failed" at bounding box center [390, 376] width 104 height 37
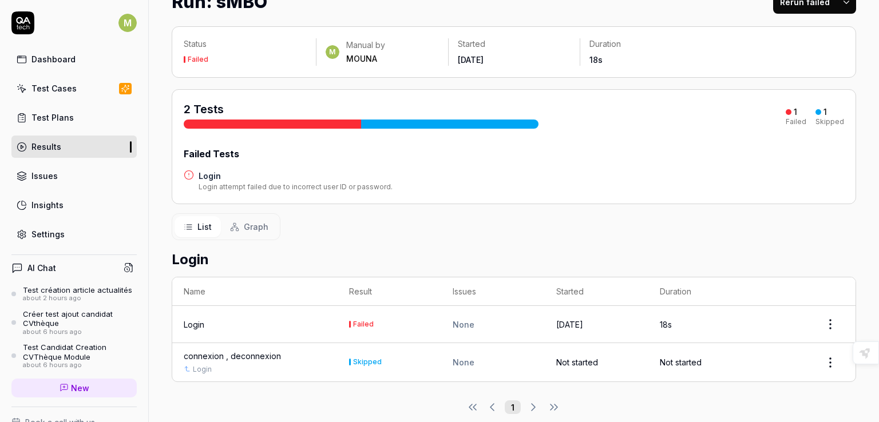
scroll to position [66, 0]
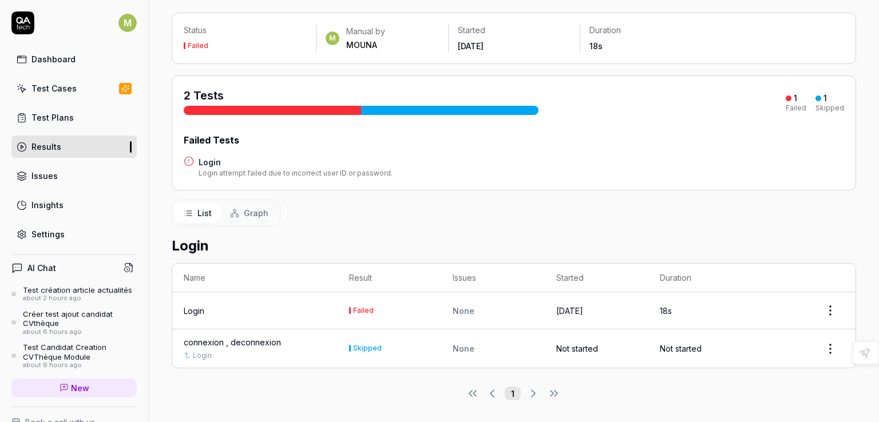
click at [185, 312] on div "Login" at bounding box center [194, 311] width 21 height 12
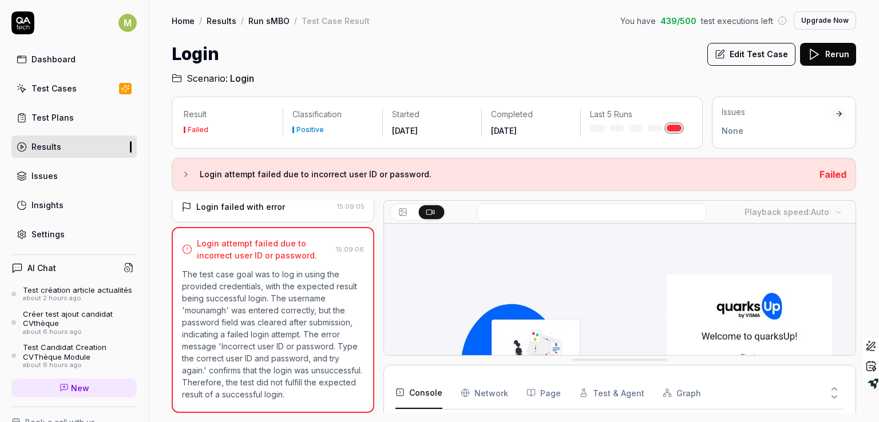
scroll to position [180, 0]
drag, startPoint x: 252, startPoint y: 236, endPoint x: 300, endPoint y: 245, distance: 49.5
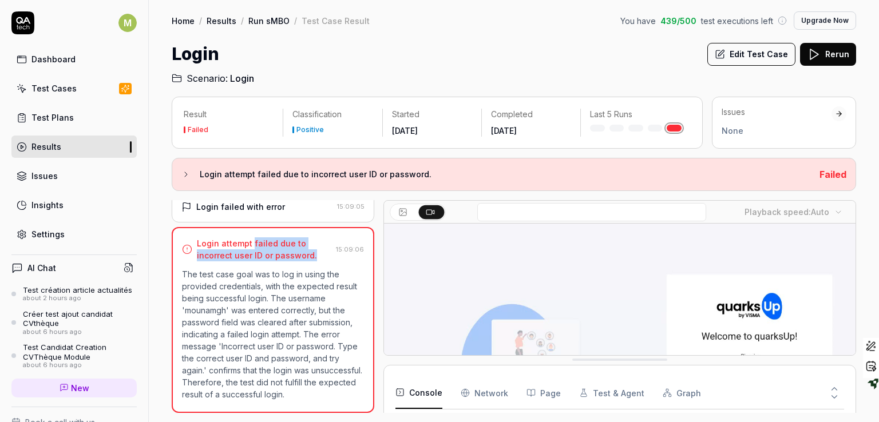
click at [300, 245] on div "Login attempt failed due to incorrect user ID or password." at bounding box center [264, 250] width 134 height 24
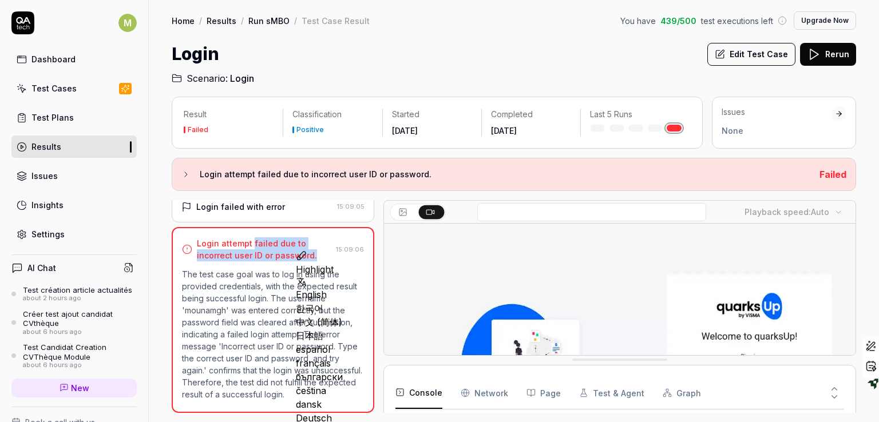
scroll to position [0, 0]
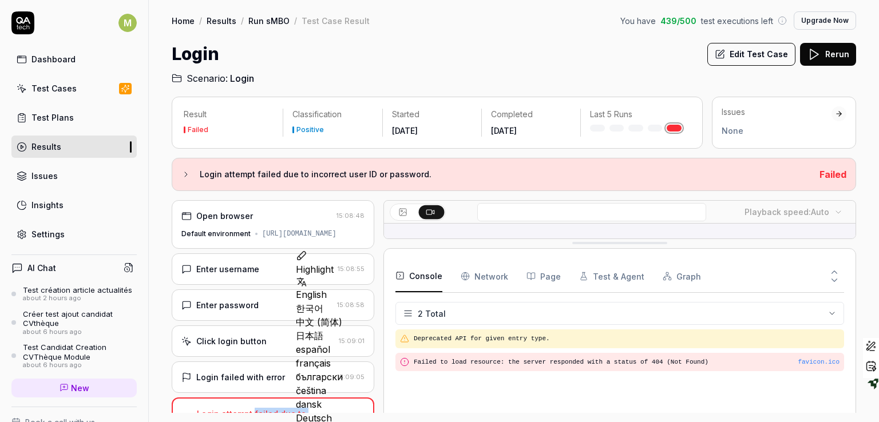
drag, startPoint x: 630, startPoint y: 359, endPoint x: 615, endPoint y: 243, distance: 117.7
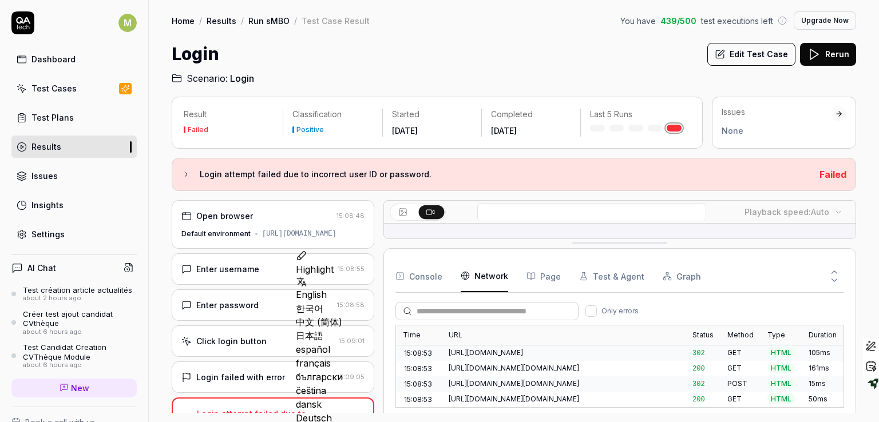
scroll to position [11, 0]
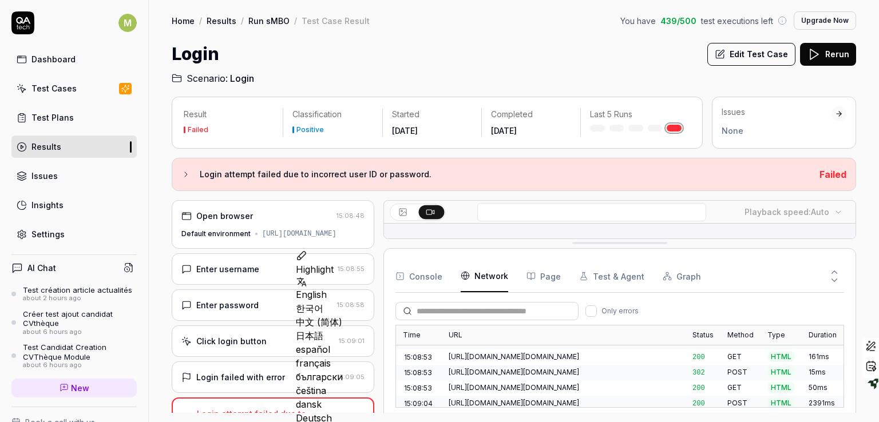
click at [478, 278] on Requests "Network" at bounding box center [485, 276] width 48 height 32
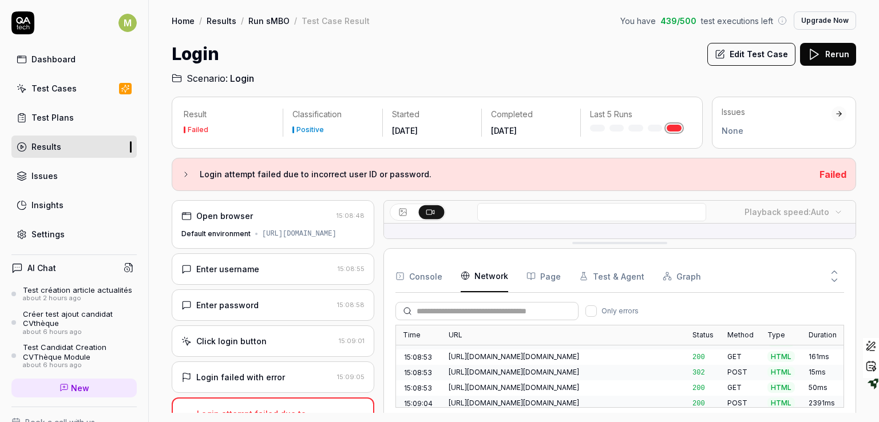
click at [78, 143] on link "Results" at bounding box center [73, 147] width 125 height 22
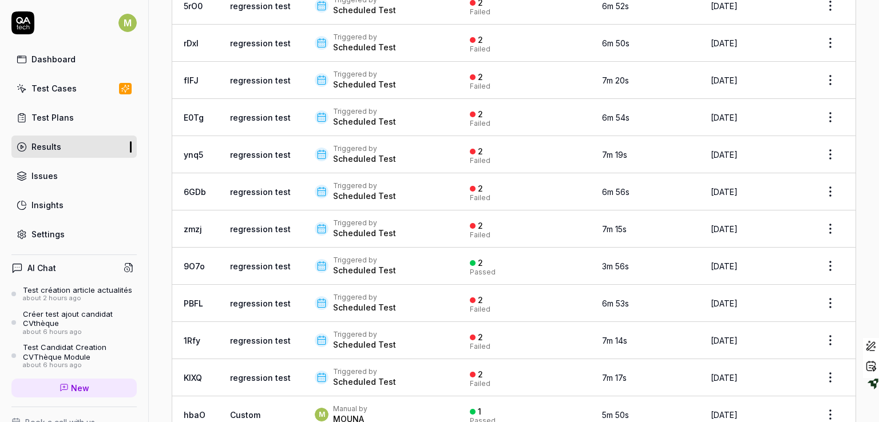
scroll to position [671, 0]
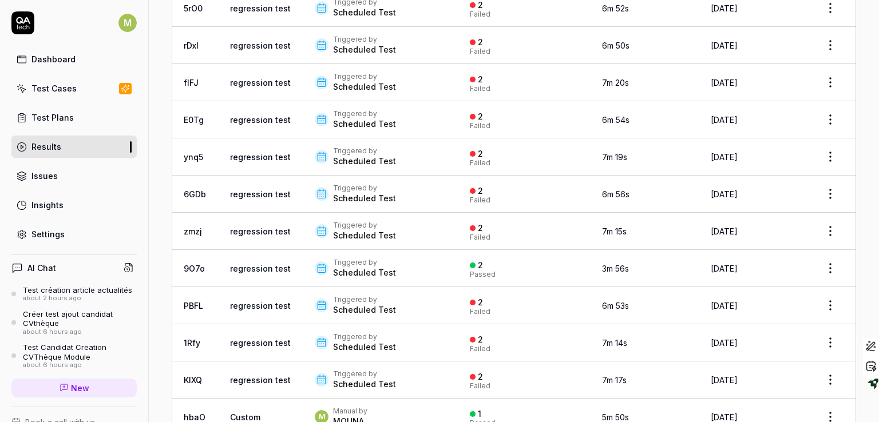
click at [366, 230] on div "Scheduled Test" at bounding box center [364, 235] width 63 height 11
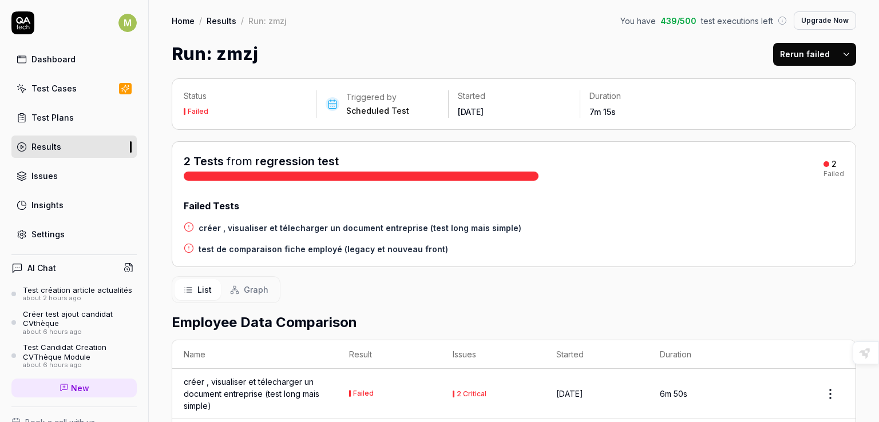
click at [270, 227] on h4 "créer , visualiser et télecharger un document entreprise (test long mais simple)" at bounding box center [360, 228] width 323 height 12
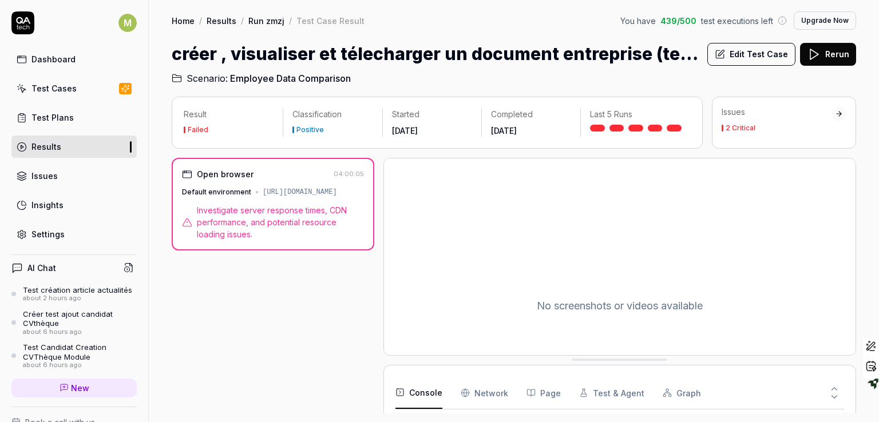
click at [212, 18] on link "Results" at bounding box center [222, 20] width 30 height 11
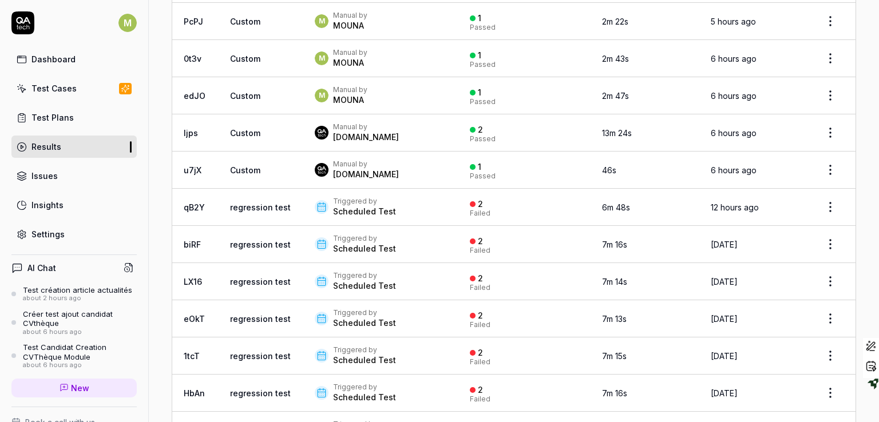
scroll to position [334, 0]
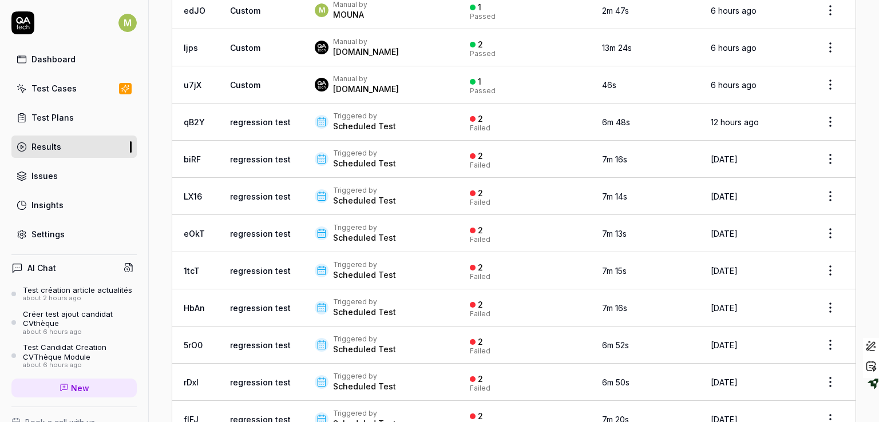
click at [342, 238] on div "Scheduled Test" at bounding box center [364, 237] width 63 height 11
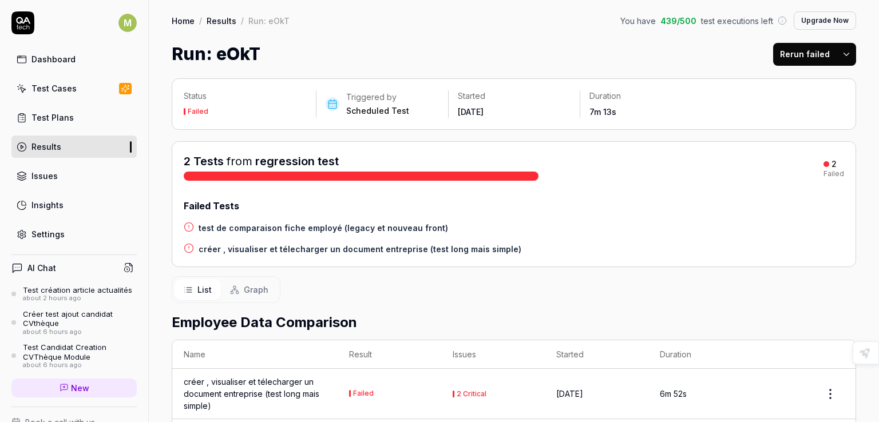
click at [237, 385] on div "créer , visualiser et télecharger un document entreprise (test long mais simple)" at bounding box center [255, 394] width 143 height 36
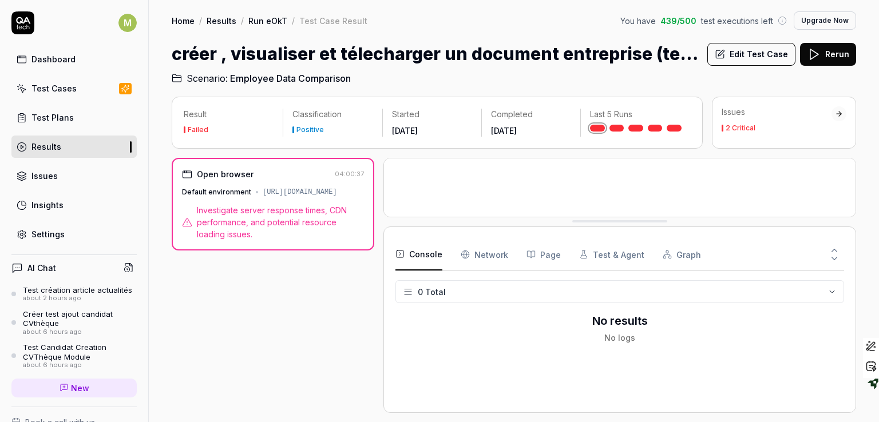
drag, startPoint x: 623, startPoint y: 359, endPoint x: 618, endPoint y: 221, distance: 138.6
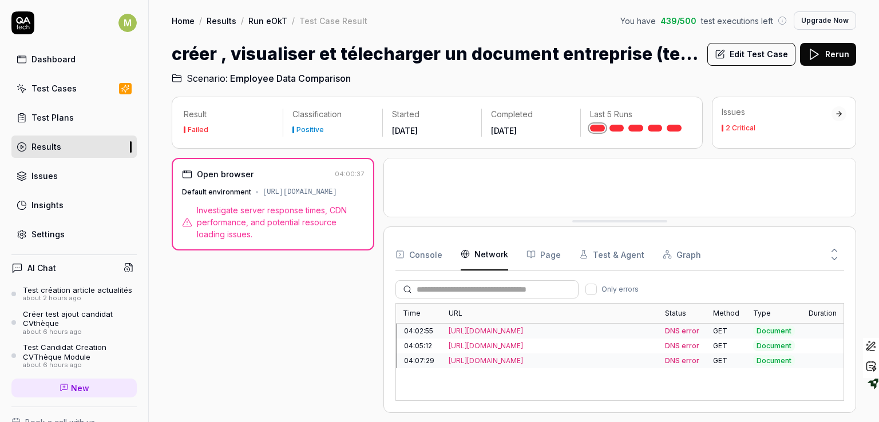
click at [490, 255] on Requests "Network" at bounding box center [485, 255] width 48 height 32
click at [747, 131] on div "2 Critical" at bounding box center [741, 128] width 30 height 7
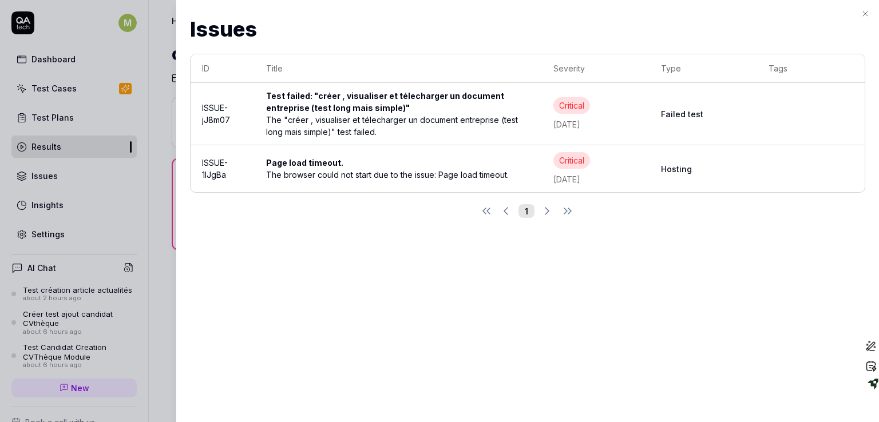
click at [381, 108] on div "Test failed: "créer , visualiser et télecharger un document entreprise (test lo…" at bounding box center [398, 102] width 264 height 24
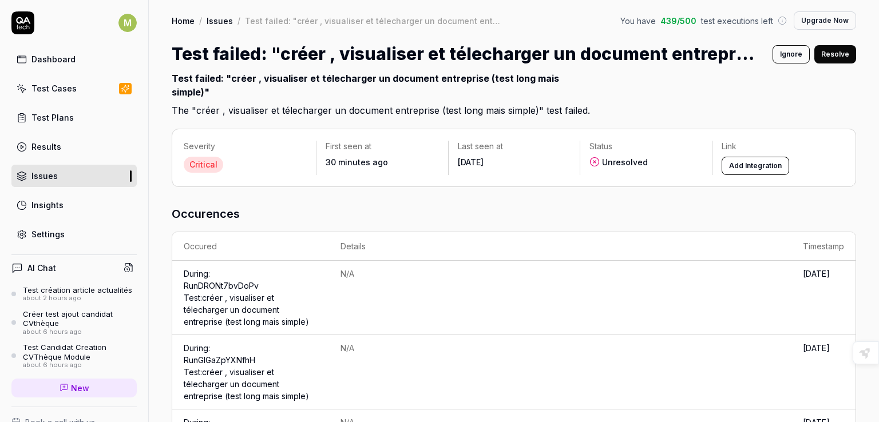
click at [60, 176] on link "Issues" at bounding box center [73, 176] width 125 height 22
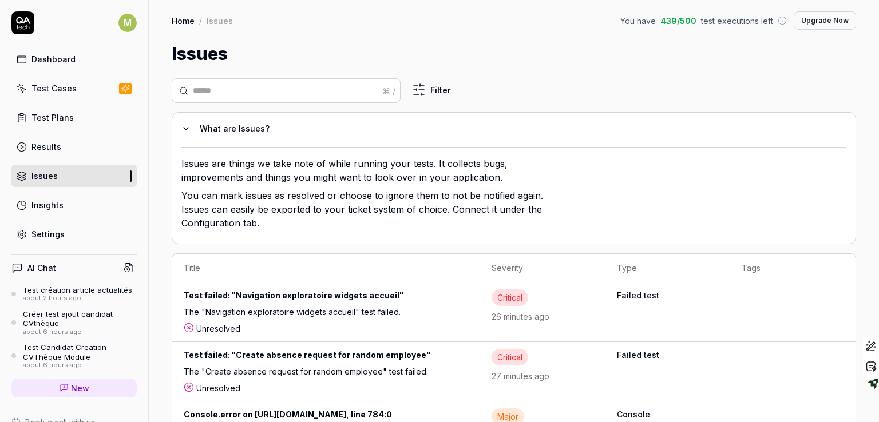
click at [44, 141] on div "Results" at bounding box center [46, 147] width 30 height 12
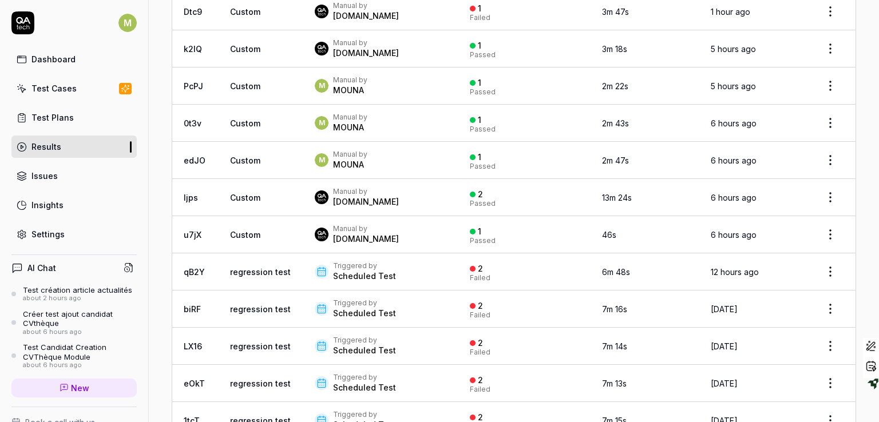
scroll to position [55, 0]
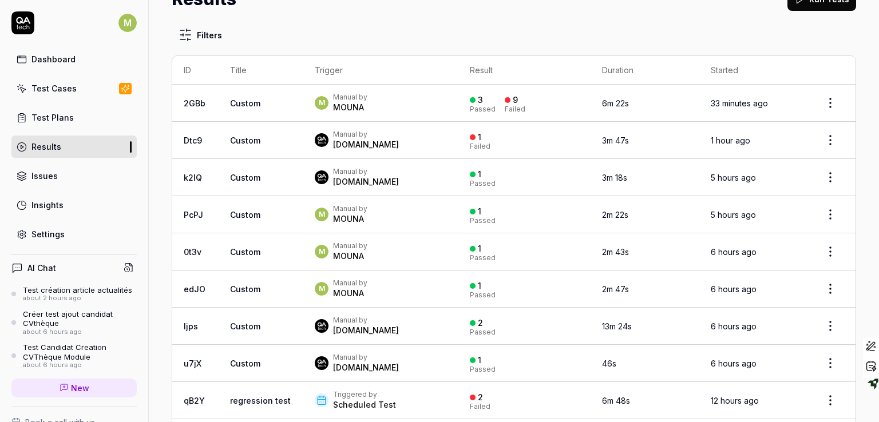
click at [213, 132] on td "Dtc9" at bounding box center [195, 140] width 46 height 37
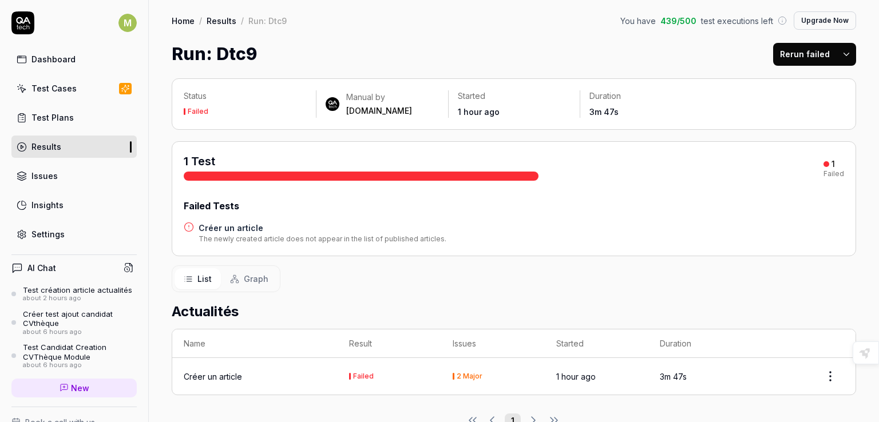
click at [199, 375] on div "Créer un article" at bounding box center [213, 377] width 58 height 12
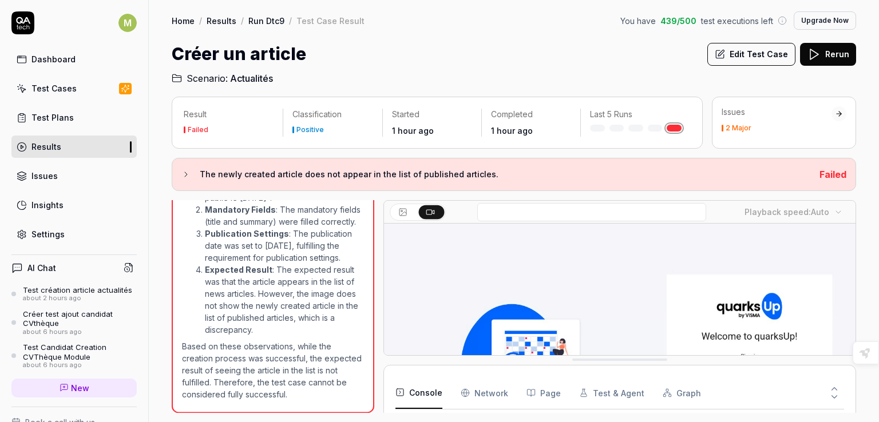
click at [180, 177] on div "The newly created article does not appear in the list of published articles. Fa…" at bounding box center [514, 174] width 684 height 33
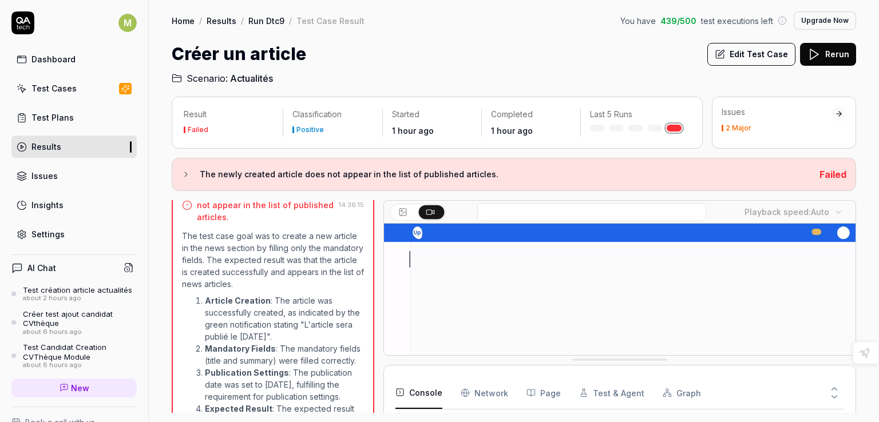
scroll to position [460, 0]
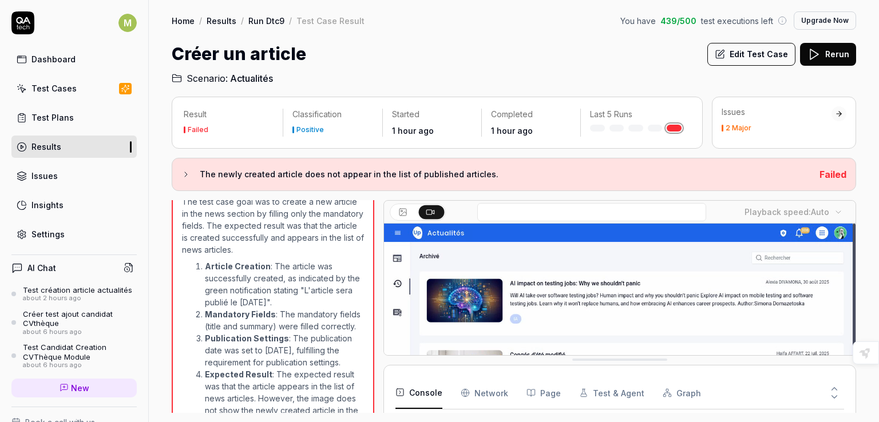
click at [735, 129] on div "2 Major" at bounding box center [739, 128] width 26 height 7
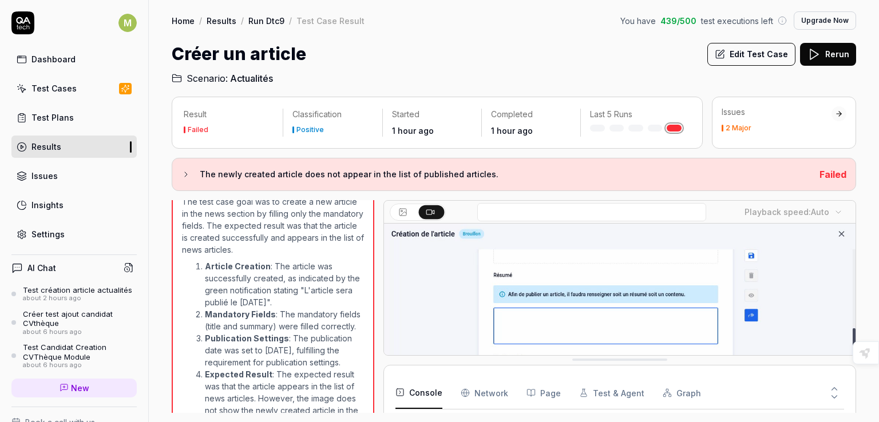
click at [54, 178] on div "Issues" at bounding box center [44, 176] width 26 height 12
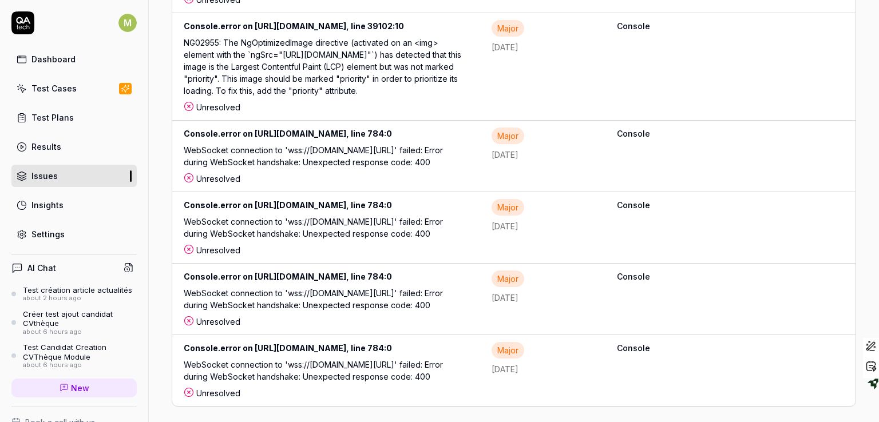
scroll to position [5130, 0]
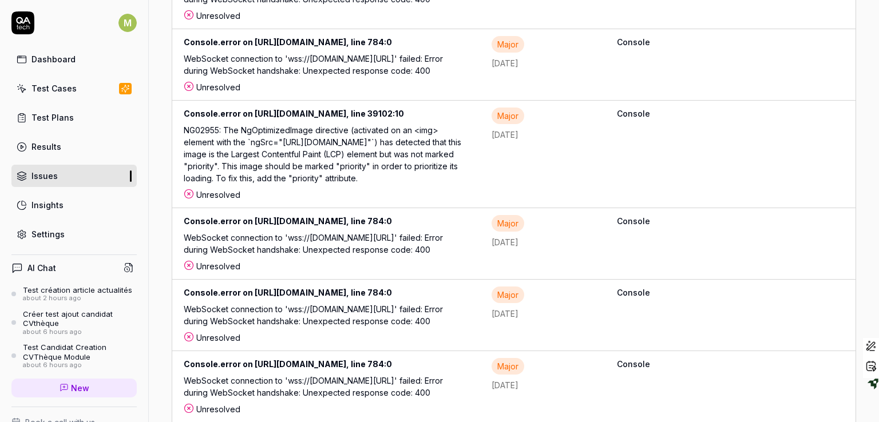
click at [69, 207] on link "Insights" at bounding box center [73, 205] width 125 height 22
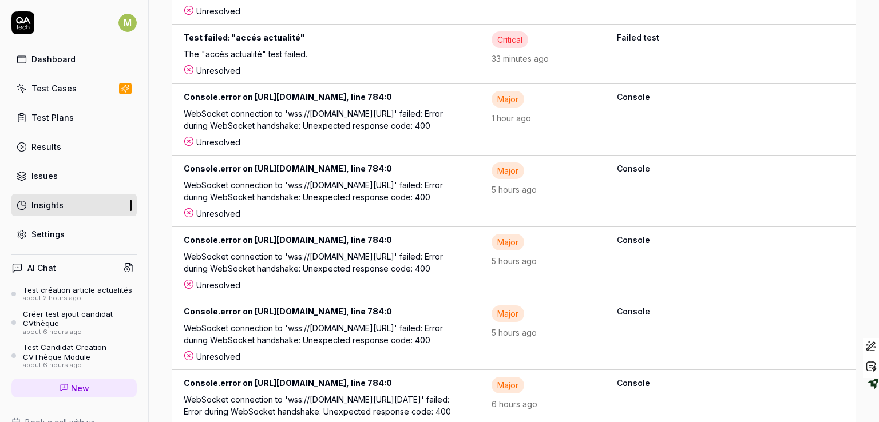
scroll to position [77, 0]
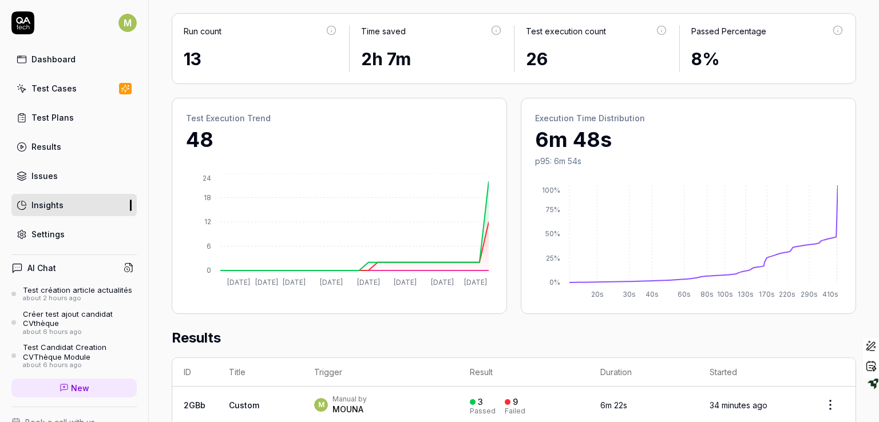
click at [43, 232] on div "Settings" at bounding box center [47, 234] width 33 height 12
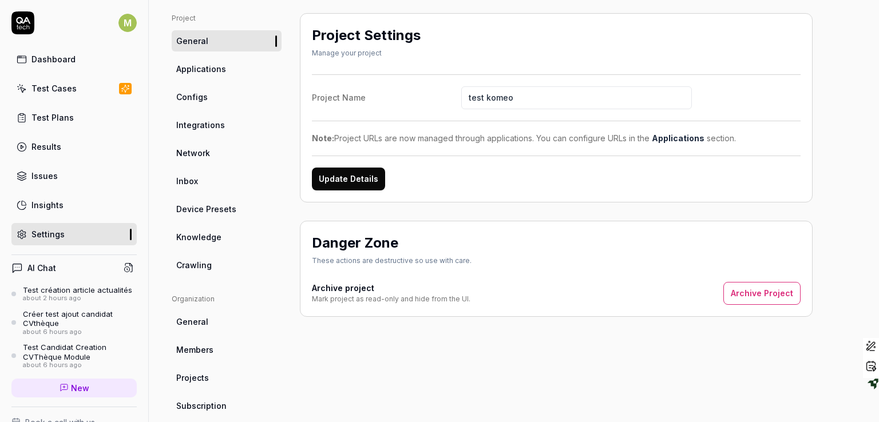
click at [56, 58] on div "Dashboard" at bounding box center [53, 59] width 44 height 12
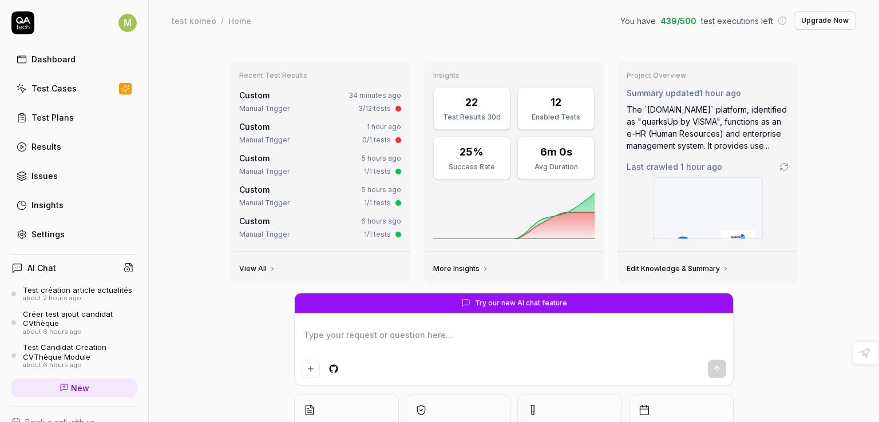
click at [124, 268] on icon at bounding box center [129, 268] width 10 height 10
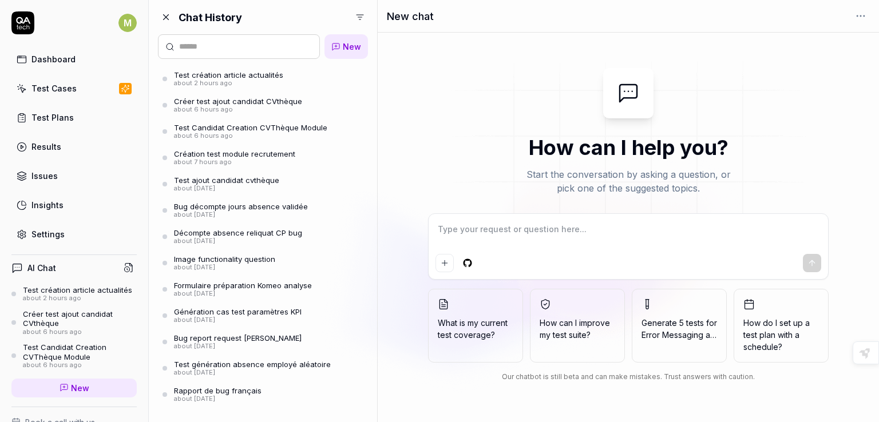
type textarea "*"
click at [65, 92] on div "Test Cases" at bounding box center [53, 88] width 45 height 12
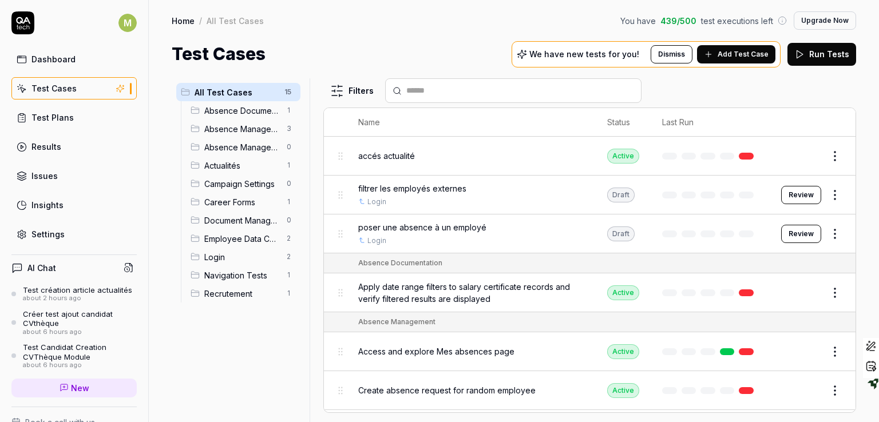
click at [391, 154] on span "accés actualité" at bounding box center [386, 156] width 57 height 12
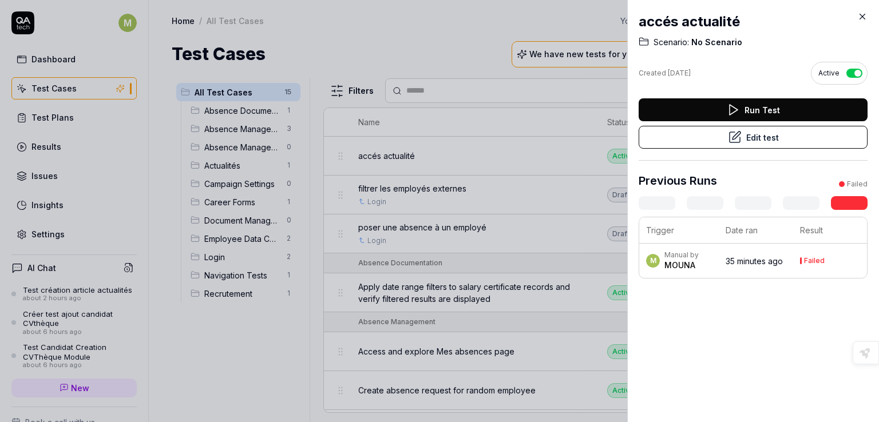
click at [686, 261] on div "MOUNA" at bounding box center [681, 265] width 34 height 11
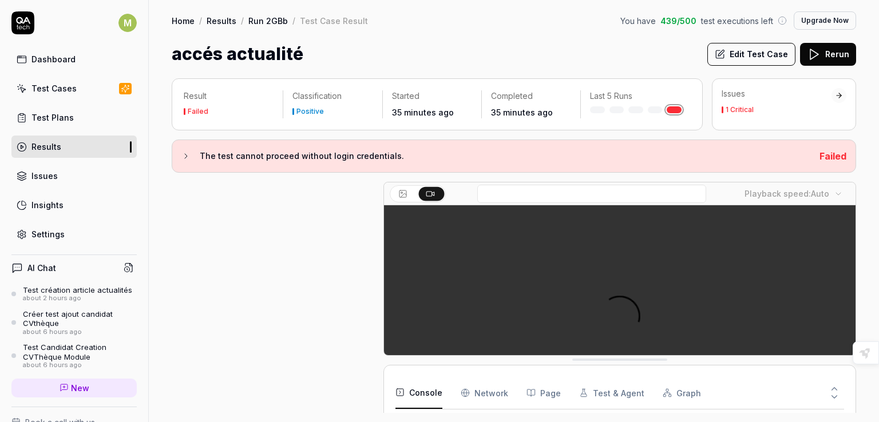
scroll to position [42, 0]
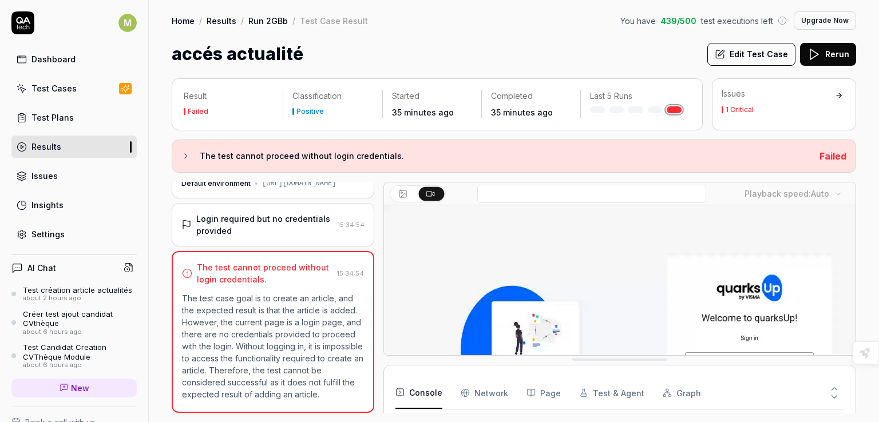
click at [46, 153] on link "Results" at bounding box center [73, 147] width 125 height 22
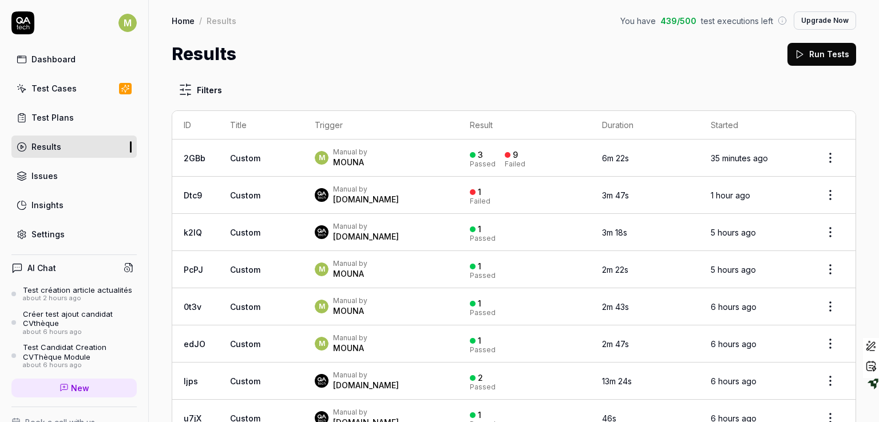
click at [699, 260] on td "5 hours ago" at bounding box center [752, 269] width 106 height 37
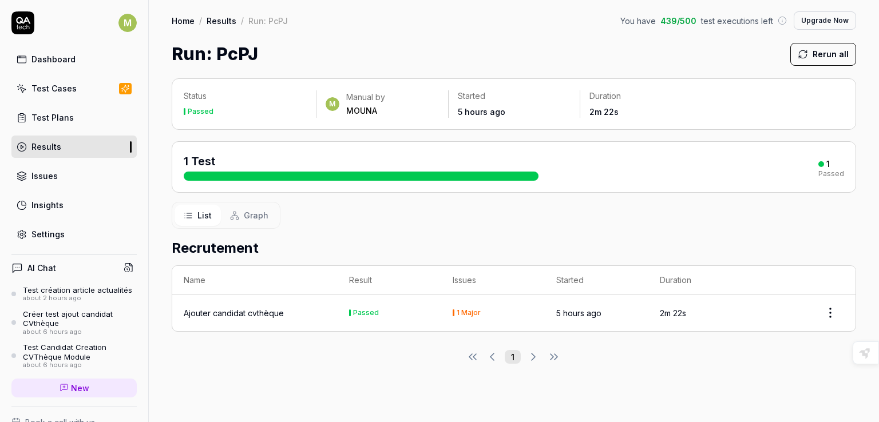
click at [240, 159] on div "1 Test" at bounding box center [361, 166] width 355 height 27
click at [229, 315] on div "Ajouter candidat cvthèque" at bounding box center [234, 313] width 100 height 12
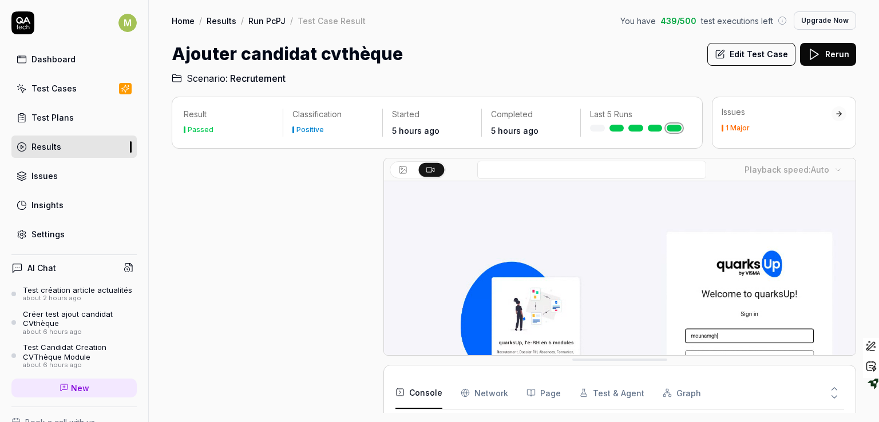
scroll to position [517, 0]
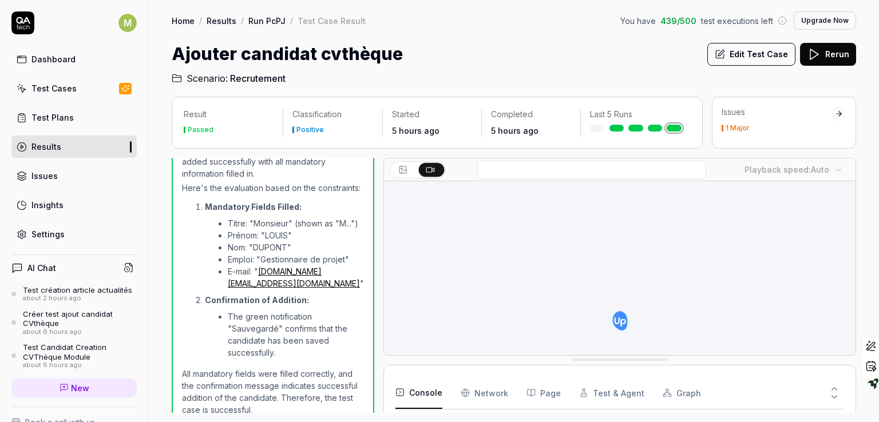
click at [72, 157] on div "Dashboard Test Cases Test Plans Results Issues Insights Settings" at bounding box center [73, 146] width 125 height 197
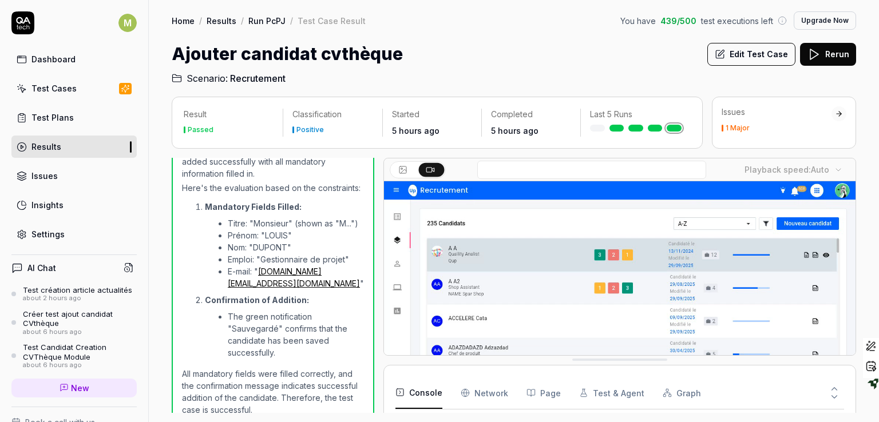
click at [65, 149] on link "Results" at bounding box center [73, 147] width 125 height 22
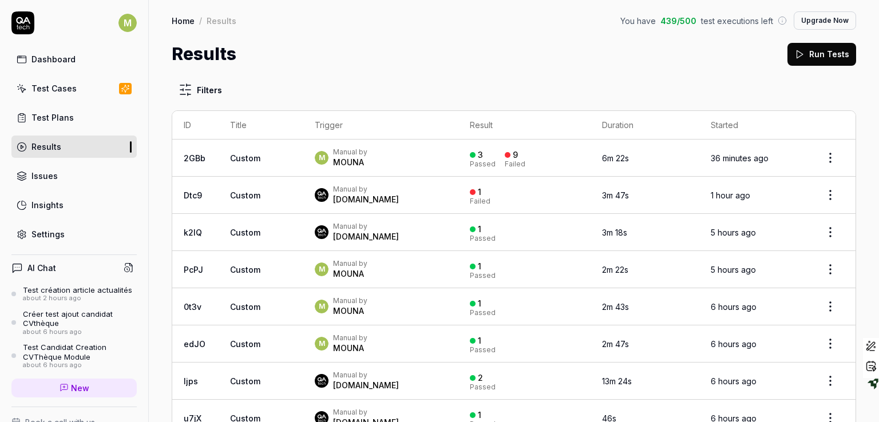
click at [70, 120] on div "Test Plans" at bounding box center [52, 118] width 42 height 12
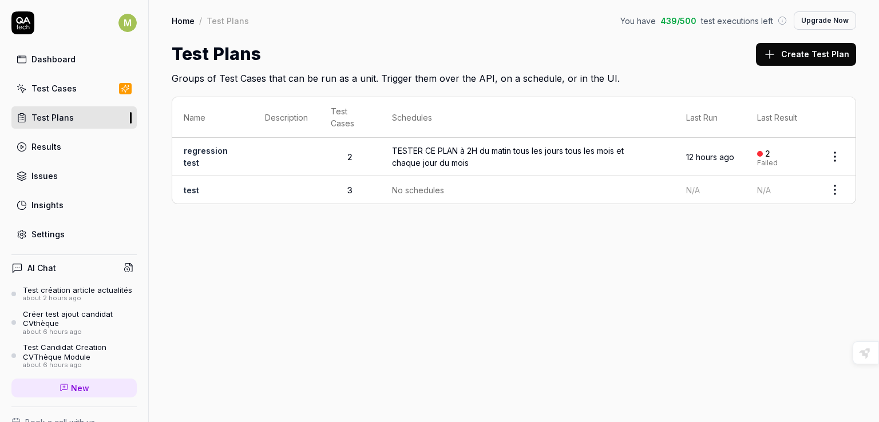
click at [488, 145] on div "TESTER CE PLAN à 2H du matin tous les jours tous les mois et chaque jour du mois" at bounding box center [521, 157] width 258 height 24
click at [469, 154] on div "TESTER CE PLAN à 2H du matin tous les jours tous les mois et chaque jour du mois" at bounding box center [521, 157] width 258 height 24
click at [50, 266] on h4 "AI Chat" at bounding box center [41, 268] width 29 height 12
click at [49, 149] on div "Results" at bounding box center [46, 147] width 30 height 12
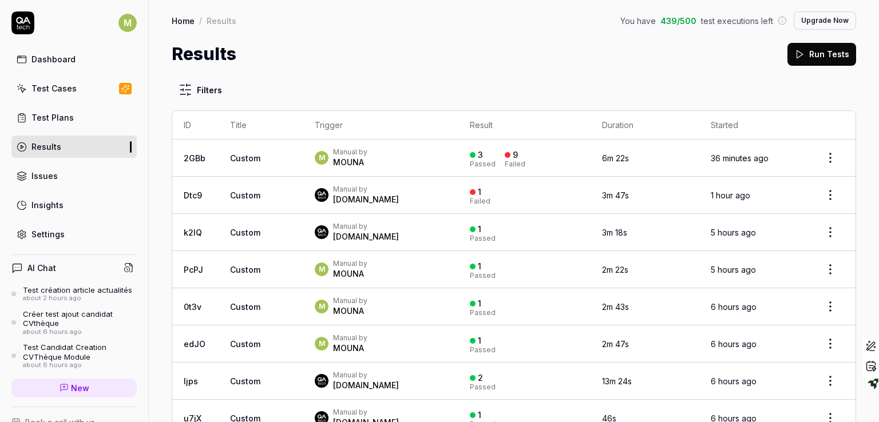
click at [252, 196] on span "Custom" at bounding box center [245, 196] width 30 height 10
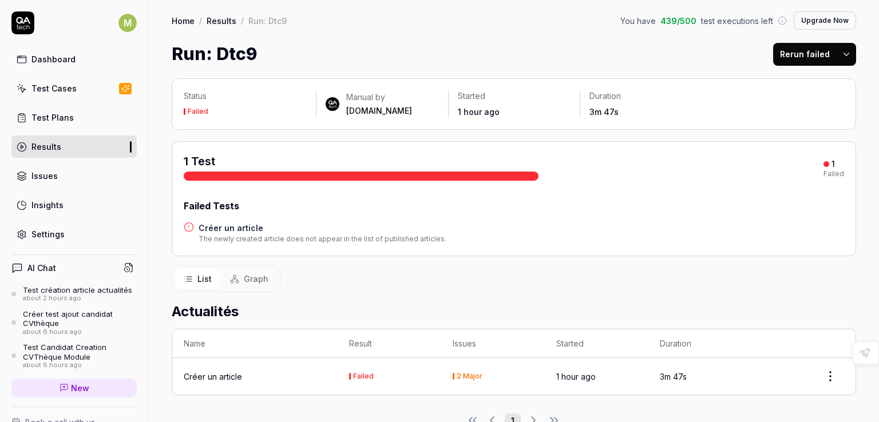
click at [226, 227] on h4 "Créer un article" at bounding box center [323, 228] width 248 height 12
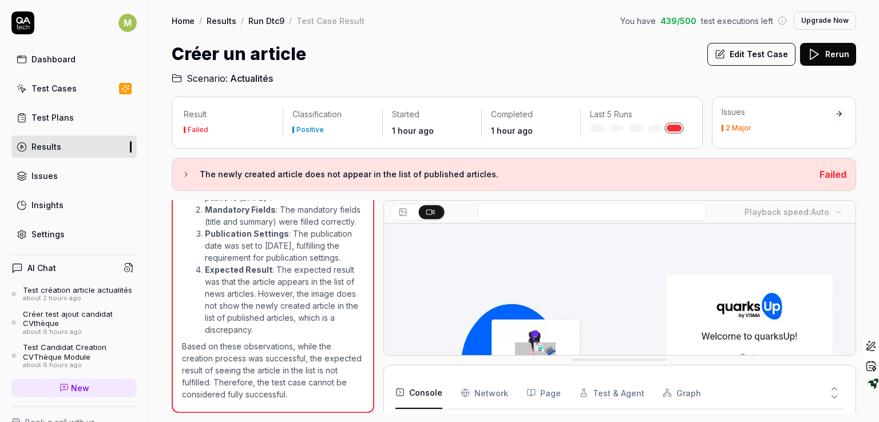
scroll to position [585, 0]
drag, startPoint x: 285, startPoint y: 17, endPoint x: 248, endPoint y: 17, distance: 37.2
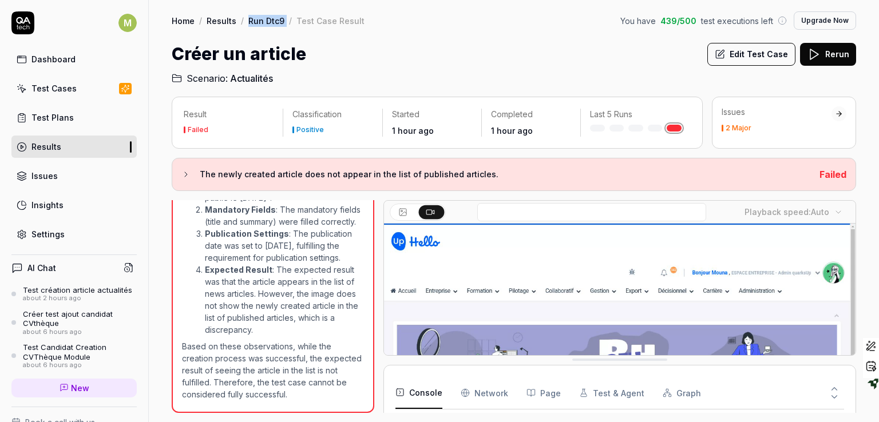
click at [248, 17] on div "Home / Results / Run Dtc9 / Test Case Result" at bounding box center [268, 20] width 193 height 11
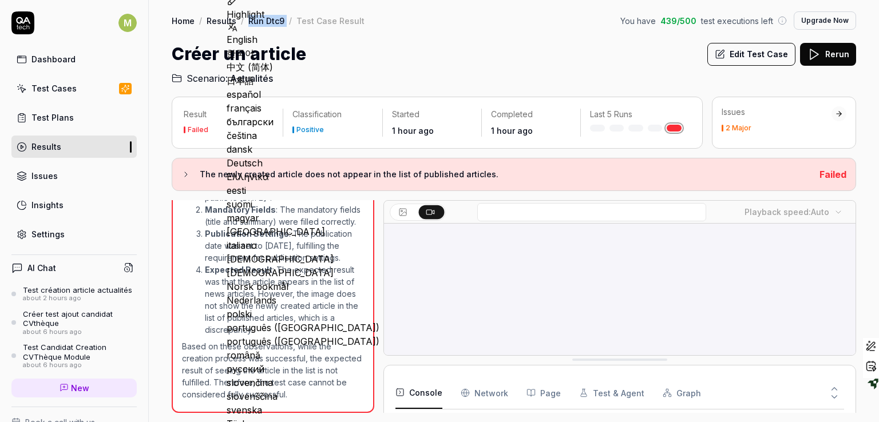
copy link "Run Dtc9"
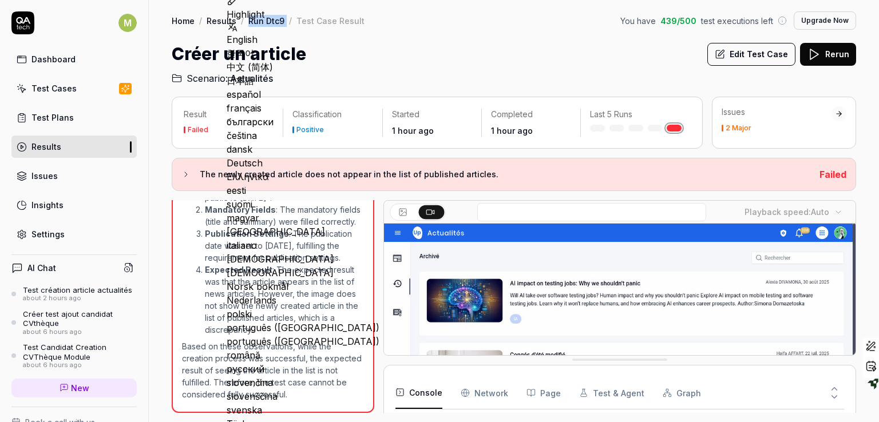
click at [49, 176] on div "Issues" at bounding box center [44, 176] width 26 height 12
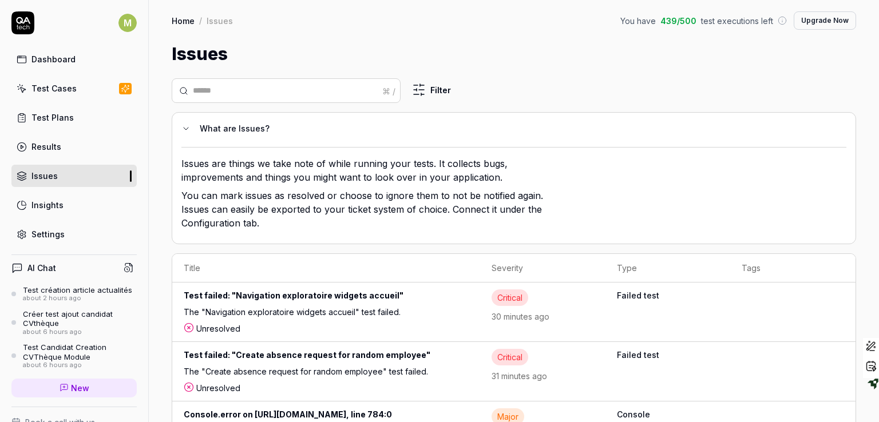
click at [74, 153] on link "Results" at bounding box center [73, 147] width 125 height 22
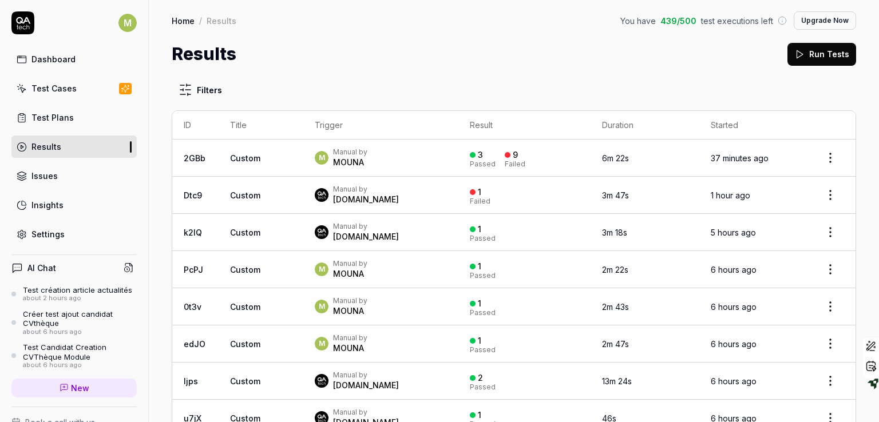
click at [66, 387] on link "New" at bounding box center [73, 388] width 125 height 19
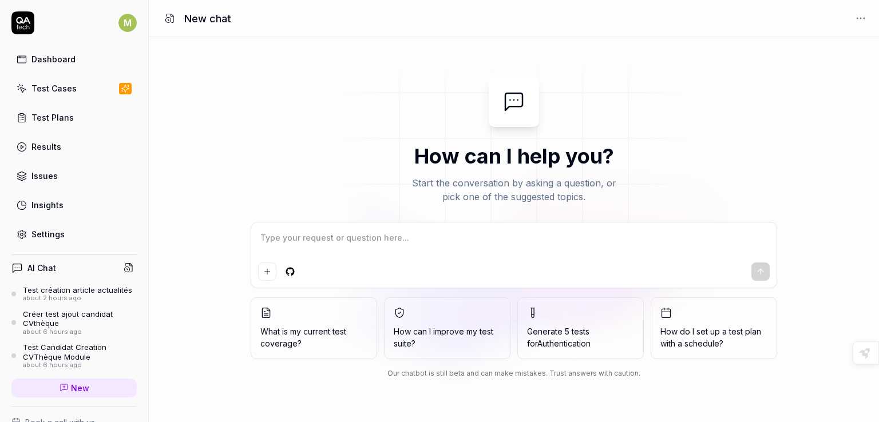
type textarea "*"
type textarea "p"
type textarea "*"
type textarea "pe"
type textarea "*"
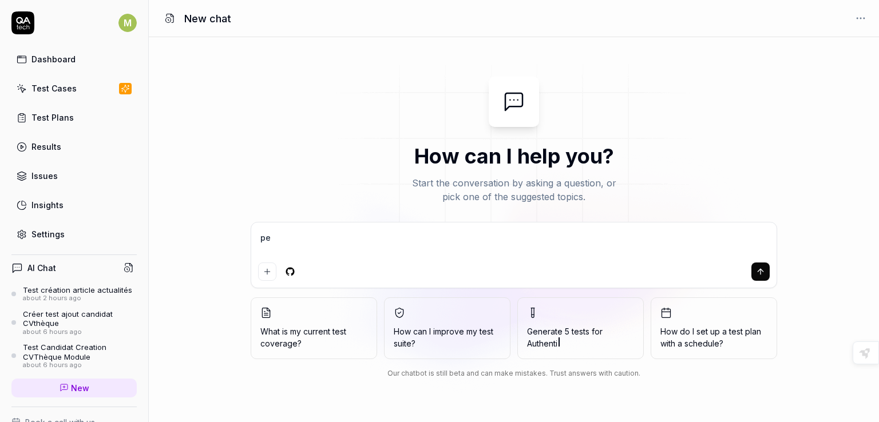
type textarea "peu"
type textarea "*"
type textarea "peut"
type textarea "*"
type textarea "peut"
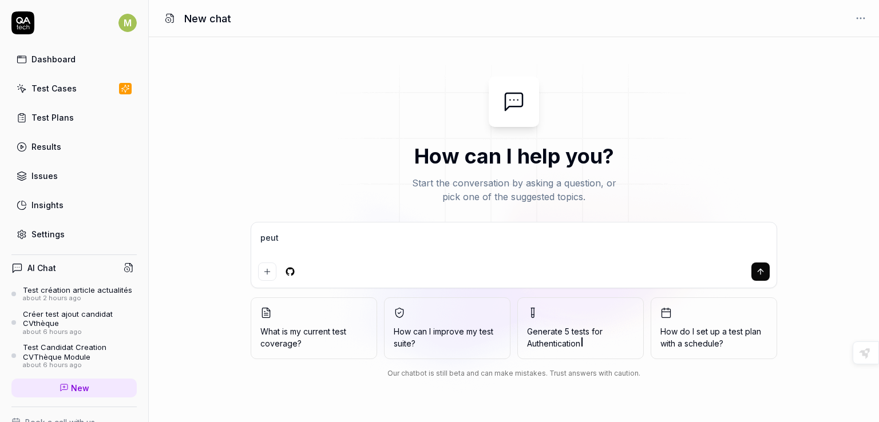
type textarea "*"
type textarea "peut t"
type textarea "*"
type textarea "peut tu"
type textarea "*"
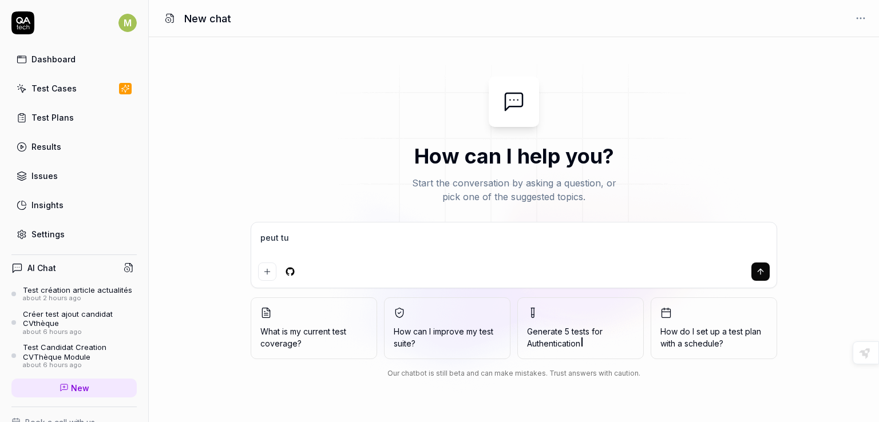
type textarea "peut tu"
type textarea "*"
type textarea "peut tu m"
type textarea "*"
type textarea "peut tu me"
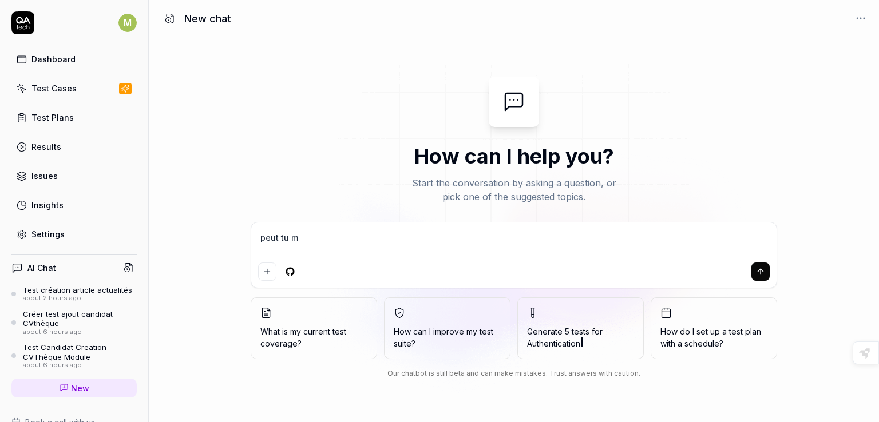
type textarea "*"
type textarea "peut tu me"
type textarea "*"
type textarea "peut tu me f"
type textarea "*"
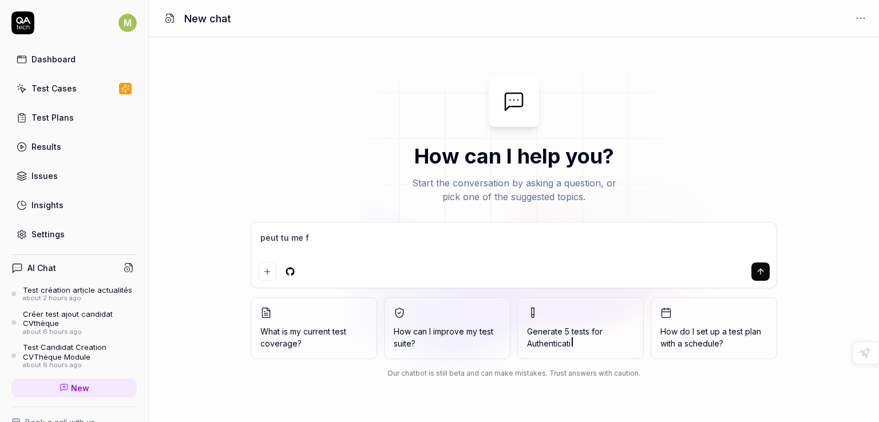
type textarea "peut tu me fo"
type textarea "*"
type textarea "peut tu me fou"
type textarea "*"
type textarea "peut tu me four"
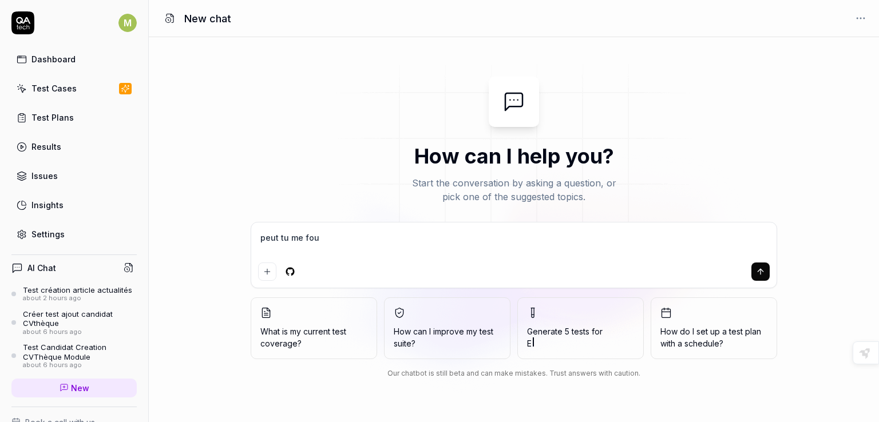
type textarea "*"
type textarea "peut tu me fourn"
type textarea "*"
type textarea "peut tu me fourni"
type textarea "*"
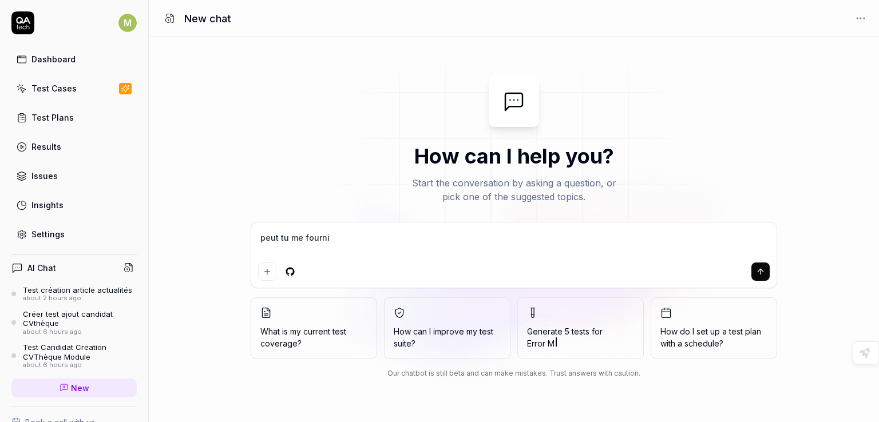
type textarea "peut tu me fournir"
type textarea "*"
type textarea "peut tu me fournir"
type textarea "*"
type textarea "peut tu me fournir u"
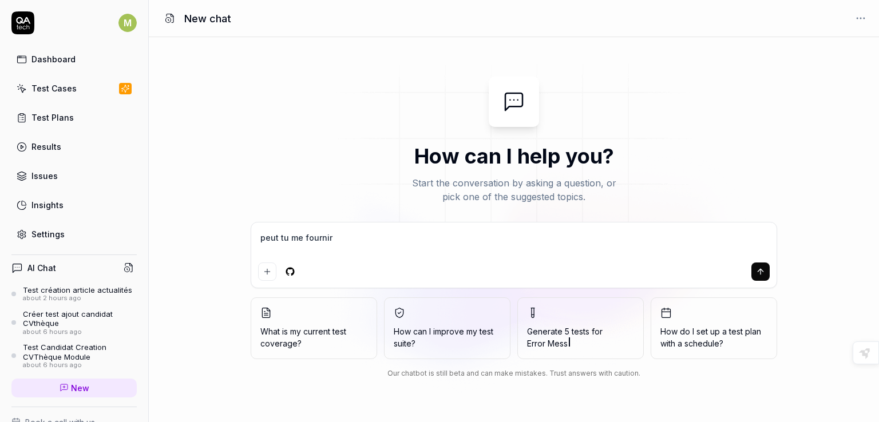
type textarea "*"
type textarea "peut tu me fournir un"
type textarea "*"
type textarea "peut tu me fournir un"
type textarea "*"
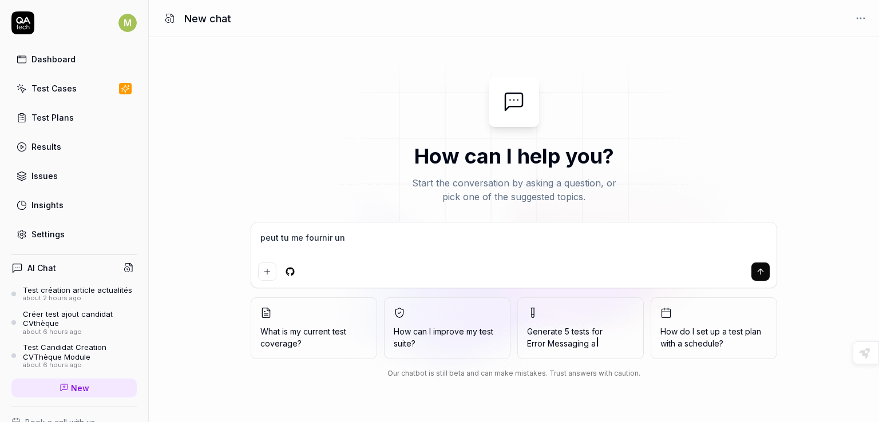
type textarea "peut tu me fournir un r"
type textarea "*"
type textarea "peut tu me fournir un ra"
type textarea "*"
type textarea "peut tu me fournir un rap"
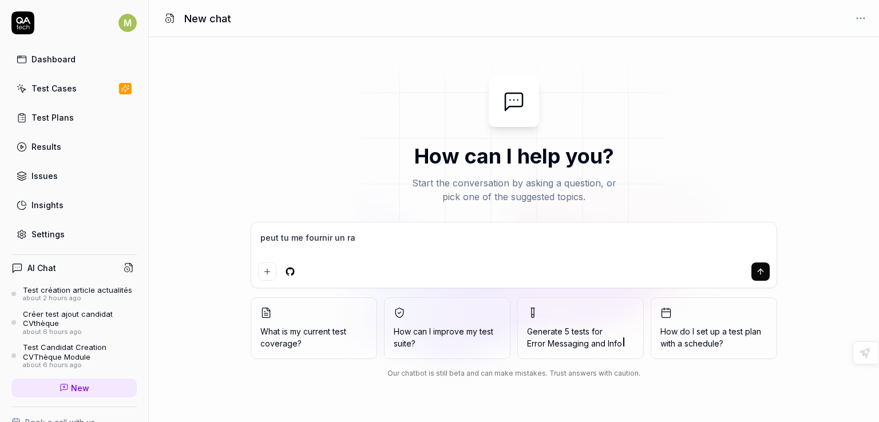
type textarea "*"
type textarea "peut tu me fournir un rapp"
type textarea "*"
type textarea "peut tu me fournir un rappo"
type textarea "*"
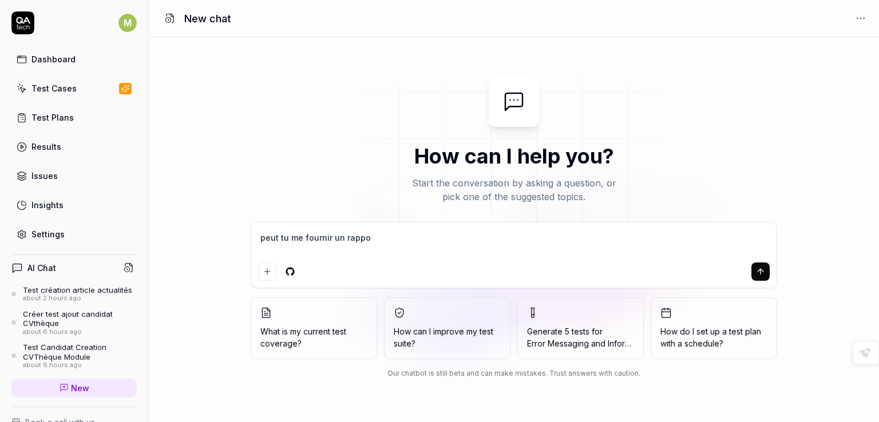
type textarea "peut tu me fournir un rappor"
type textarea "*"
type textarea "peut tu me fournir un rapport"
type textarea "*"
type textarea "peut tu me fournir un rapport"
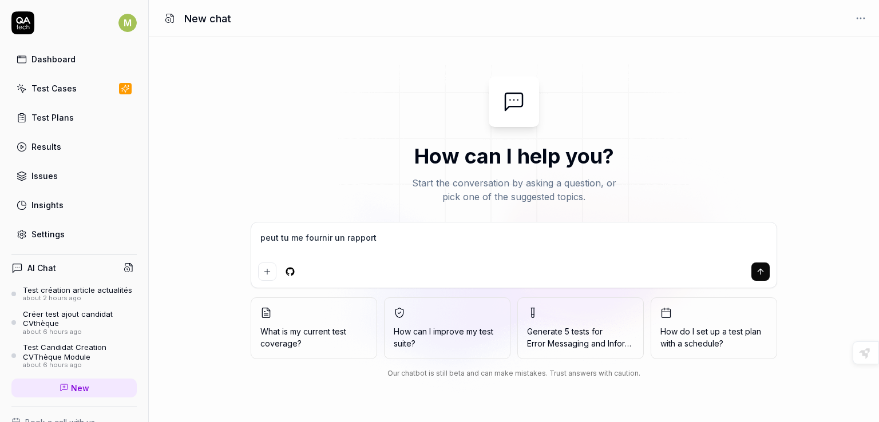
type textarea "*"
type textarea "peut tu me fournir un rapport d"
type textarea "*"
type textarea "peut tu me fournir un rapport de"
type textarea "*"
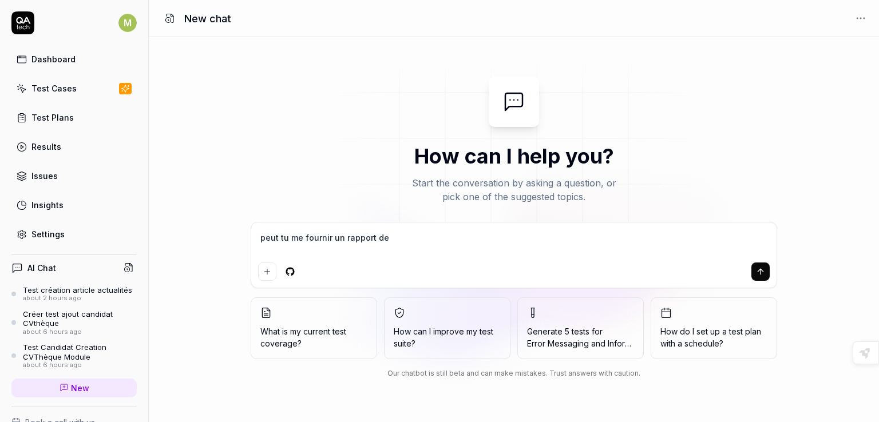
type textarea "peut tu me fournir un rapport de"
type textarea "*"
type textarea "peut tu me fournir un rapport de t"
type textarea "*"
type textarea "peut tu me fournir un rapport de te"
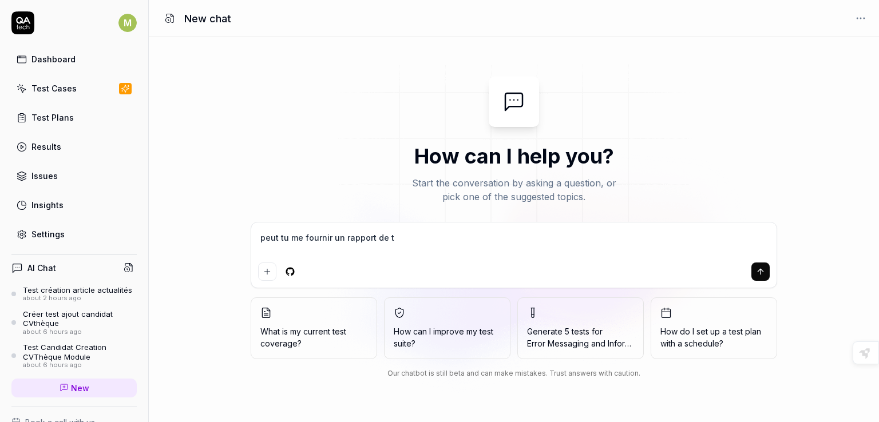
type textarea "*"
type textarea "peut tu me fournir un rapport de tes"
type textarea "*"
type textarea "peut tu me fournir un rapport de test"
type textarea "*"
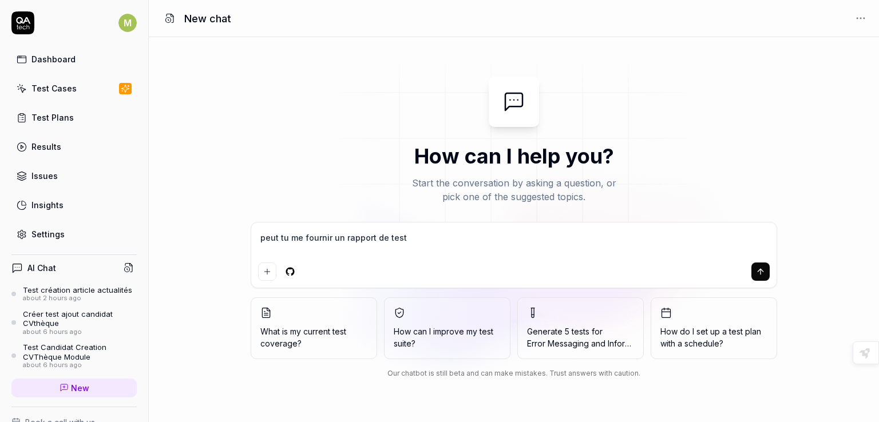
type textarea "peut tu me fournir un rapport de test"
type textarea "*"
type textarea "peut tu me fournir un rapport de test"
type textarea "*"
type textarea "peut tu me fournir un rapport de tes"
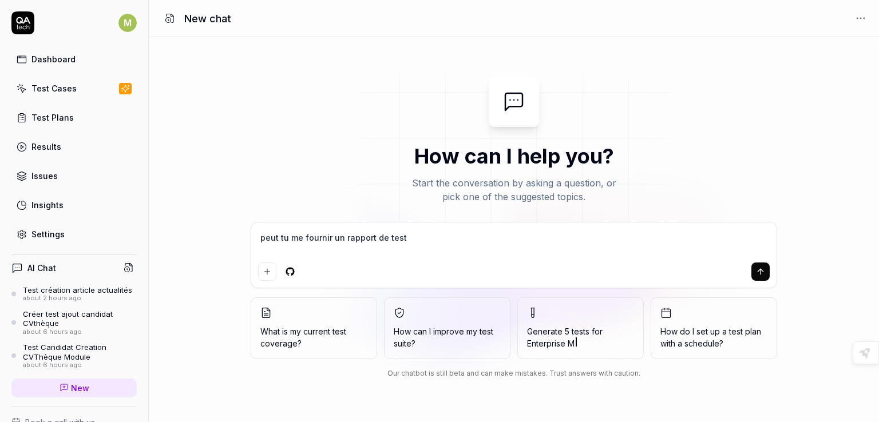
type textarea "*"
type textarea "peut tu me fournir un rapport de te"
type textarea "*"
type textarea "peut tu me fournir un rapport de t"
type textarea "*"
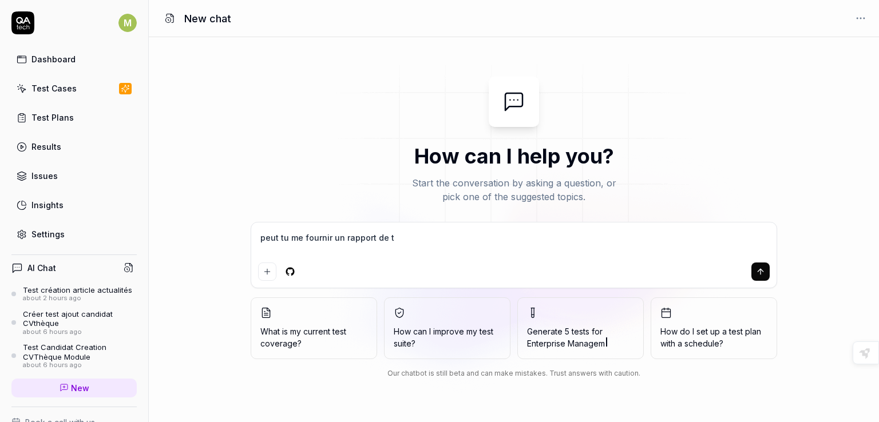
type textarea "peut tu me fournir un rapport de"
type textarea "*"
type textarea "peut tu me fournir un rapport de"
type textarea "*"
type textarea "peut tu me fournir un rapport d"
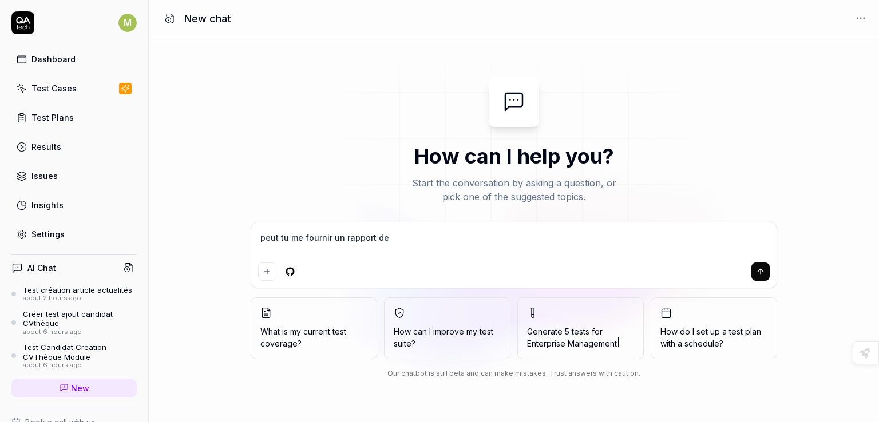
type textarea "*"
type textarea "peut tu me fournir un rapport"
type textarea "*"
type textarea "peut tu me fournir un rapport d"
type textarea "*"
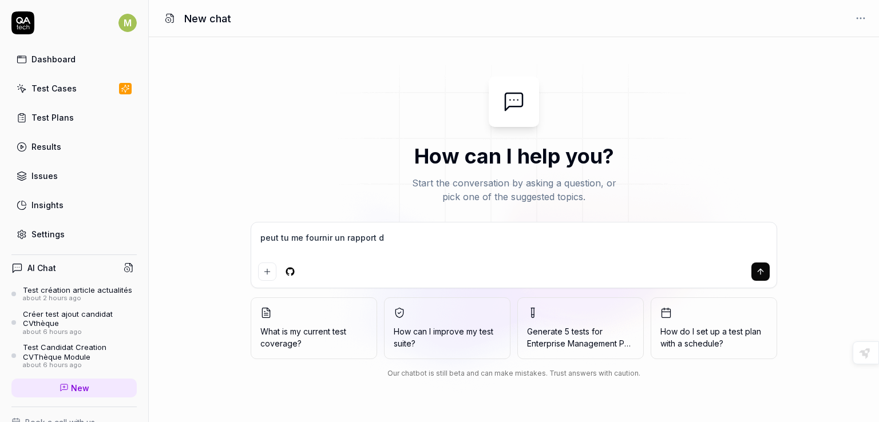
type textarea "peut tu me fournir un rapport de"
type textarea "*"
type textarea "peut tu me fournir un rapport de"
type textarea "*"
type textarea "peut tu me fournir un rapport de b"
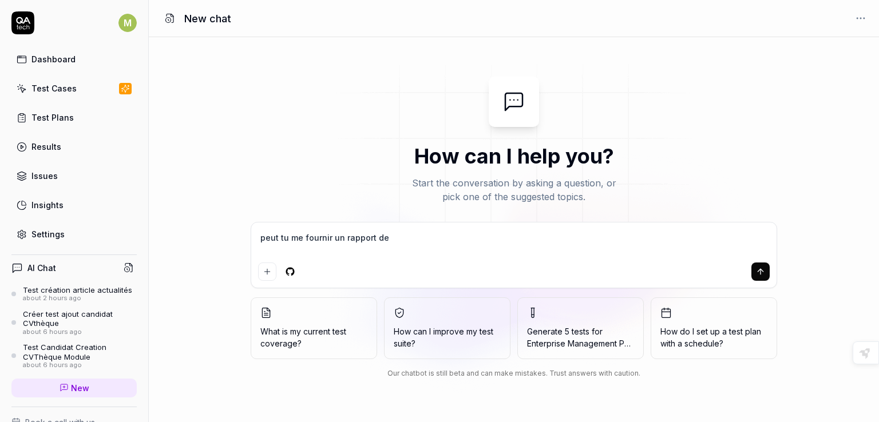
type textarea "*"
type textarea "peut tu me fournir un rapport de bu"
type textarea "*"
type textarea "peut tu me fournir un rapport de bug"
type textarea "*"
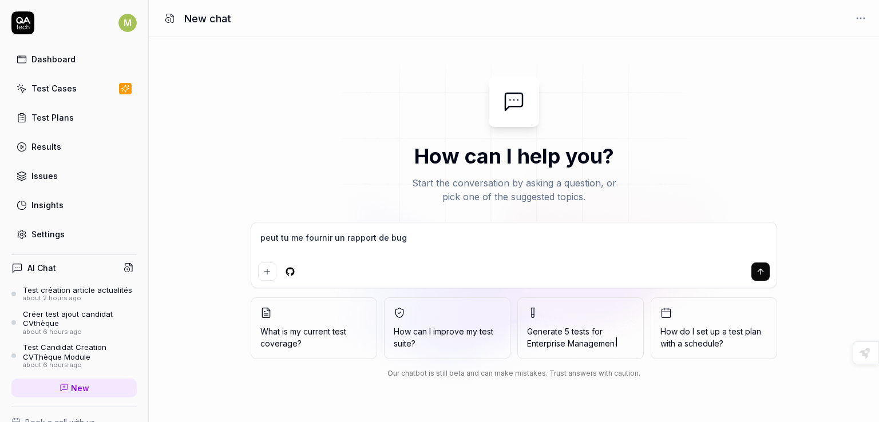
type textarea "peut tu me fournir un rapport de bug"
type textarea "*"
type textarea "peut tu me fournir un rapport de bug p"
type textarea "*"
type textarea "peut tu me fournir un rapport de bug po"
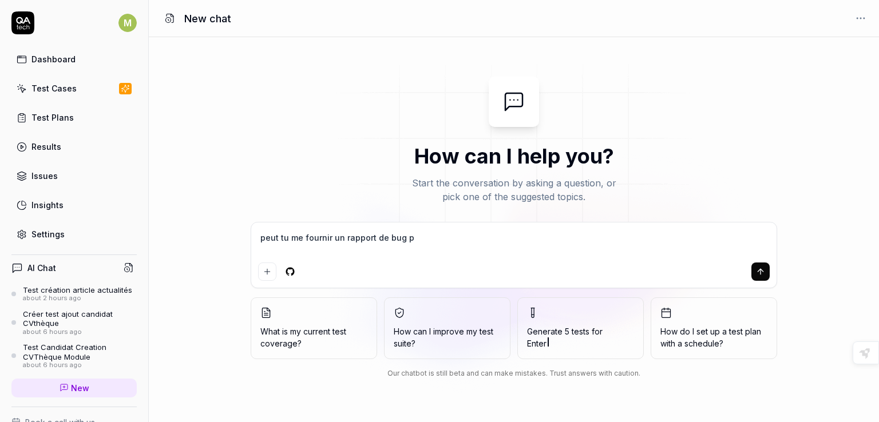
type textarea "*"
type textarea "peut tu me fournir un rapport de bug pou"
type textarea "*"
type textarea "peut tu me fournir un rapport de bug pour"
type textarea "*"
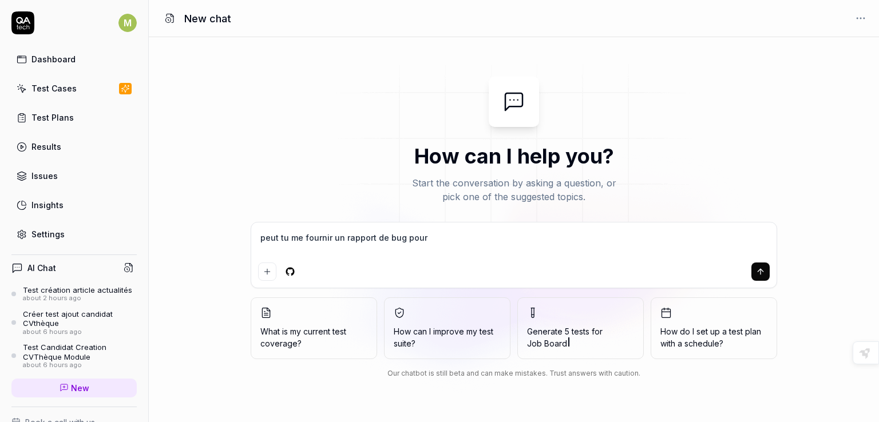
type textarea "peut tu me fournir un rapport de bug pour"
type textarea "*"
type textarea "peut tu me fournir un rapport de bug pour c"
type textarea "*"
type textarea "peut tu me fournir un rapport de bug pour ce"
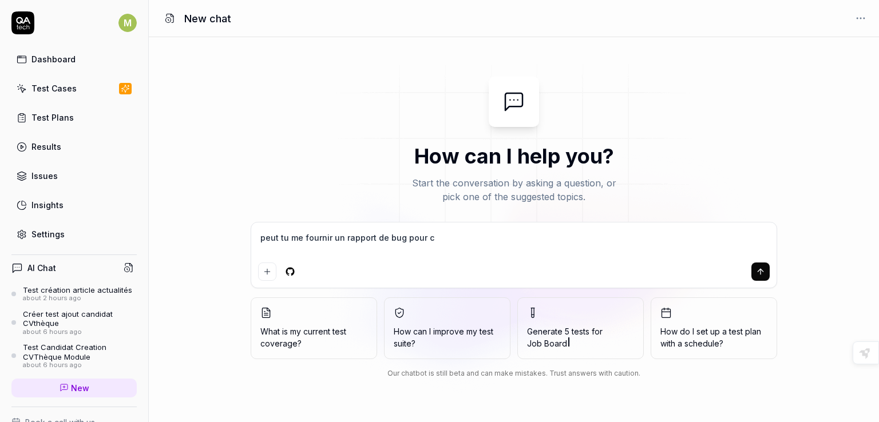
type textarea "*"
type textarea "peut tu me fournir un rapport de bug pour ce"
type textarea "*"
type textarea "peut tu me fournir un rapport de bug pour ce t"
type textarea "*"
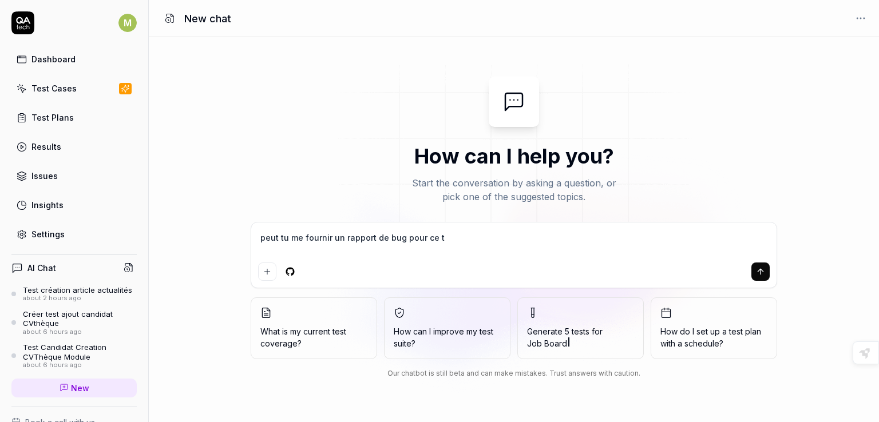
type textarea "peut tu me fournir un rapport de bug pour ce te"
type textarea "*"
type textarea "peut tu me fournir un rapport de bug pour ce tes"
type textarea "*"
type textarea "peut tu me fournir un rapport de bug pour ce test"
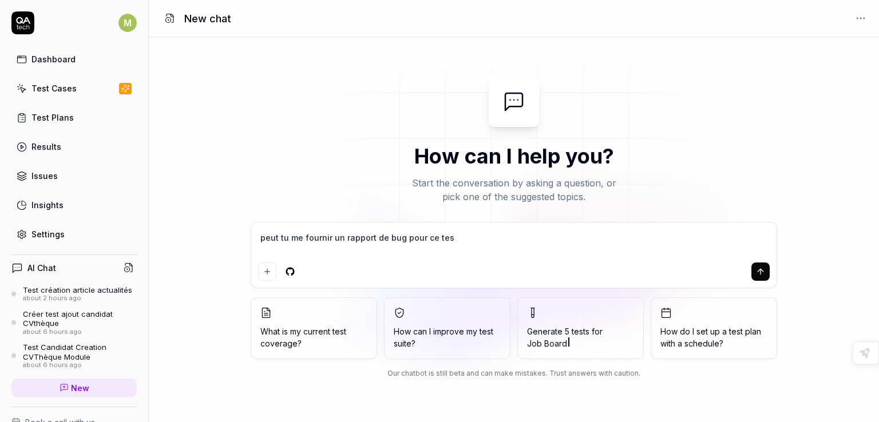
type textarea "*"
type textarea "peut tu me fournir un rapport de bug pour ce test"
type textarea "*"
type textarea "peut tu me fournir un rapport de bug pour ce test q"
type textarea "*"
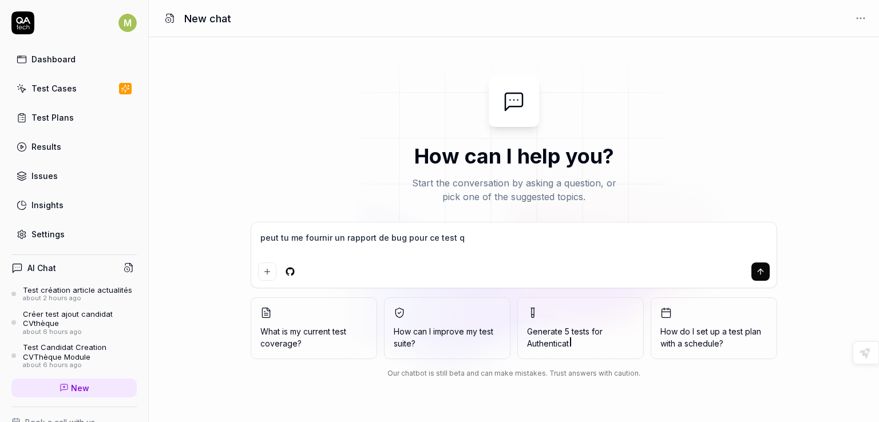
type textarea "peut tu me fournir un rapport de bug pour ce test qu"
type textarea "*"
type textarea "peut tu me fournir un rapport de bug pour ce test qui"
type textarea "*"
type textarea "peut tu me fournir un rapport de bug pour ce test qui"
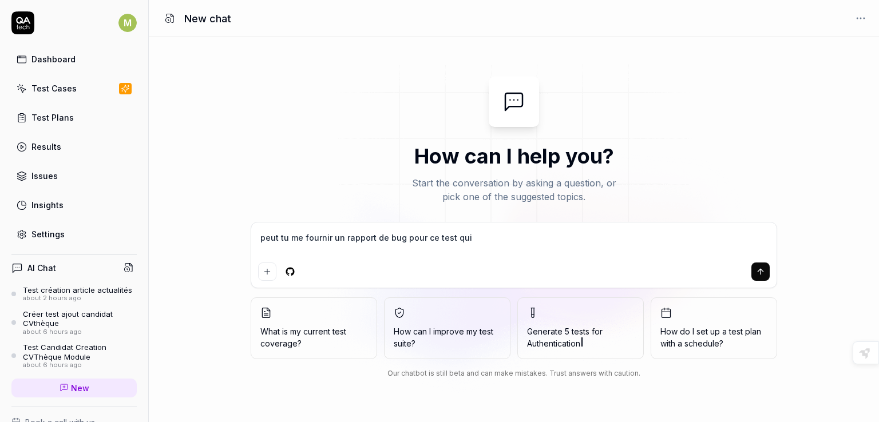
type textarea "*"
type textarea "peut tu me fournir un rapport de bug pour ce test qui n"
type textarea "*"
type textarea "peut tu me fournir un rapport de bug pour ce test qui n'"
type textarea "*"
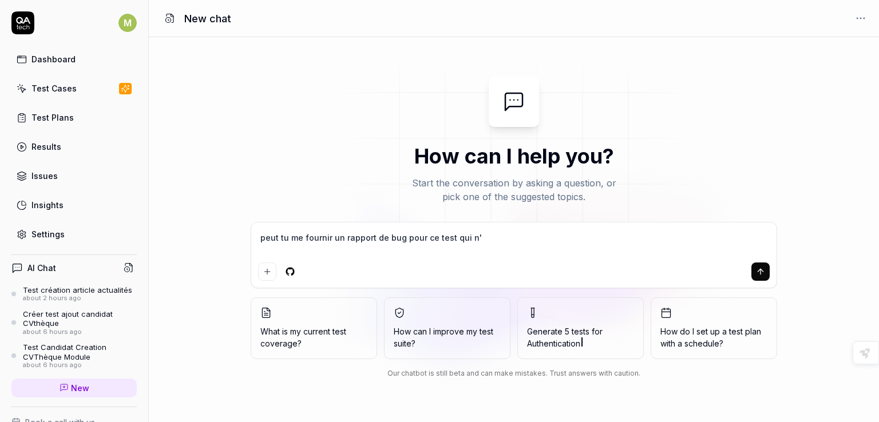
type textarea "peut tu me fournir un rapport de bug pour ce test qui n'a"
type textarea "*"
type textarea "peut tu me fournir un rapport de bug pour ce test qui n'a"
type textarea "*"
type textarea "peut tu me fournir un rapport de bug pour ce test qui n'a p"
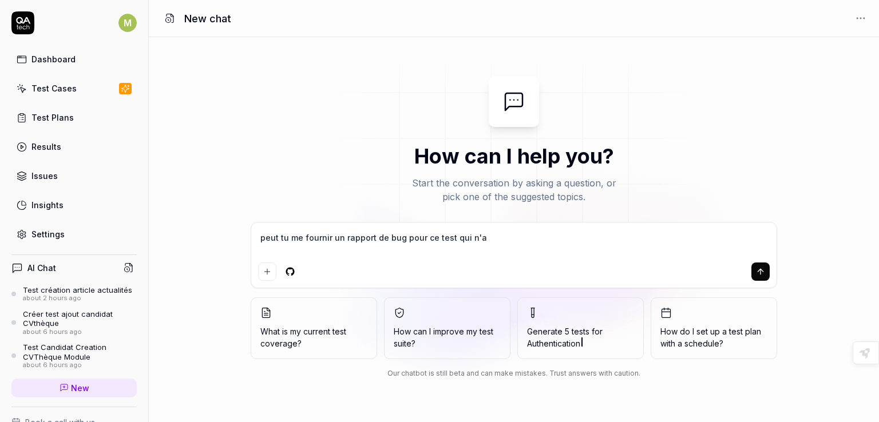
type textarea "*"
type textarea "peut tu me fournir un rapport de bug pour ce test qui n'a pa"
type textarea "*"
type textarea "peut tu me fournir un rapport de bug pour ce test qui n'a pas"
type textarea "*"
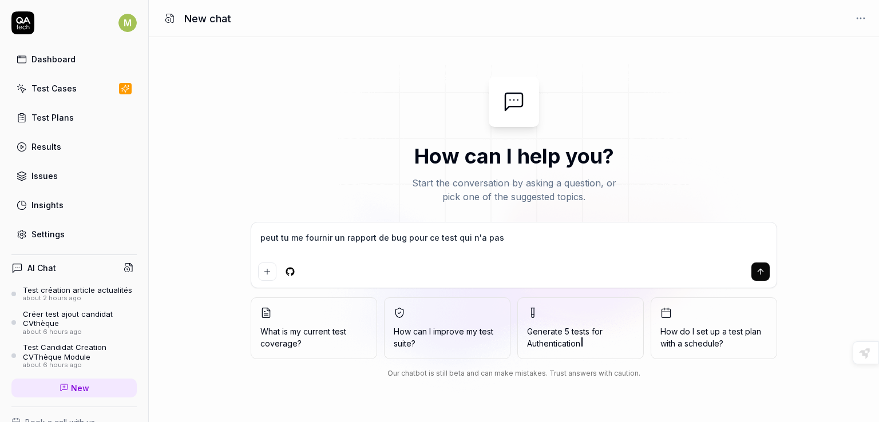
type textarea "peut tu me fournir un rapport de bug pour ce test qui n'a pas"
type textarea "*"
type textarea "peut tu me fournir un rapport de bug pour ce test qui n'a pas m"
type textarea "*"
type textarea "peut tu me fournir un rapport de bug pour ce test qui n'a pas ma"
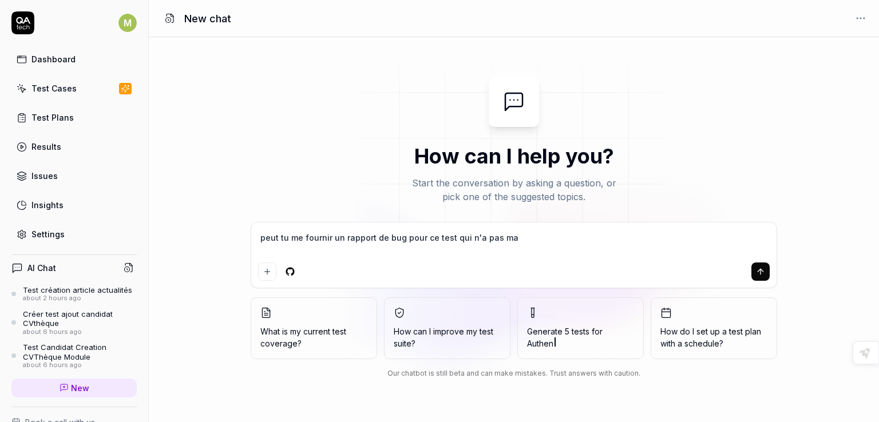
type textarea "*"
type textarea "peut tu me fournir un rapport de bug pour ce test qui n'a pas mar"
type textarea "*"
type textarea "peut tu me fournir un rapport de bug pour ce test qui n'a pas marc"
type textarea "*"
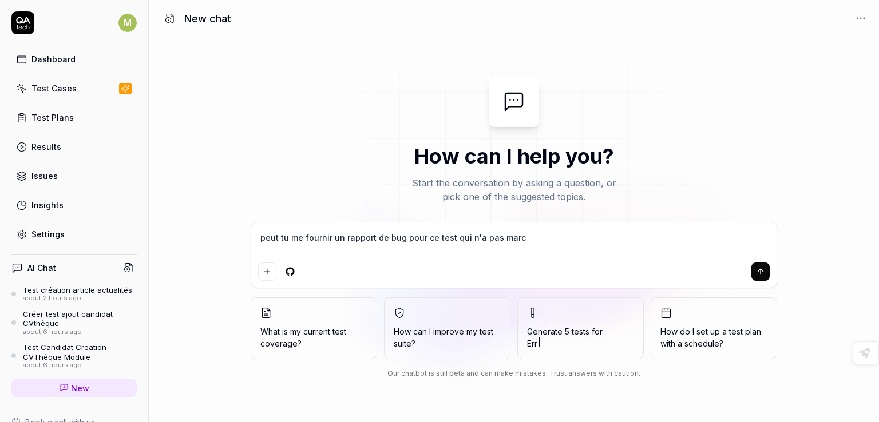
type textarea "peut tu me fournir un rapport de bug pour ce test qui n'a pas march"
type textarea "*"
type textarea "peut tu me fournir un rapport de bug pour ce test qui n'a pas marché"
type textarea "*"
type textarea "peut tu me fournir un rapport de bug pour ce test qui n'a pas marché"
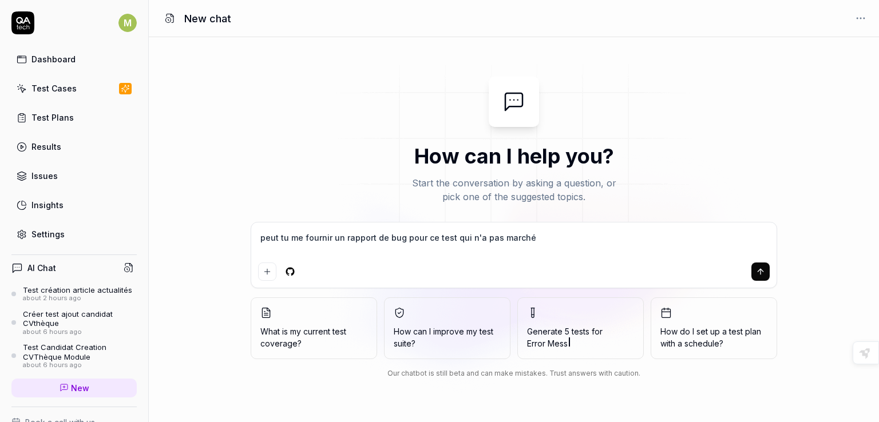
type textarea "*"
type textarea "peut tu me fournir un rapport de bug pour ce test qui n'a pas marché Run Dtc9"
type textarea "*"
type textarea "peut tu me fournir un rapport de bug pour ce test qui n'a pas marché Run Dtc9"
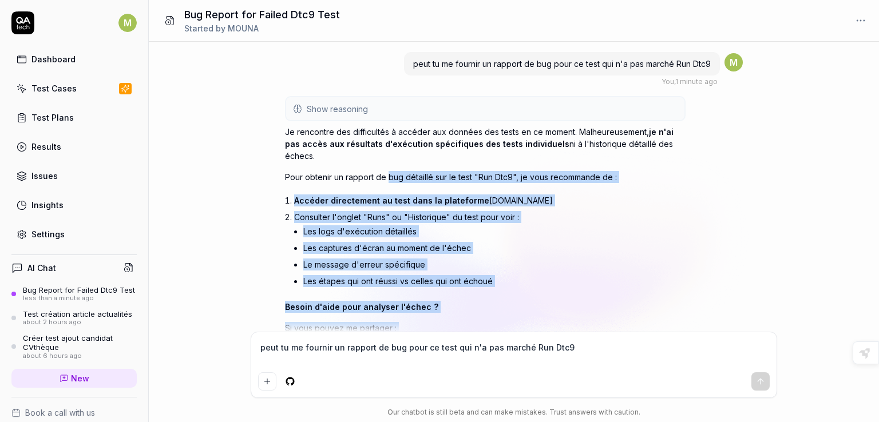
drag, startPoint x: 386, startPoint y: 240, endPoint x: 387, endPoint y: 163, distance: 77.8
click at [387, 163] on div "Je rencontre des difficultés à accéder aux données des tests en ce moment. Malh…" at bounding box center [485, 276] width 401 height 300
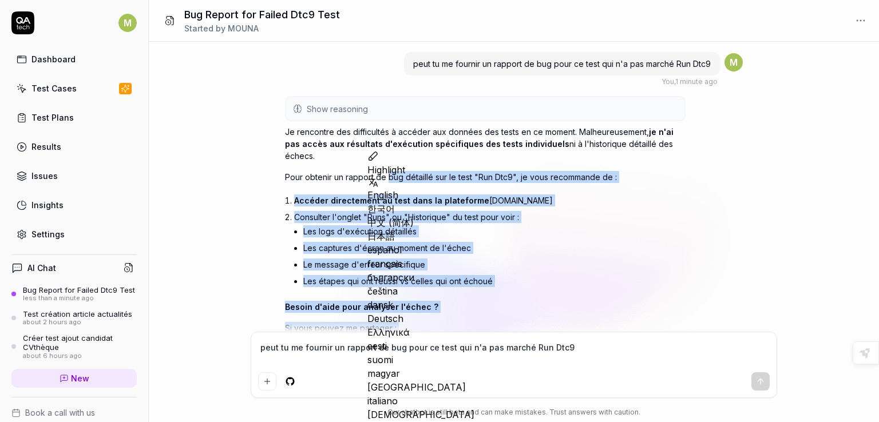
click at [570, 223] on li "Les logs d'exécution détaillés" at bounding box center [494, 231] width 382 height 17
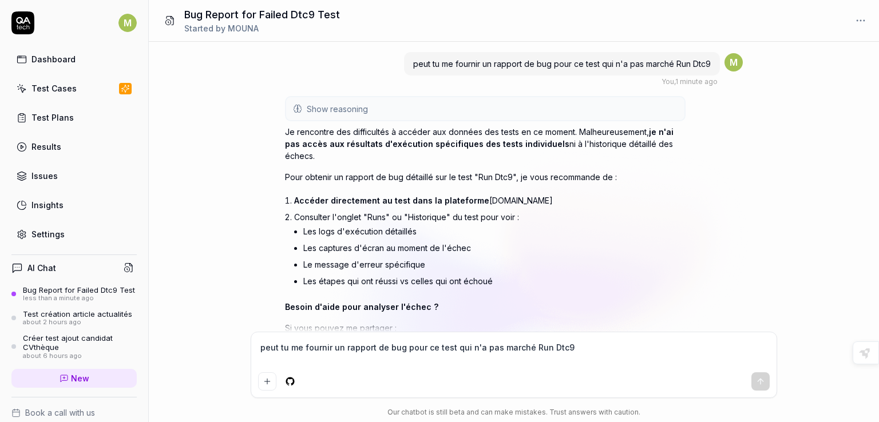
type textarea "*"
click at [536, 345] on textarea "peut tu me fournir un rapport de bug pour ce test qui n'a pas marché Run Dtc9" at bounding box center [514, 353] width 512 height 29
type textarea "j"
type textarea "*"
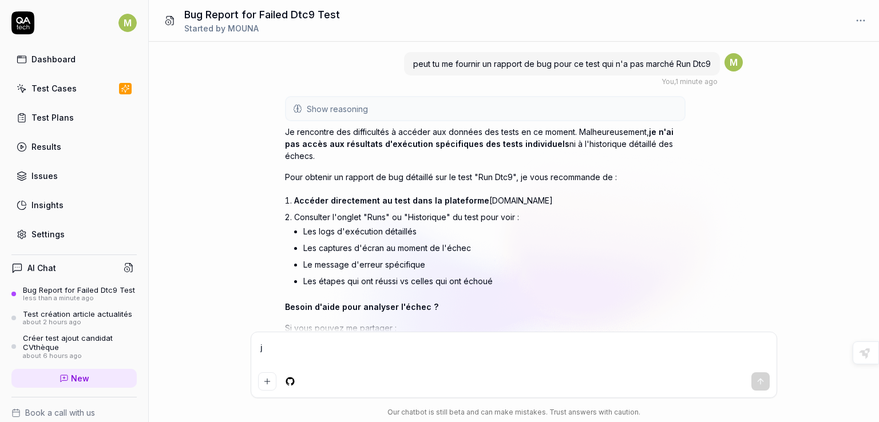
type textarea "j'"
type textarea "*"
type textarea "j'a"
type textarea "*"
type textarea "j'ai"
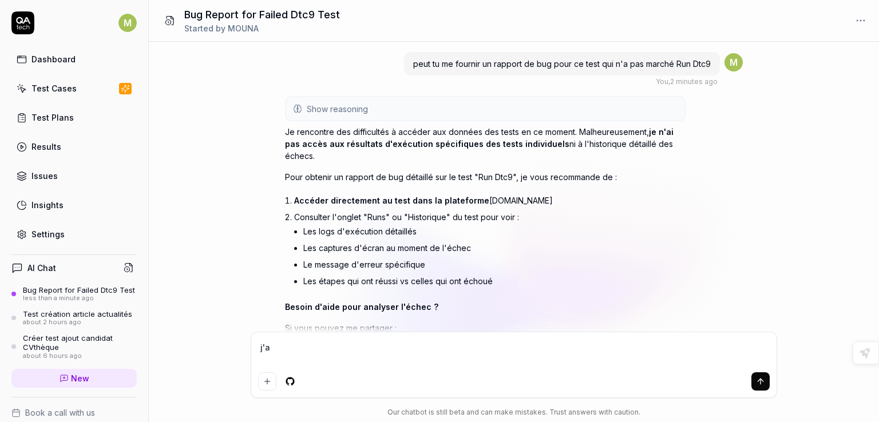
type textarea "*"
type textarea "j'ai"
type textarea "*"
type textarea "j'ai p"
type textarea "*"
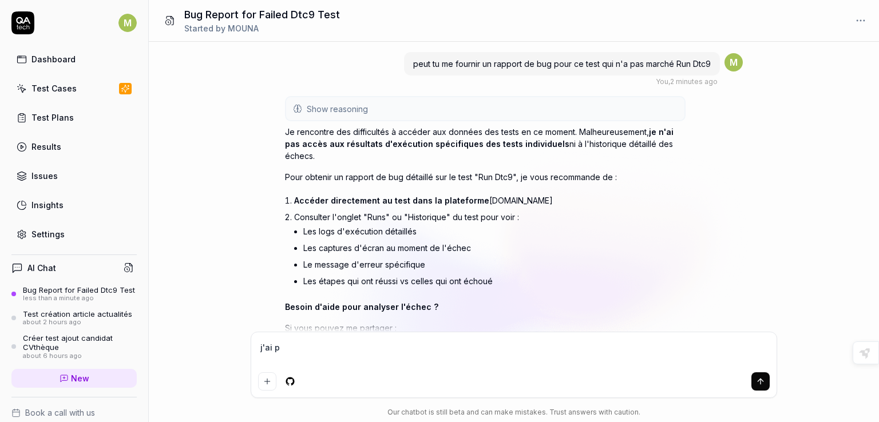
type textarea "j'ai pa"
type textarea "*"
type textarea "j'ai pas"
type textarea "*"
type textarea "j'ai pas"
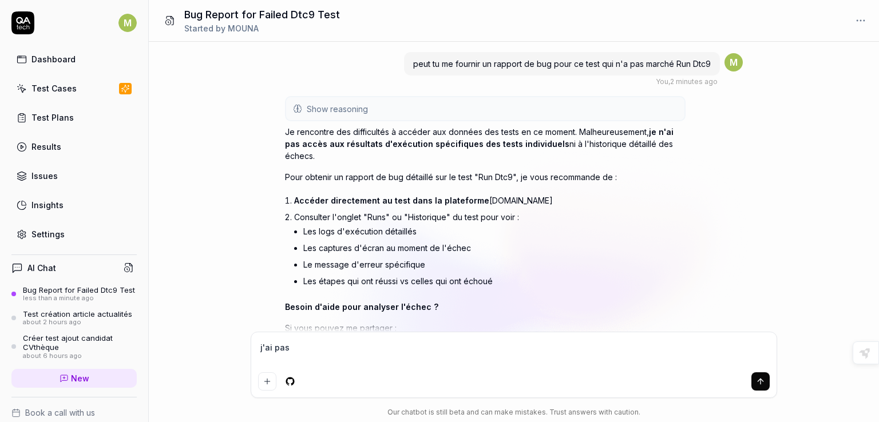
type textarea "*"
type textarea "j'ai pas c"
type textarea "*"
type textarea "j'ai pas co"
type textarea "*"
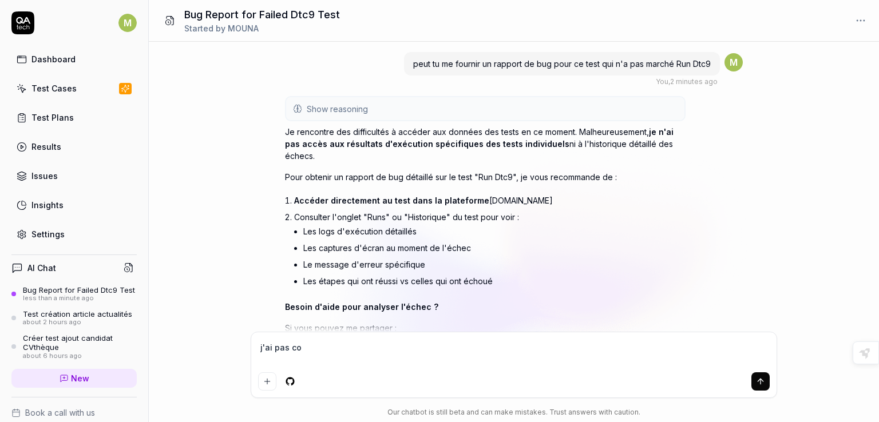
type textarea "j'ai pas com"
type textarea "*"
type textarea "j'ai pas comp"
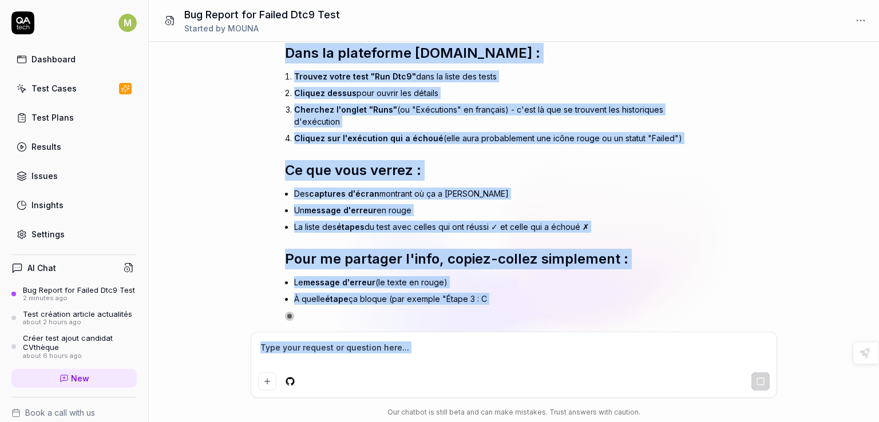
drag, startPoint x: 444, startPoint y: 250, endPoint x: 504, endPoint y: 379, distance: 141.9
click at [0, 0] on div "peut tu me fournir un rapport de bug pour ce test qui n'a pas marché Run Dtc9 Y…" at bounding box center [0, 0] width 0 height 0
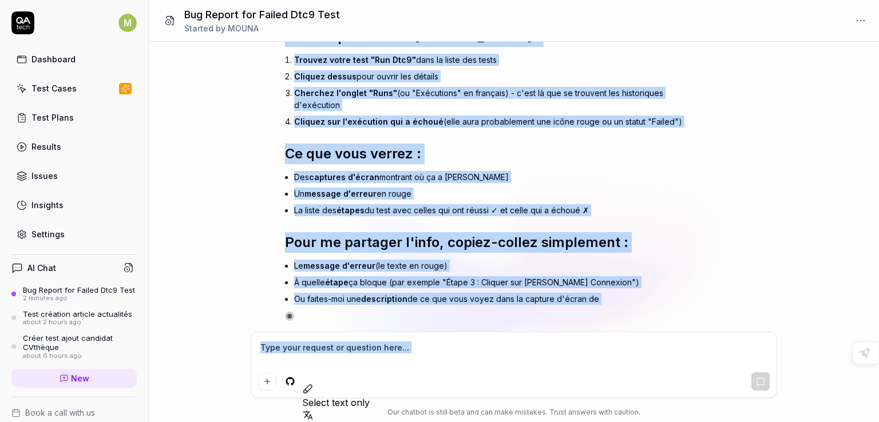
click at [719, 170] on div "Pas de souci, je vais vous guider ! Voici comment procéder simplement : Dans la…" at bounding box center [514, 161] width 458 height 320
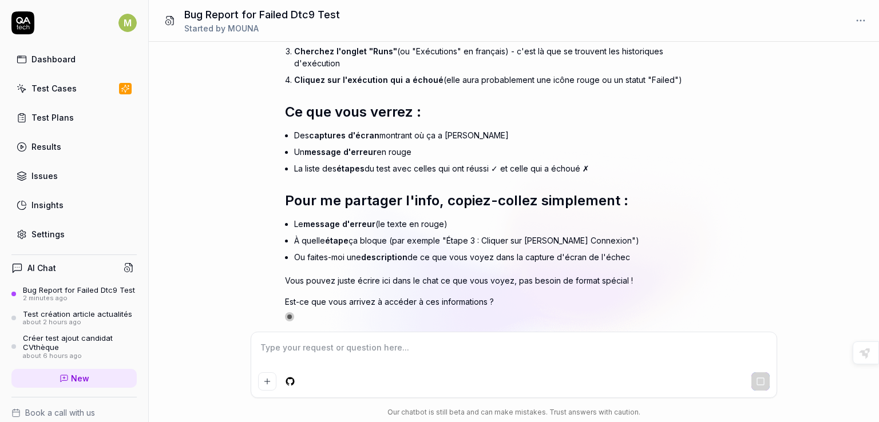
scroll to position [563, 0]
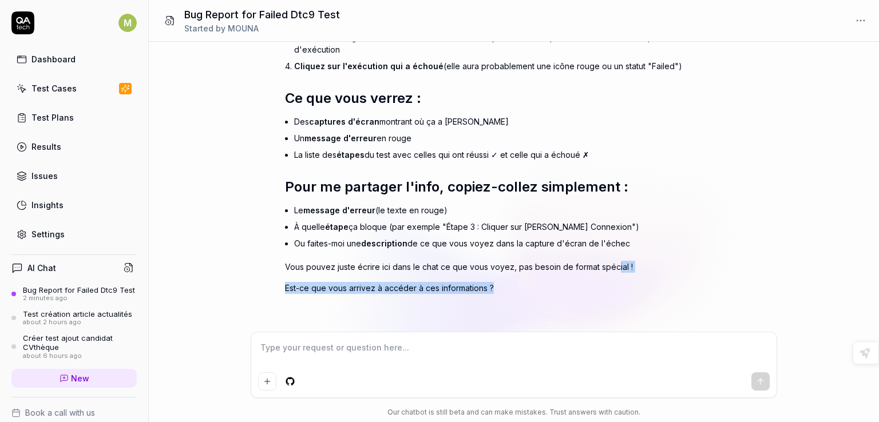
drag, startPoint x: 585, startPoint y: 280, endPoint x: 625, endPoint y: 289, distance: 40.5
click at [625, 289] on div "Pas de souci, je vais vous guider ! Voici comment procéder simplement : Dans la…" at bounding box center [485, 119] width 401 height 349
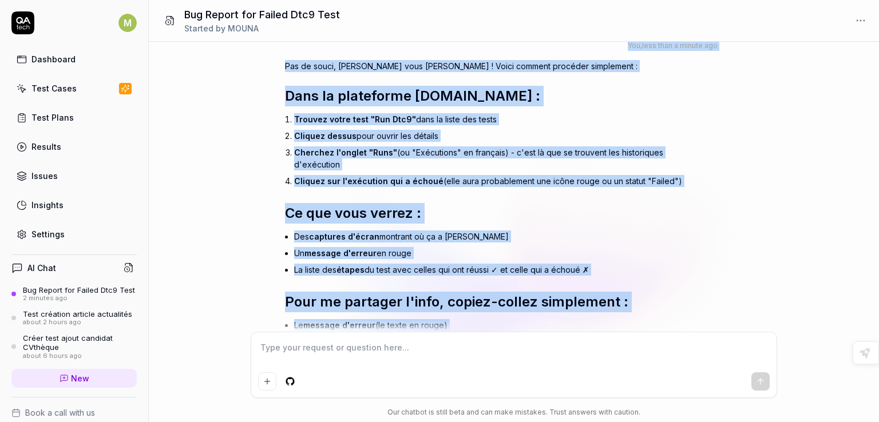
drag, startPoint x: 543, startPoint y: 322, endPoint x: 533, endPoint y: 16, distance: 306.3
click at [533, 16] on div "Bug Report for Failed Dtc9 Test Started by MOUNA peut tu me fournir un rapport …" at bounding box center [514, 211] width 730 height 422
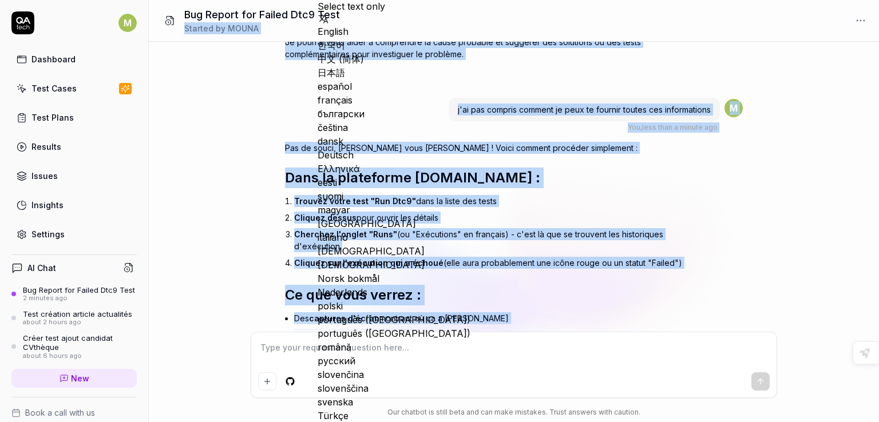
click at [544, 168] on h2 "Dans la plateforme QA.tech :" at bounding box center [485, 178] width 401 height 21
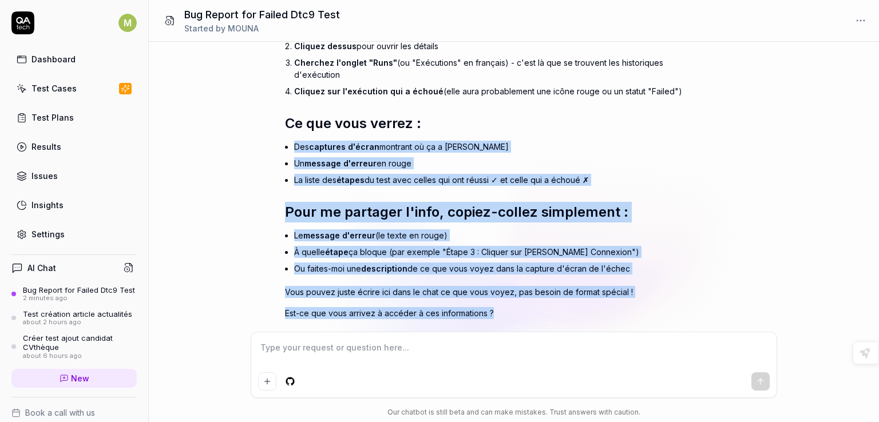
drag, startPoint x: 563, startPoint y: 296, endPoint x: 561, endPoint y: 329, distance: 33.3
click at [561, 329] on div "peut tu me fournir un rapport de bug pour ce test qui n'a pas marché Run Dtc9 Y…" at bounding box center [514, 187] width 730 height 290
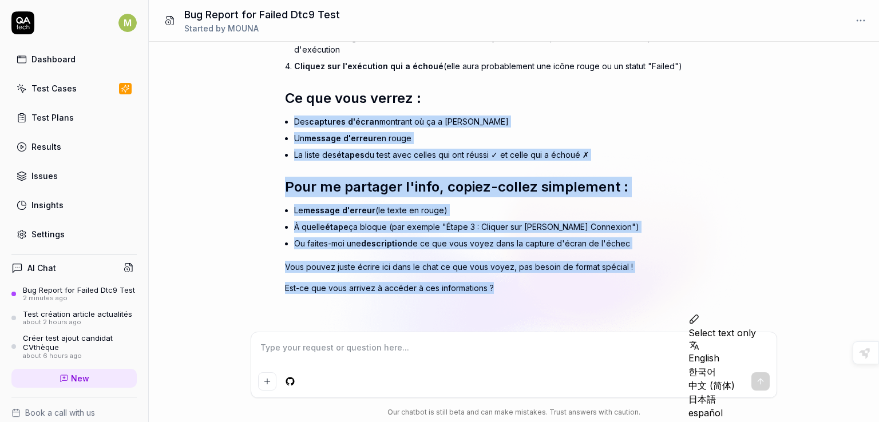
click at [494, 209] on li "Le message d'erreur (le texte en rouge)" at bounding box center [489, 210] width 391 height 17
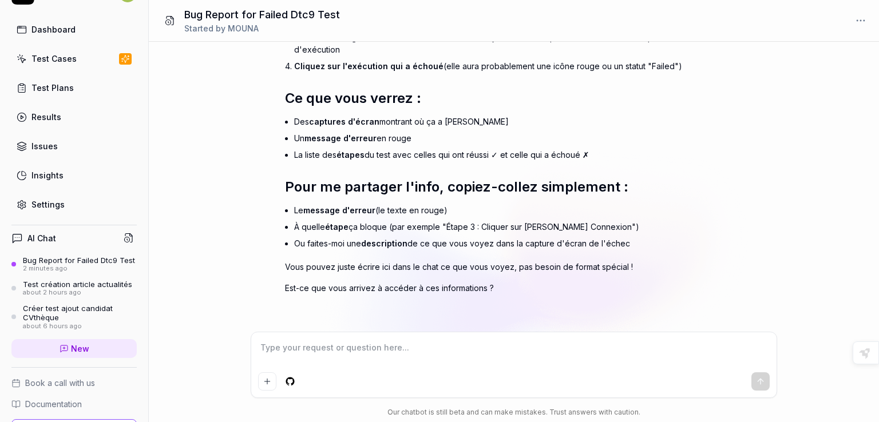
scroll to position [0, 0]
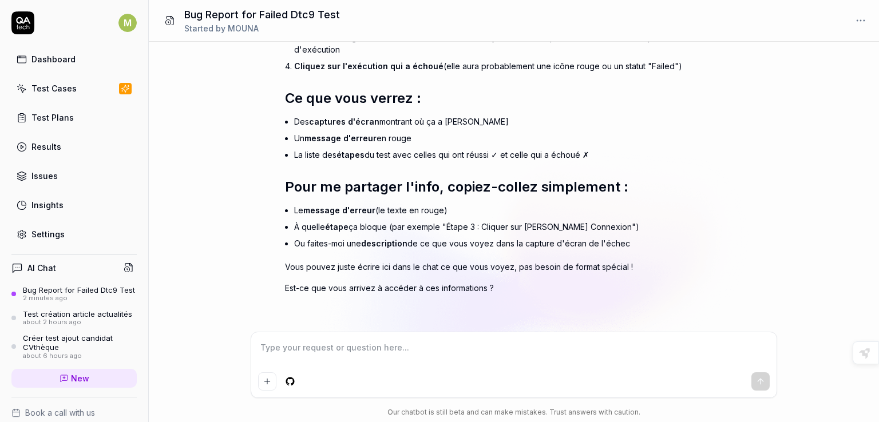
click at [36, 172] on div "Issues" at bounding box center [44, 176] width 26 height 12
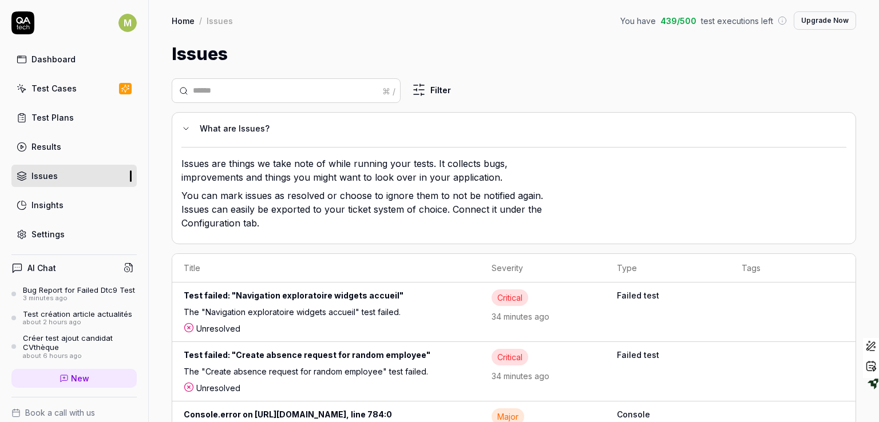
click at [41, 147] on div "Results" at bounding box center [46, 147] width 30 height 12
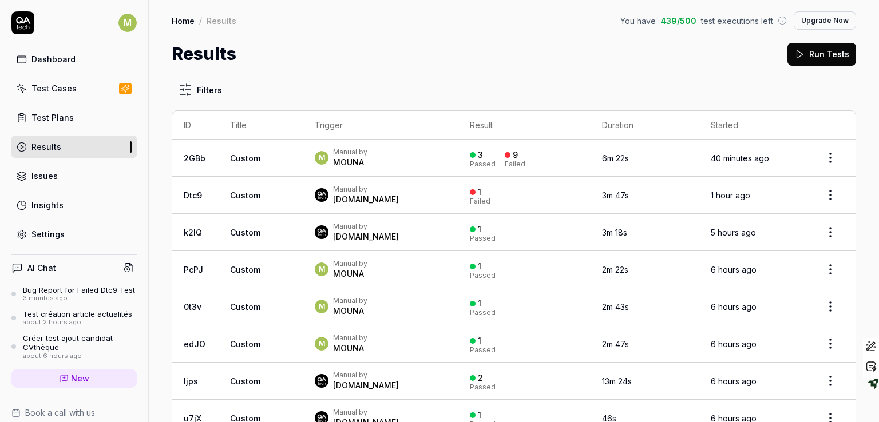
click at [345, 195] on div "[DOMAIN_NAME]" at bounding box center [366, 199] width 66 height 11
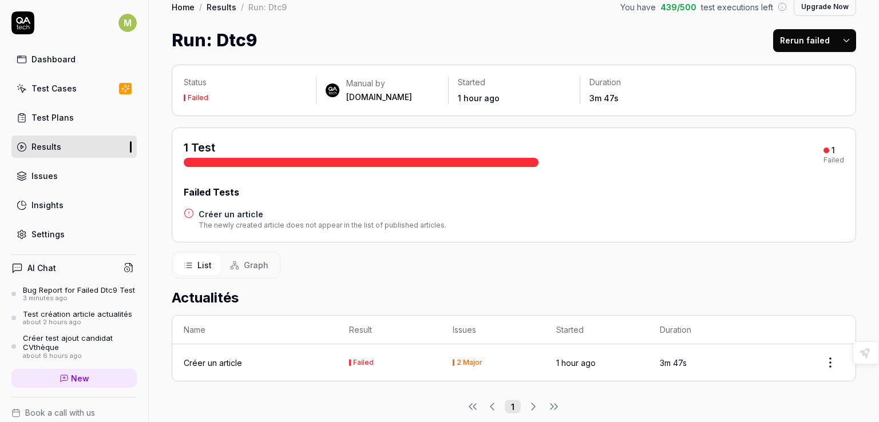
scroll to position [27, 0]
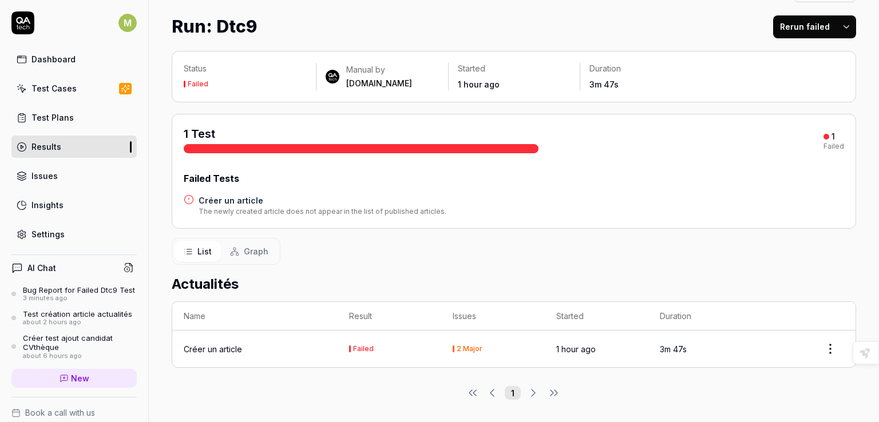
click at [220, 350] on div "Créer un article" at bounding box center [213, 349] width 58 height 12
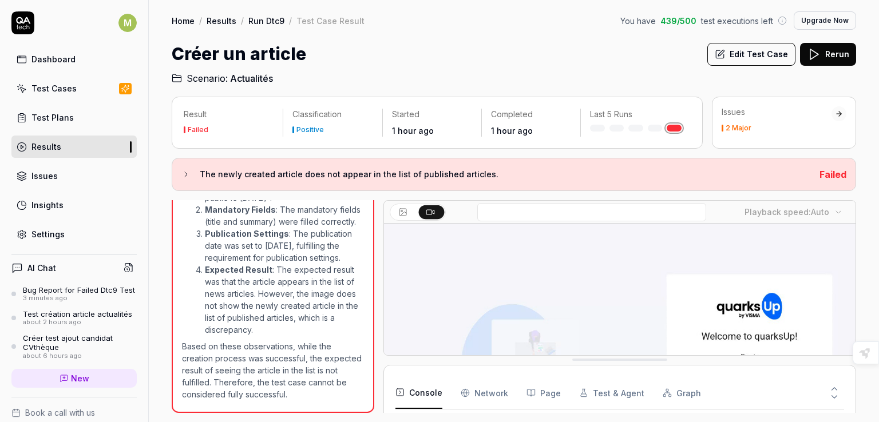
scroll to position [326, 0]
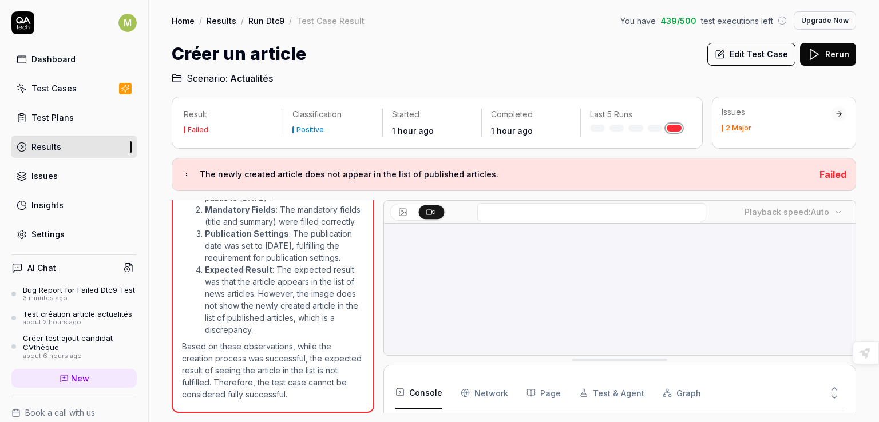
drag, startPoint x: 846, startPoint y: 256, endPoint x: 845, endPoint y: 220, distance: 35.5
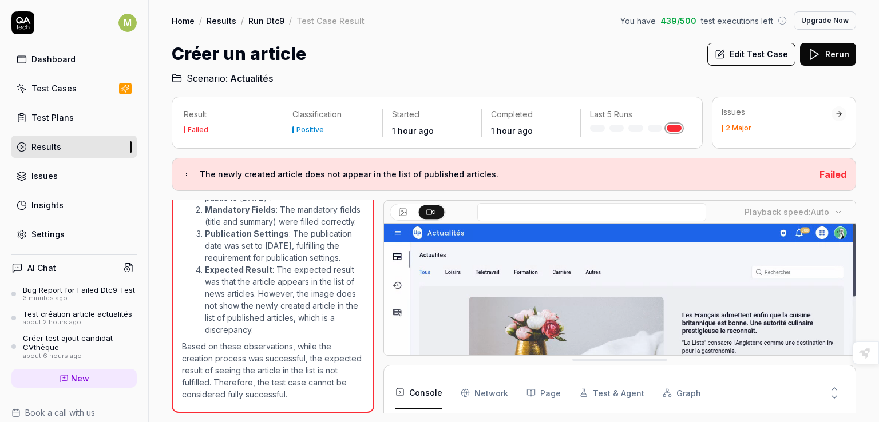
click at [845, 220] on div "Playback speed: Auto" at bounding box center [619, 278] width 473 height 156
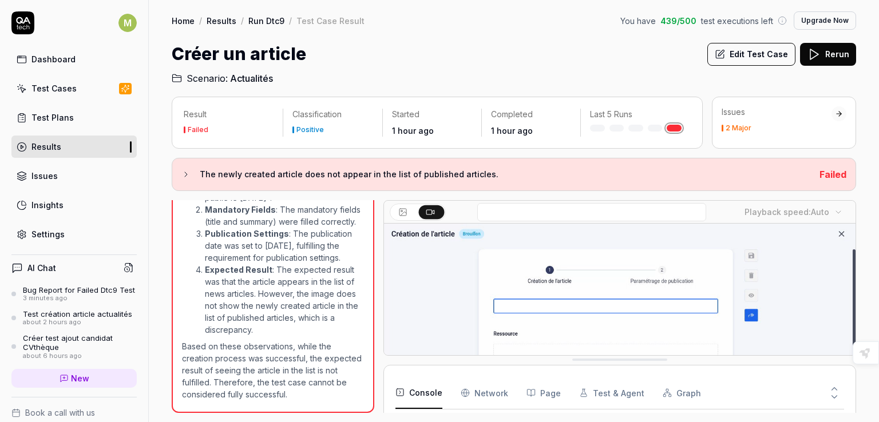
click at [185, 174] on icon at bounding box center [185, 174] width 9 height 9
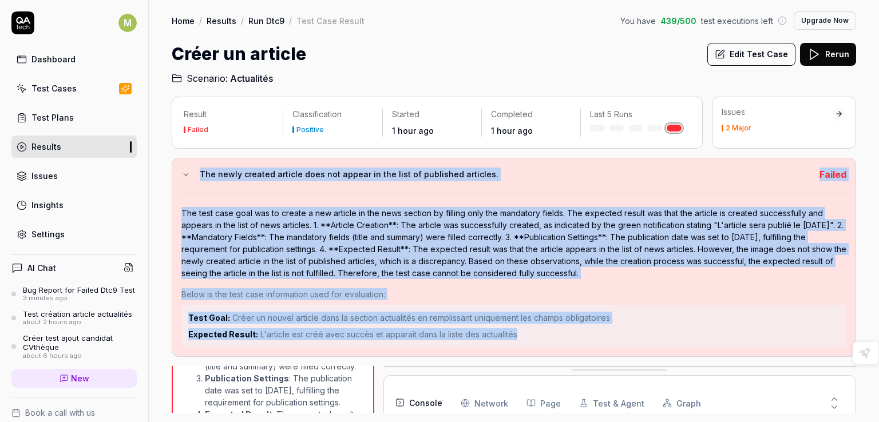
drag, startPoint x: 569, startPoint y: 339, endPoint x: 190, endPoint y: 160, distance: 419.6
click at [190, 160] on div "The newly created article does not appear in the list of published articles. Fa…" at bounding box center [514, 257] width 684 height 199
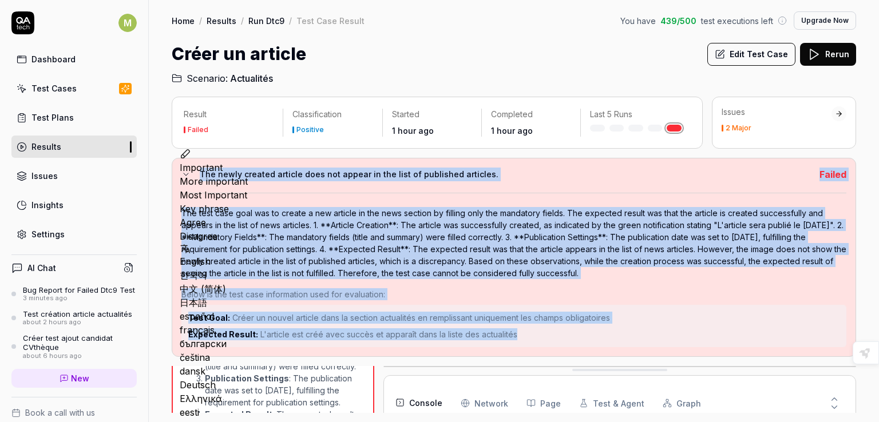
copy div "The newly created article does not appear in the list of published articles. Fa…"
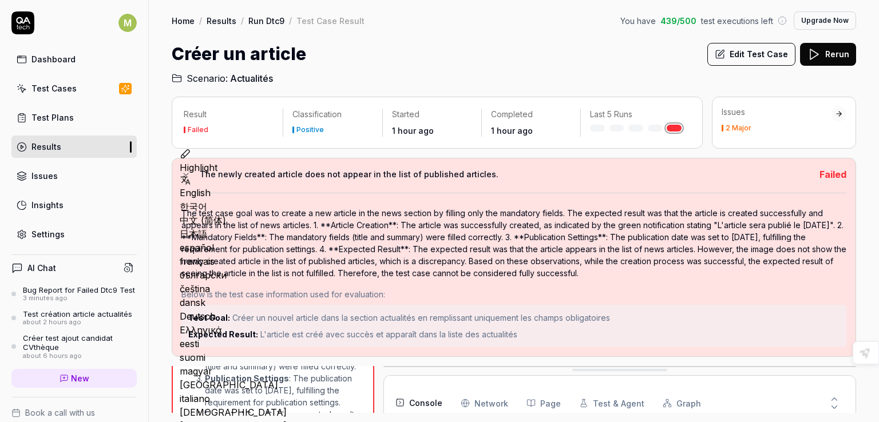
click at [69, 295] on div "Bug Report for Failed Dtc9 Test" at bounding box center [79, 290] width 112 height 9
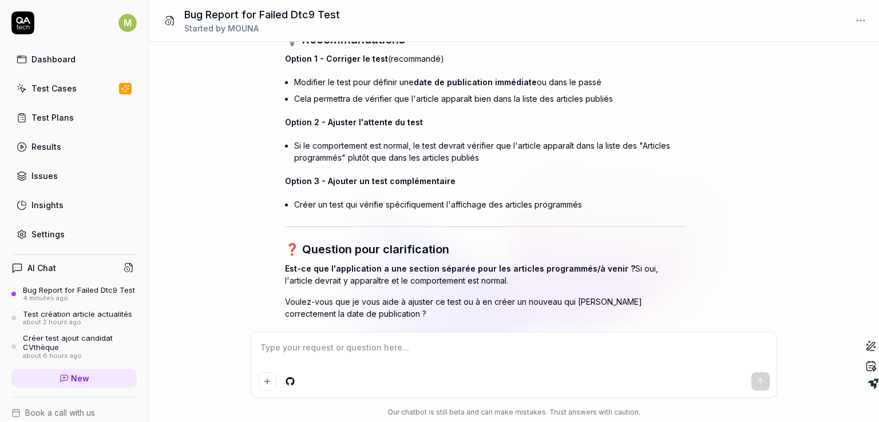
scroll to position [1612, 0]
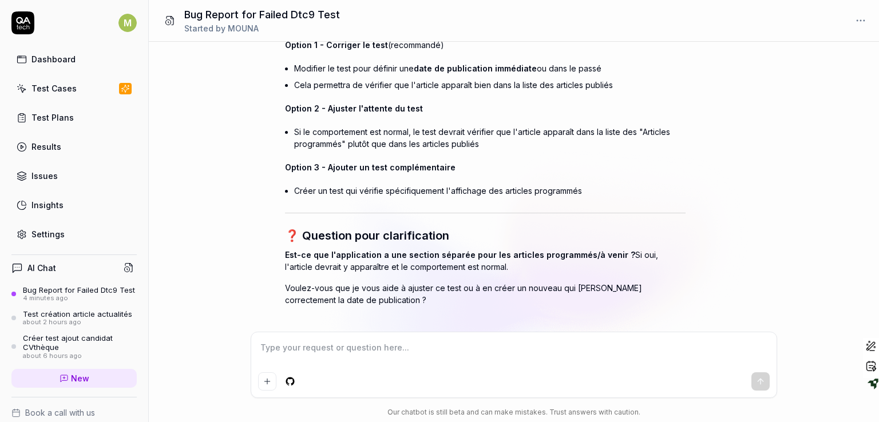
click at [357, 346] on textarea at bounding box center [514, 353] width 512 height 29
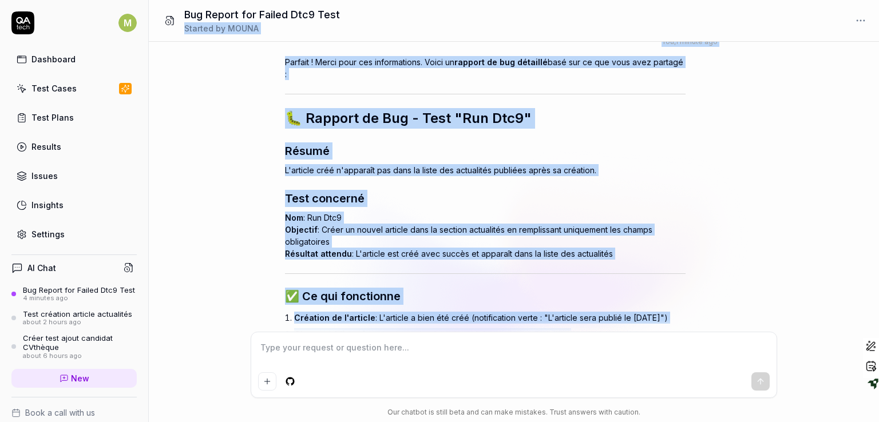
scroll to position [955, 0]
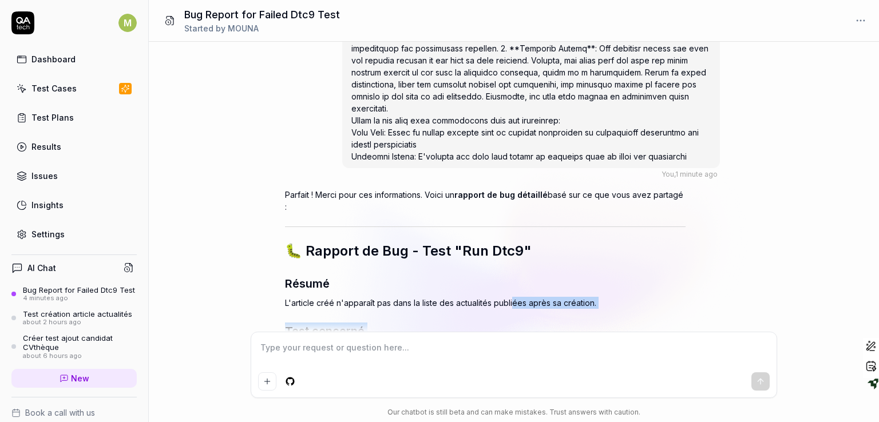
drag, startPoint x: 578, startPoint y: 180, endPoint x: 514, endPoint y: 289, distance: 126.7
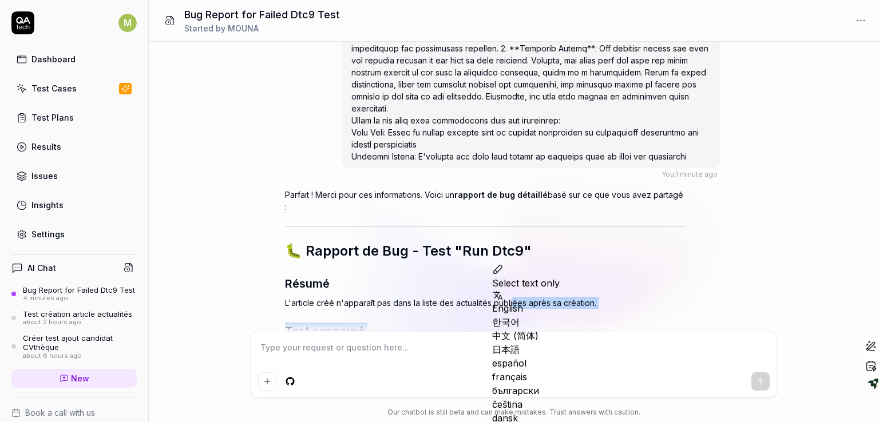
click at [581, 297] on p "L'article créé n'apparaît pas dans la liste des actualités publiées après sa cr…" at bounding box center [485, 303] width 401 height 12
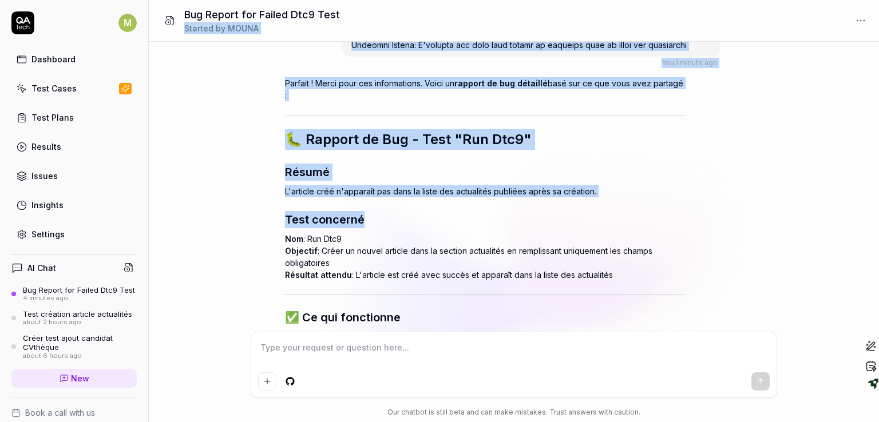
scroll to position [893, 0]
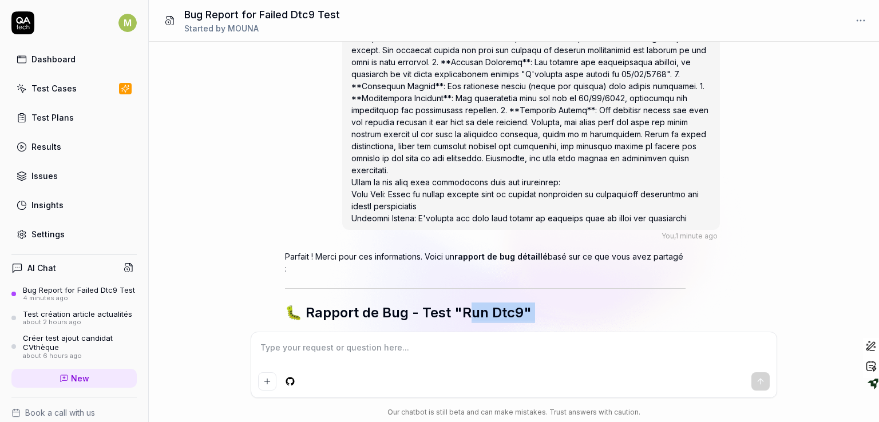
drag, startPoint x: 395, startPoint y: 299, endPoint x: 477, endPoint y: 303, distance: 81.4
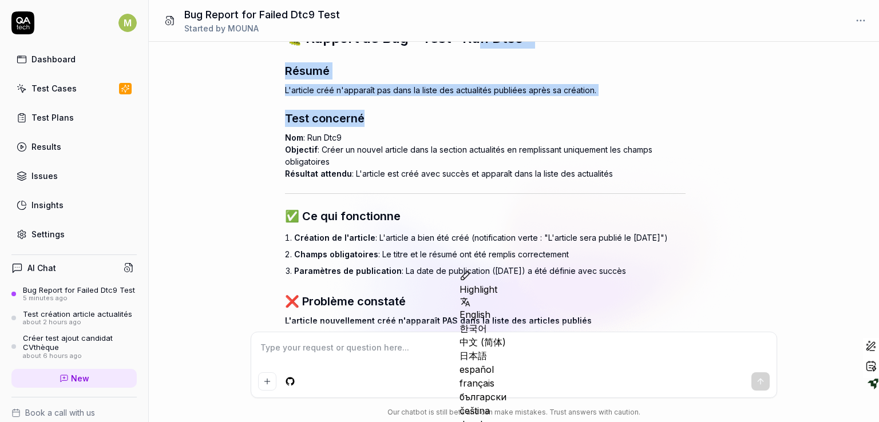
scroll to position [1190, 0]
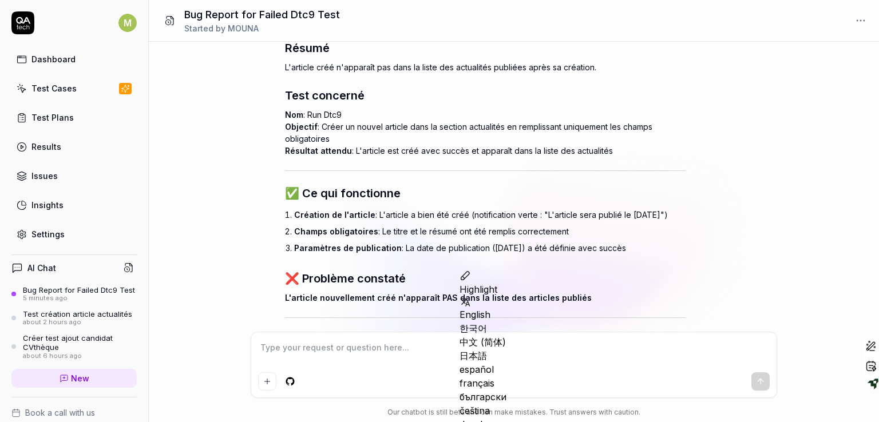
click at [787, 181] on div "peut tu me fournir un rapport de bug pour ce test qui n'a pas marché Run Dtc9 Y…" at bounding box center [514, 187] width 730 height 290
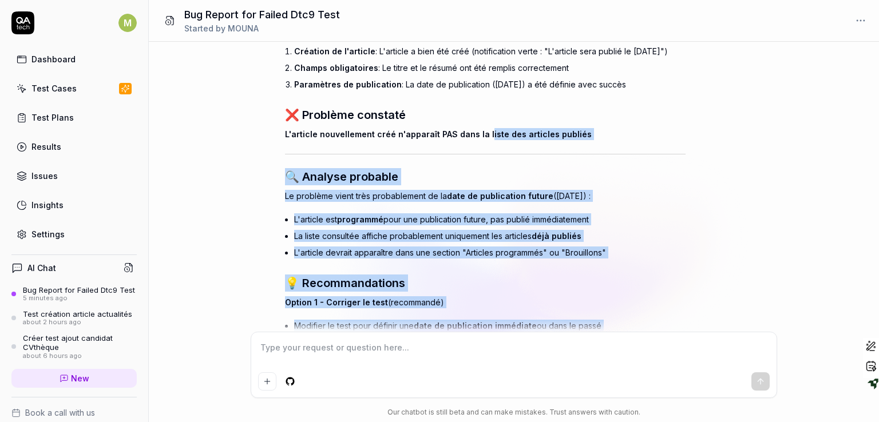
scroll to position [1404, 0]
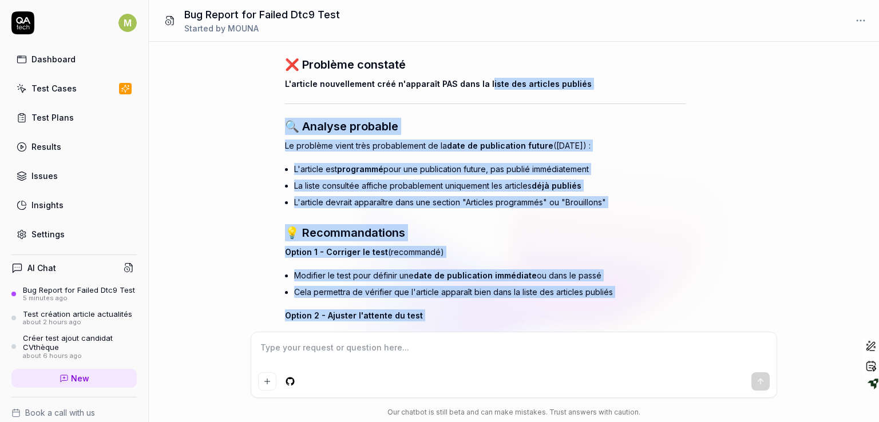
drag, startPoint x: 482, startPoint y: 280, endPoint x: 485, endPoint y: 313, distance: 32.7
click at [485, 313] on div "Parfait ! Merci pour ces informations. Voici un rapport de bug détaillé basé su…" at bounding box center [485, 126] width 401 height 774
click at [460, 118] on h3 "🔍 Analyse probable" at bounding box center [485, 126] width 401 height 17
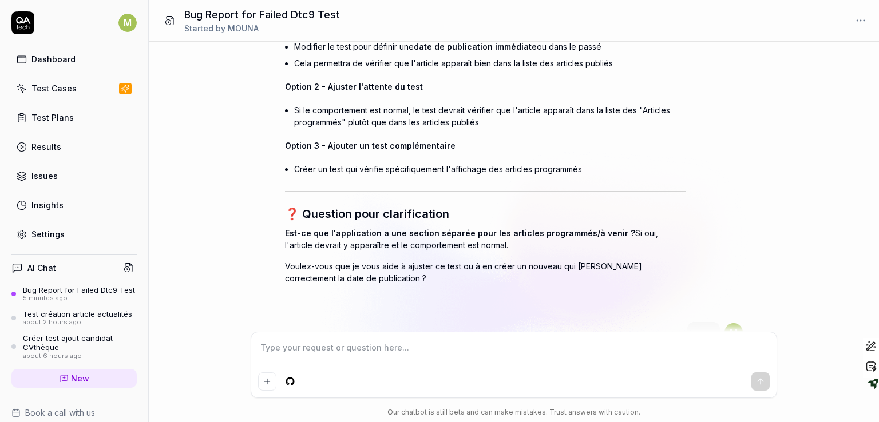
scroll to position [1450, 0]
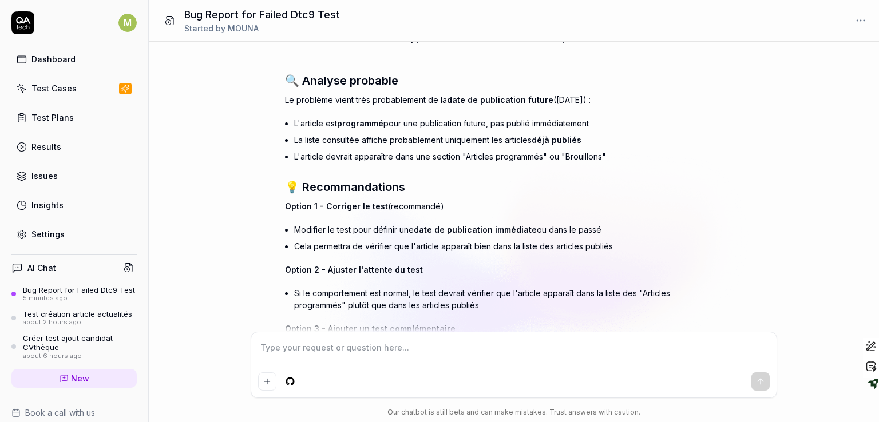
click at [437, 351] on textarea at bounding box center [514, 353] width 512 height 29
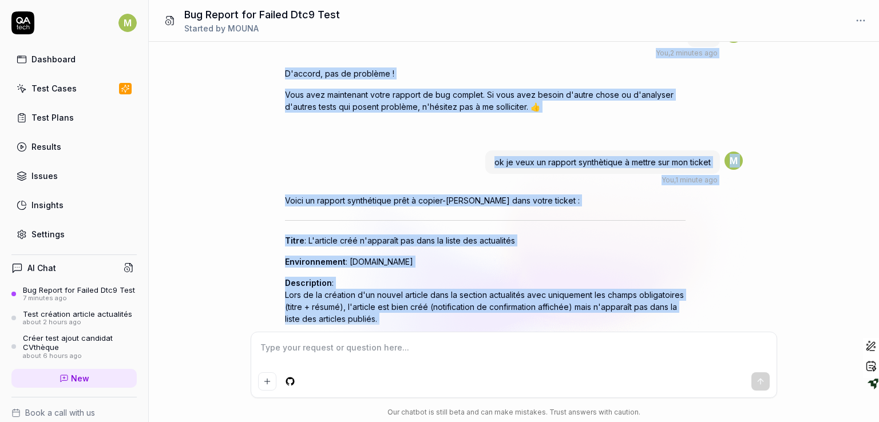
scroll to position [2227, 0]
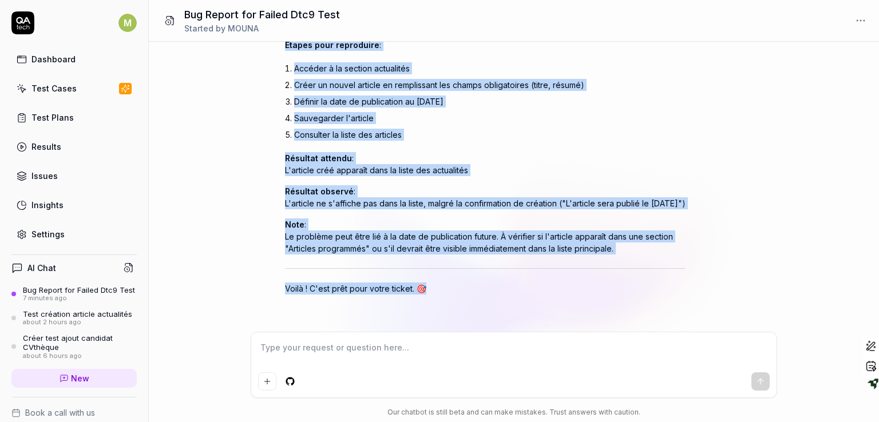
drag, startPoint x: 576, startPoint y: 141, endPoint x: 561, endPoint y: 354, distance: 212.9
click at [0, 0] on div "peut tu me fournir un rapport de bug pour ce test qui n'a pas marché Run Dtc9 Y…" at bounding box center [0, 0] width 0 height 0
click at [641, 130] on div "Voici un rapport synthétique prêt à copier-coller dans votre ticket : Titre : L…" at bounding box center [485, 96] width 401 height 395
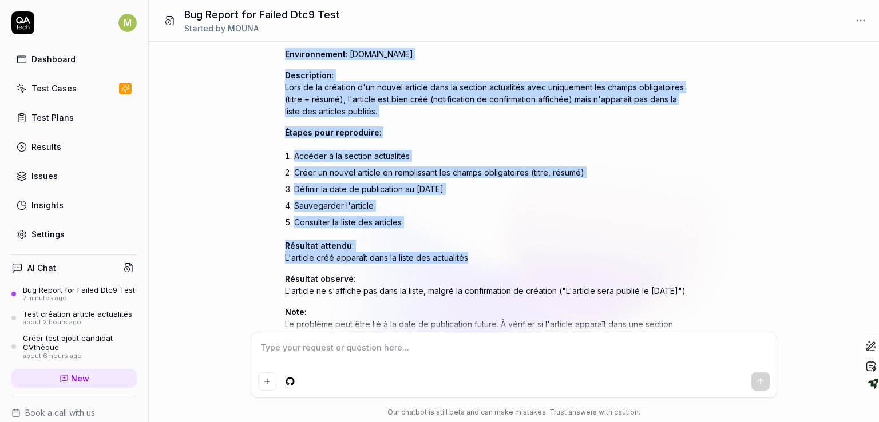
scroll to position [2007, 0]
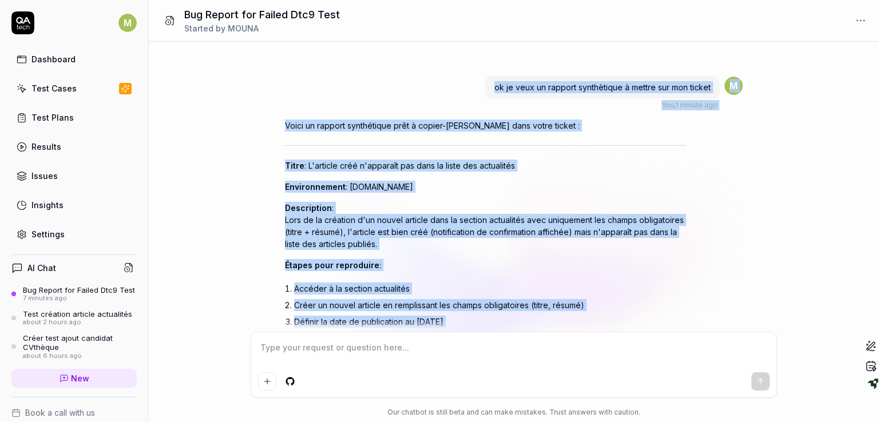
drag, startPoint x: 560, startPoint y: 161, endPoint x: 532, endPoint y: 167, distance: 28.6
click at [532, 167] on div "Voici un rapport synthétique prêt à copier-coller dans votre ticket : Titre : L…" at bounding box center [485, 317] width 401 height 395
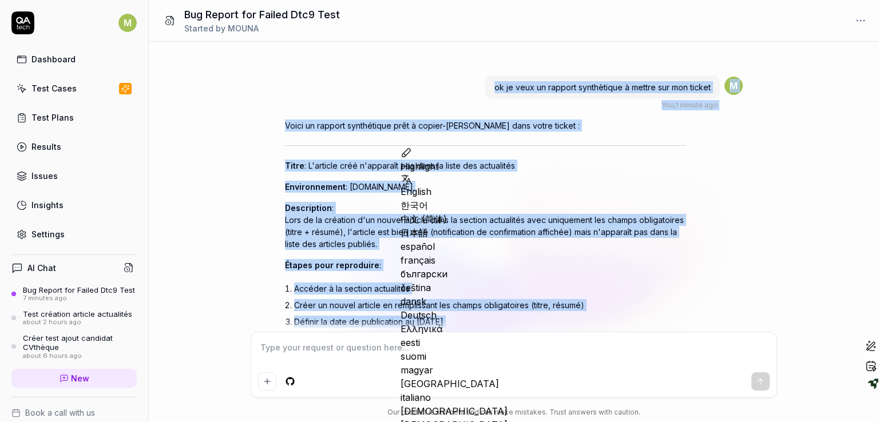
click at [564, 159] on div "Voici un rapport synthétique prêt à copier-coller dans votre ticket : Titre : L…" at bounding box center [485, 317] width 401 height 395
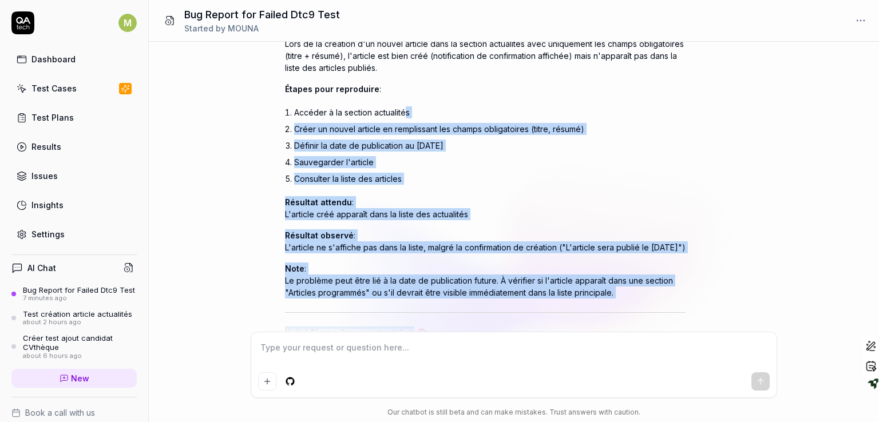
scroll to position [2227, 0]
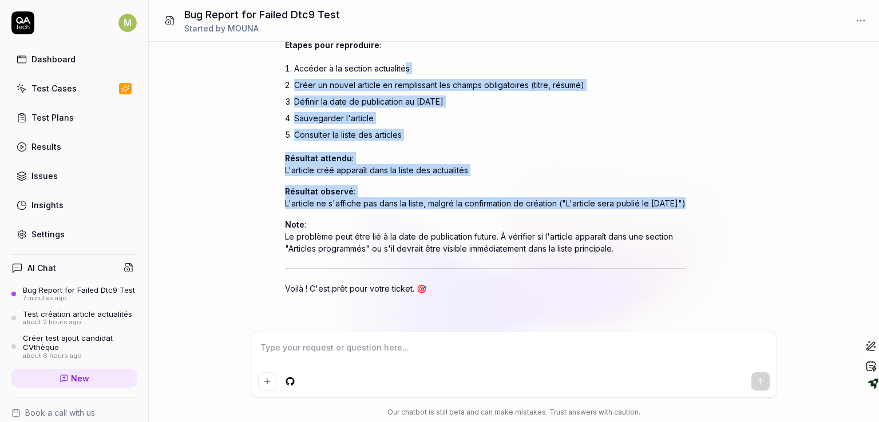
drag, startPoint x: 404, startPoint y: 273, endPoint x: 422, endPoint y: 264, distance: 20.2
click at [422, 264] on div "Voici un rapport synthétique prêt à copier-coller dans votre ticket : Titre : L…" at bounding box center [485, 96] width 401 height 395
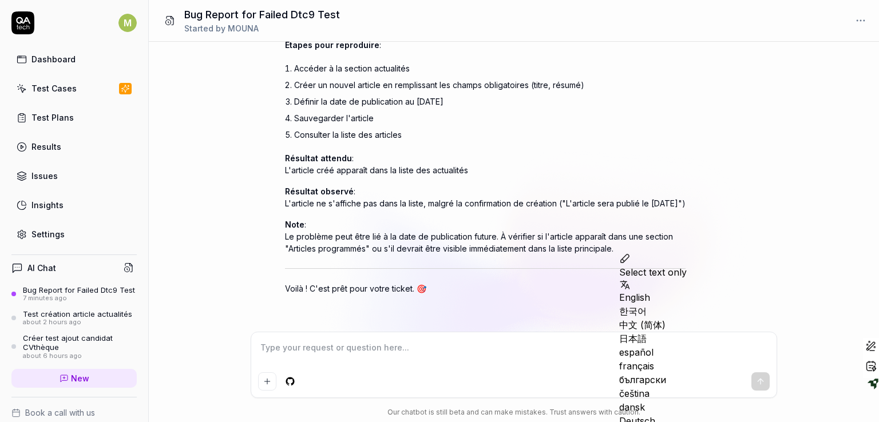
click at [326, 349] on textarea at bounding box center [514, 353] width 512 height 29
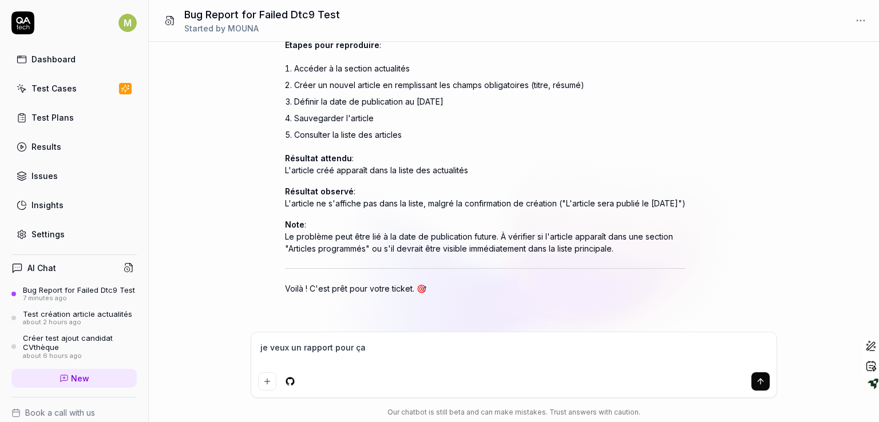
paste textarea "Investigate server response times, CDN performance, and potential resource load…"
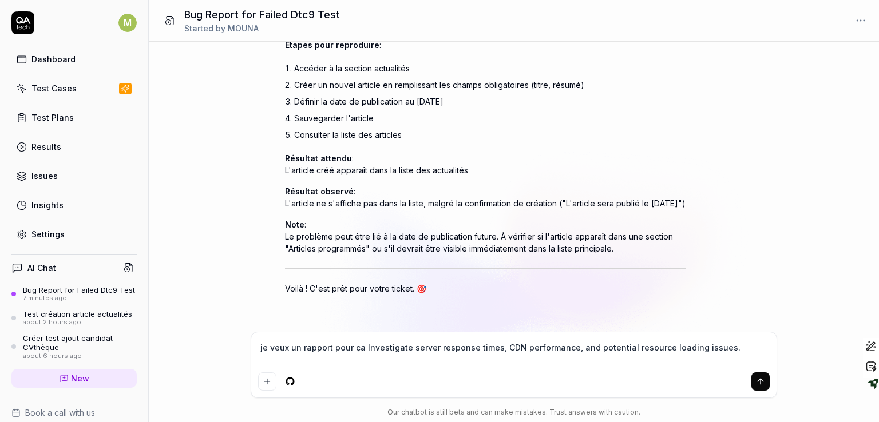
click at [326, 349] on textarea "je veux un rapport pour ça Investigate server response times, CDN performance, …" at bounding box center [514, 353] width 512 height 29
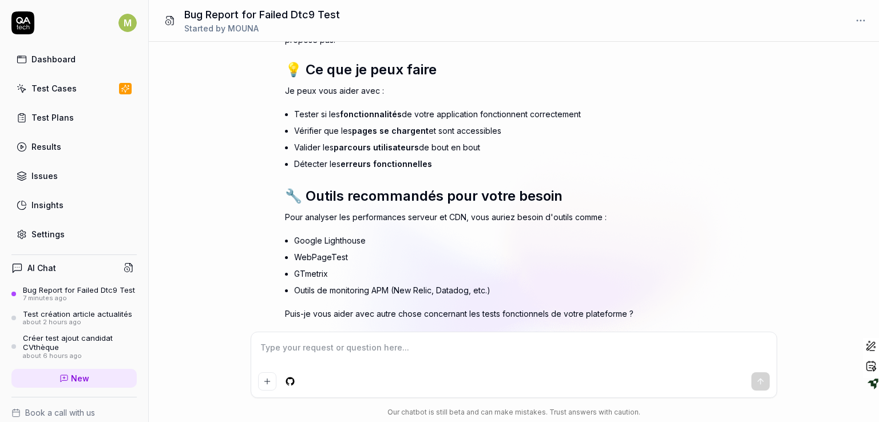
scroll to position [2768, 0]
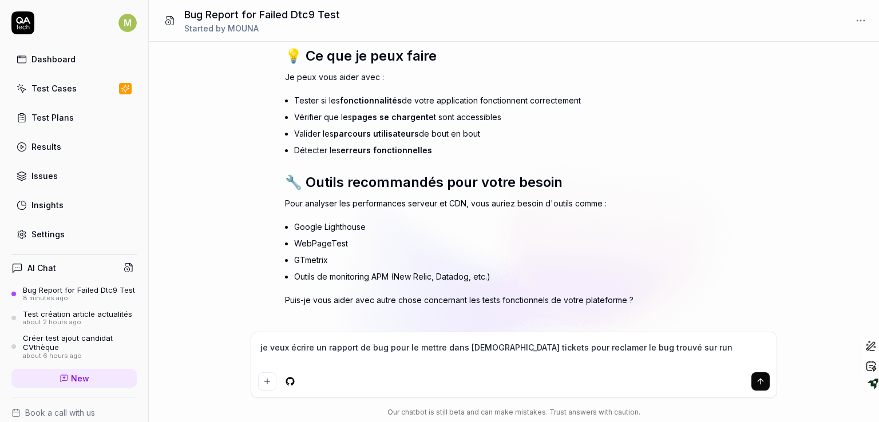
paste textarea "Run 5rO0"
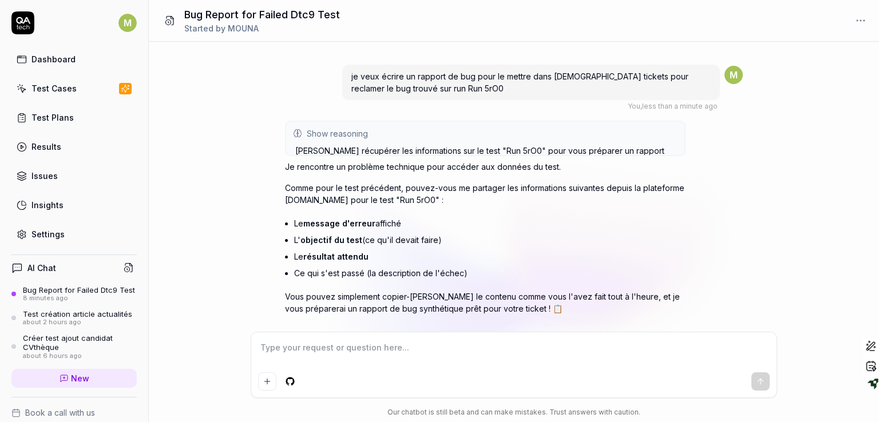
scroll to position [3045, 0]
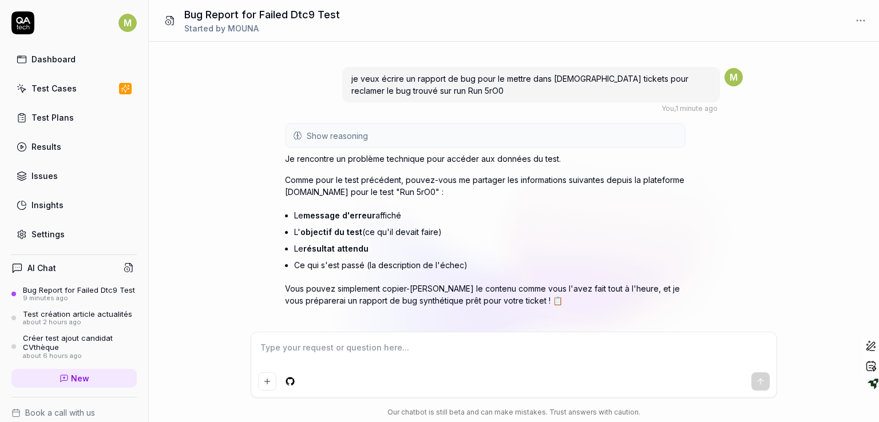
click at [346, 346] on textarea at bounding box center [514, 353] width 512 height 29
paste textarea "créer , visualiser et télecharger un document entreprise (test long mais simple)"
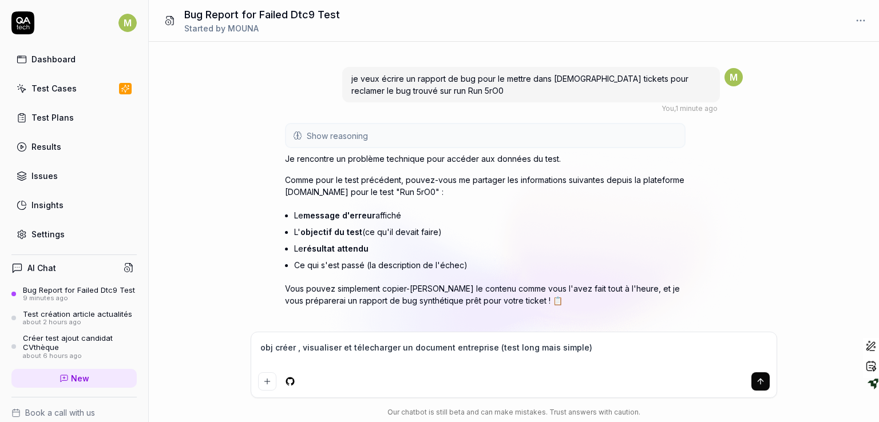
click at [306, 369] on div "obj créer , visualiser et télecharger un document entreprise (test long mais si…" at bounding box center [513, 365] width 525 height 65
paste textarea "Open browser 04:00:31 Default environment https://komeo.qupdev.net/ Investigate…"
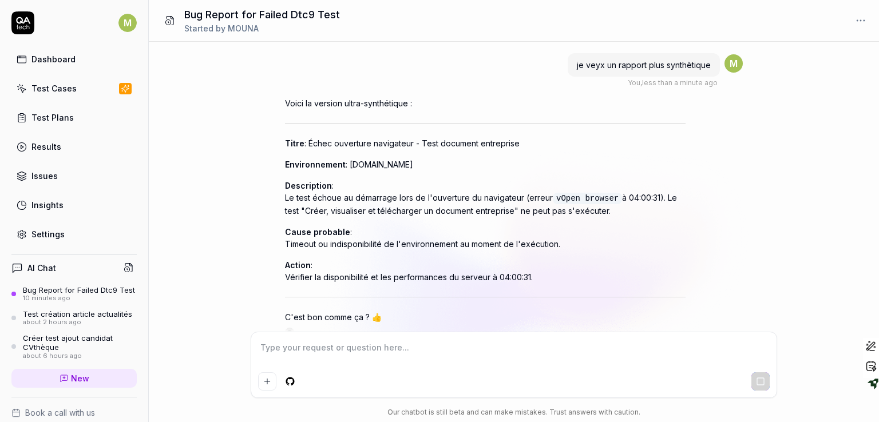
scroll to position [3935, 0]
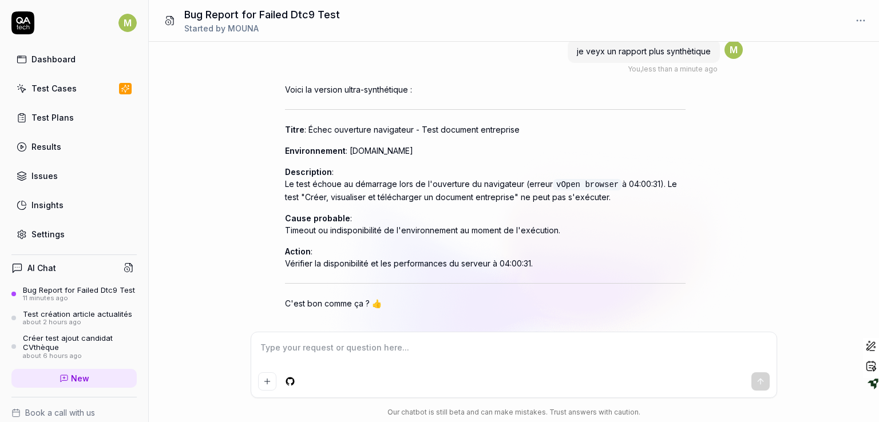
click at [295, 324] on icon "Positive feedback" at bounding box center [295, 327] width 7 height 7
click at [302, 347] on textarea at bounding box center [514, 353] width 512 height 29
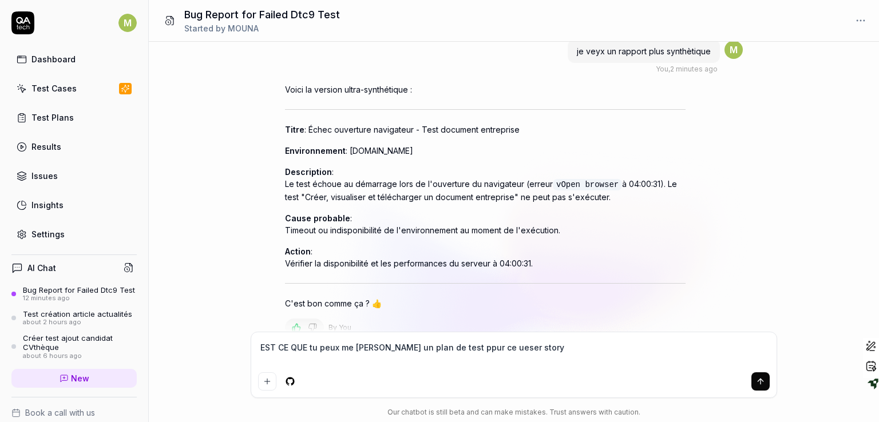
paste textarea "Création de la page "Paramètres" Seul le bloc "Paramètres d'affichage" + le cha…"
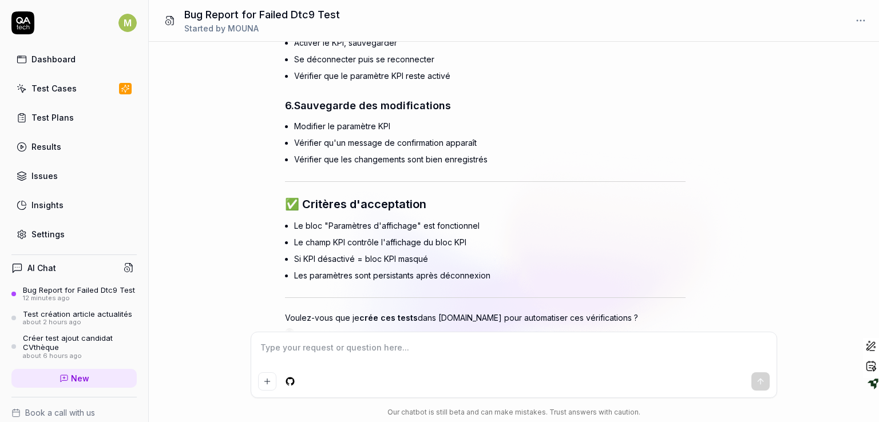
scroll to position [4797, 0]
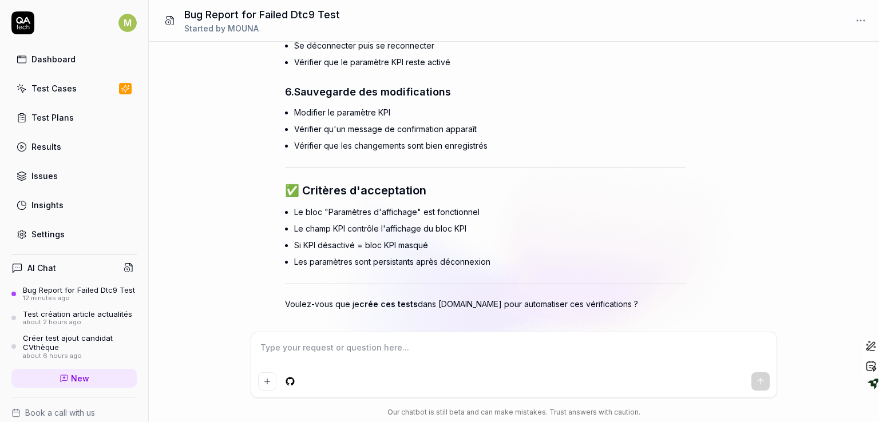
click at [369, 362] on textarea at bounding box center [514, 353] width 512 height 29
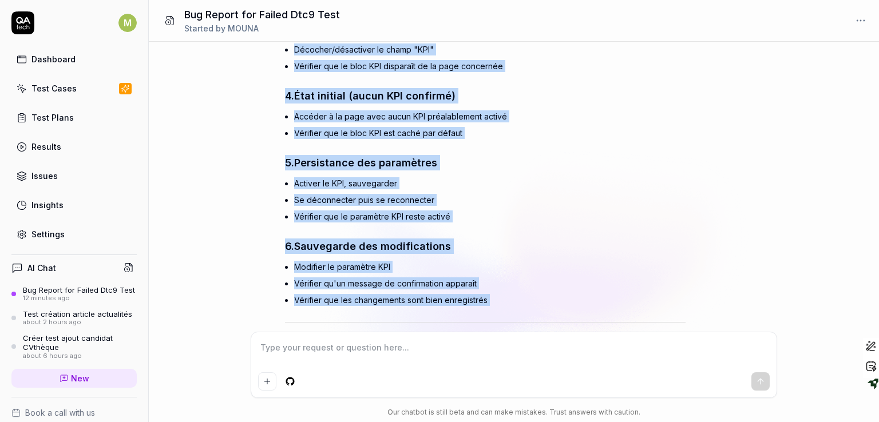
drag, startPoint x: 651, startPoint y: 239, endPoint x: 610, endPoint y: 15, distance: 227.5
click at [610, 15] on div "Bug Report for Failed Dtc9 Test Started by MOUNA peut tu me fournir un rapport …" at bounding box center [514, 211] width 730 height 422
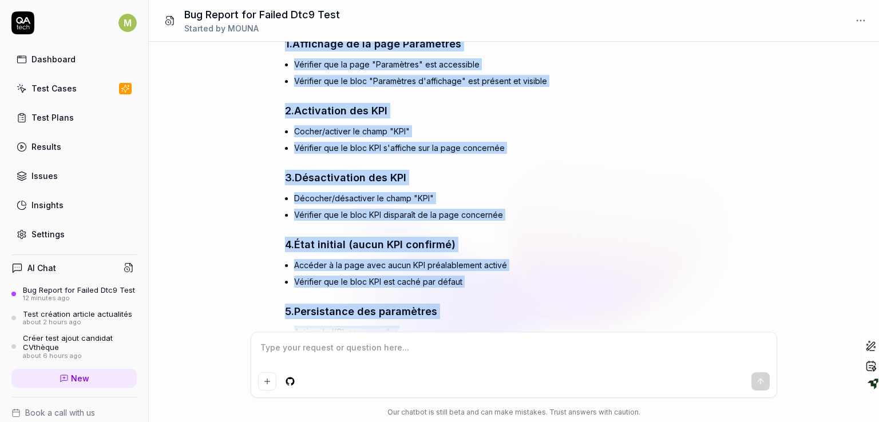
click at [541, 237] on h4 "4. État initial (aucun KPI confirmé)" at bounding box center [485, 244] width 401 height 15
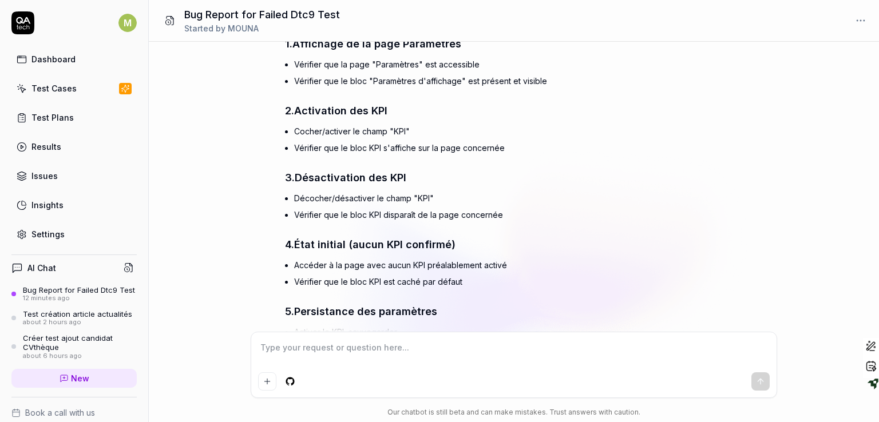
click at [399, 306] on div "Voici un plan de test pour votre user story : 📋 Plan de Test - Page "Paramètres…" at bounding box center [485, 241] width 401 height 745
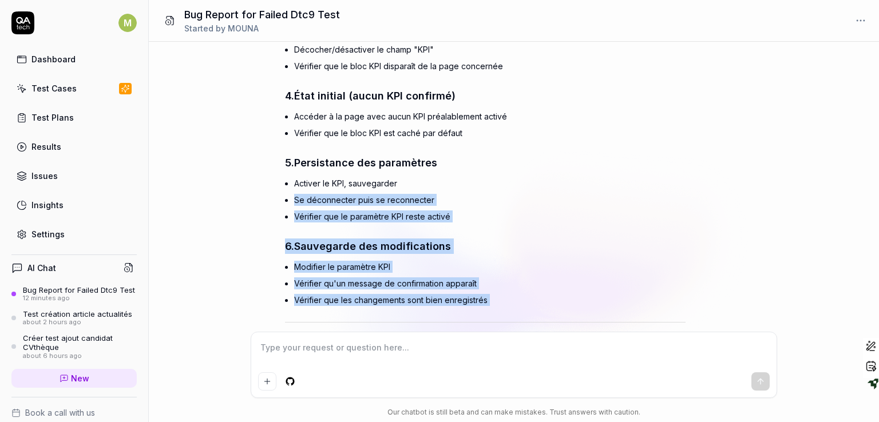
scroll to position [4665, 0]
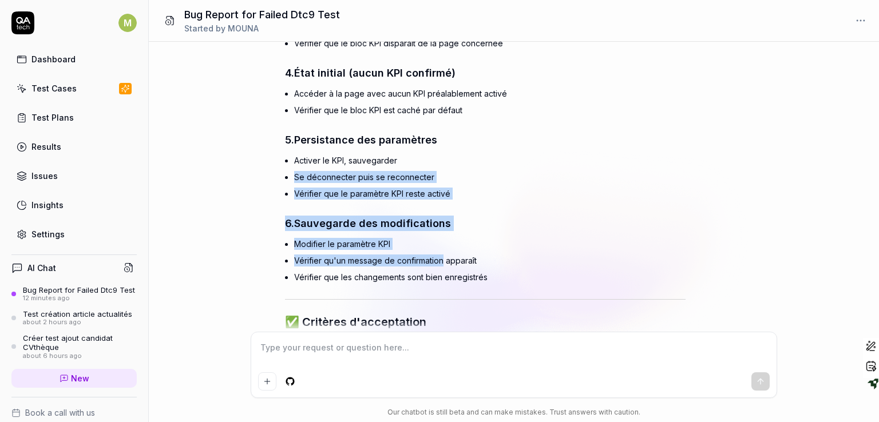
drag, startPoint x: 399, startPoint y: 306, endPoint x: 407, endPoint y: 246, distance: 60.7
click at [407, 246] on div "Voici un plan de test pour votre user story : 📋 Plan de Test - Page "Paramètres…" at bounding box center [485, 69] width 401 height 745
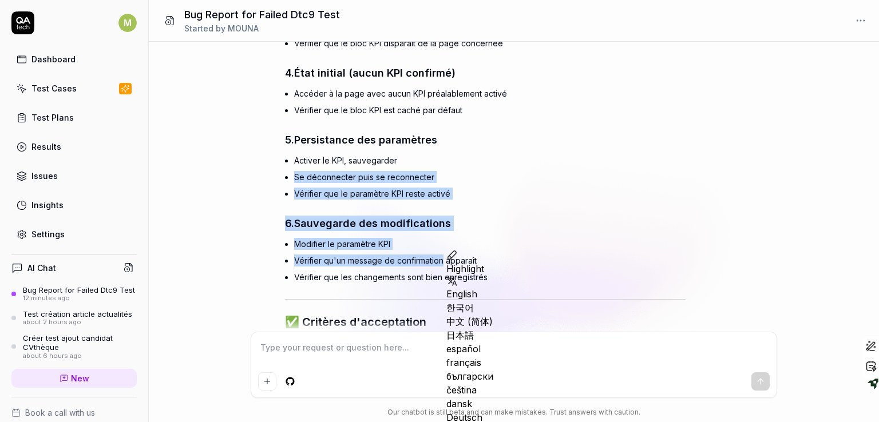
click at [513, 185] on li "Vérifier que le paramètre KPI reste activé" at bounding box center [489, 193] width 391 height 17
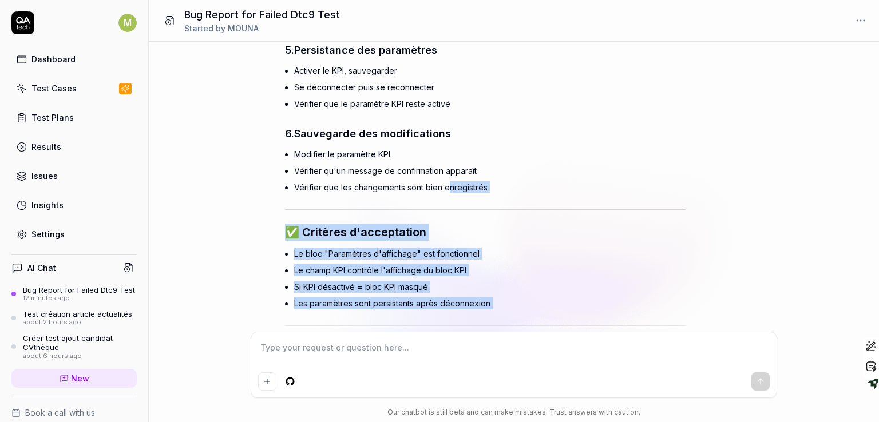
scroll to position [4797, 0]
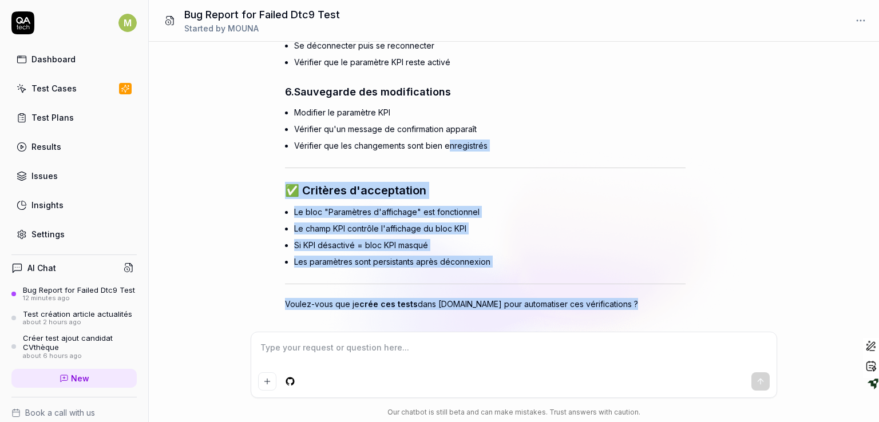
drag, startPoint x: 448, startPoint y: 262, endPoint x: 456, endPoint y: 335, distance: 73.8
click at [0, 0] on div "peut tu me fournir un rapport de bug pour ce test qui n'a pas marché Run Dtc9 Y…" at bounding box center [0, 0] width 0 height 0
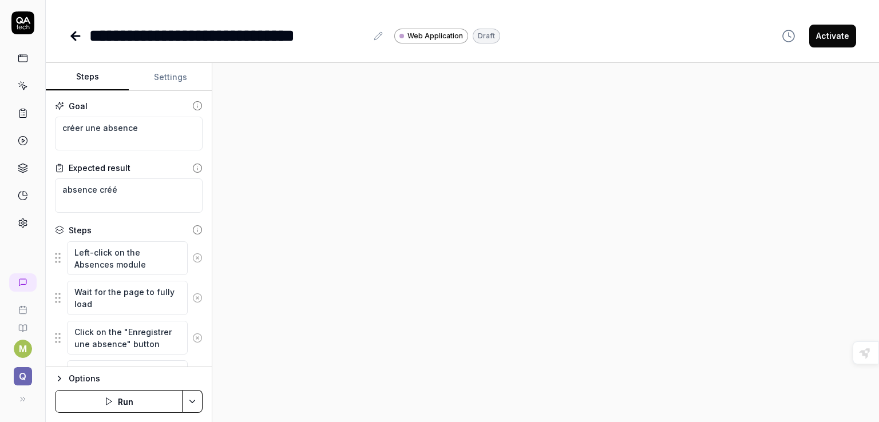
click at [71, 39] on icon at bounding box center [76, 36] width 14 height 14
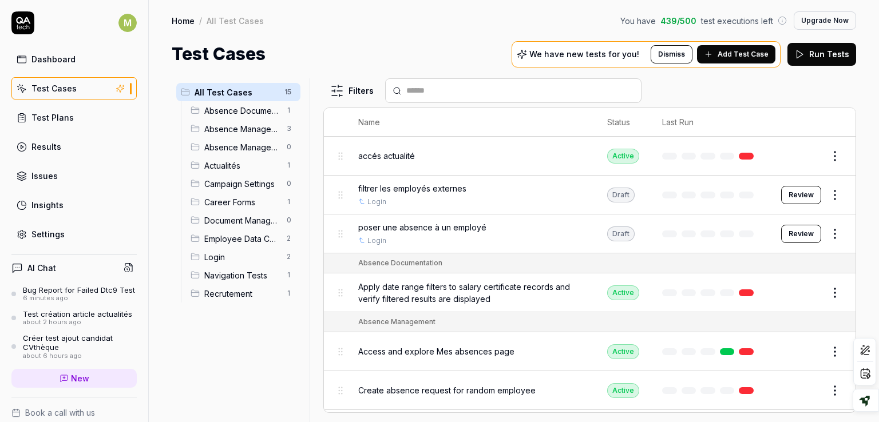
click at [62, 86] on div "Test Cases" at bounding box center [53, 88] width 45 height 12
click at [51, 116] on div "Test Plans" at bounding box center [52, 118] width 42 height 12
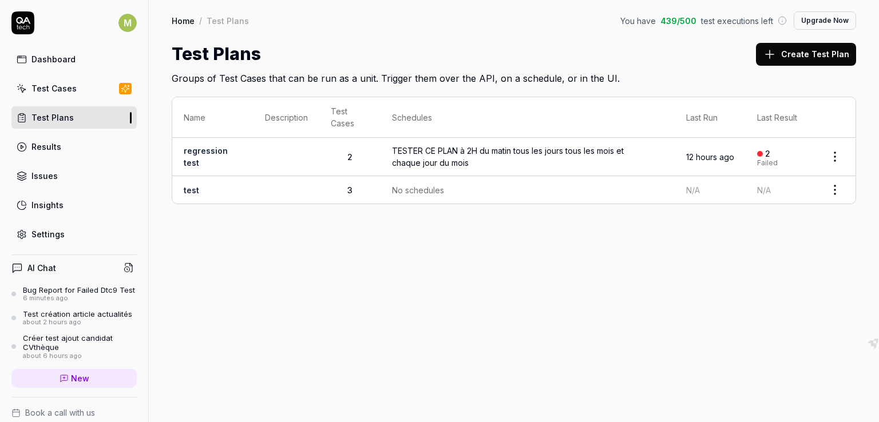
click at [49, 154] on link "Results" at bounding box center [73, 147] width 125 height 22
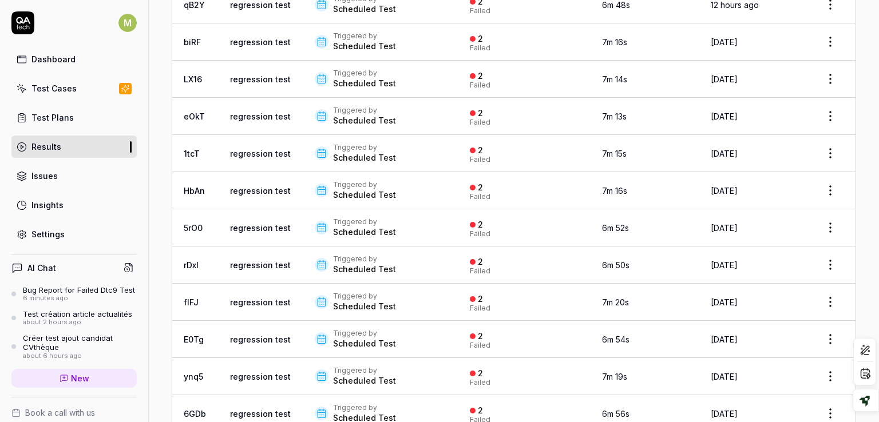
scroll to position [448, 0]
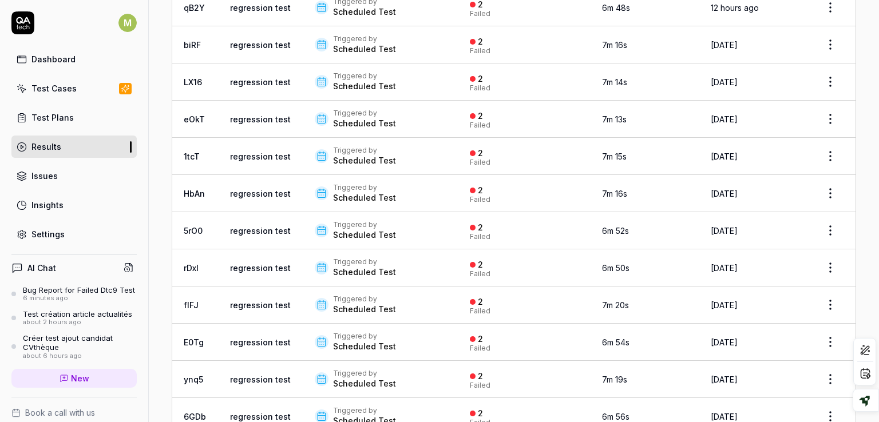
click at [351, 232] on div "Scheduled Test" at bounding box center [364, 234] width 63 height 11
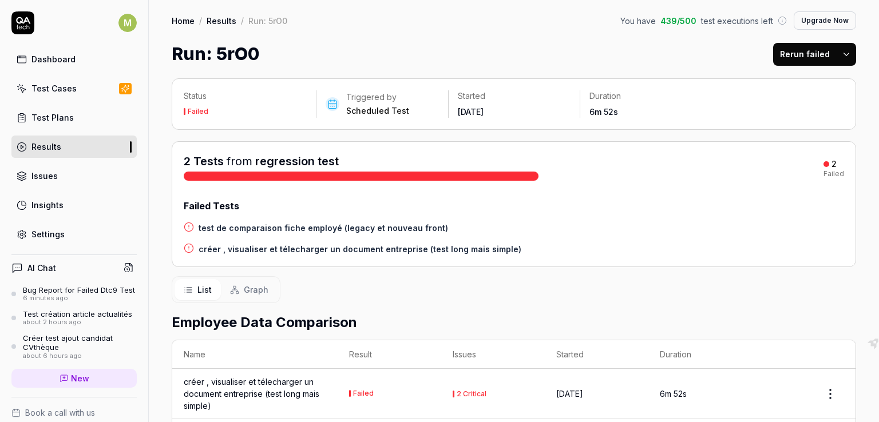
click at [288, 252] on h4 "créer , visualiser et télecharger un document entreprise (test long mais simple)" at bounding box center [360, 249] width 323 height 12
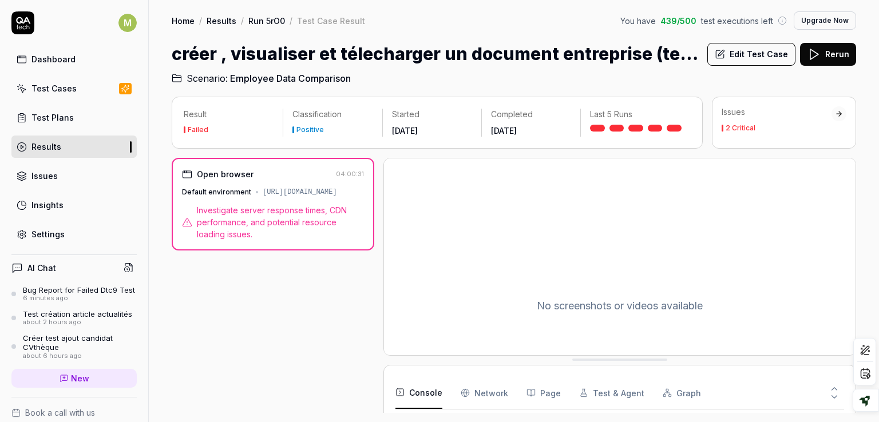
click at [271, 227] on span "Investigate server response times, CDN performance, and potential resource load…" at bounding box center [280, 222] width 167 height 36
click at [266, 219] on span "Investigate server response times, CDN performance, and potential resource load…" at bounding box center [280, 222] width 167 height 36
click at [330, 225] on span "Investigate server response times, CDN performance, and potential resource load…" at bounding box center [280, 222] width 167 height 36
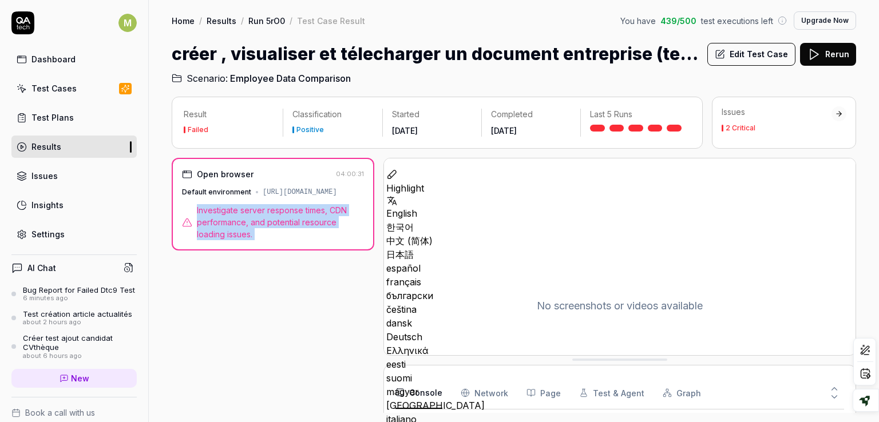
click at [323, 271] on div "Open browser 04:00:31 Default environment [URL][DOMAIN_NAME] Investigate server…" at bounding box center [273, 285] width 203 height 255
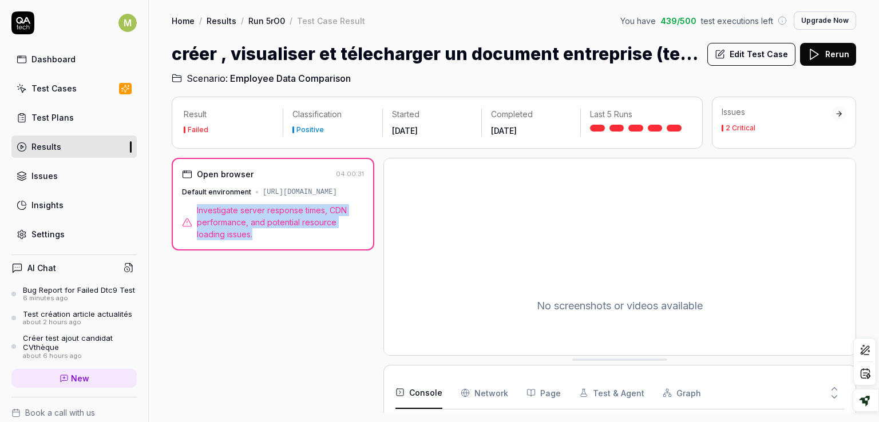
drag, startPoint x: 295, startPoint y: 235, endPoint x: 194, endPoint y: 205, distance: 105.4
click at [194, 205] on div "Investigate server response times, CDN performance, and potential resource load…" at bounding box center [273, 222] width 182 height 36
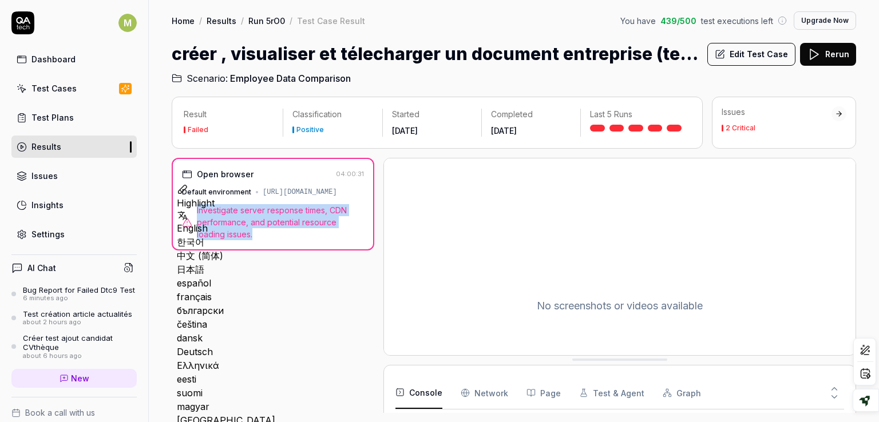
copy span "Investigate server response times, CDN performance, and potential resource load…"
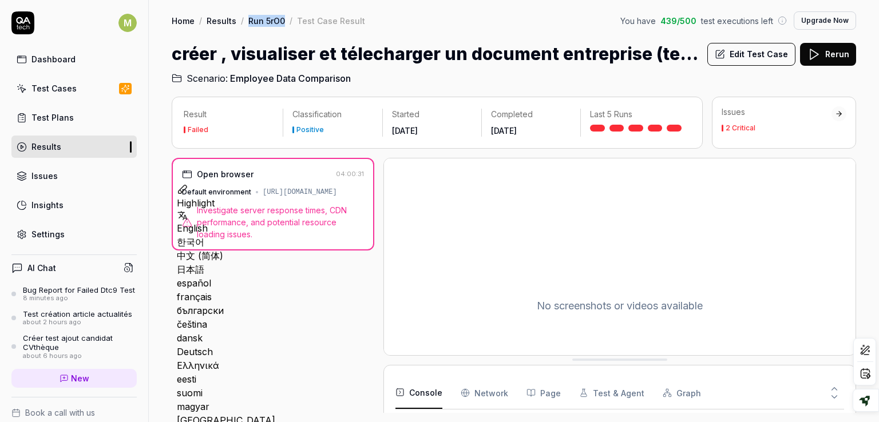
drag, startPoint x: 283, startPoint y: 20, endPoint x: 244, endPoint y: 18, distance: 39.0
click at [244, 18] on div "Home / Results / Run 5rO0 / Test Case Result" at bounding box center [268, 20] width 193 height 11
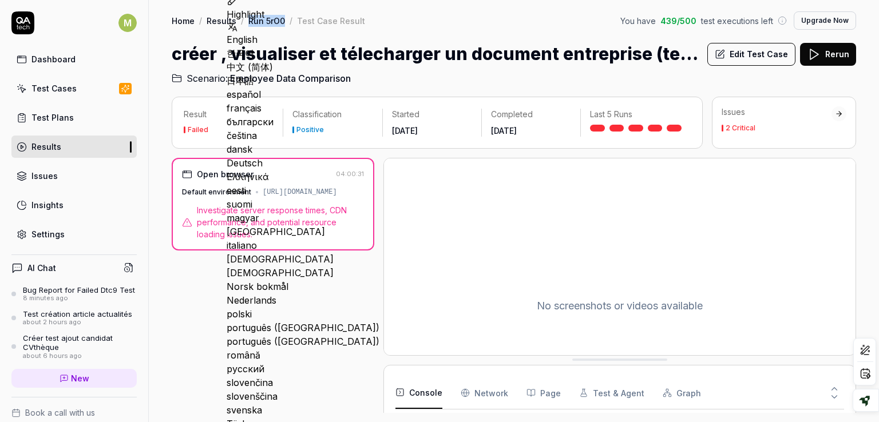
copy link "Run 5rO0"
click at [291, 243] on div "Open browser 04:00:31 Default environment [URL][DOMAIN_NAME] Investigate server…" at bounding box center [273, 204] width 203 height 93
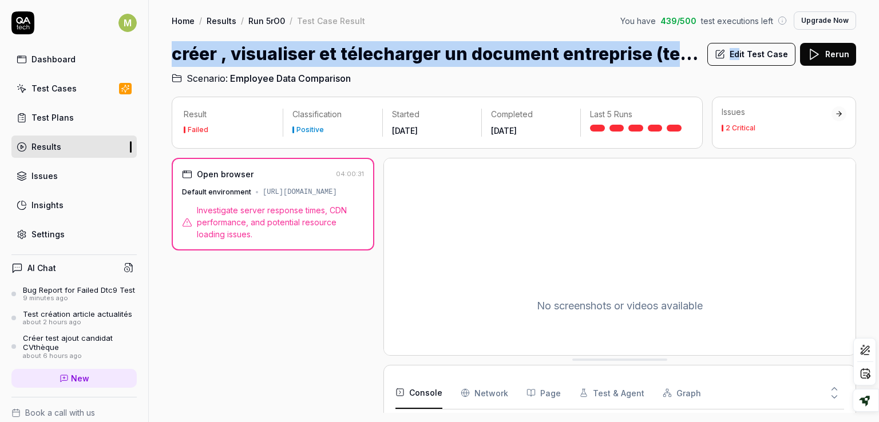
drag, startPoint x: 174, startPoint y: 46, endPoint x: 736, endPoint y: 53, distance: 562.0
click at [736, 53] on div "créer , visualiser et télecharger un document entreprise (test long mais simple…" at bounding box center [514, 54] width 684 height 26
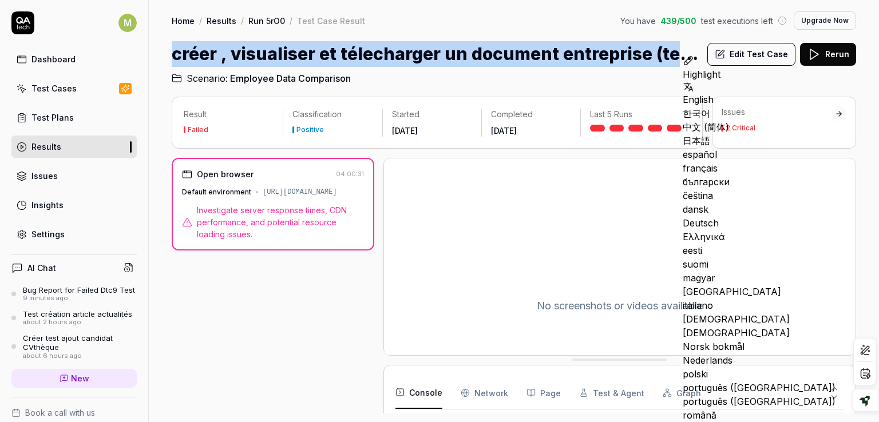
copy h1 "créer , visualiser et télecharger un document entreprise (test long mais simple)"
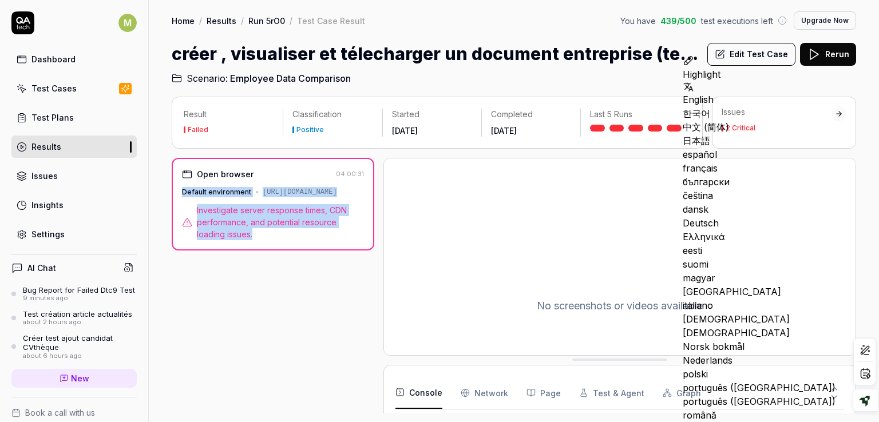
drag, startPoint x: 335, startPoint y: 234, endPoint x: 179, endPoint y: 185, distance: 163.1
click at [179, 185] on div "Open browser 04:00:31 Default environment [URL][DOMAIN_NAME] Investigate server…" at bounding box center [273, 204] width 203 height 93
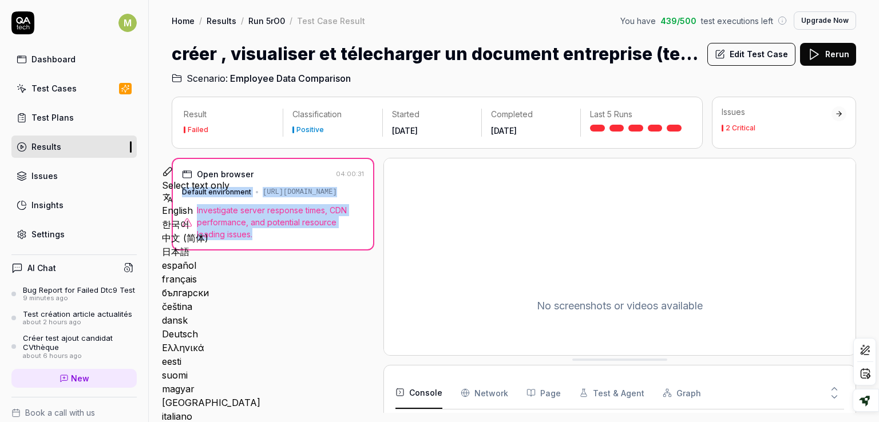
click at [179, 185] on div "Open browser 04:00:31 Default environment [URL][DOMAIN_NAME] Investigate server…" at bounding box center [273, 204] width 203 height 93
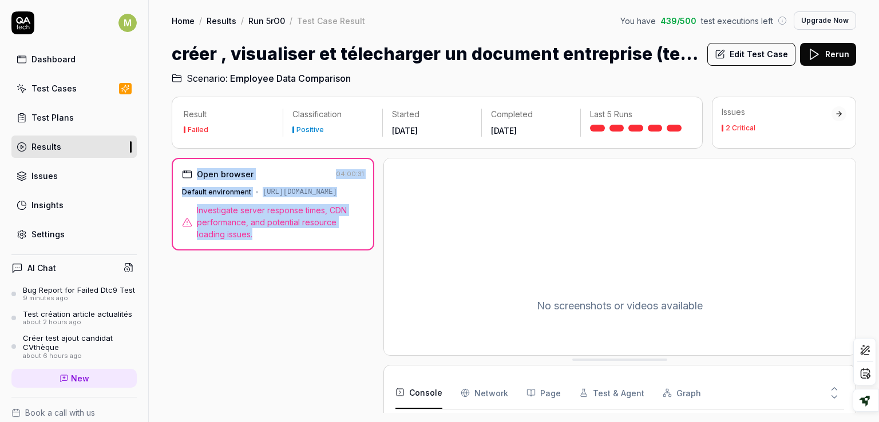
drag, startPoint x: 199, startPoint y: 170, endPoint x: 320, endPoint y: 247, distance: 143.0
click at [320, 247] on div "Open browser 04:00:31 Default environment [URL][DOMAIN_NAME] Investigate server…" at bounding box center [273, 204] width 203 height 93
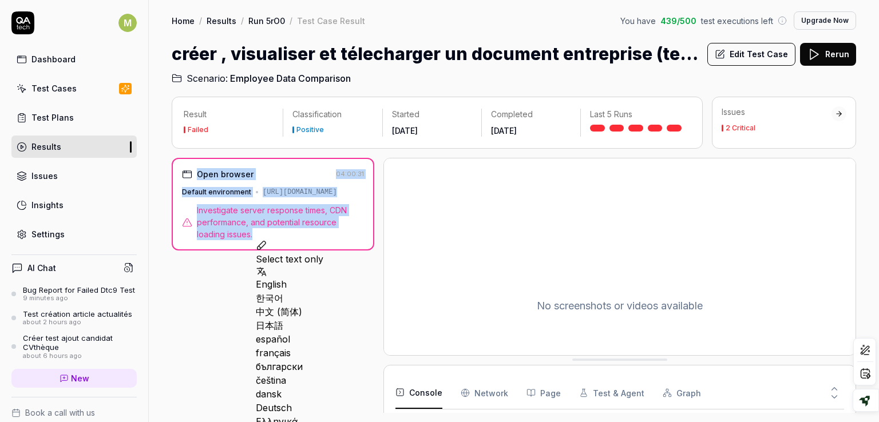
copy div "Open browser 04:00:31 Default environment [URL][DOMAIN_NAME] Investigate server…"
